Goal: Task Accomplishment & Management: Use online tool/utility

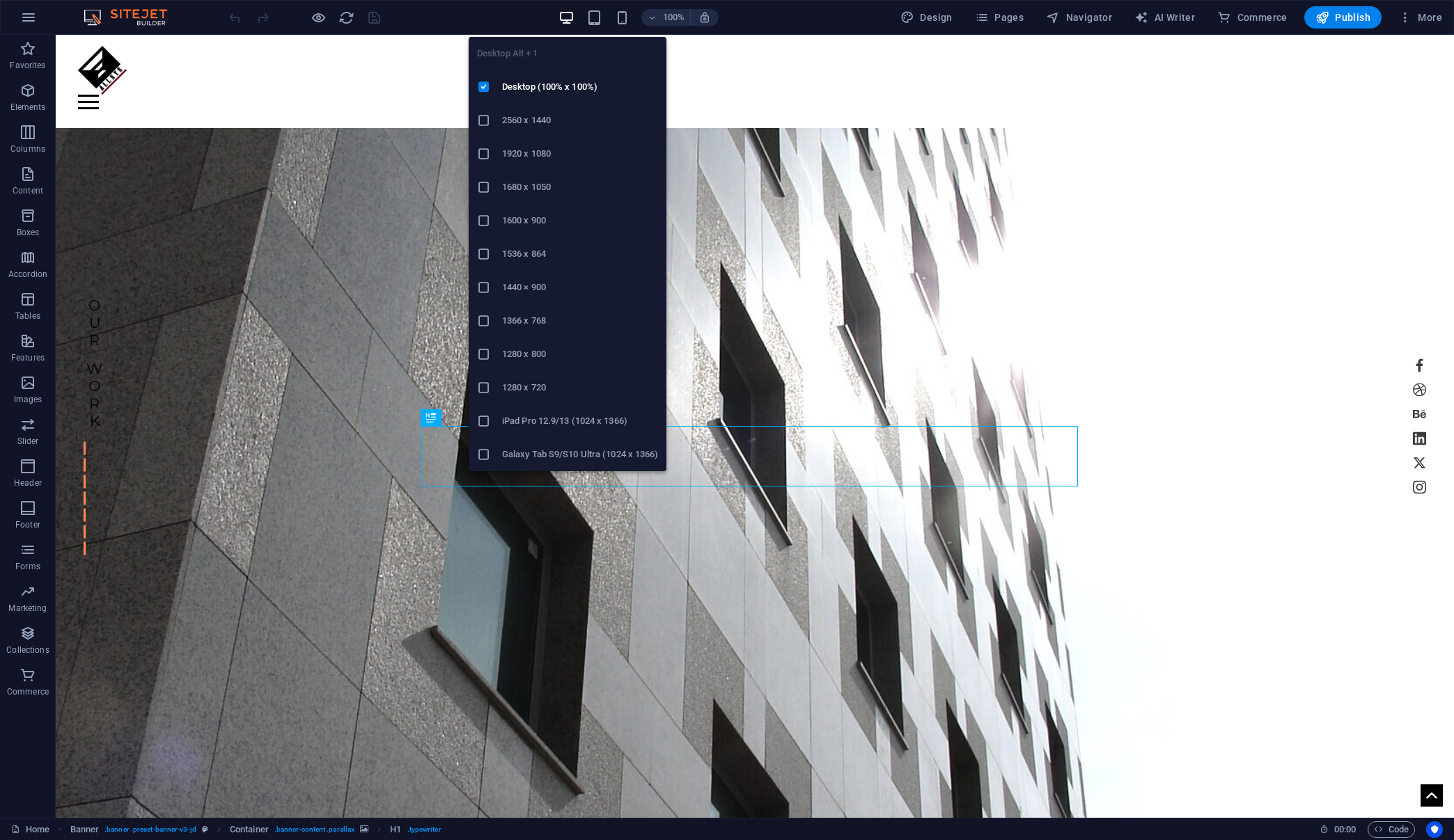
click at [546, 224] on h6 "1600 x 900" at bounding box center [580, 220] width 156 height 17
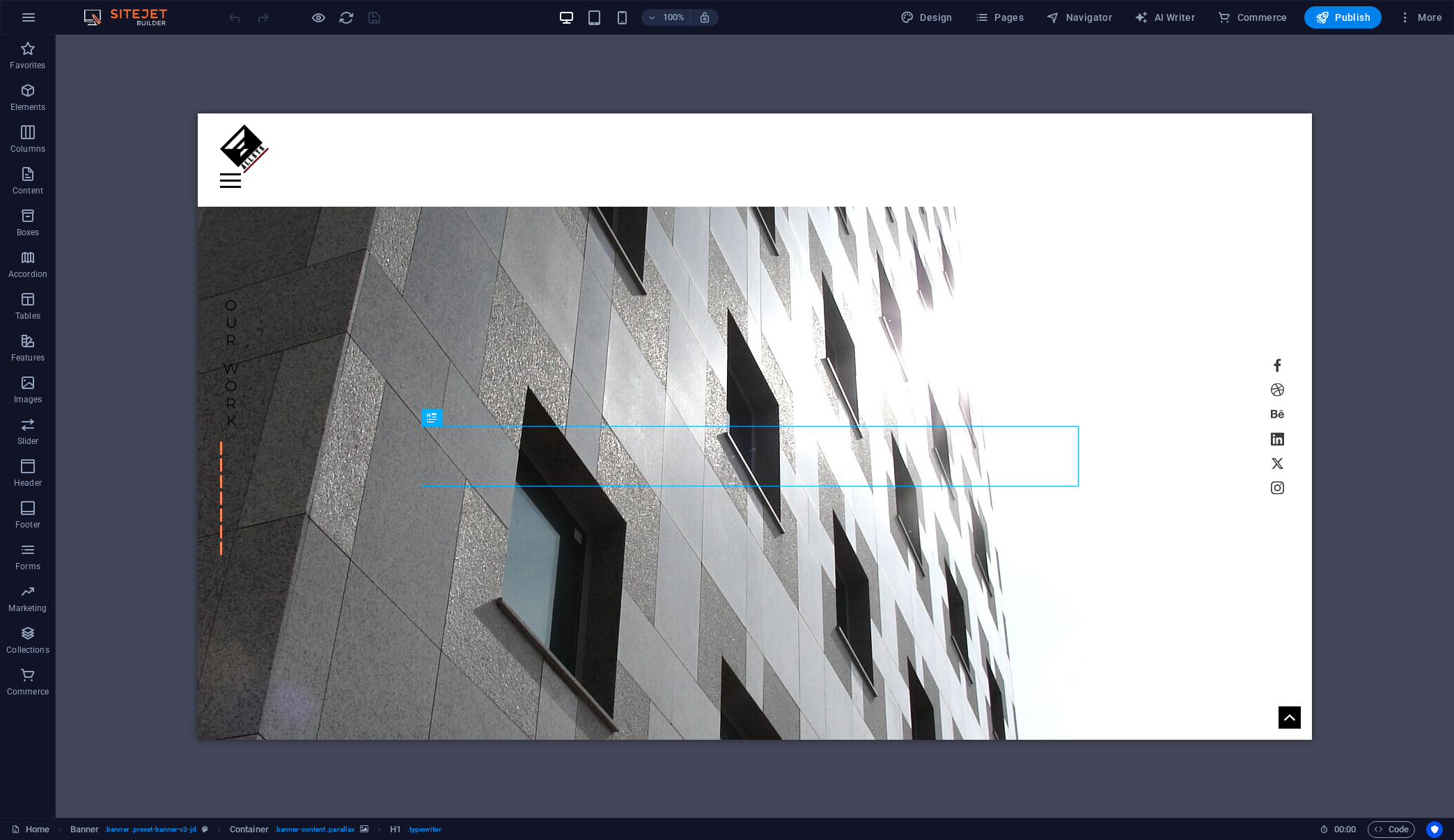
click at [1015, 64] on div "Drag here to replace the existing content. Press “Ctrl” if you want to create a…" at bounding box center [755, 426] width 1398 height 783
click at [1014, 21] on span "Pages" at bounding box center [999, 17] width 49 height 14
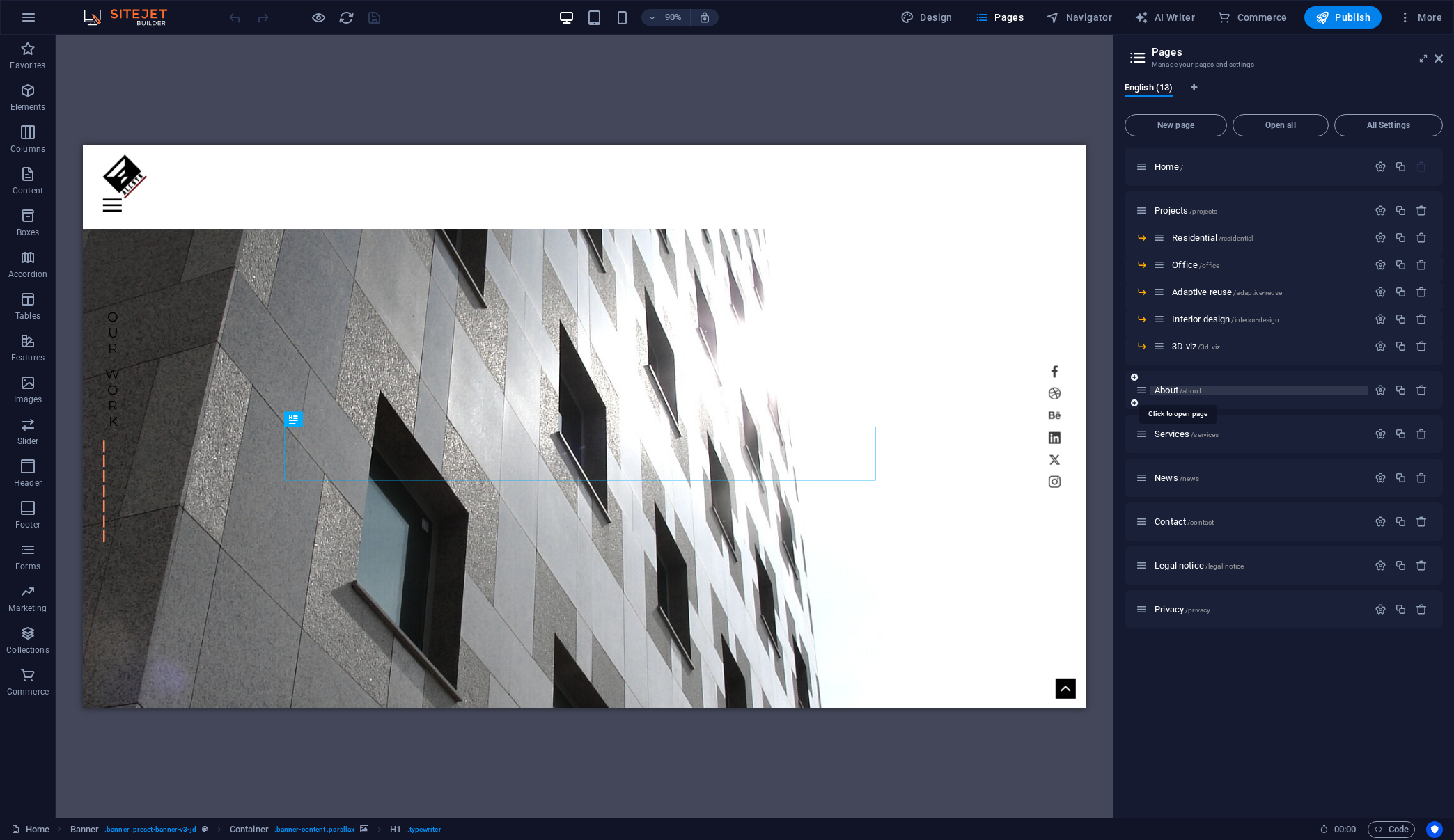
click at [1164, 391] on span "About /about" at bounding box center [1177, 390] width 46 height 10
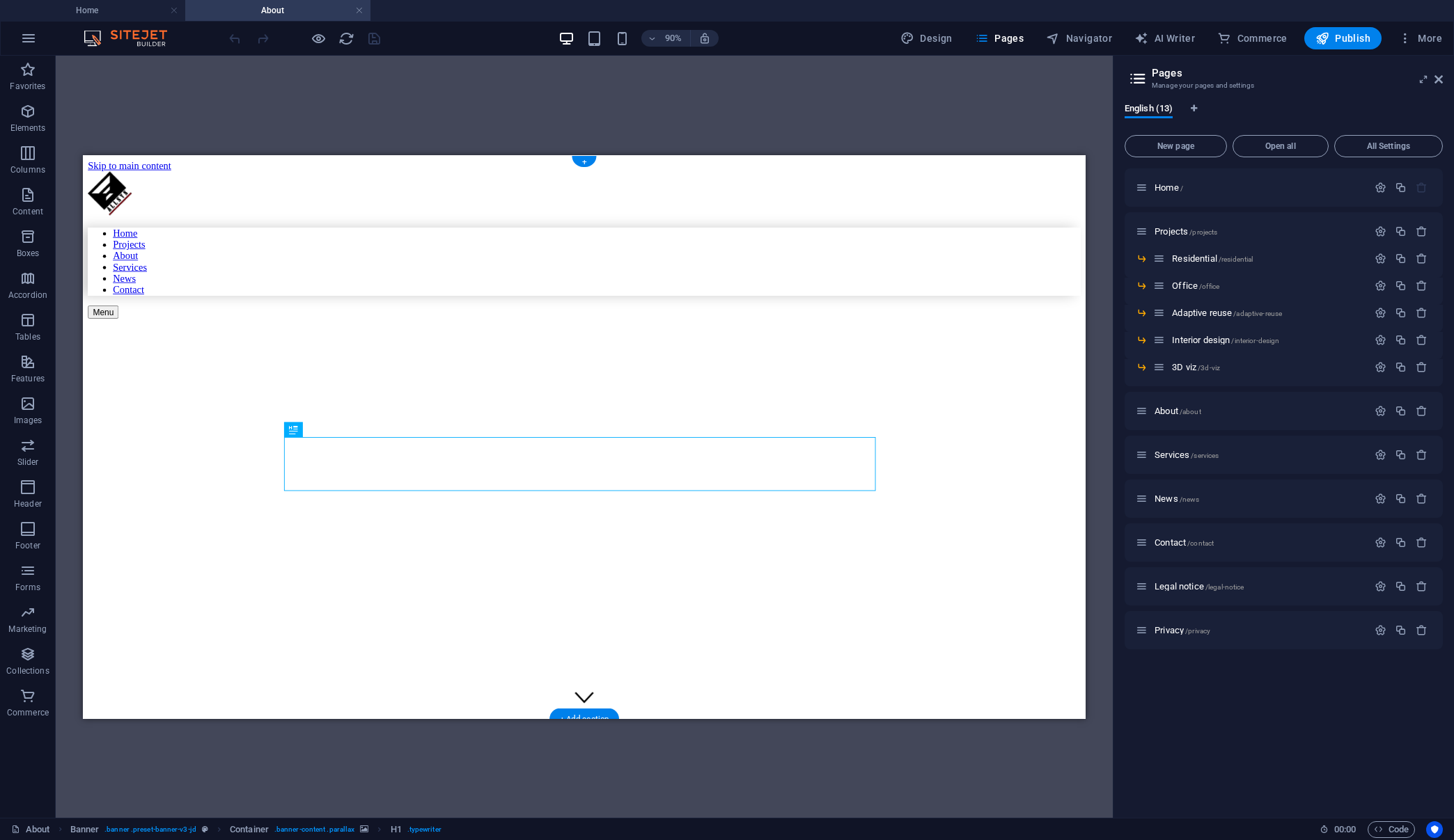
click at [939, 392] on figure at bounding box center [534, 392] width 891 height 0
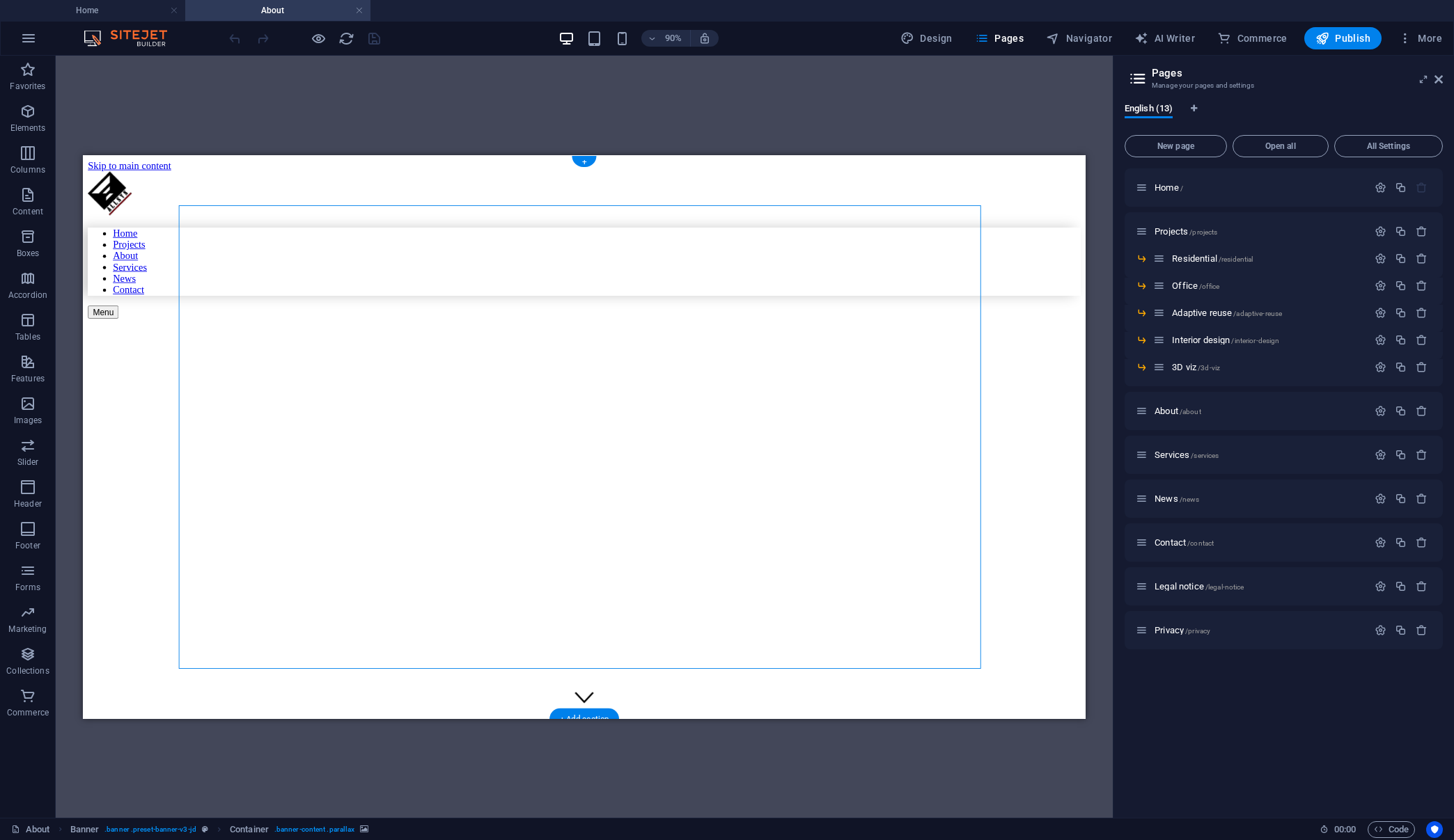
click at [942, 392] on figure at bounding box center [534, 392] width 891 height 0
select select "vw"
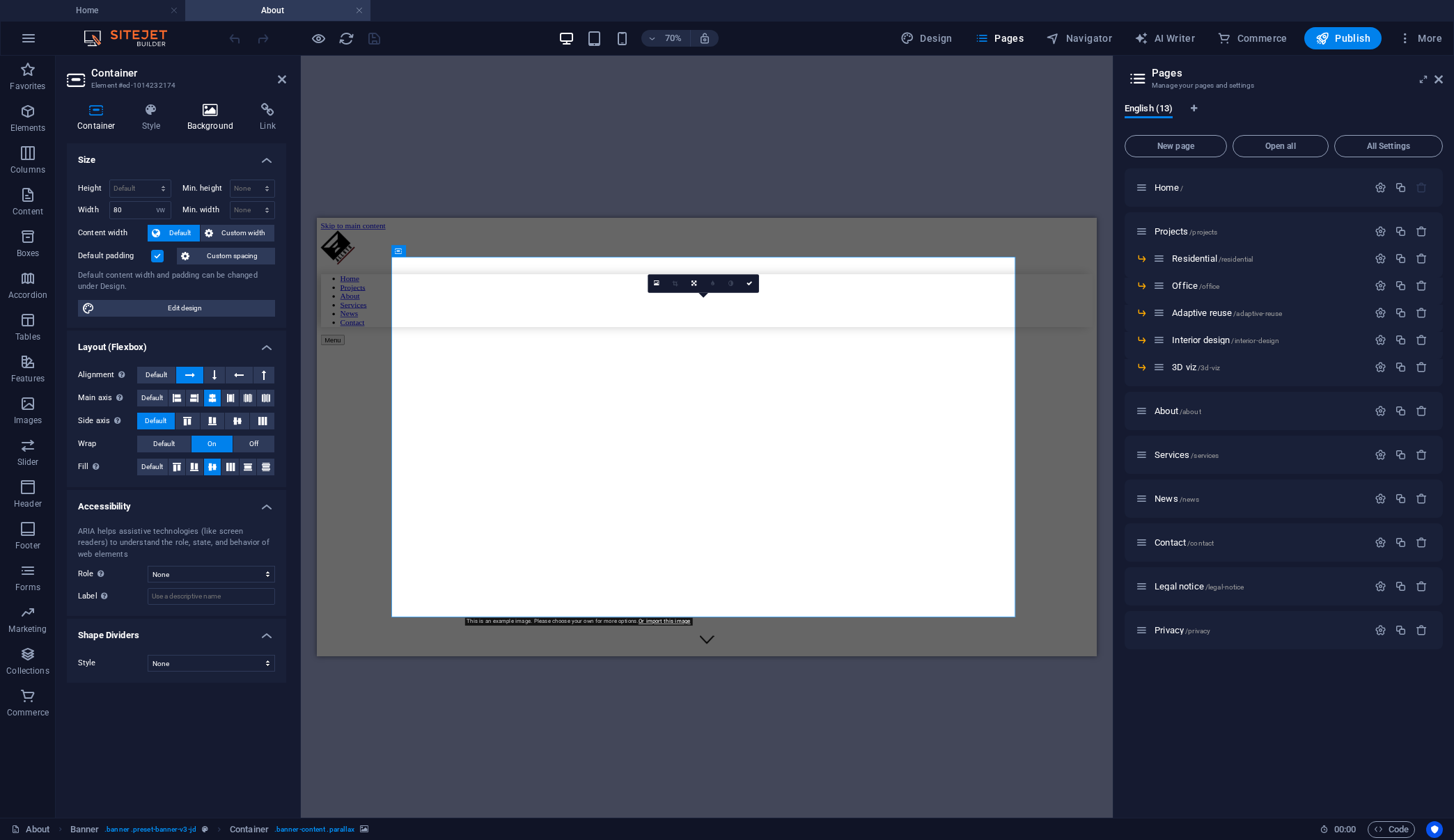
click at [215, 111] on icon at bounding box center [211, 110] width 68 height 14
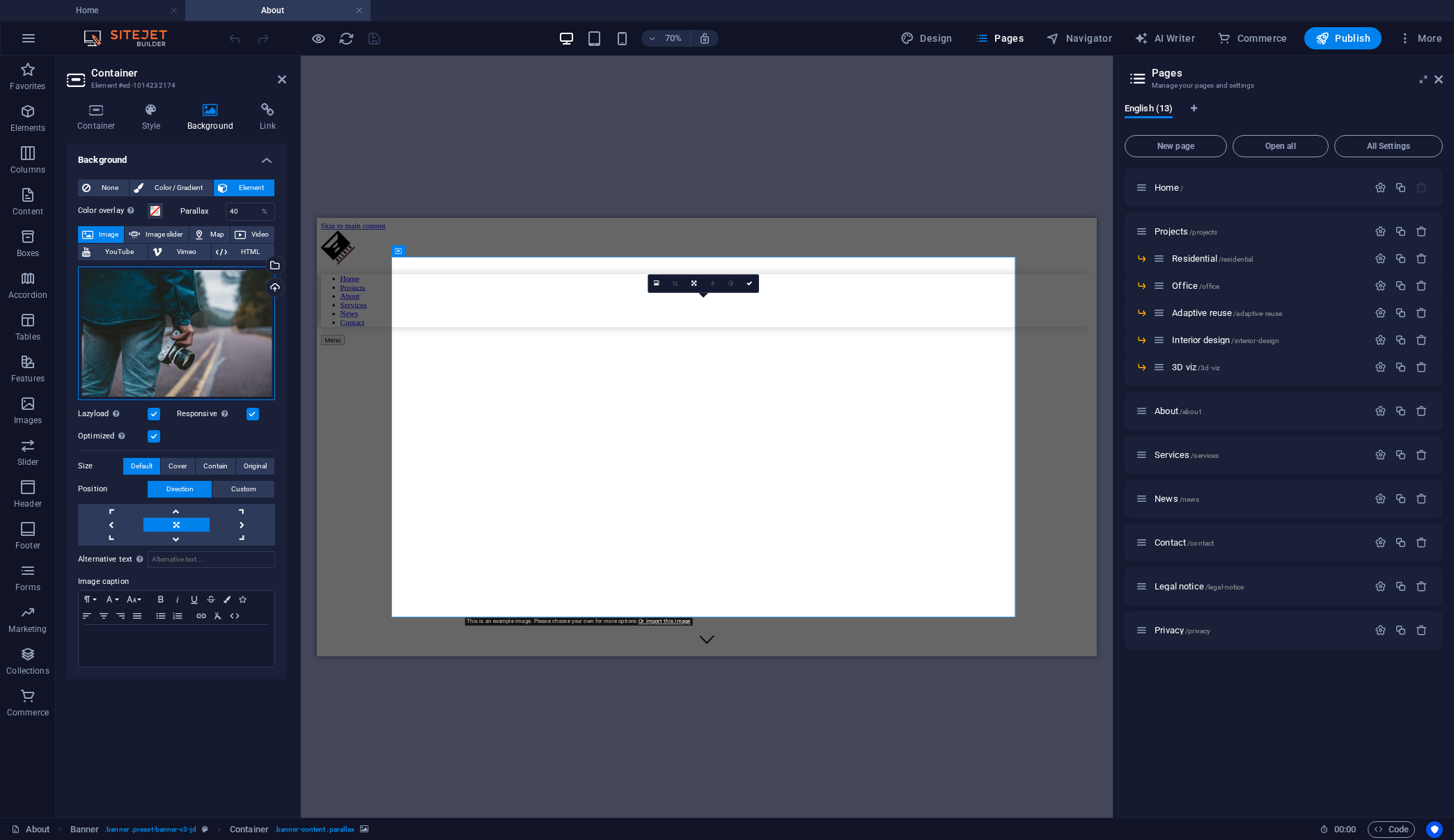
click at [232, 349] on div "Drag files here, click to choose files or select files from Files or our free s…" at bounding box center [176, 334] width 197 height 134
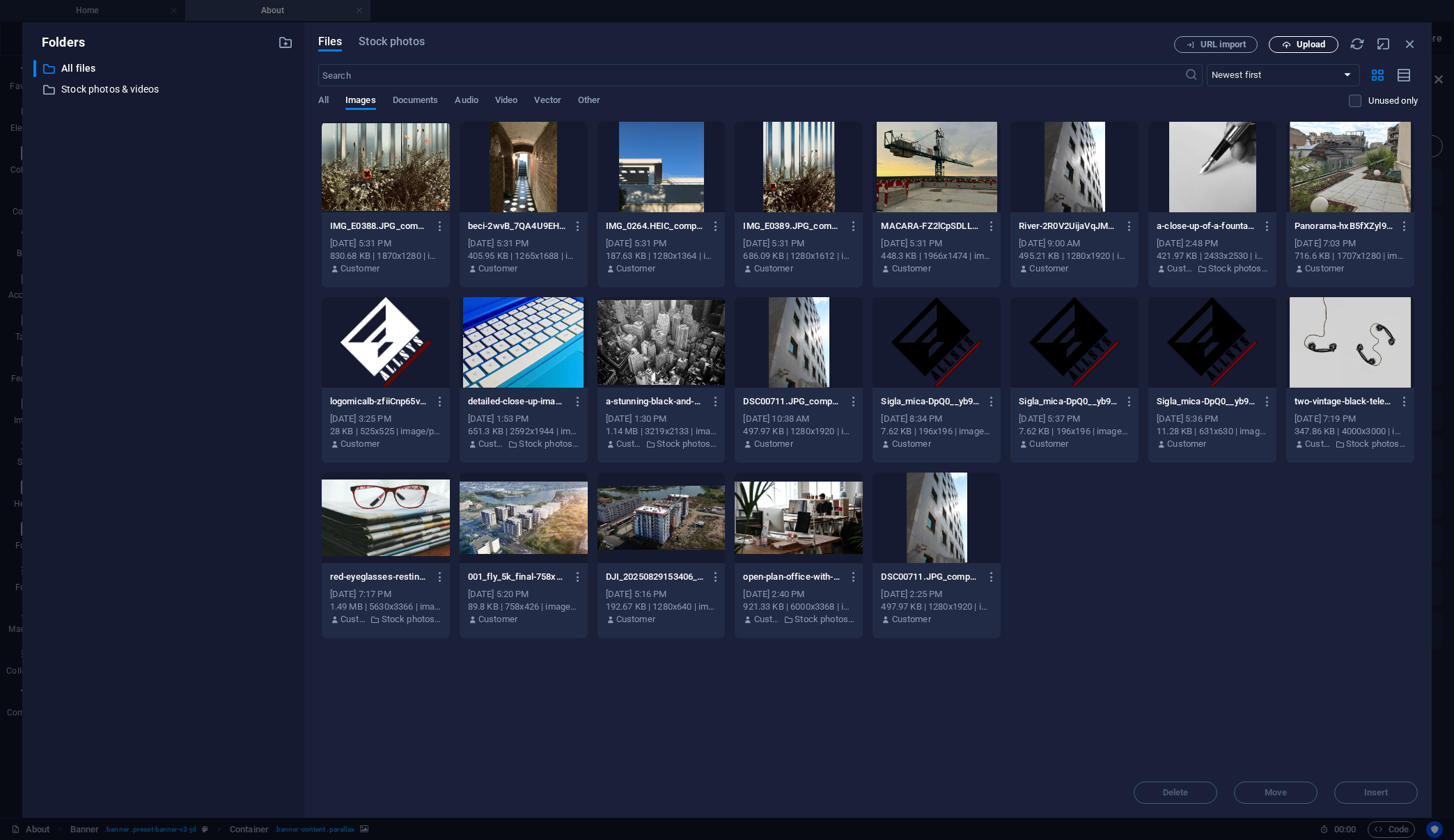
click at [1310, 48] on span "Upload" at bounding box center [1311, 44] width 29 height 8
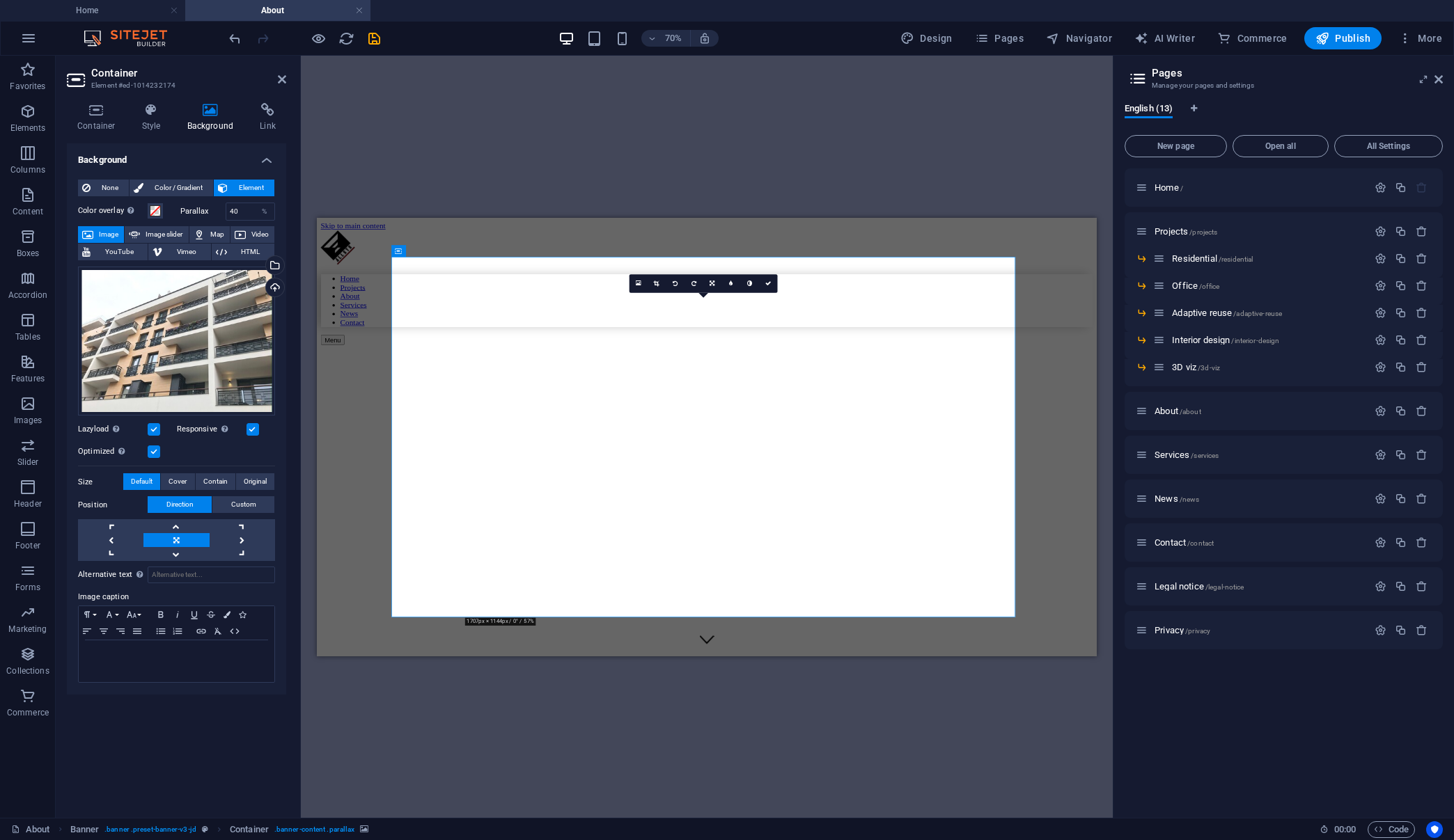
click at [924, 88] on div "Drag here to replace the existing content. Press “Ctrl” if you want to create a…" at bounding box center [706, 437] width 812 height 762
click at [362, 104] on div "Drag here to replace the existing content. Press “Ctrl” if you want to create a…" at bounding box center [706, 437] width 812 height 762
click at [382, 102] on div "Drag here to replace the existing content. Press “Ctrl” if you want to create a…" at bounding box center [706, 437] width 812 height 762
click at [282, 76] on icon at bounding box center [282, 79] width 8 height 11
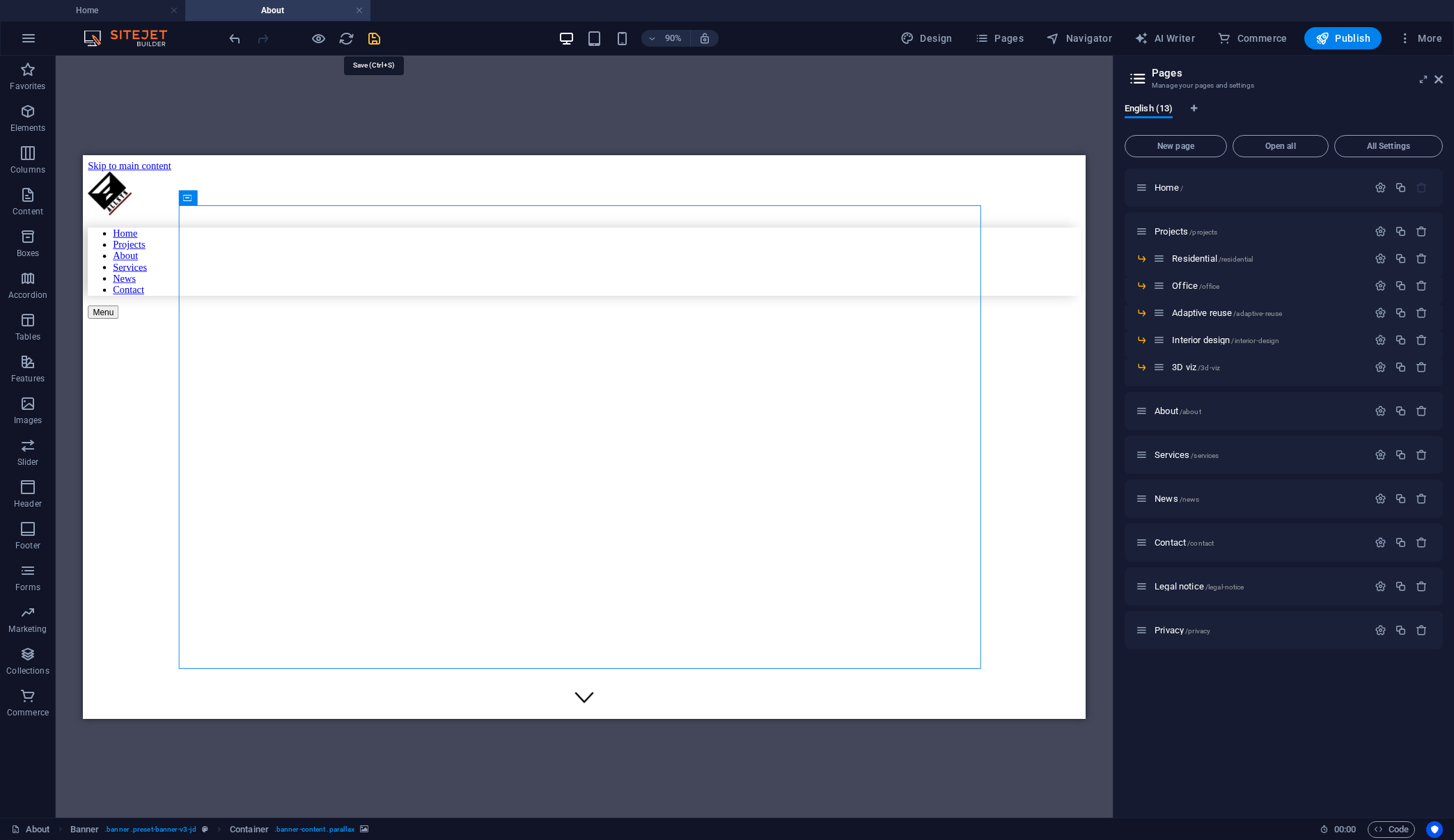
click at [370, 37] on icon "save" at bounding box center [374, 39] width 16 height 16
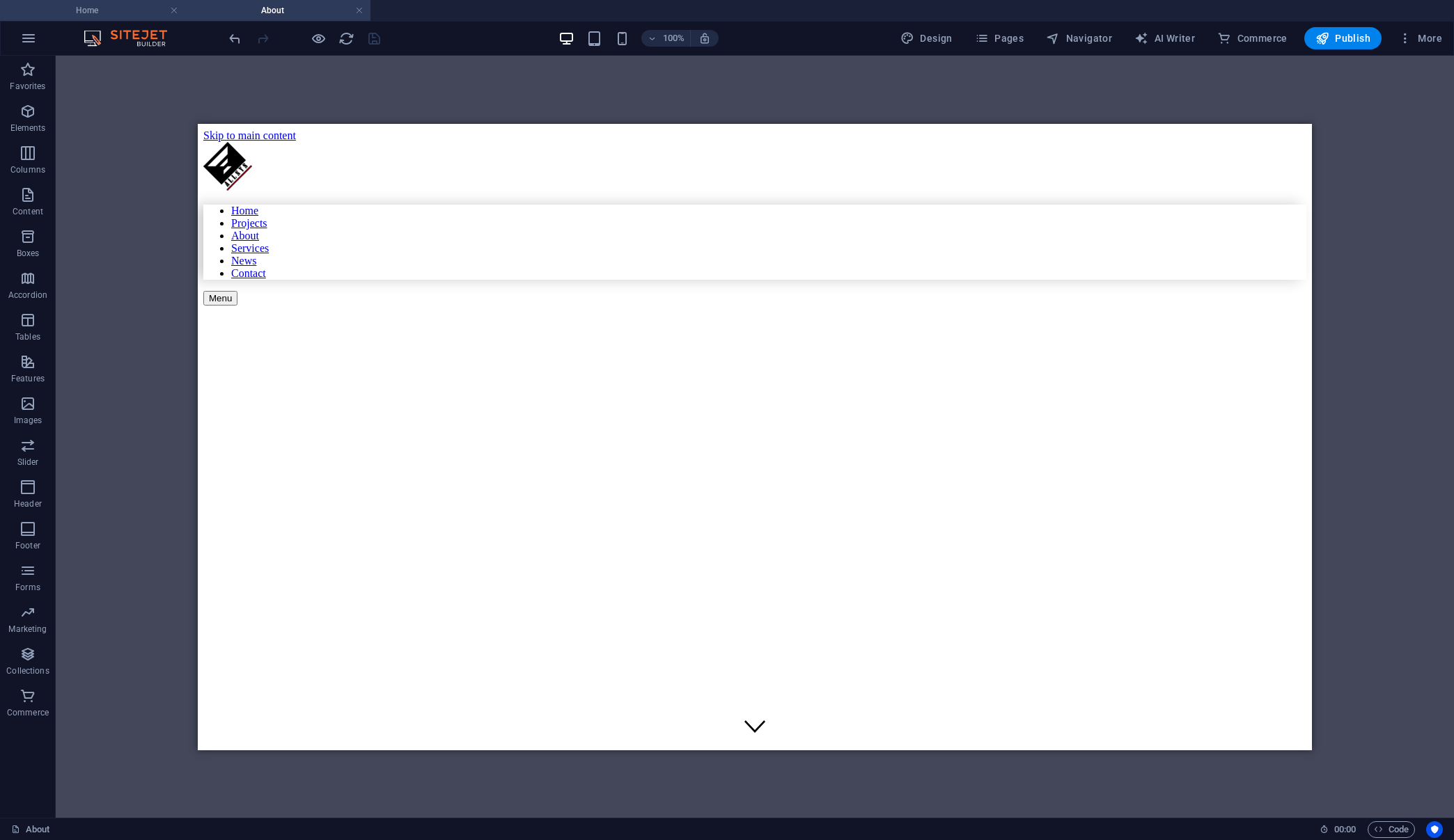
click at [107, 12] on h4 "Home" at bounding box center [93, 10] width 185 height 15
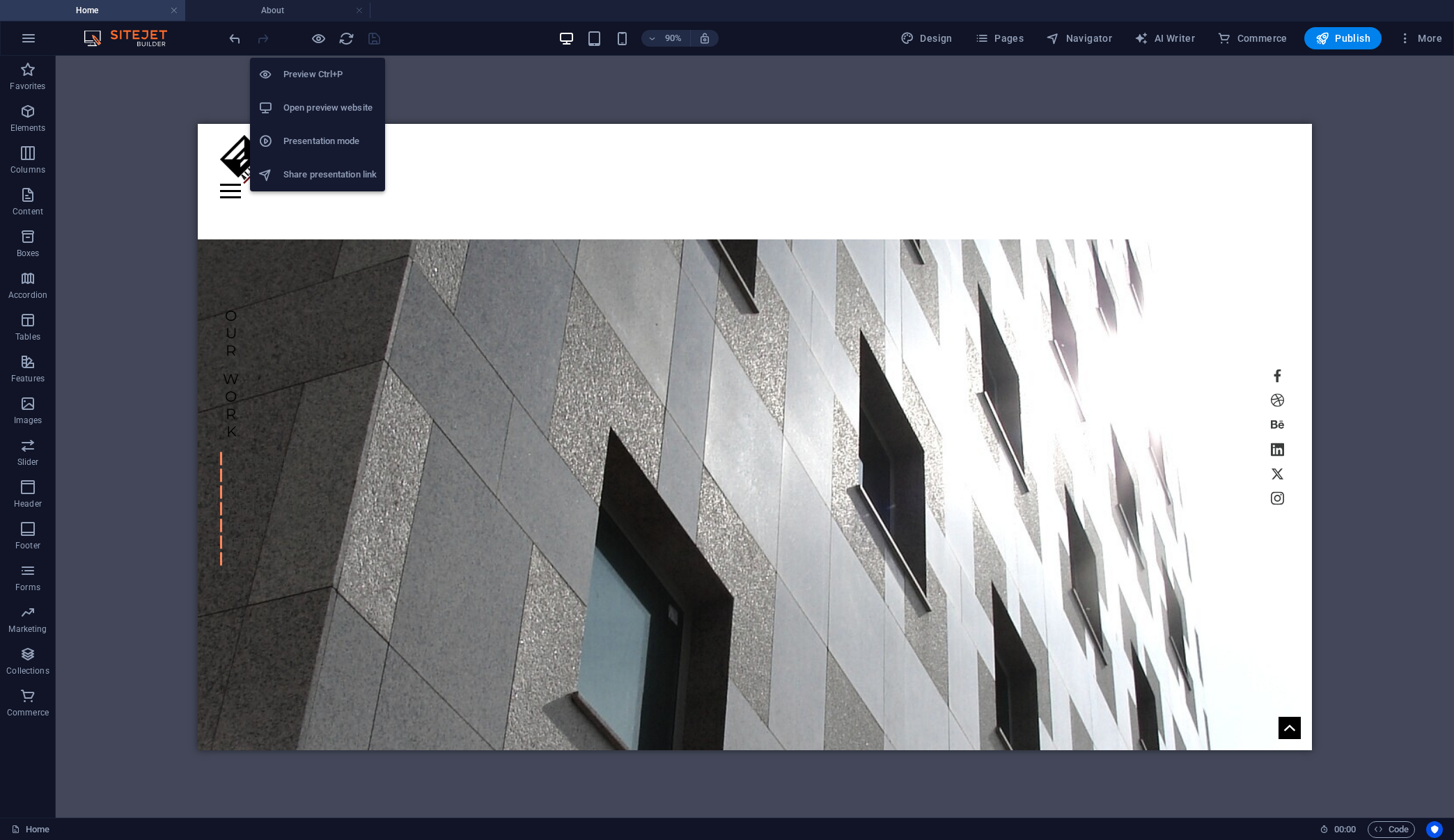
click at [318, 105] on h6 "Open preview website" at bounding box center [329, 107] width 93 height 17
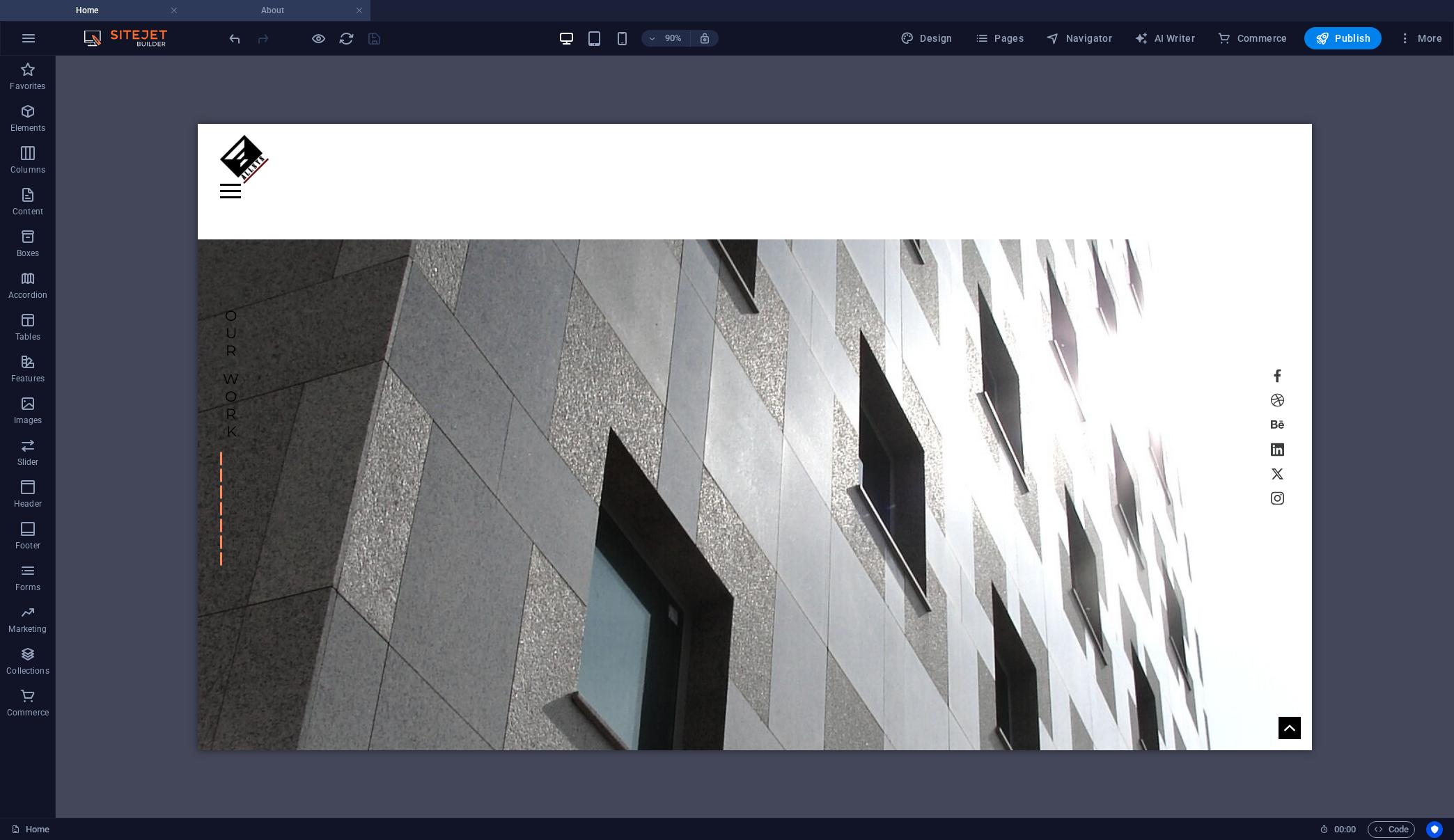
click at [286, 13] on h4 "About" at bounding box center [278, 10] width 185 height 15
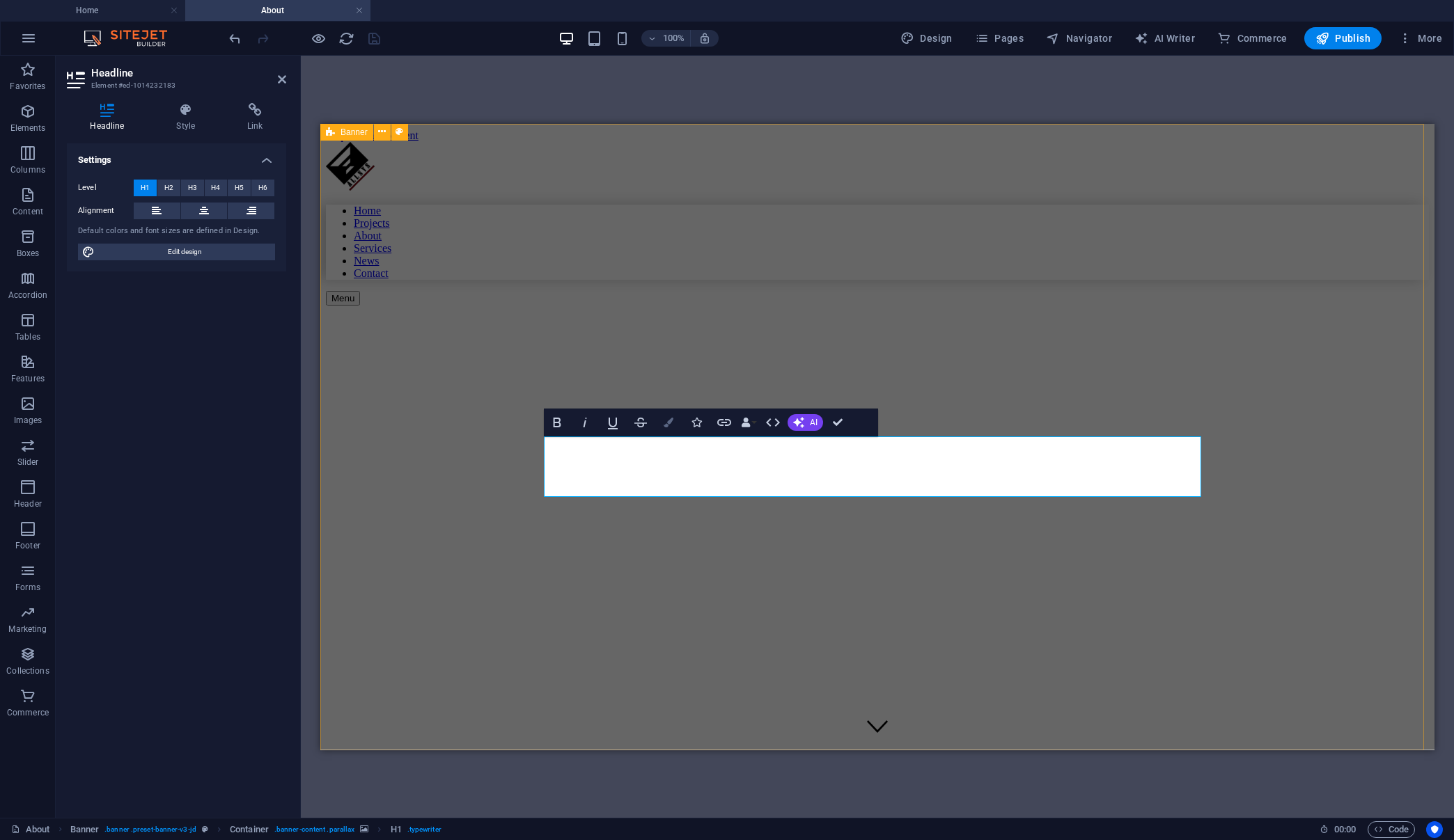
click at [666, 423] on icon "button" at bounding box center [668, 422] width 10 height 10
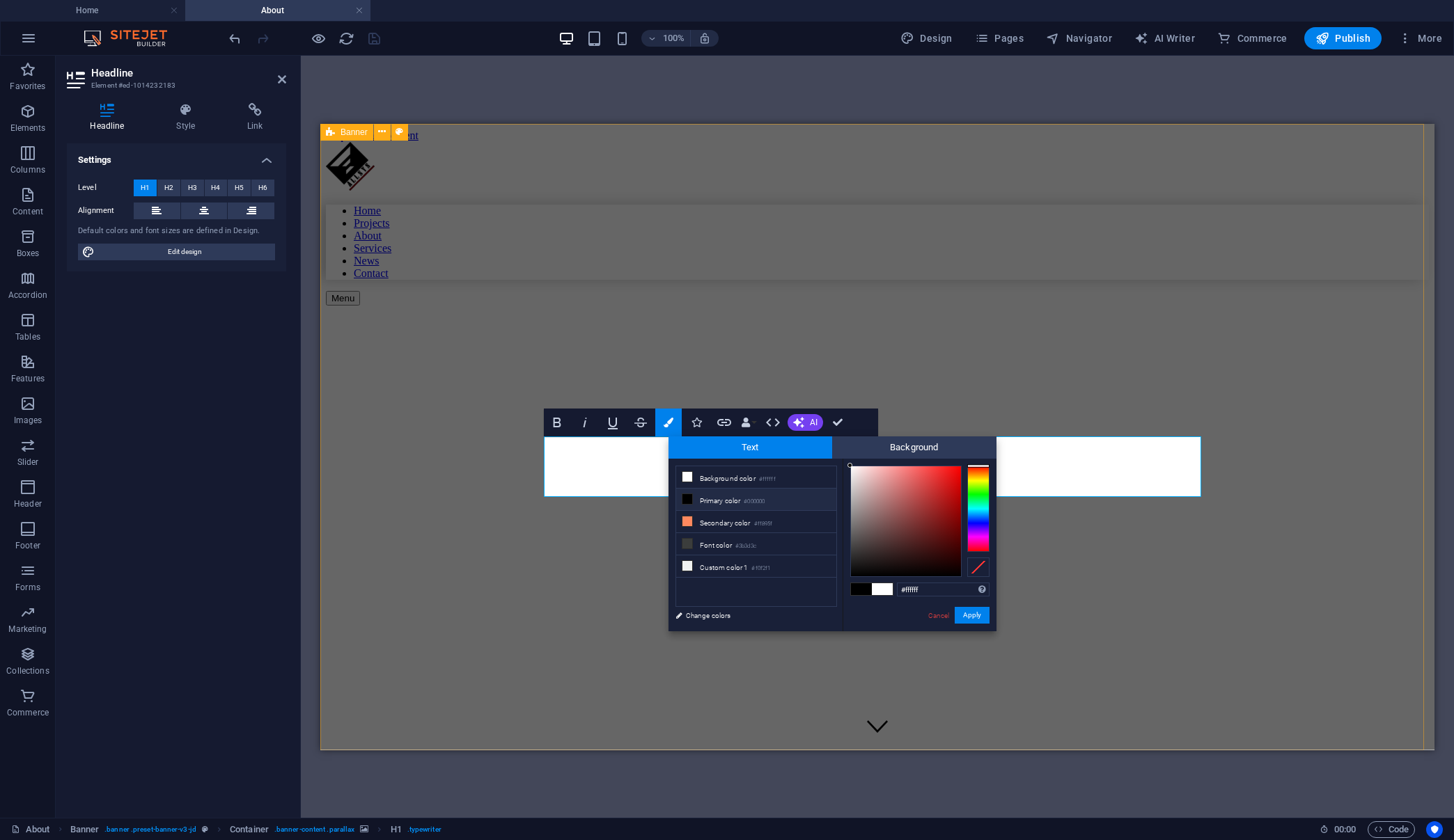
click at [720, 501] on li "Primary color #000000" at bounding box center [756, 500] width 160 height 22
type input "#000000"
click at [720, 501] on li "Primary color #000000" at bounding box center [756, 500] width 160 height 22
click at [976, 612] on button "Apply" at bounding box center [972, 615] width 35 height 17
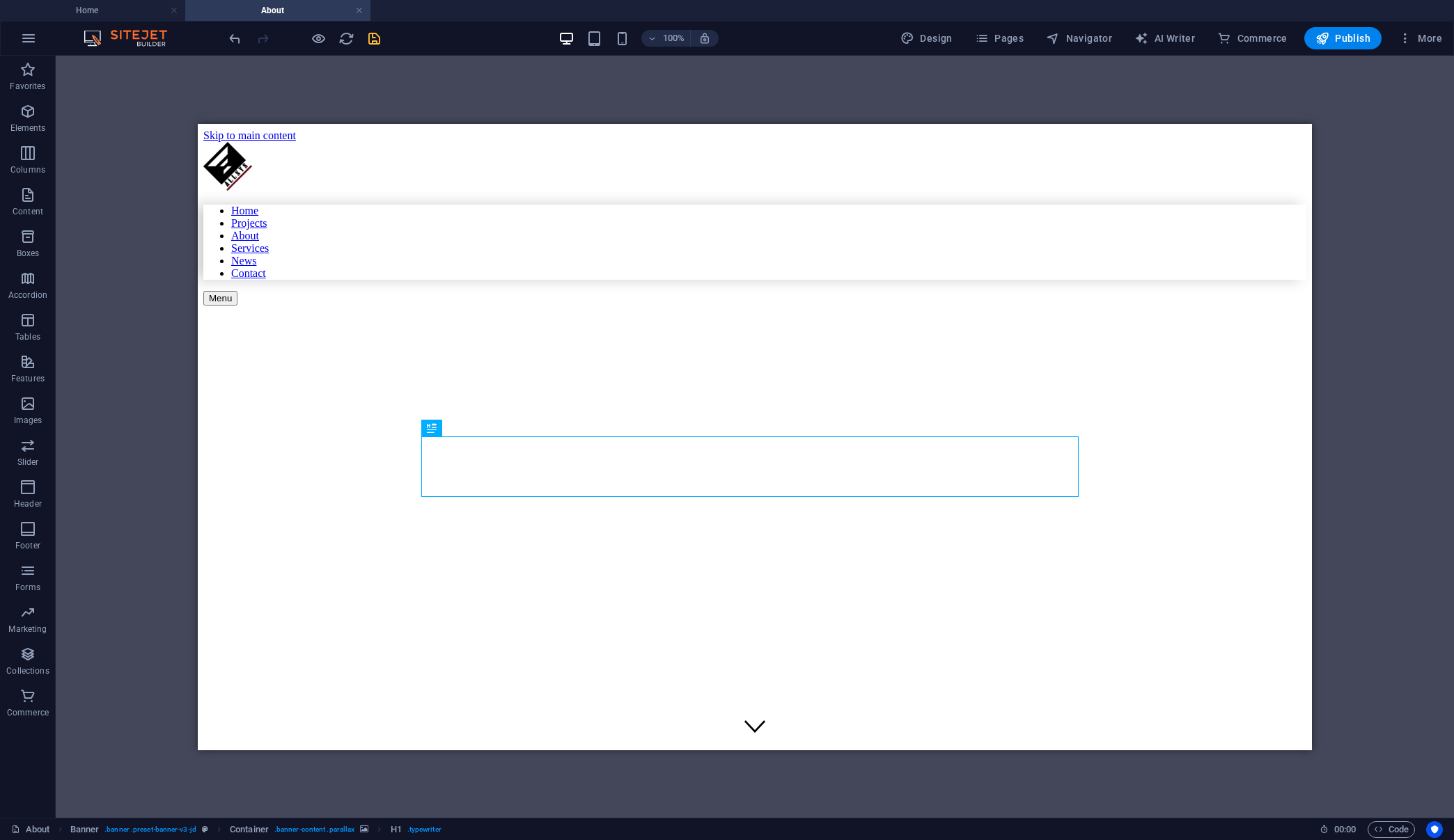
click at [550, 96] on div "H1 Banner Container Banner Reference" at bounding box center [755, 437] width 1398 height 762
click at [373, 40] on icon "save" at bounding box center [374, 39] width 16 height 16
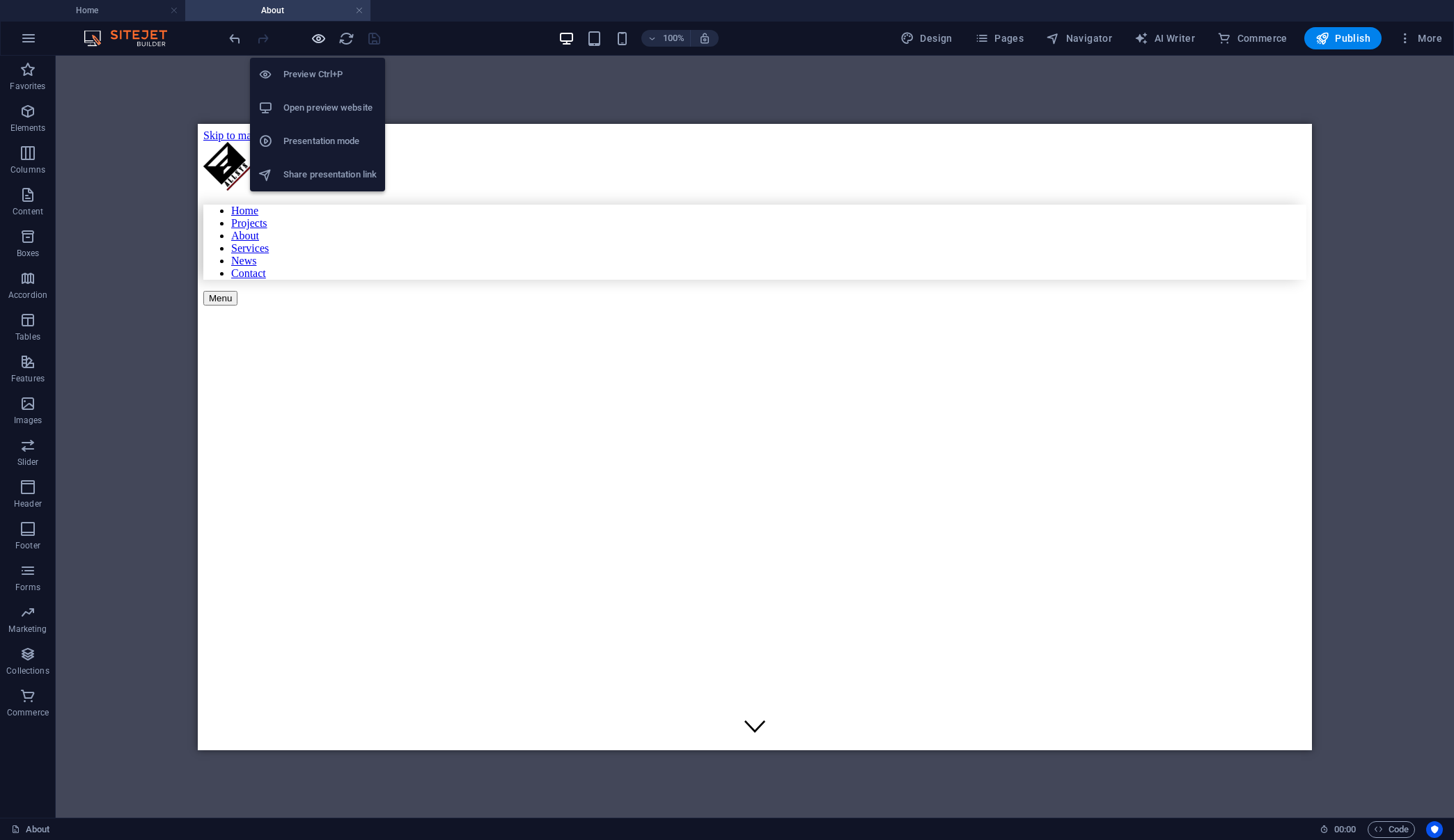
click at [317, 38] on icon "button" at bounding box center [318, 39] width 16 height 16
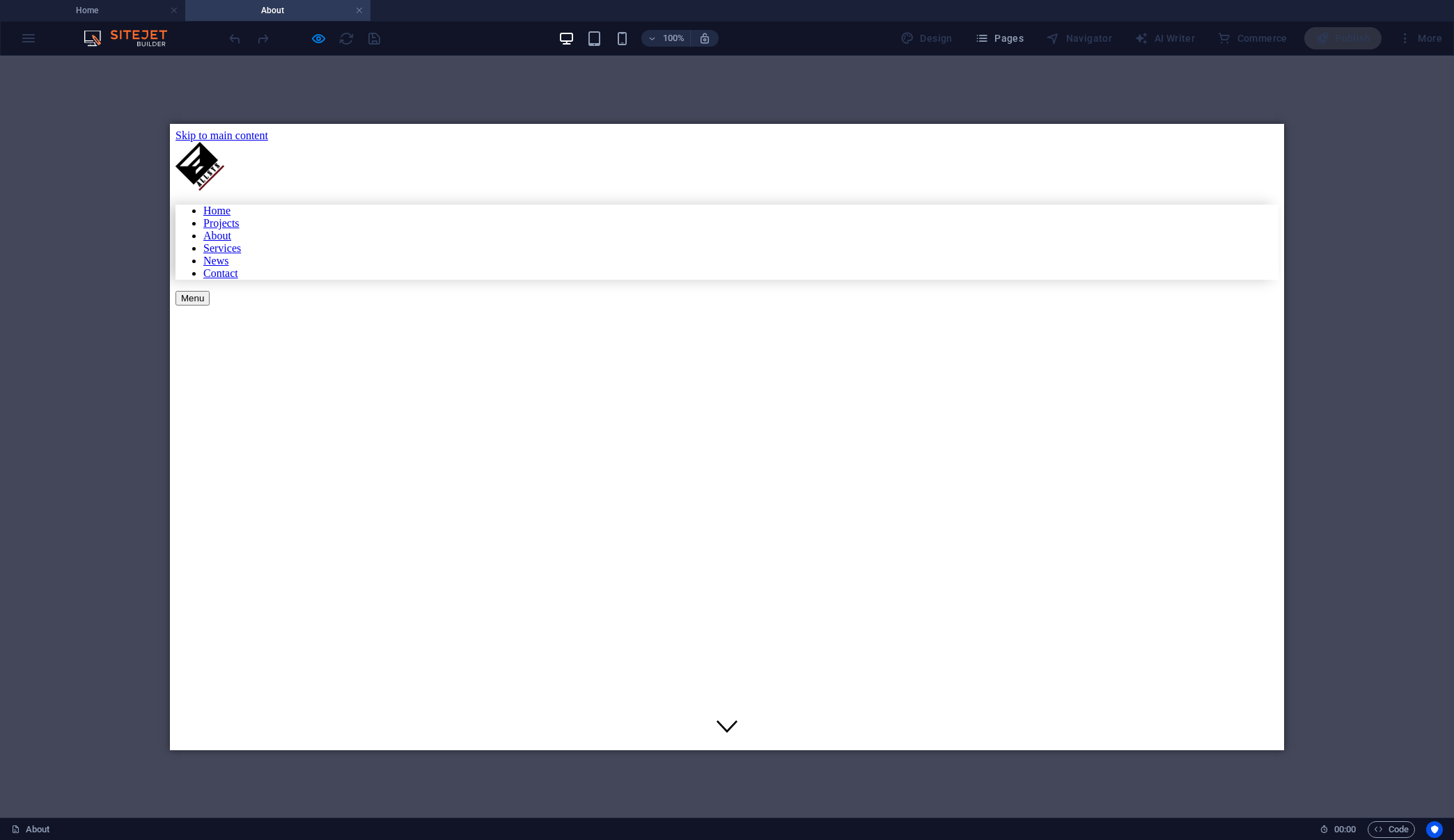
click at [463, 85] on div "H1 Banner Container Banner Reference" at bounding box center [727, 437] width 1454 height 762
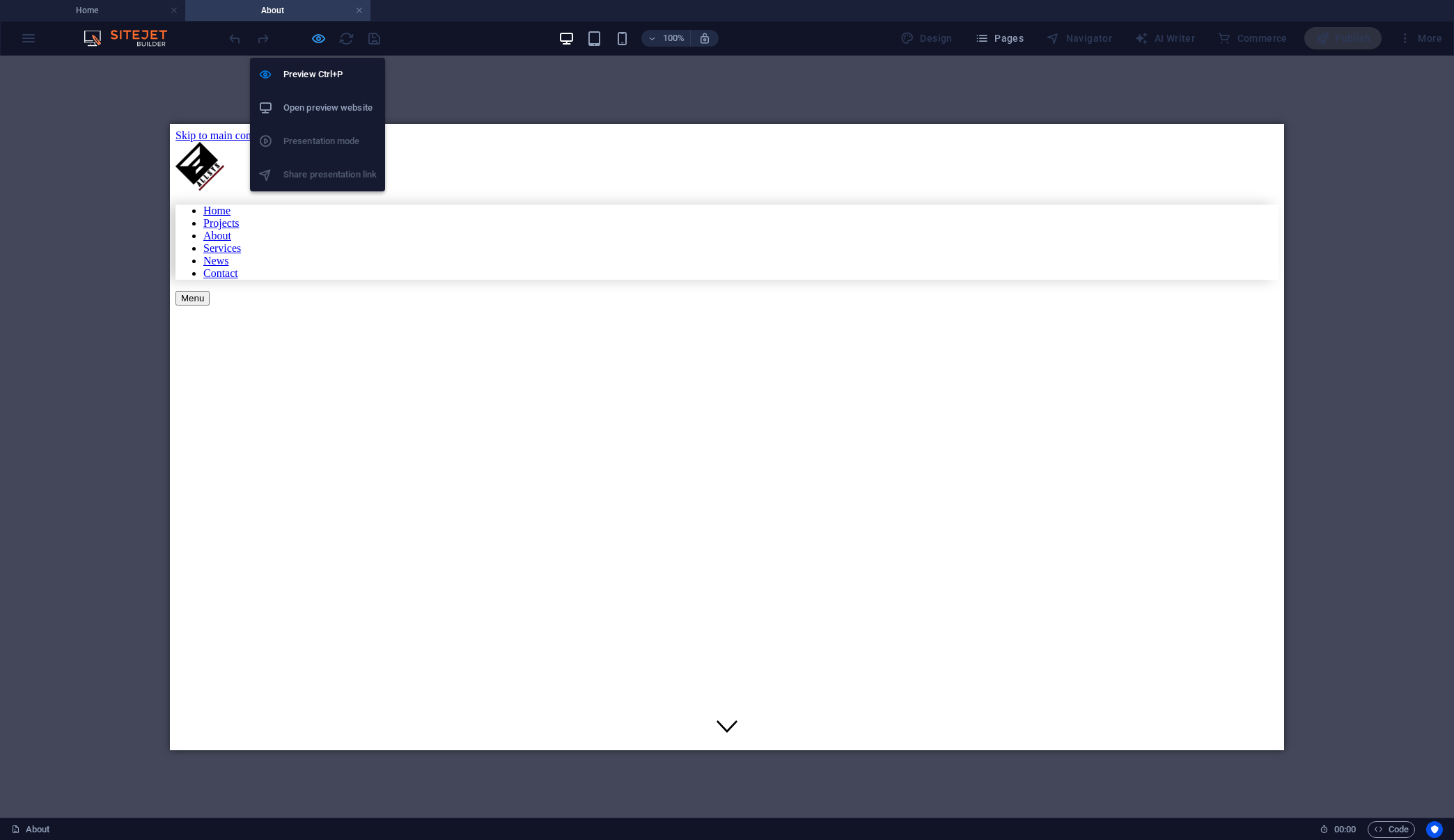
click at [321, 35] on icon "button" at bounding box center [318, 39] width 16 height 16
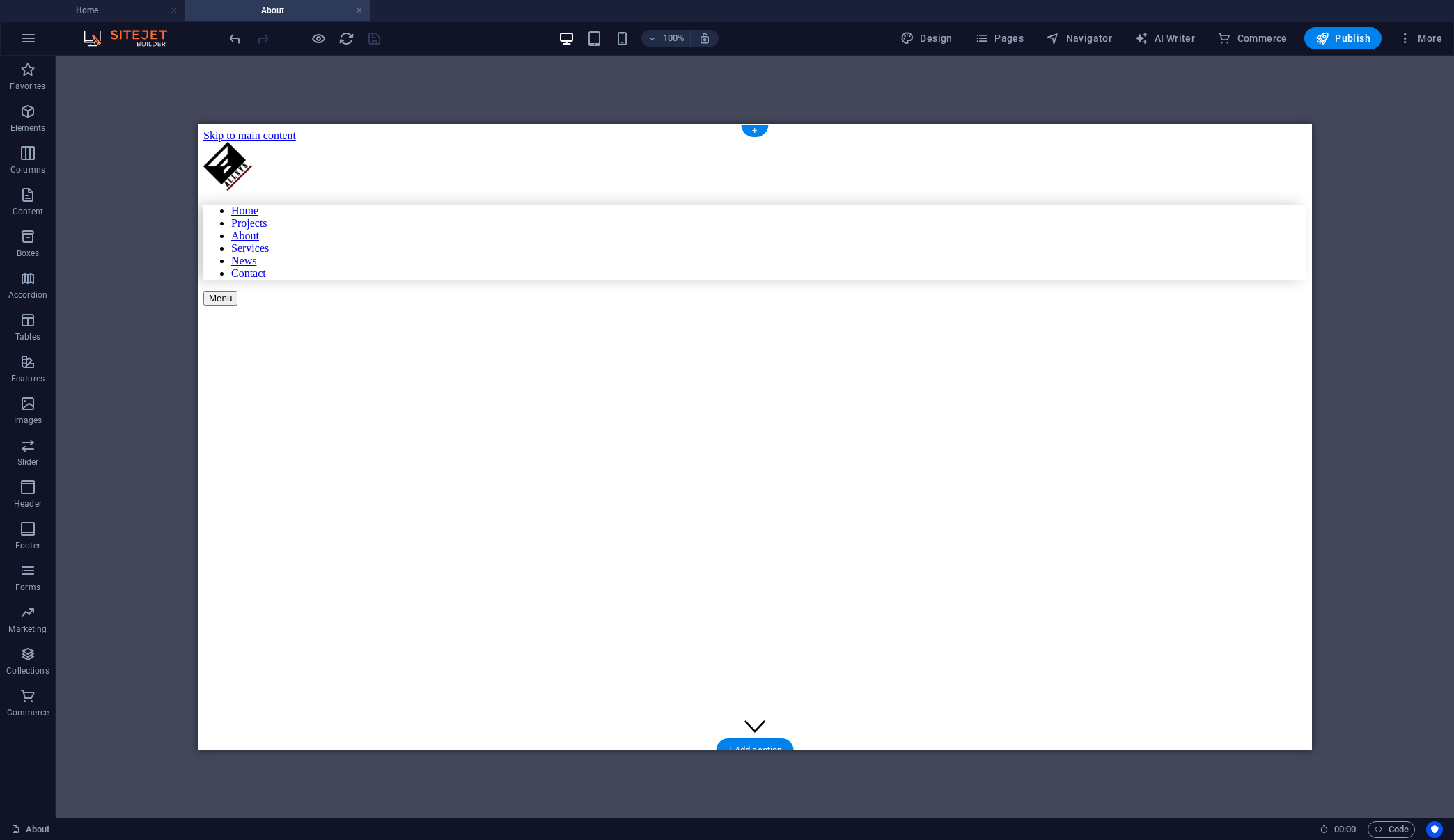
click at [725, 338] on figure at bounding box center [649, 338] width 891 height 0
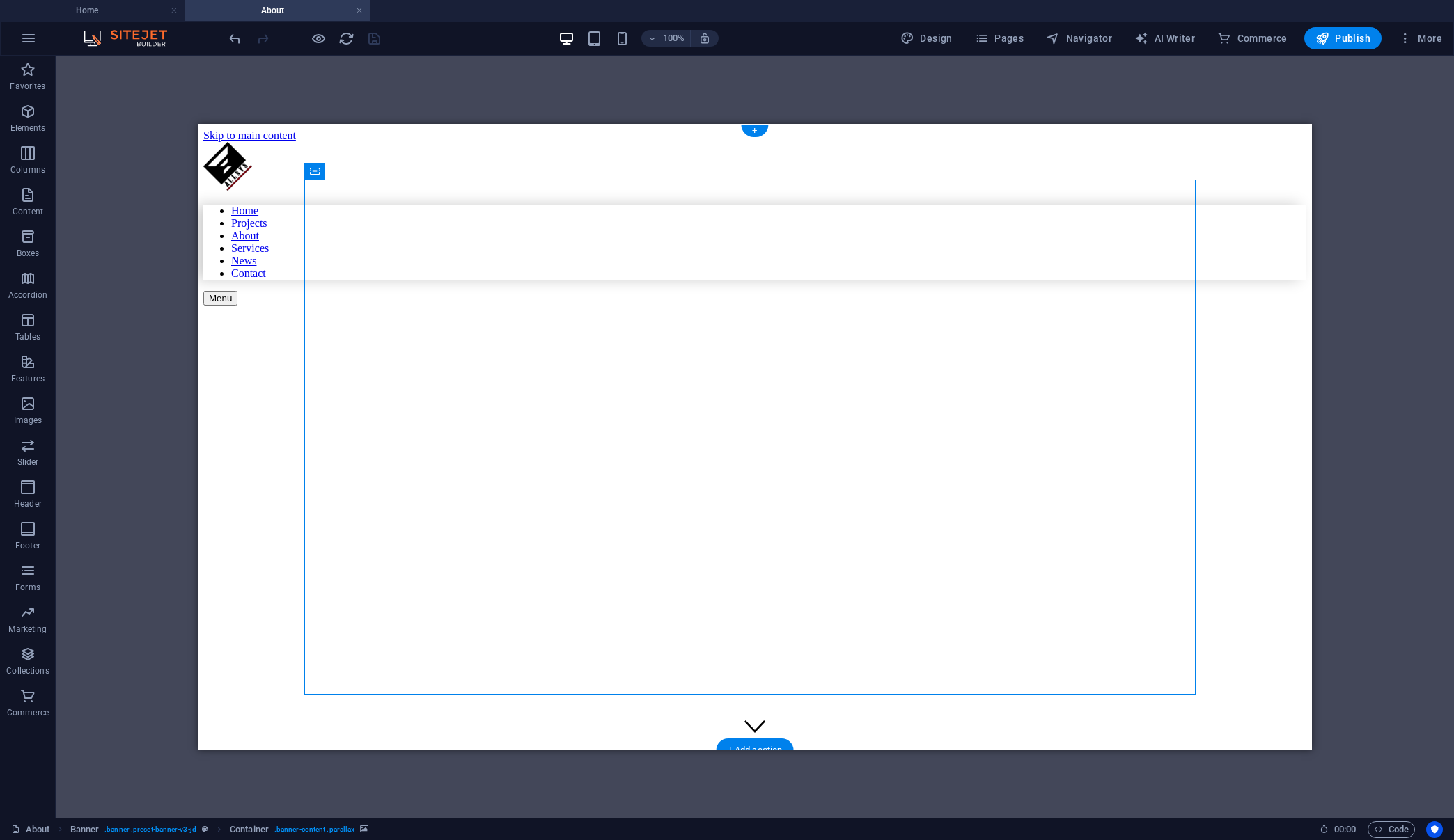
click at [725, 338] on figure at bounding box center [649, 338] width 891 height 0
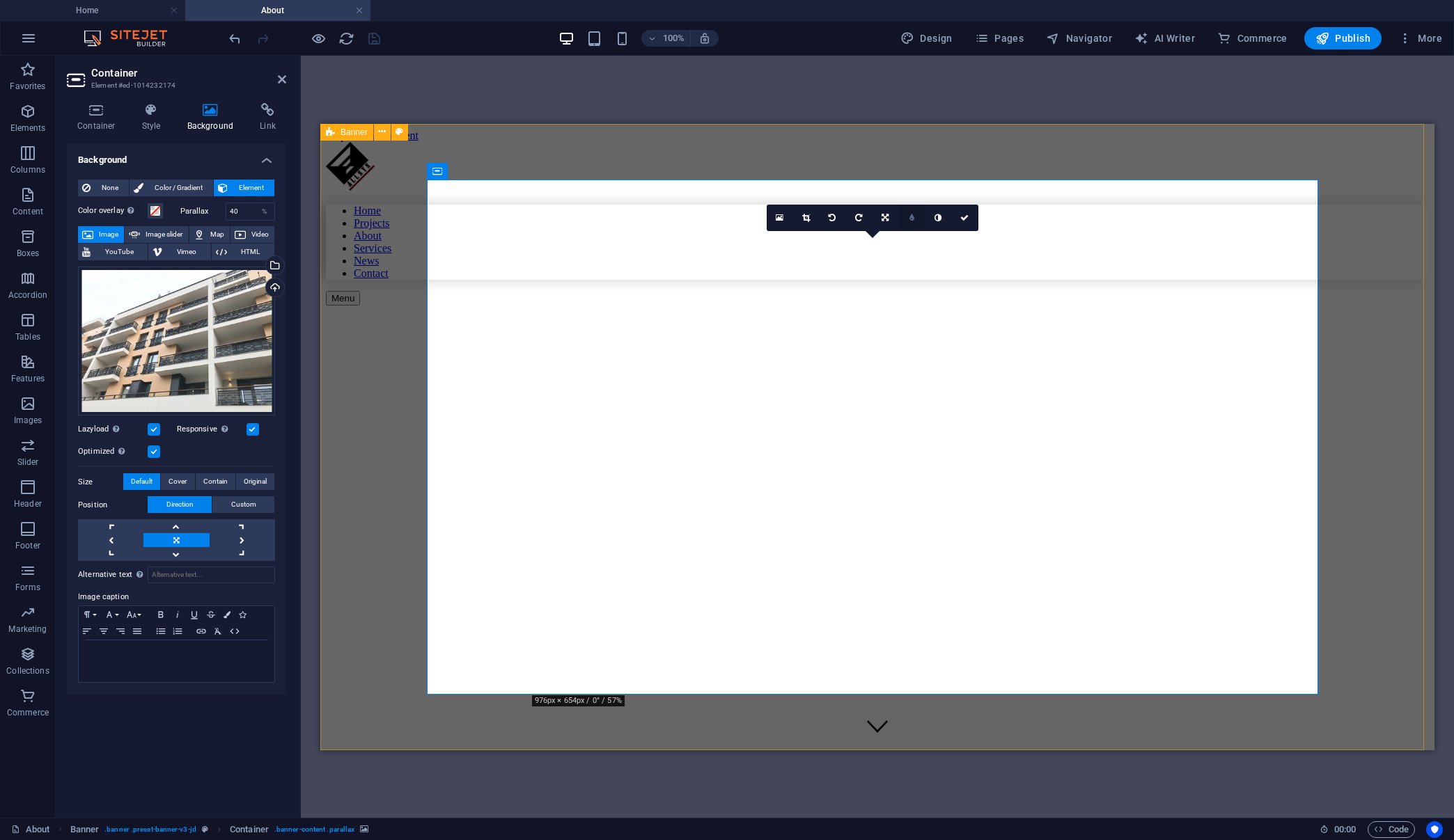
click at [911, 216] on icon at bounding box center [912, 218] width 5 height 8
type input "4"
type input "3"
click at [945, 219] on icon at bounding box center [948, 218] width 7 height 8
click at [947, 215] on icon at bounding box center [948, 218] width 7 height 8
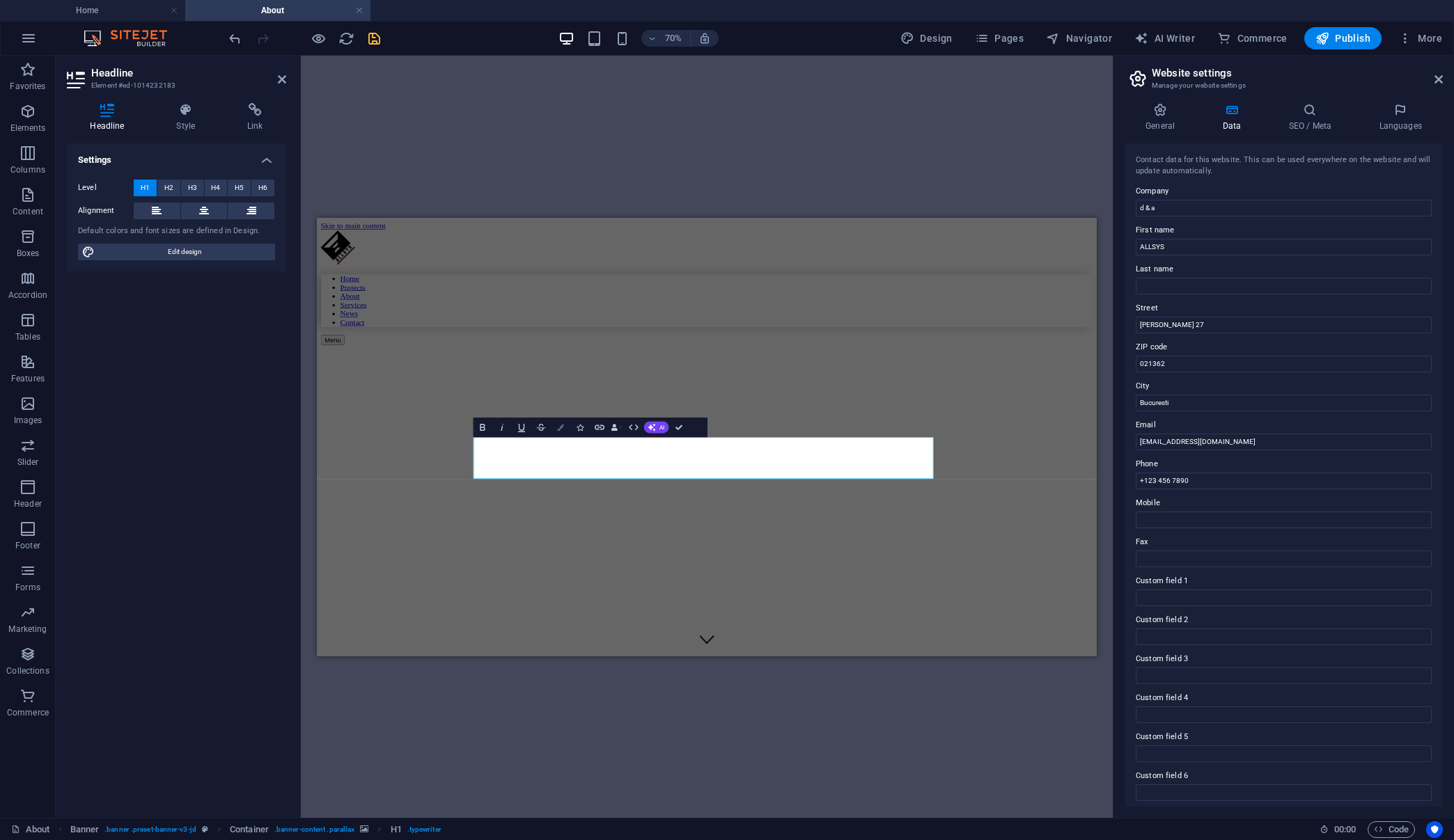
click at [561, 428] on icon "button" at bounding box center [560, 426] width 7 height 7
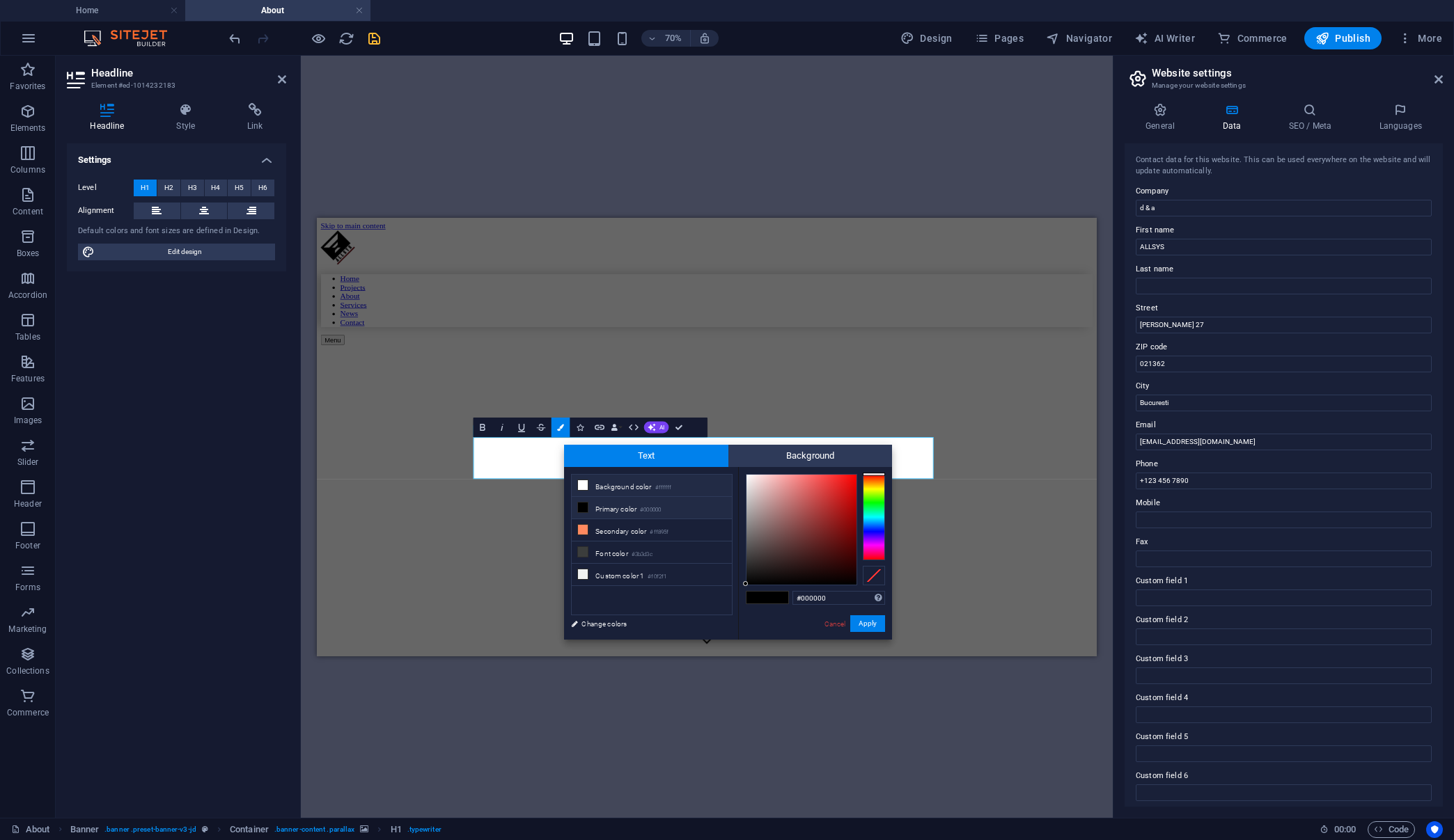
click at [624, 489] on li "Background color #ffffff" at bounding box center [652, 486] width 160 height 22
type input "#ffffff"
click at [860, 625] on button "Apply" at bounding box center [867, 623] width 35 height 17
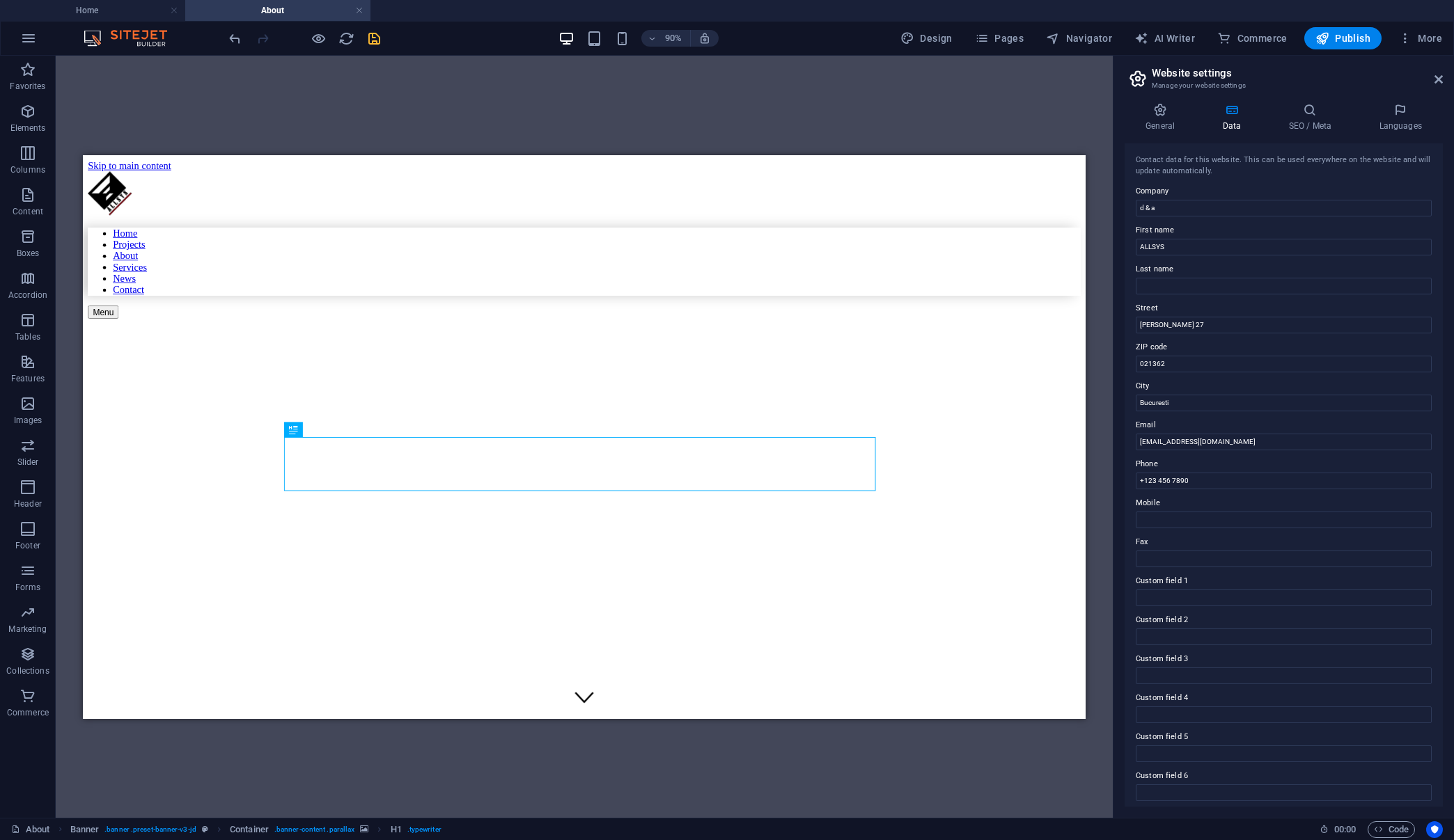
click at [598, 116] on div "H1 Banner Container Banner Reference" at bounding box center [584, 437] width 1057 height 762
click at [120, 12] on h4 "Home" at bounding box center [93, 10] width 185 height 15
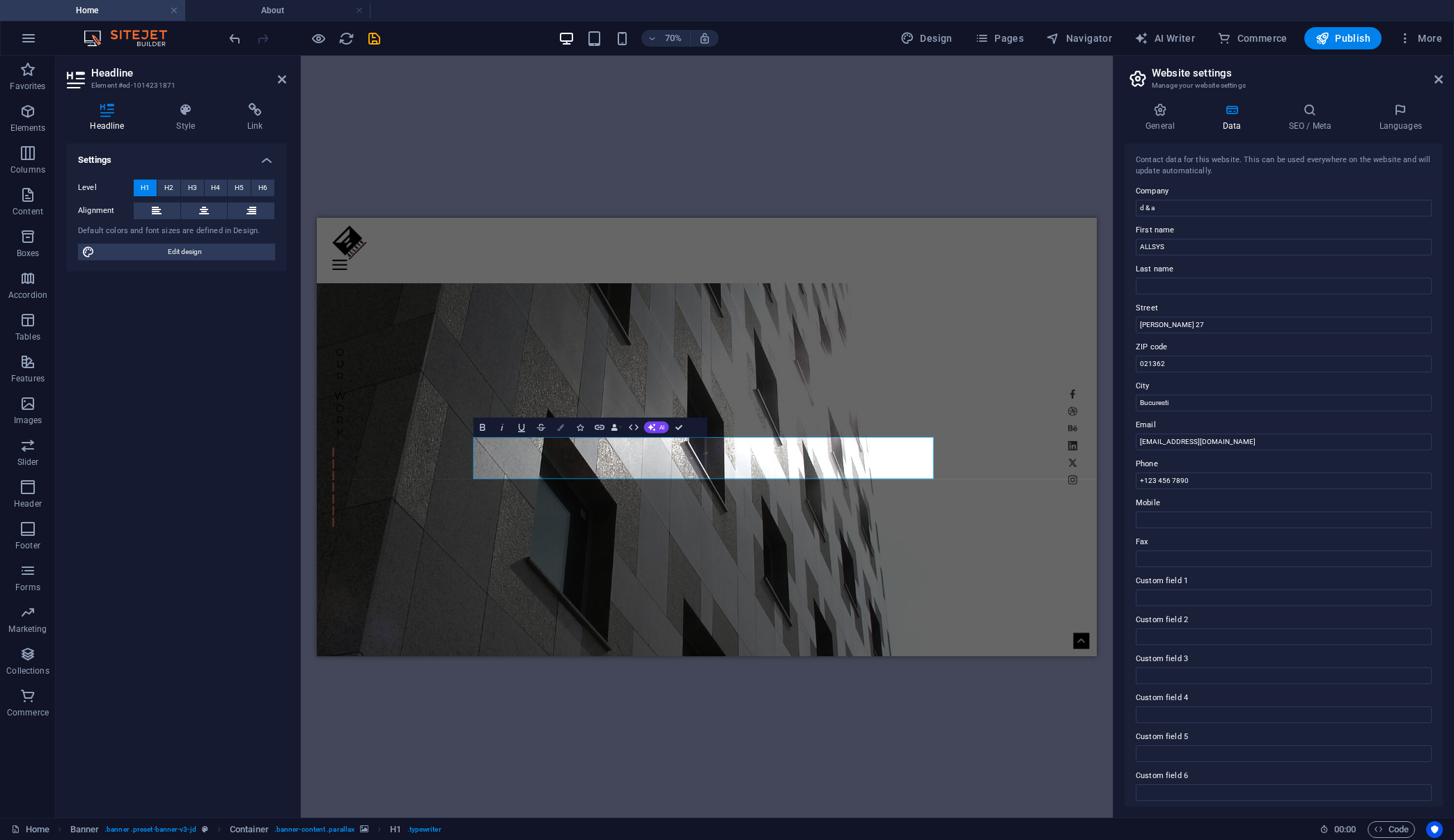
click at [560, 428] on icon "button" at bounding box center [560, 426] width 7 height 7
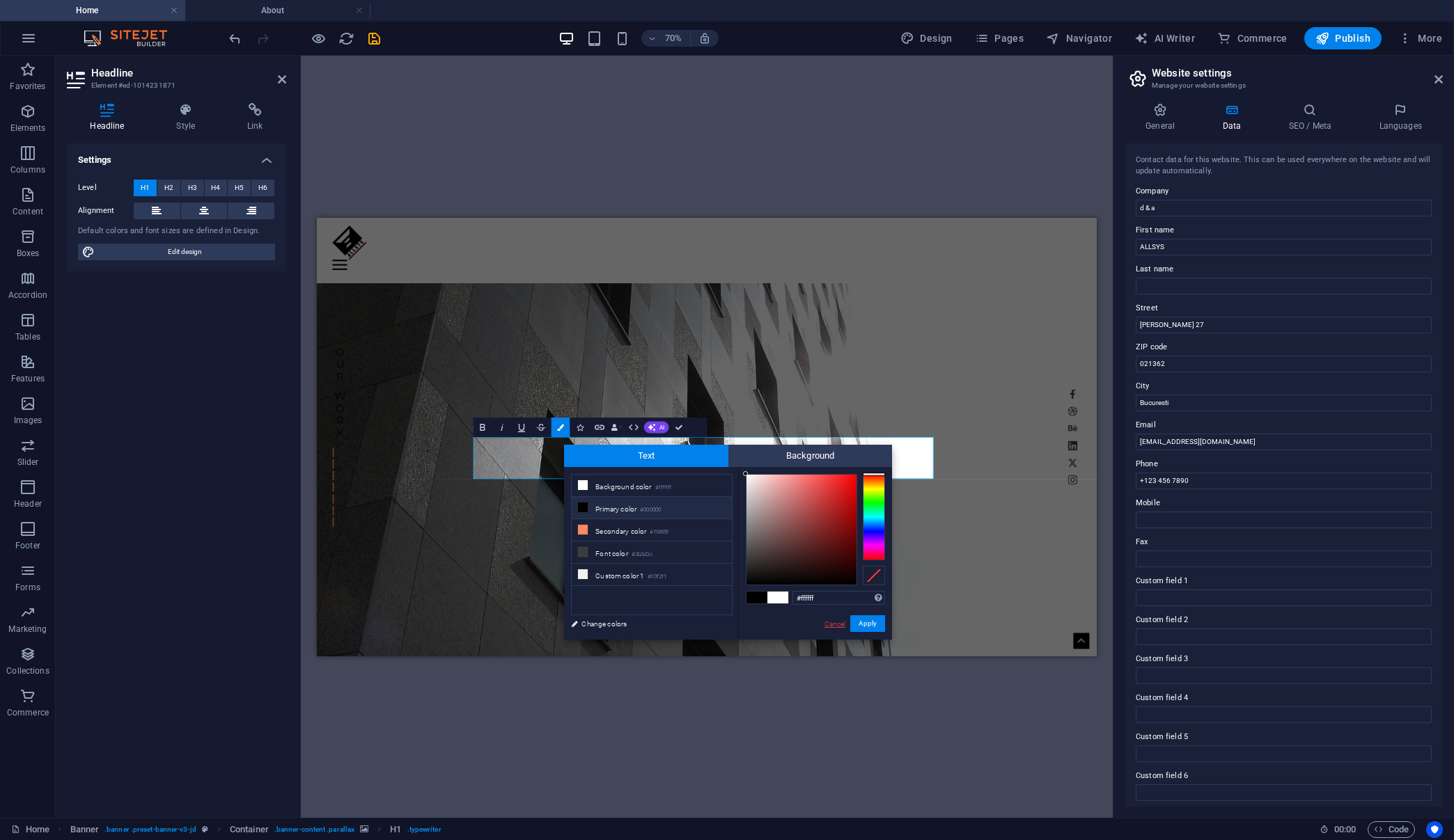
click at [833, 624] on link "Cancel" at bounding box center [835, 624] width 24 height 10
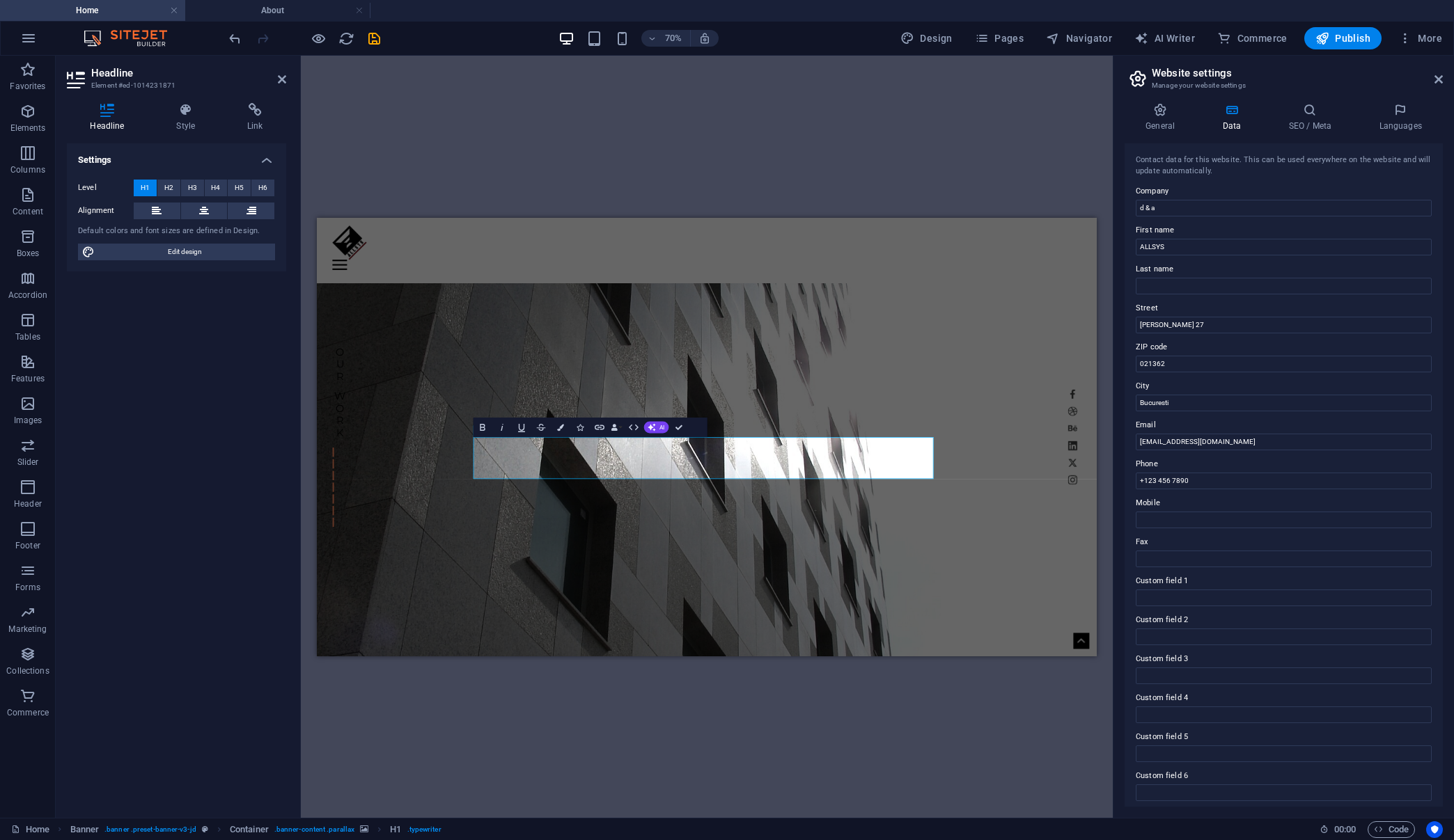
click at [809, 709] on div "H1 Banner Container Menu Bar Container Bold Italic Underline Strikethrough Colo…" at bounding box center [706, 437] width 812 height 762
click at [495, 166] on div "H1 Banner Container Banner Menu Bar Container Bold Italic Underline Strikethrou…" at bounding box center [706, 437] width 812 height 762
click at [282, 77] on icon at bounding box center [282, 79] width 8 height 11
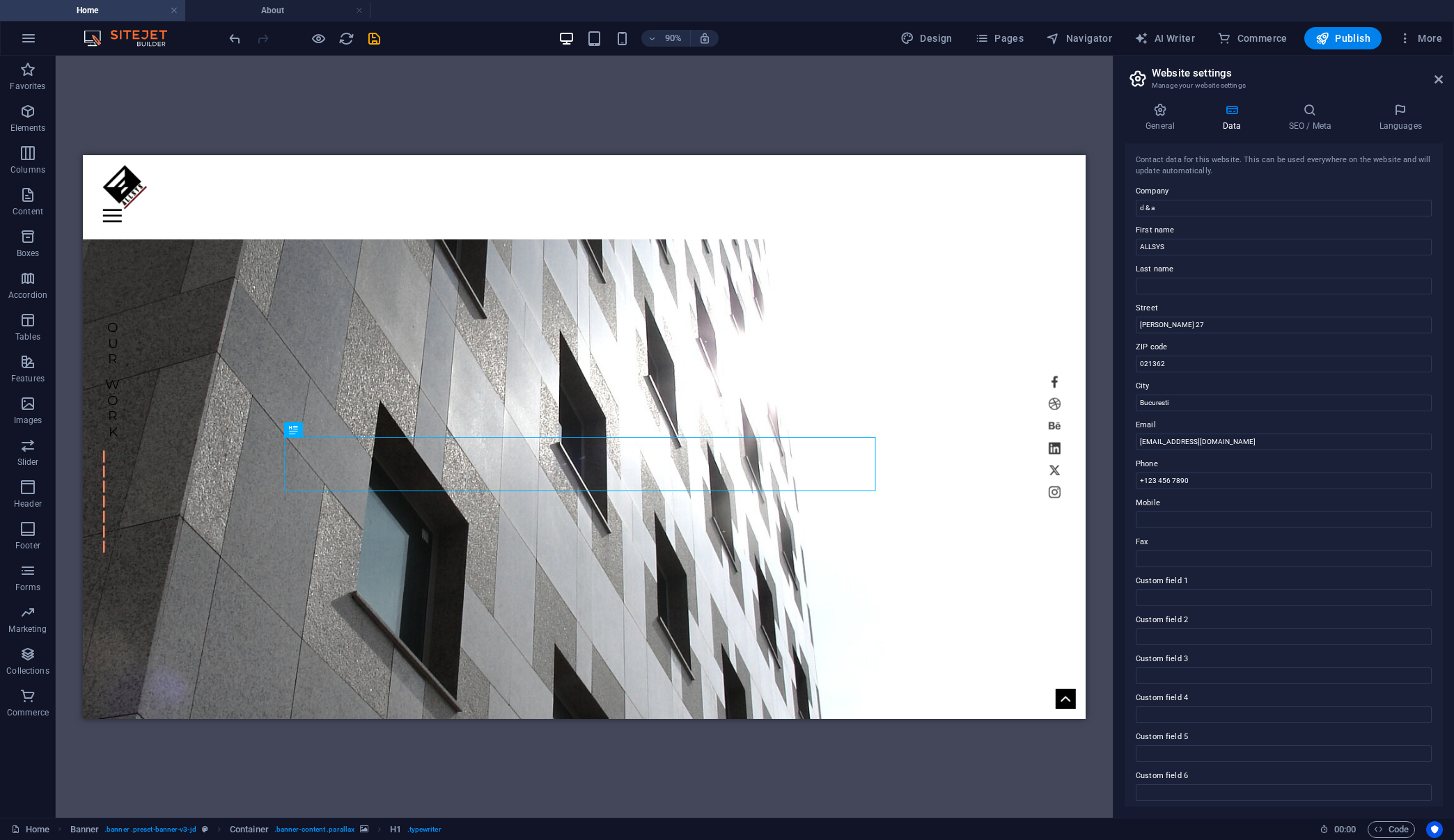
click at [444, 128] on div "H1 Banner Container Banner Menu Bar Container" at bounding box center [584, 437] width 1057 height 762
click at [238, 10] on h4 "About" at bounding box center [278, 10] width 185 height 15
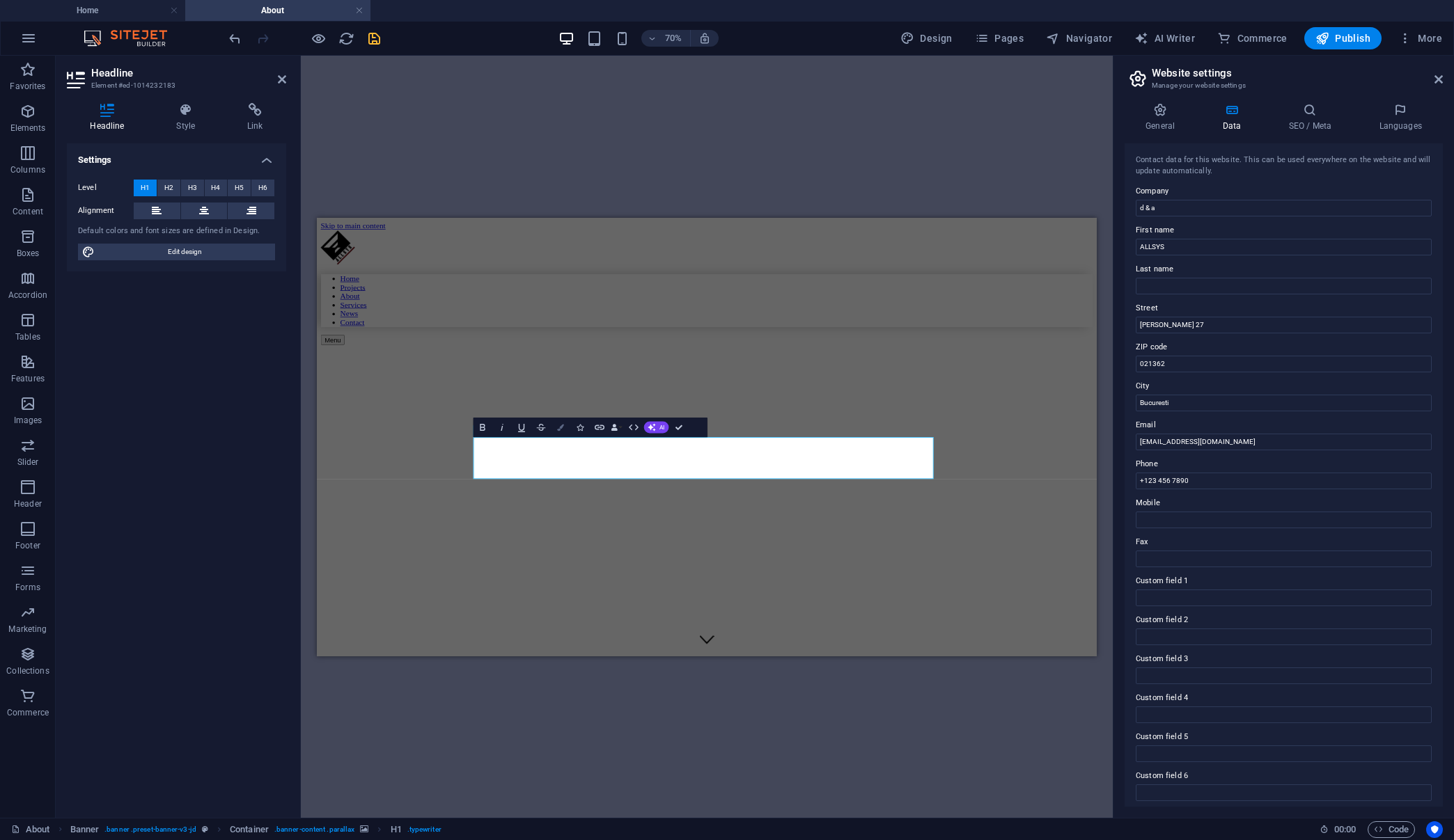
click at [562, 427] on icon "button" at bounding box center [560, 426] width 7 height 7
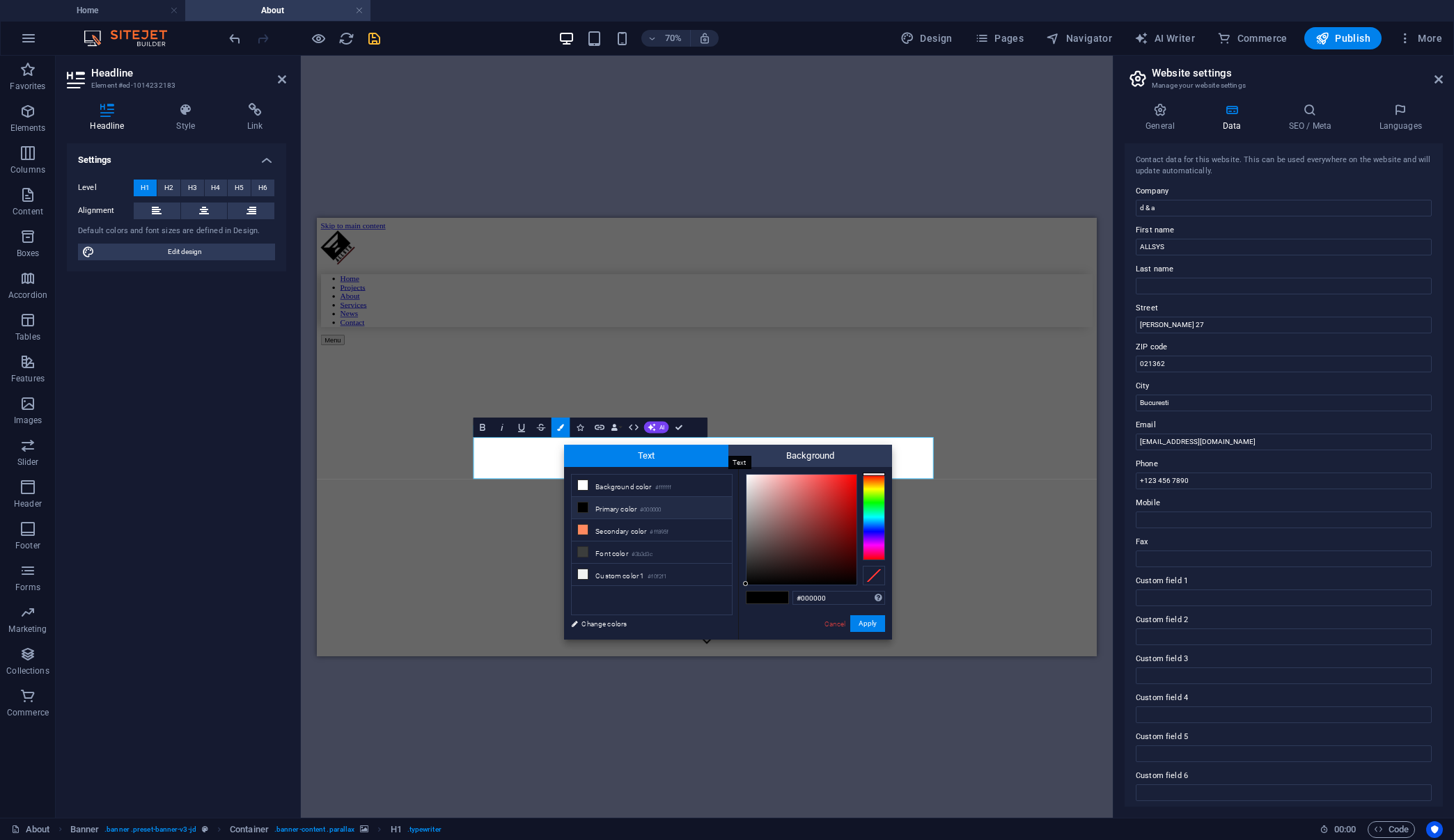
click at [703, 460] on span "Text" at bounding box center [646, 456] width 165 height 22
click at [642, 489] on li "Background color #ffffff" at bounding box center [652, 486] width 160 height 22
type input "#ffffff"
click at [618, 490] on li "Background color #ffffff" at bounding box center [652, 486] width 160 height 22
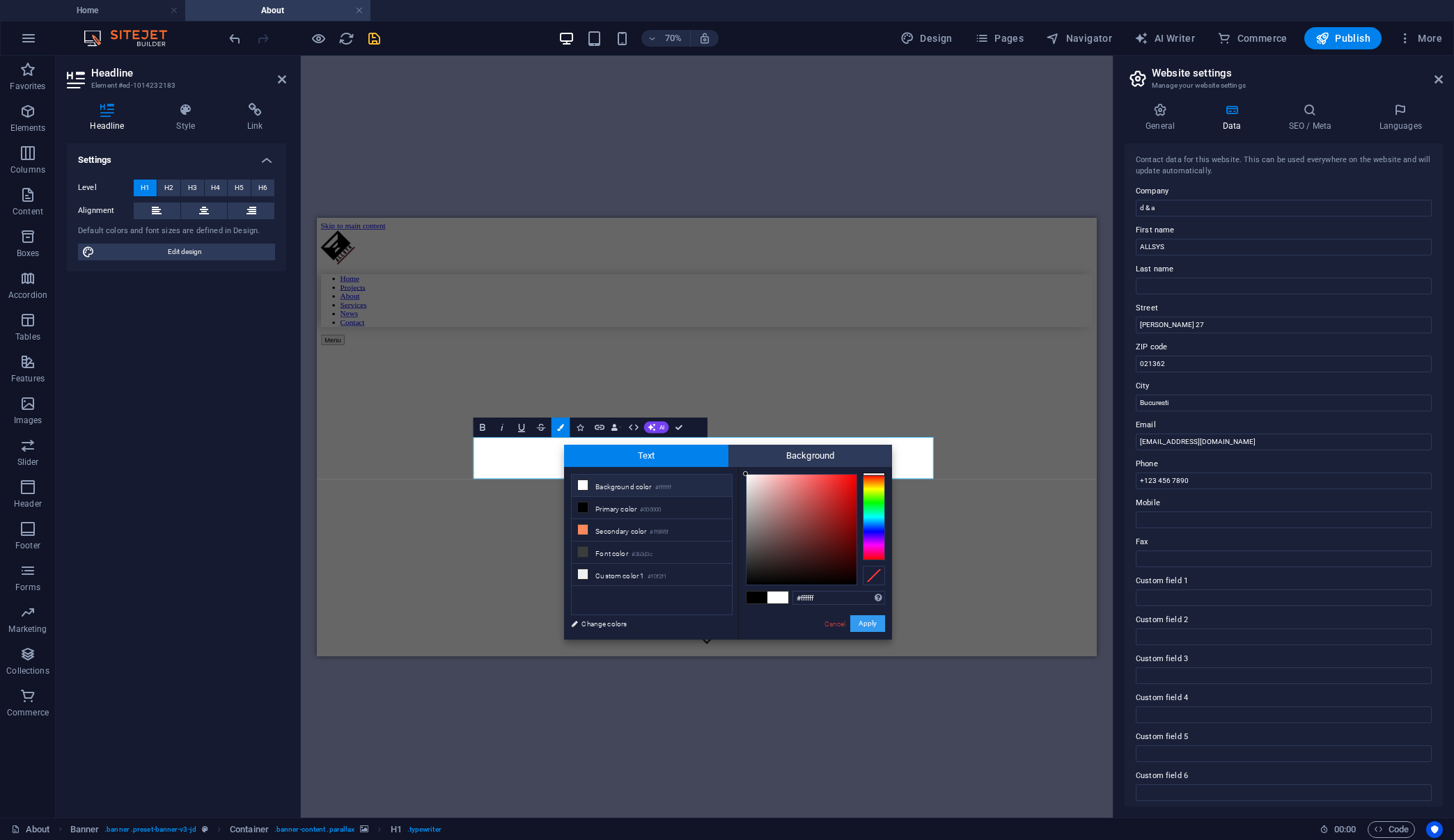
click at [875, 629] on button "Apply" at bounding box center [867, 623] width 35 height 17
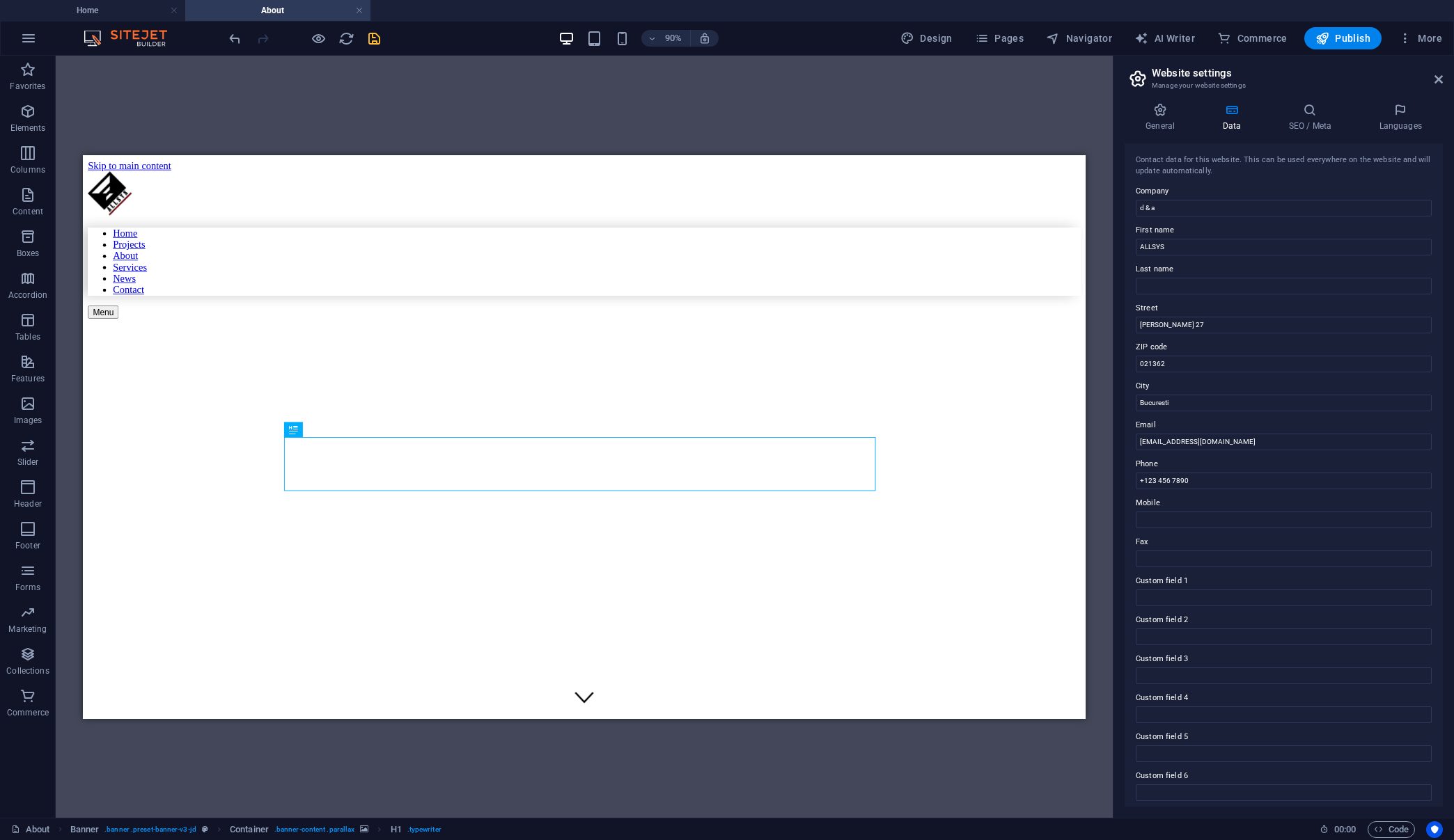
click at [770, 752] on div "H1 Banner Container Reference" at bounding box center [584, 437] width 1057 height 762
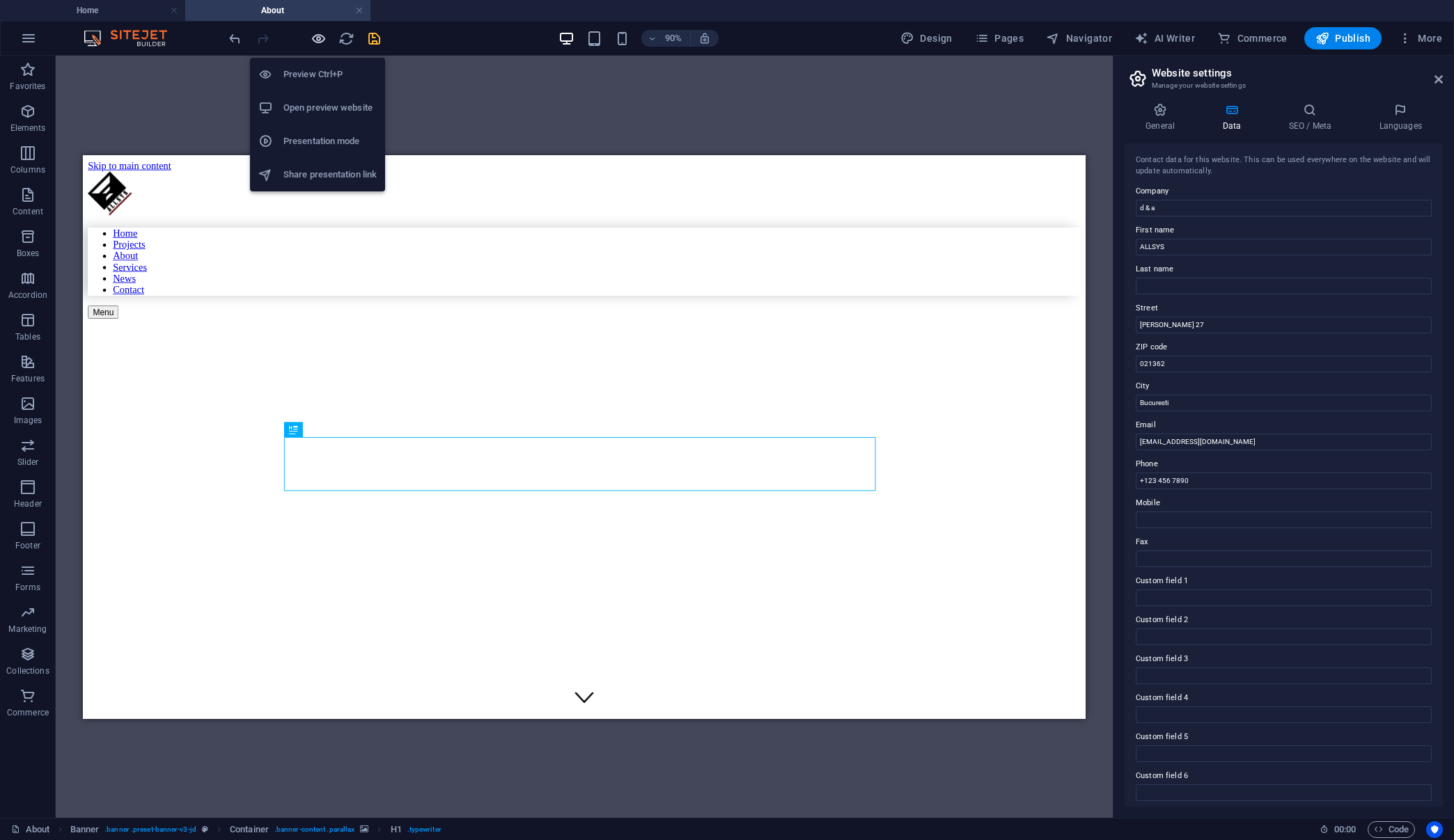
click at [321, 40] on icon "button" at bounding box center [318, 39] width 16 height 16
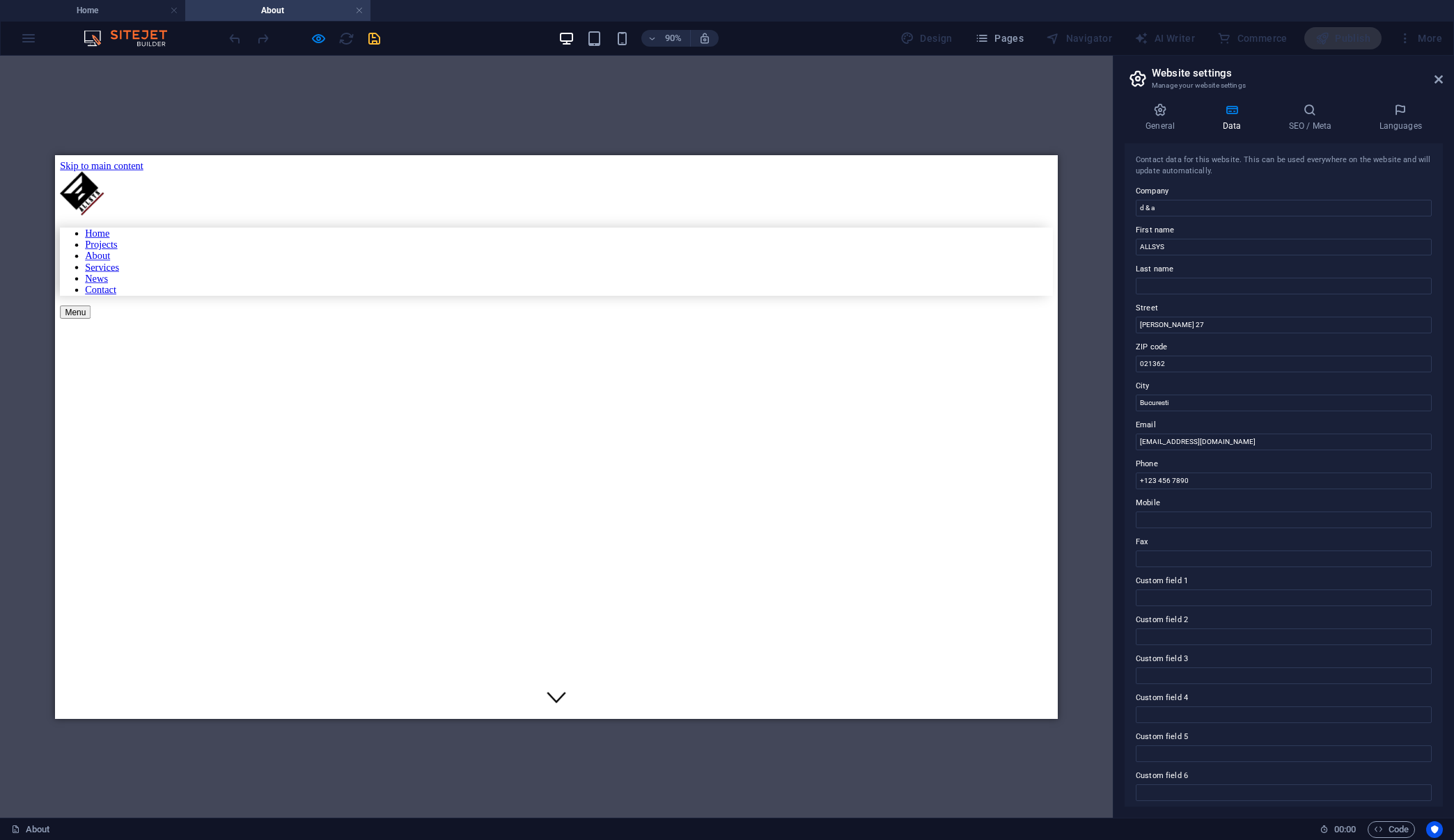
click at [494, 93] on div "H1 Banner Container Banner Reference" at bounding box center [556, 437] width 1113 height 762
click at [681, 370] on div at bounding box center [506, 370] width 891 height 0
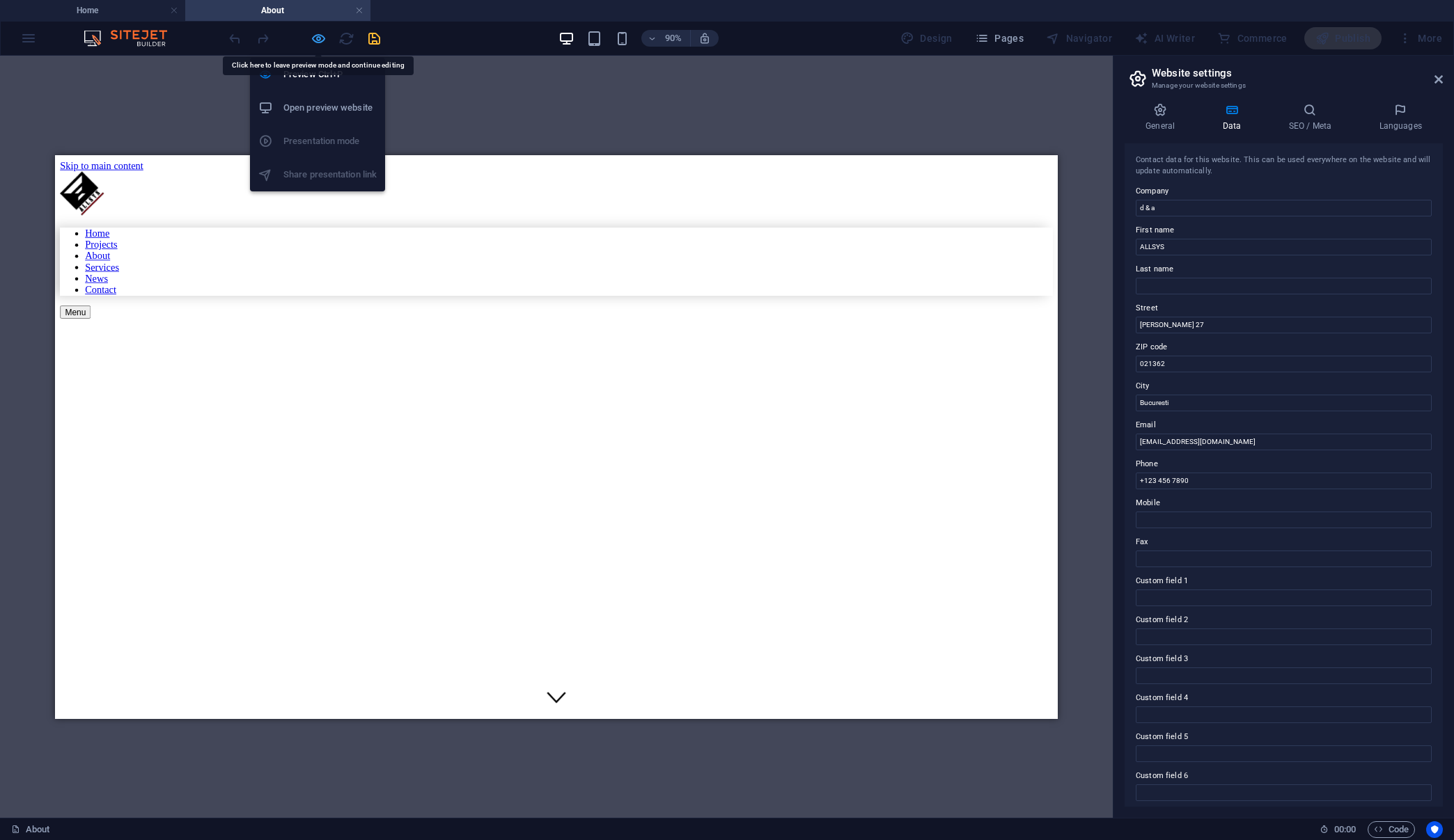
click at [324, 40] on icon "button" at bounding box center [318, 39] width 16 height 16
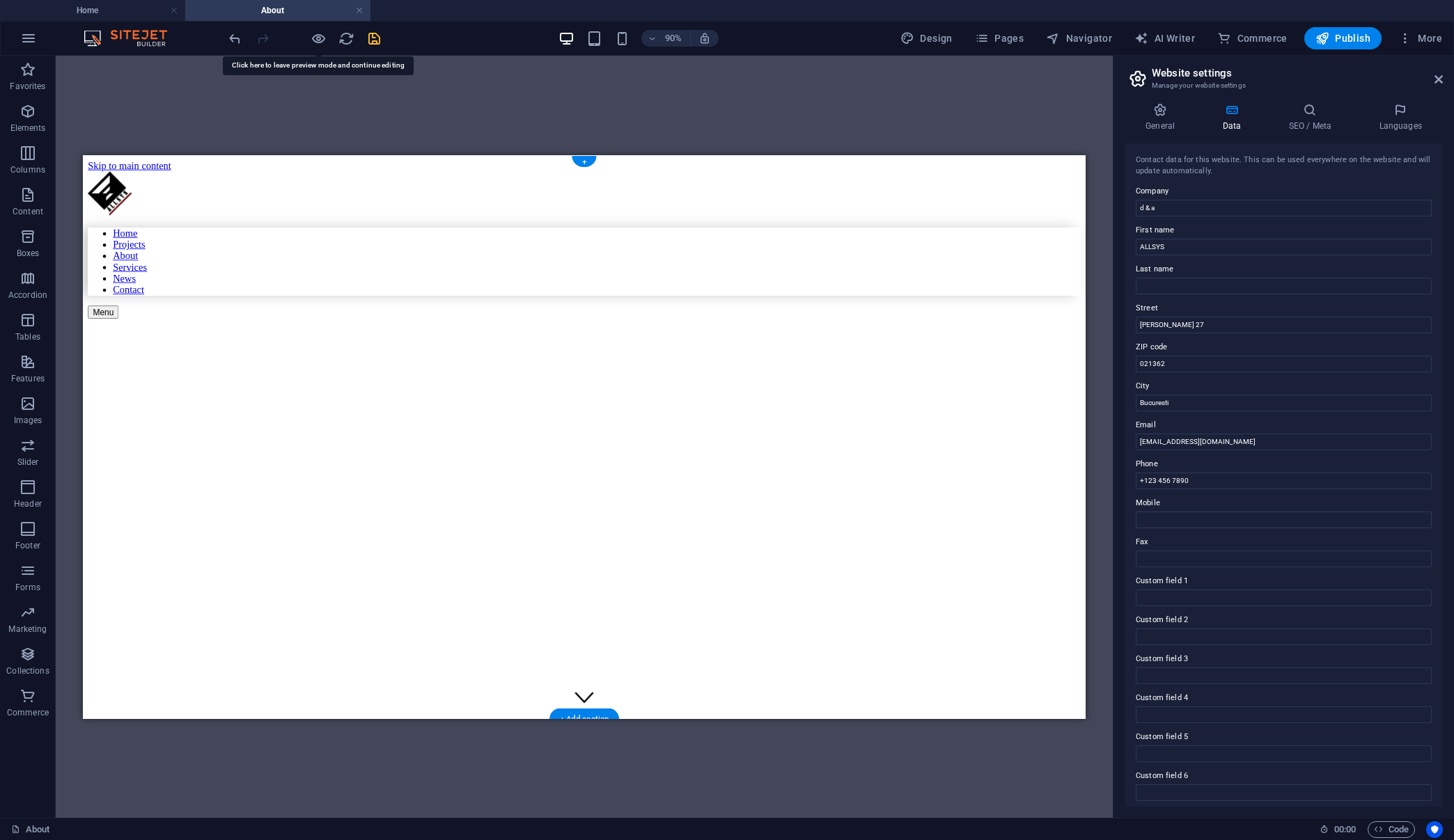
click at [772, 370] on figure at bounding box center [534, 370] width 891 height 0
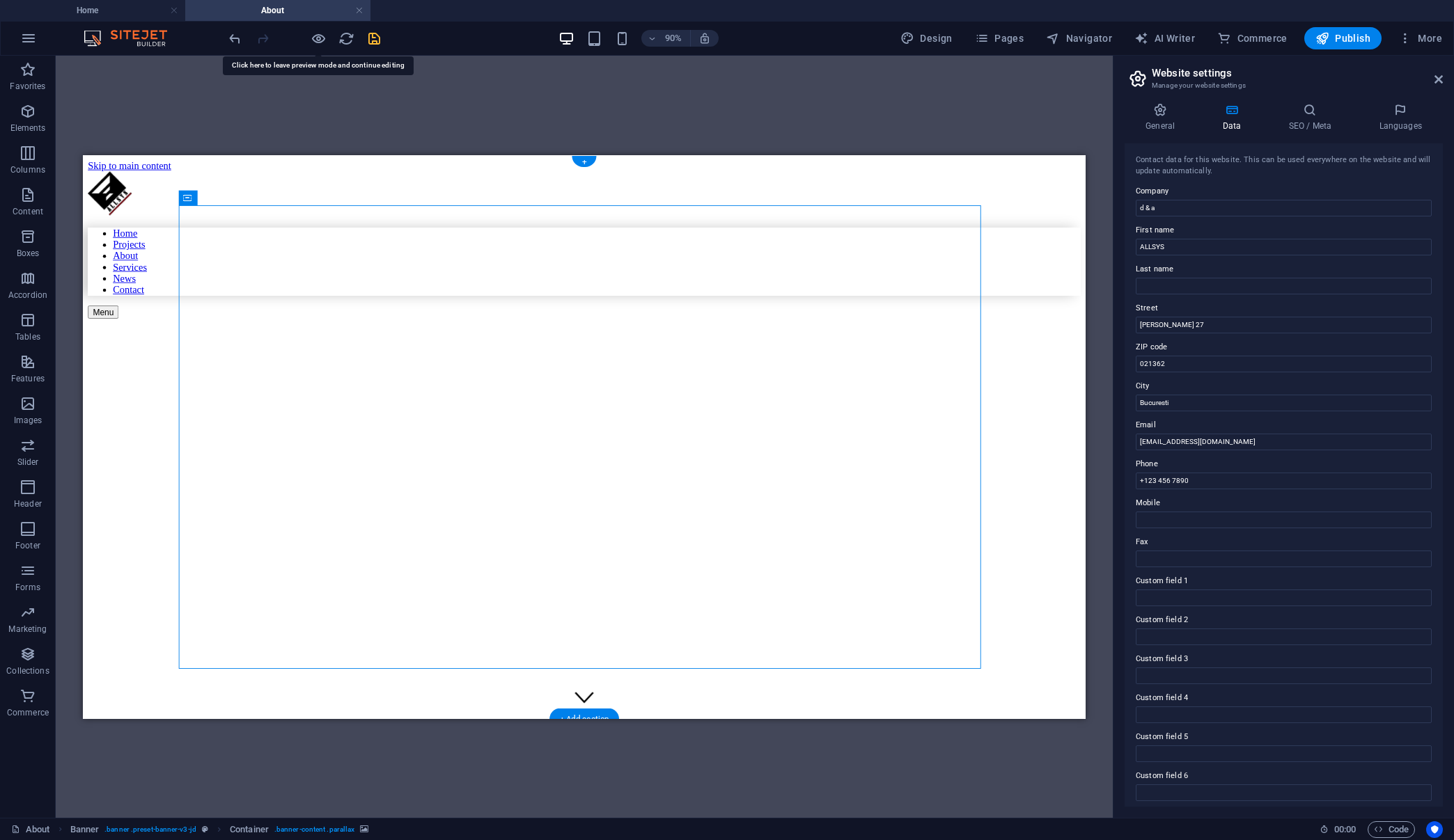
click at [772, 370] on figure at bounding box center [534, 370] width 891 height 0
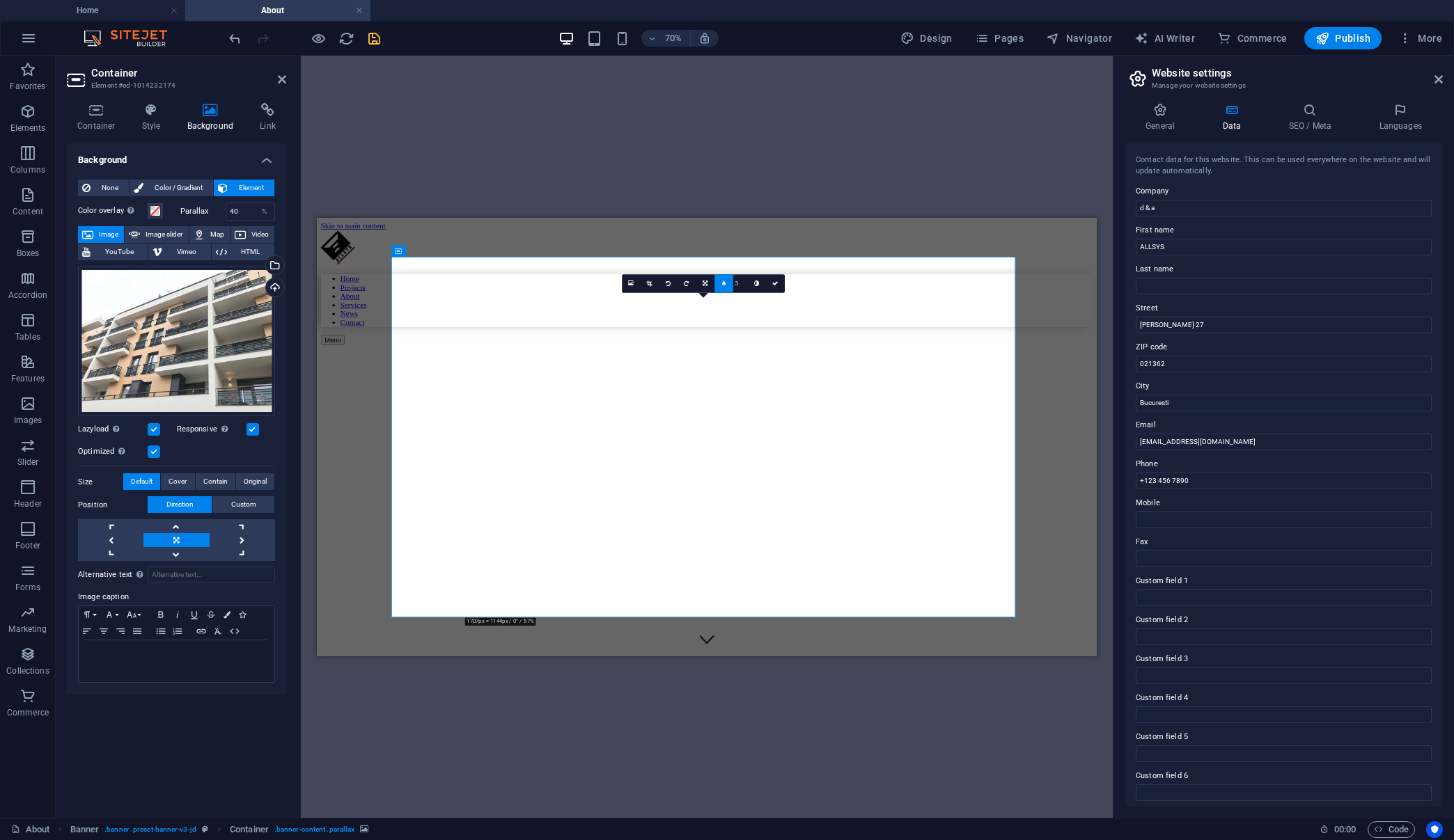
type input "2"
click at [746, 126] on div "Drag here to replace the existing content. Press “Ctrl” if you want to create a…" at bounding box center [706, 437] width 812 height 762
click at [373, 41] on icon "save" at bounding box center [374, 39] width 16 height 16
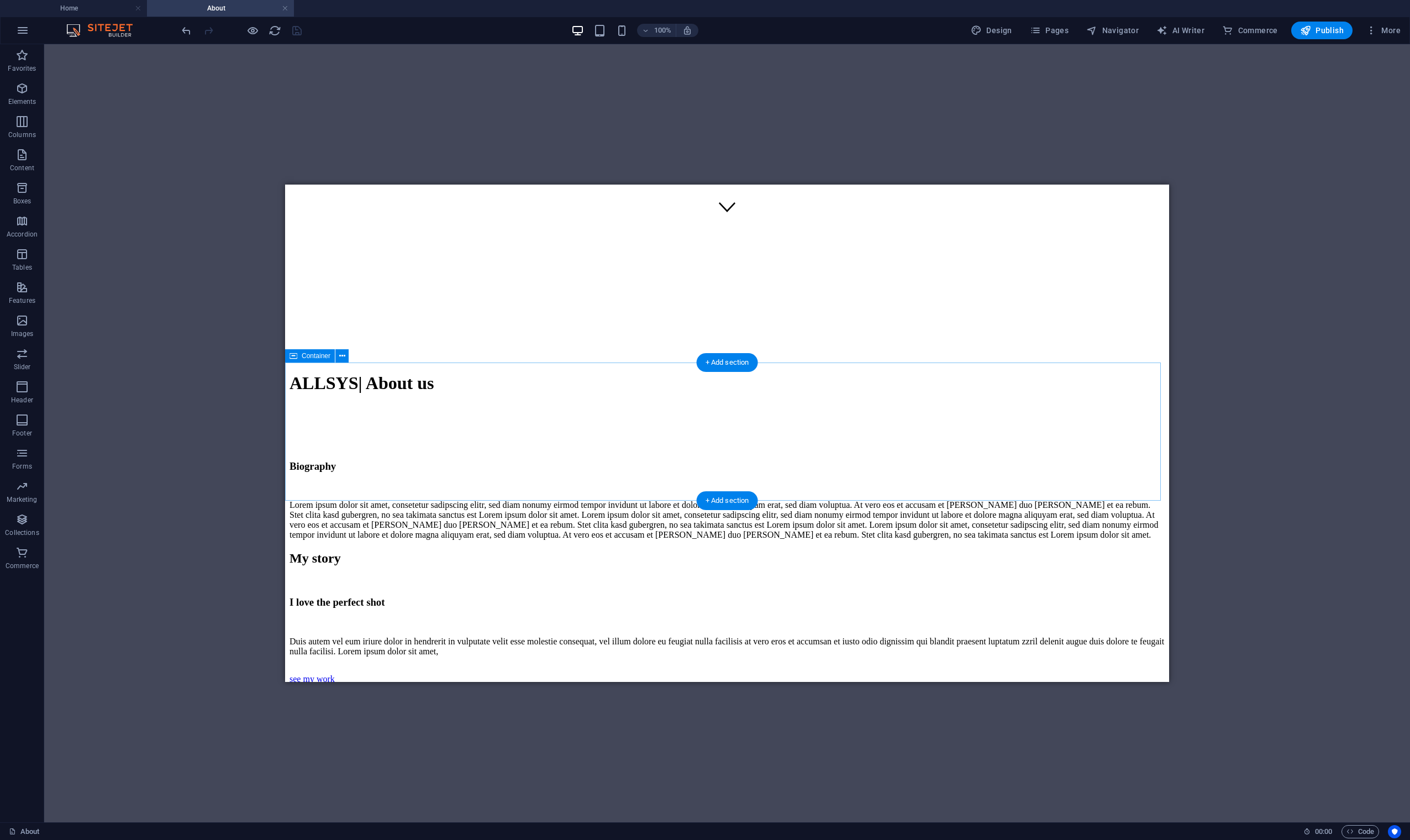
scroll to position [761, 0]
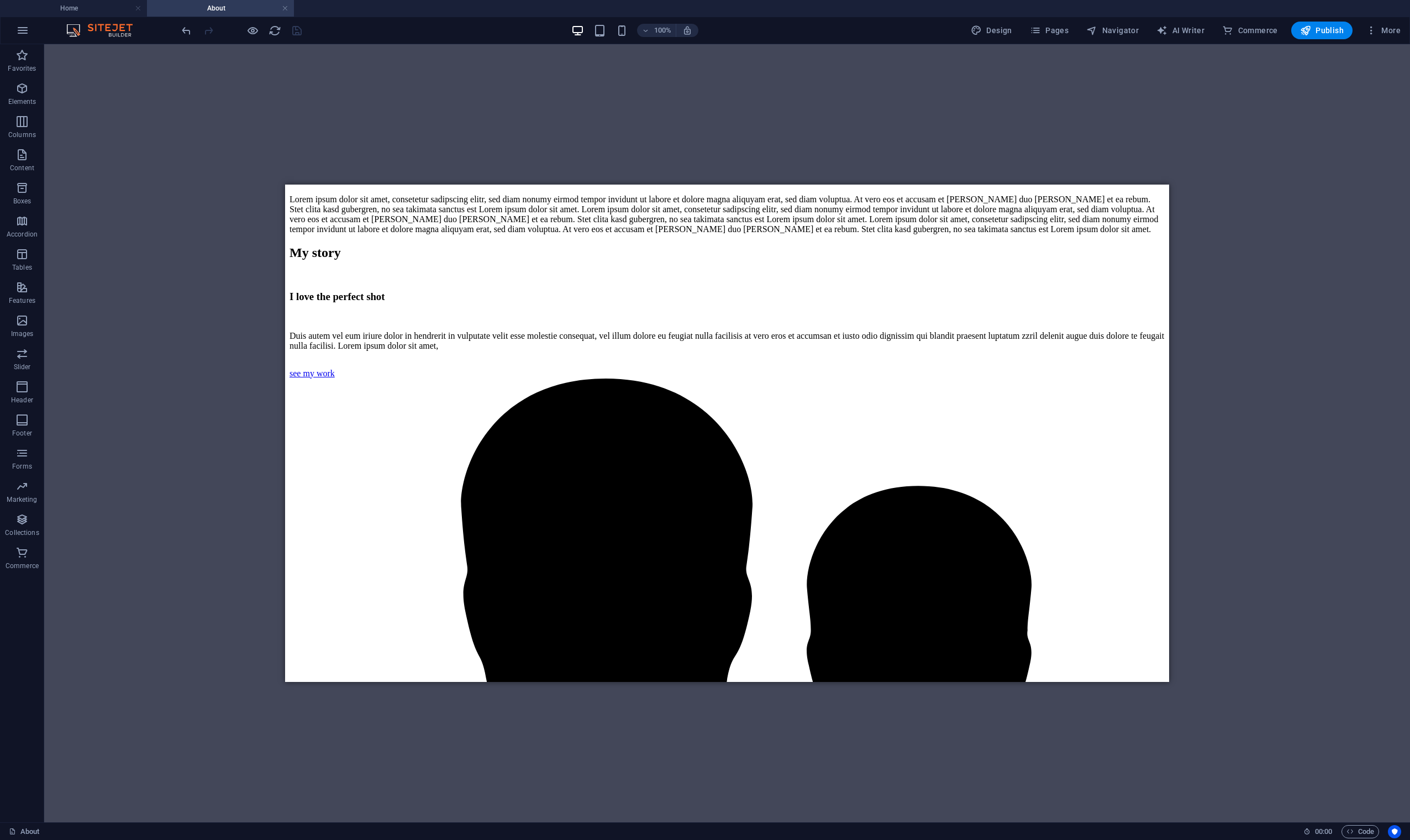
click at [640, 141] on div "Drag here to replace the existing content. Press “Ctrl” if you want to create a…" at bounding box center [727, 433] width 1366 height 778
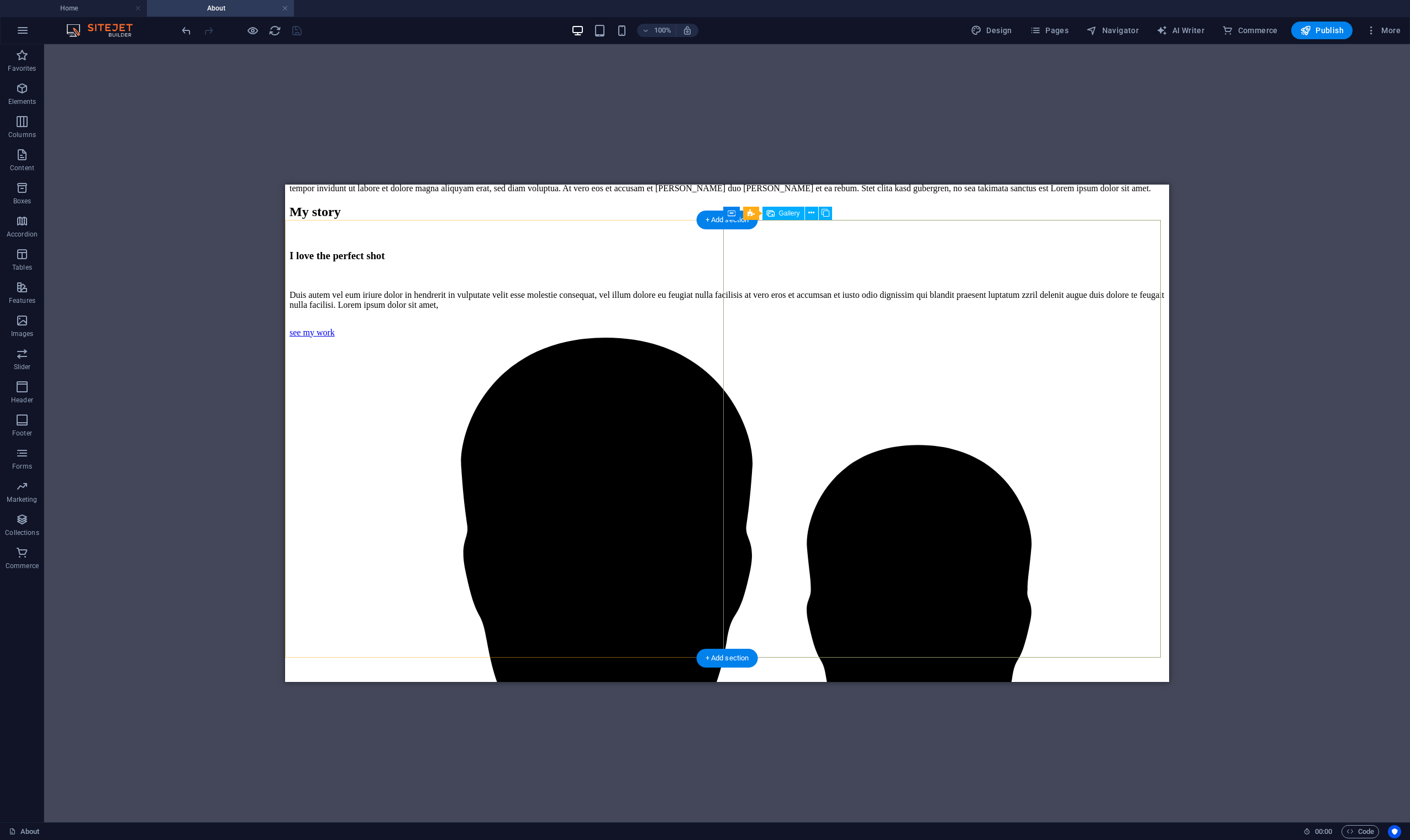
scroll to position [835, 0]
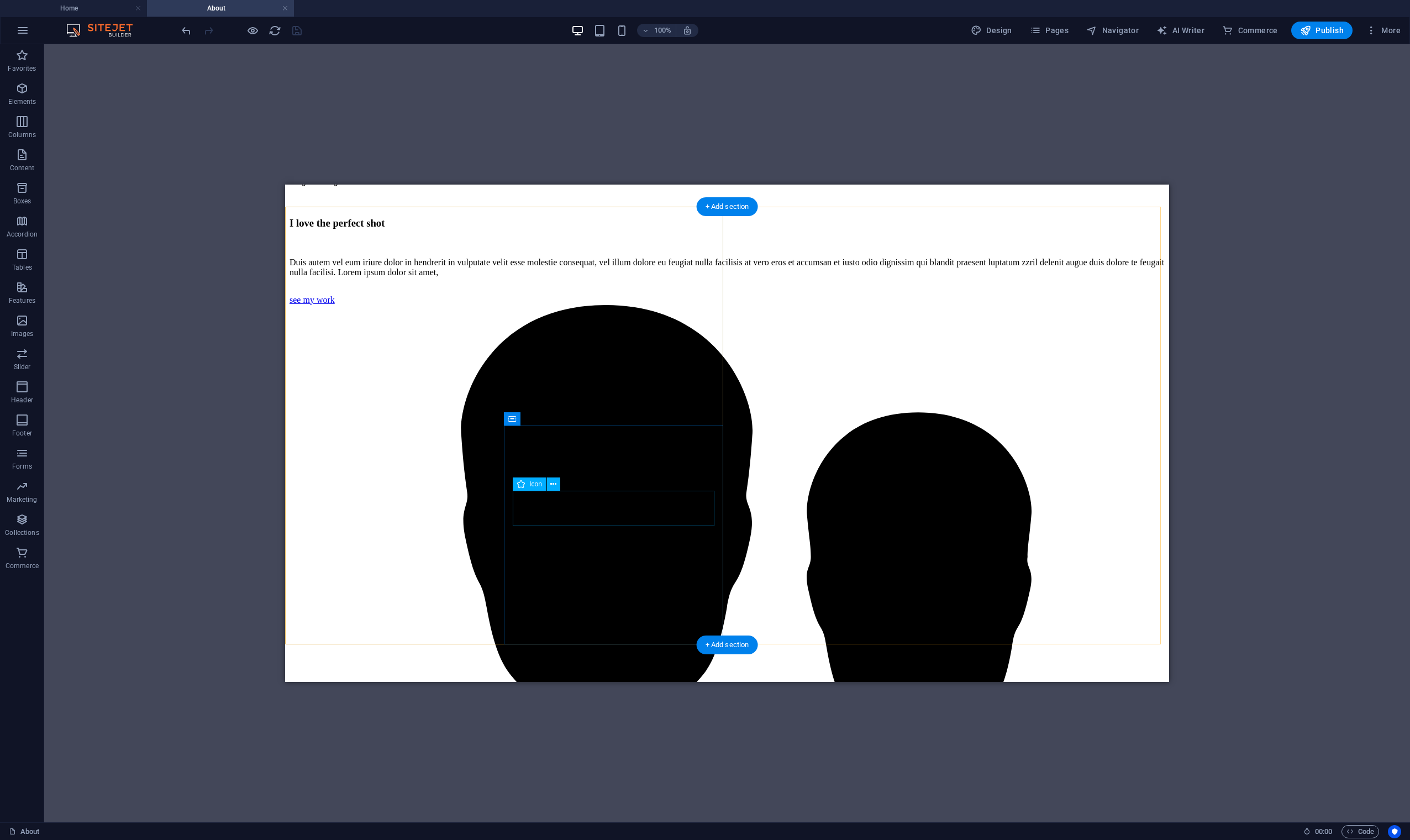
select select "xMidYMid"
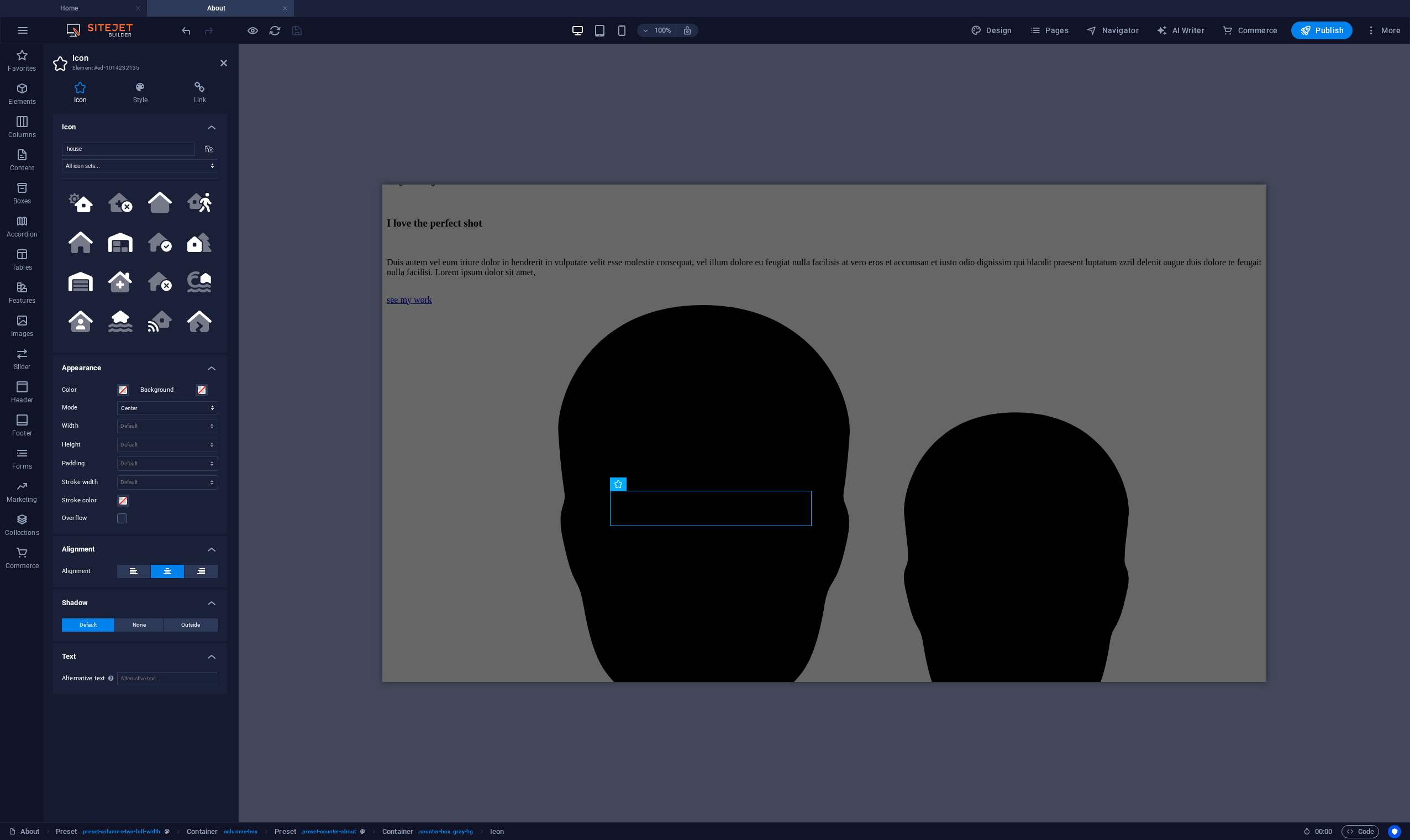
click at [148, 392] on label "Background" at bounding box center [168, 390] width 55 height 13
click at [195, 392] on button "Background" at bounding box center [201, 390] width 12 height 12
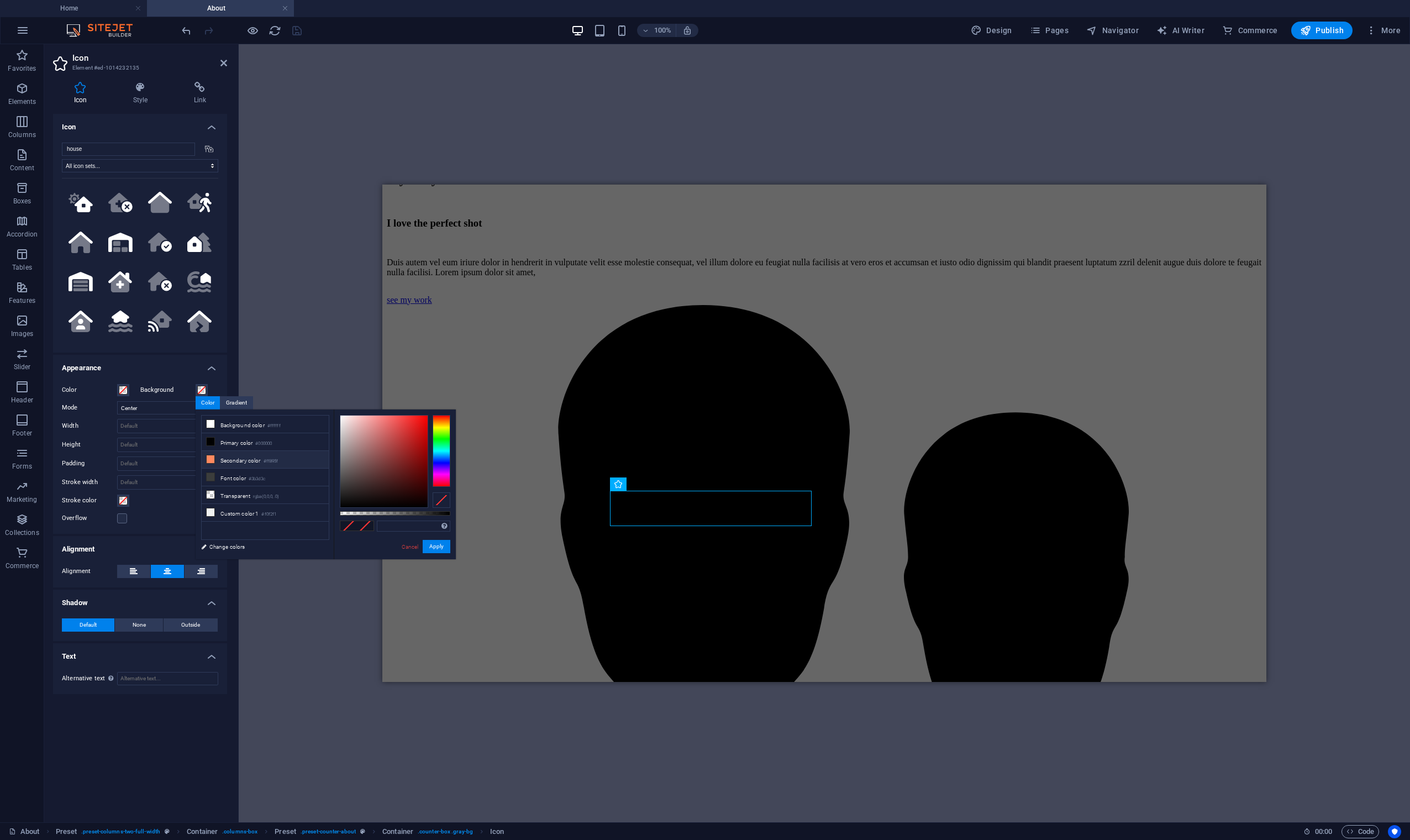
click at [233, 460] on li "Secondary color #ff895f" at bounding box center [265, 460] width 127 height 18
type input "#ff895f"
click at [295, 379] on div "H1 Banner Container Reference H3 Container Spacer Text Container H2 Spacer H3 T…" at bounding box center [824, 433] width 1171 height 778
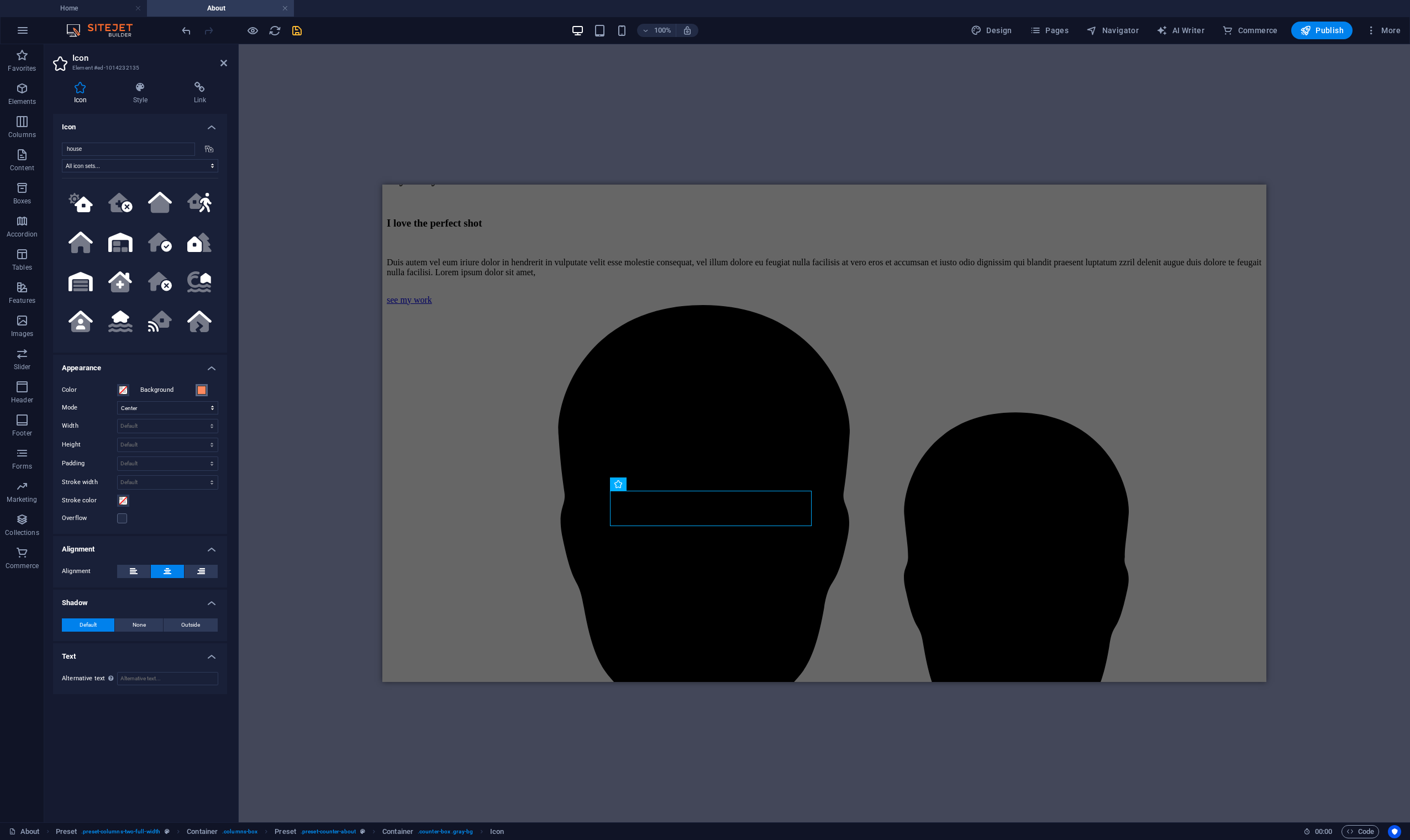
click at [204, 391] on span at bounding box center [201, 390] width 9 height 9
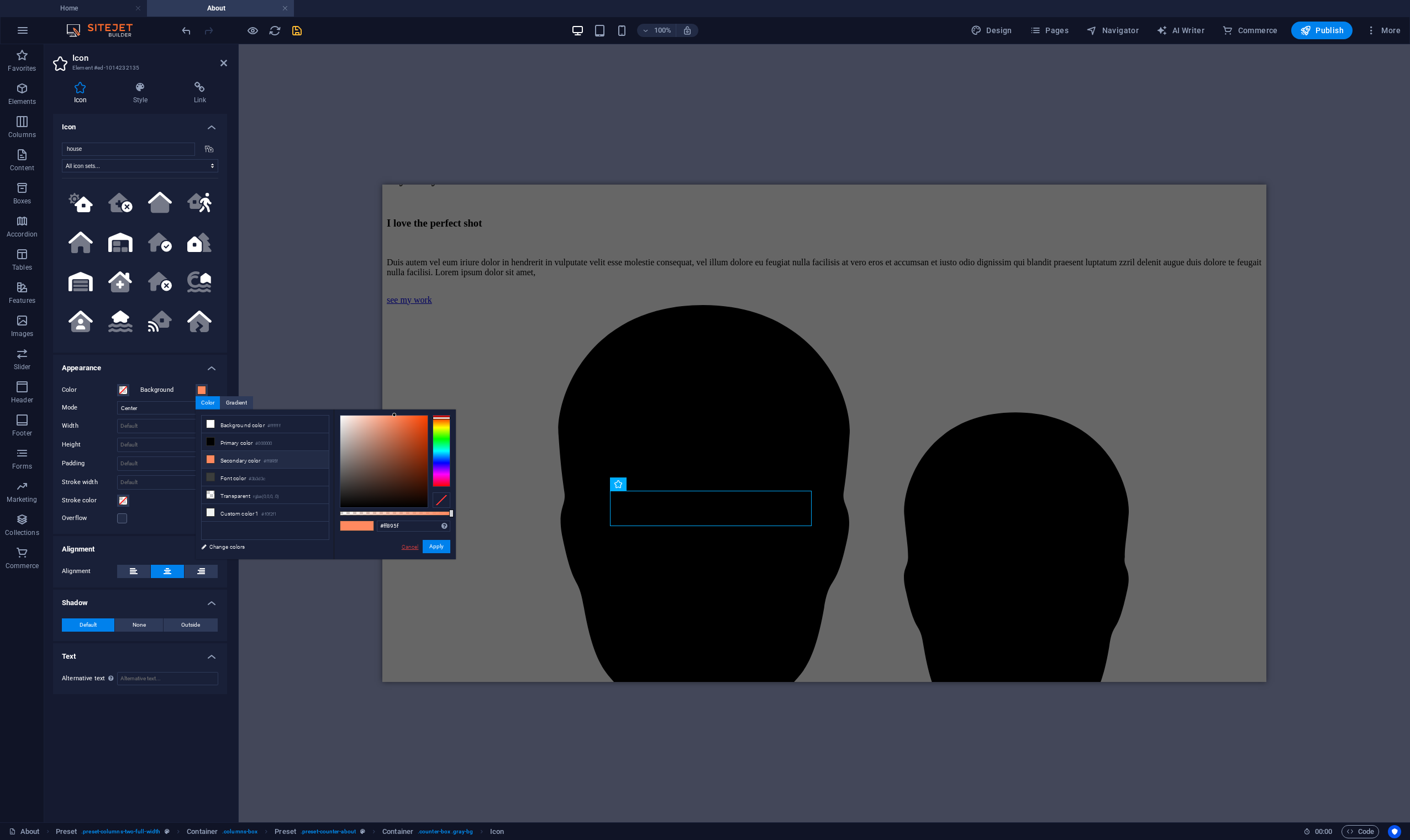
click at [408, 549] on link "Cancel" at bounding box center [410, 547] width 19 height 8
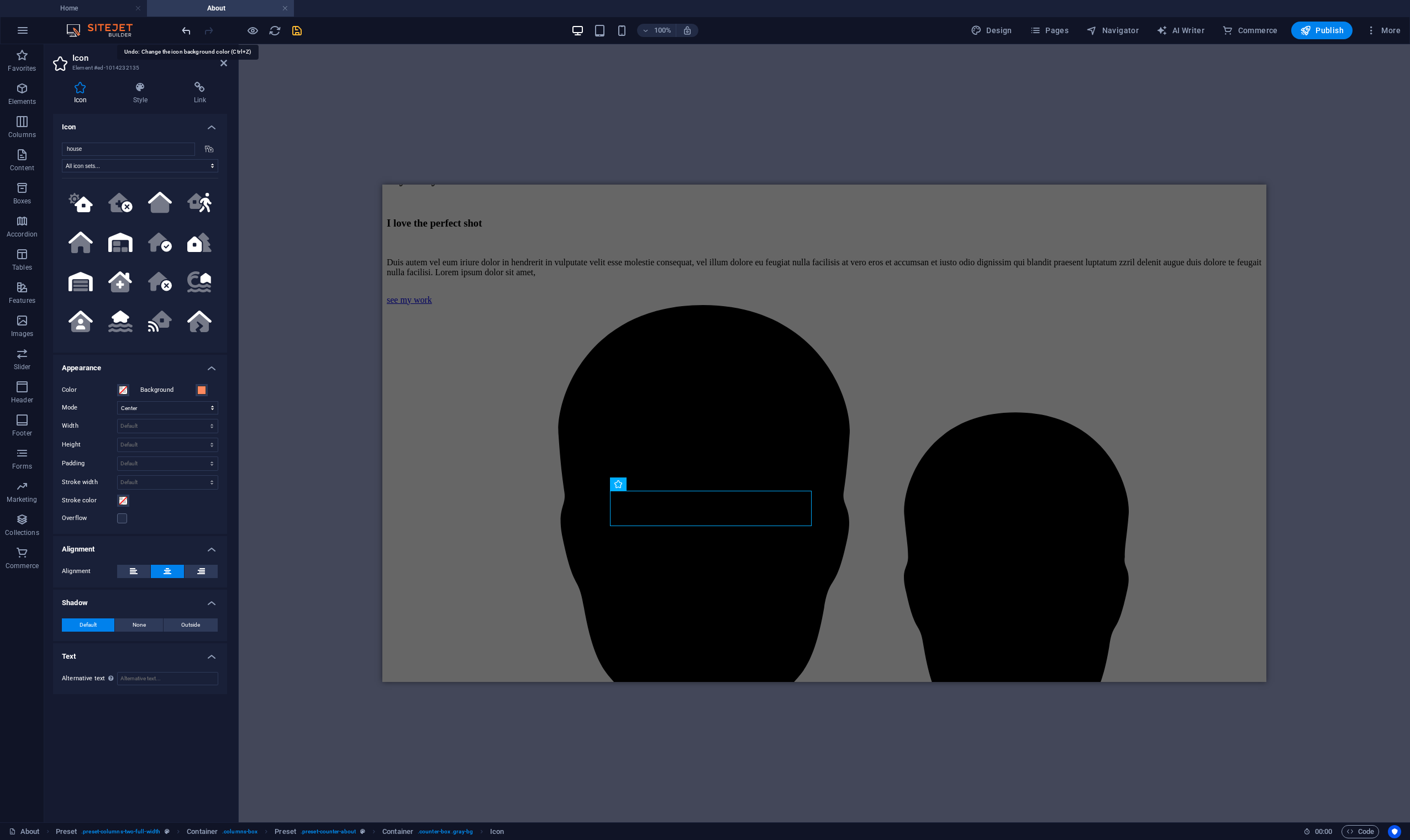
click at [187, 30] on icon "undo" at bounding box center [187, 31] width 13 height 13
click at [124, 388] on span at bounding box center [123, 390] width 9 height 9
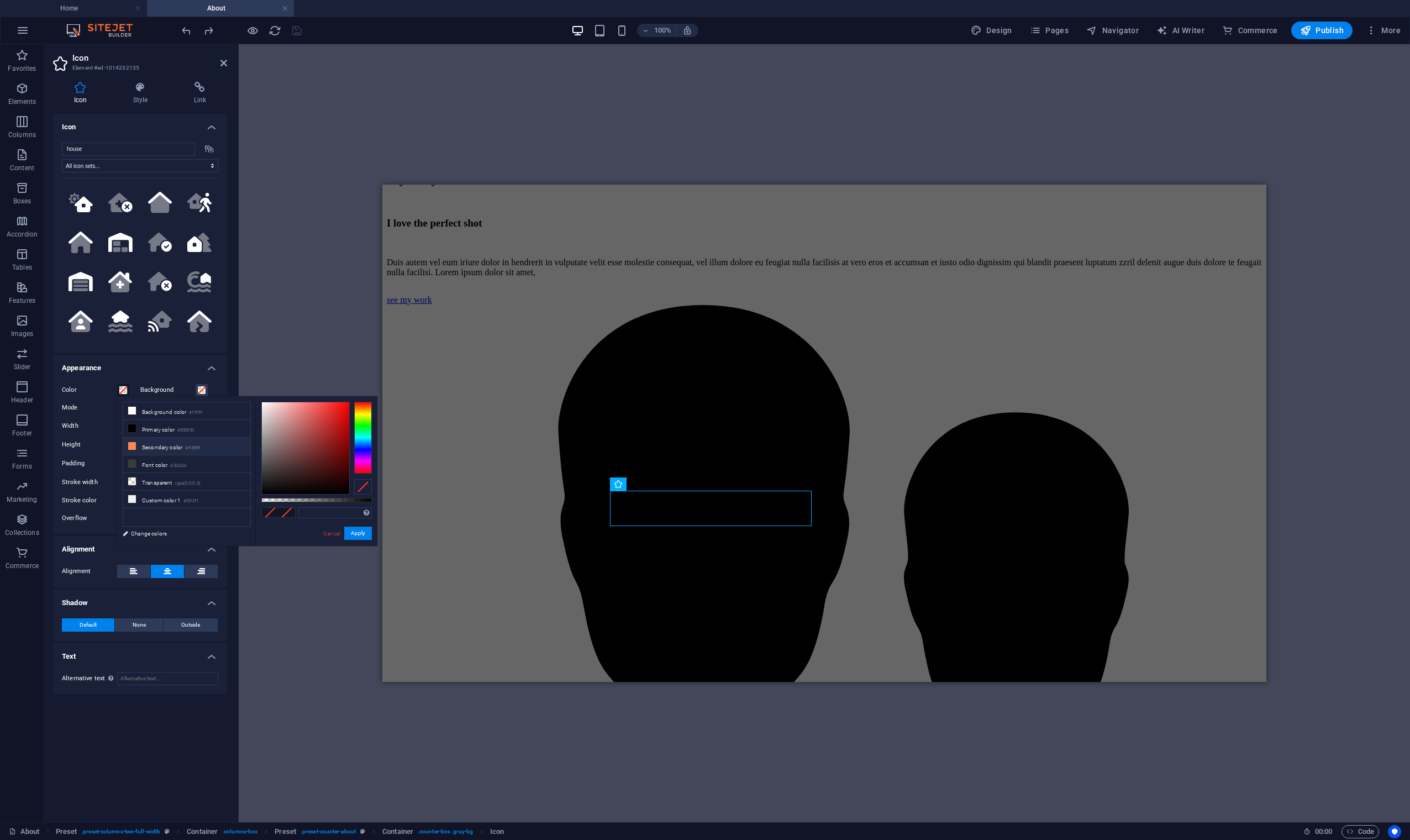
click at [170, 447] on li "Secondary color #ff895f" at bounding box center [187, 446] width 127 height 18
type input "#ff895f"
click at [170, 447] on li "Secondary color #ff895f" at bounding box center [187, 446] width 127 height 18
click at [356, 531] on button "Apply" at bounding box center [358, 533] width 27 height 13
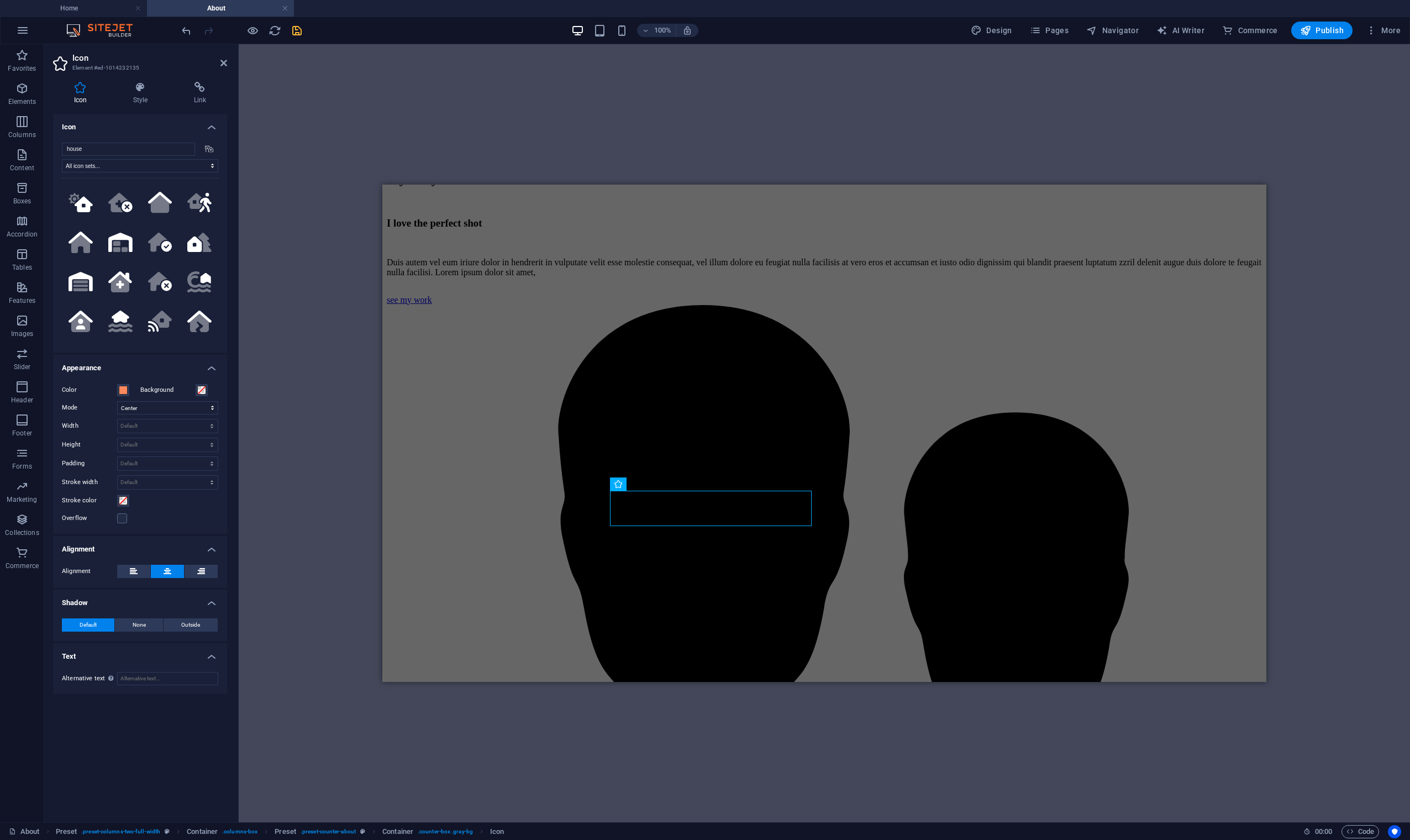
click at [304, 441] on div "H1 Banner Container Reference H3 Container Spacer Text Container H2 Spacer H3 T…" at bounding box center [824, 433] width 1171 height 778
click at [293, 31] on icon "save" at bounding box center [297, 31] width 13 height 13
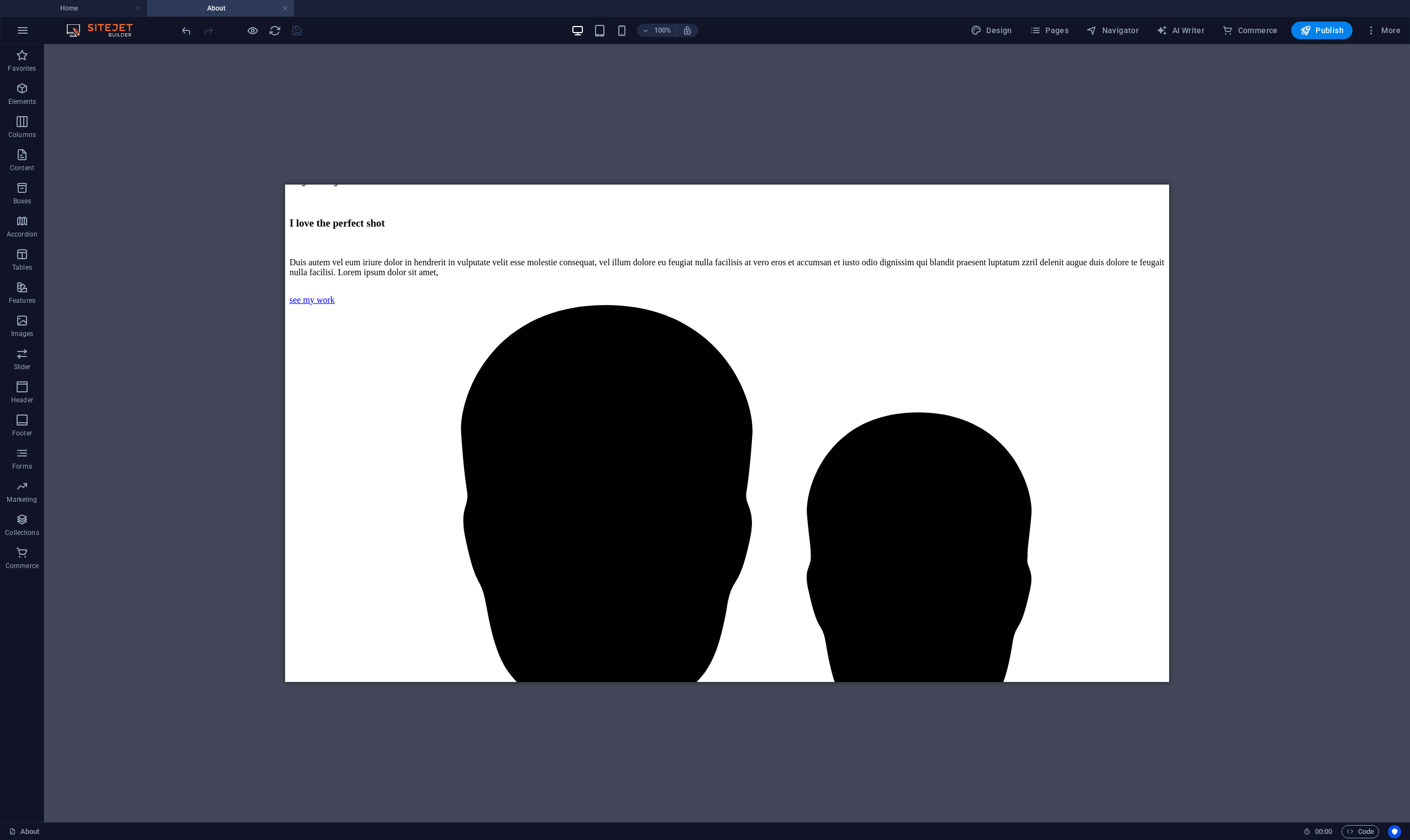
click at [189, 102] on div "H1 Banner Container Reference H3 Container Spacer Text Container H2 Spacer H3 T…" at bounding box center [727, 433] width 1366 height 778
click at [1153, 536] on div "H1 Banner Container Reference H3 Container Spacer Text Container H2 Spacer H3 T…" at bounding box center [727, 433] width 1366 height 778
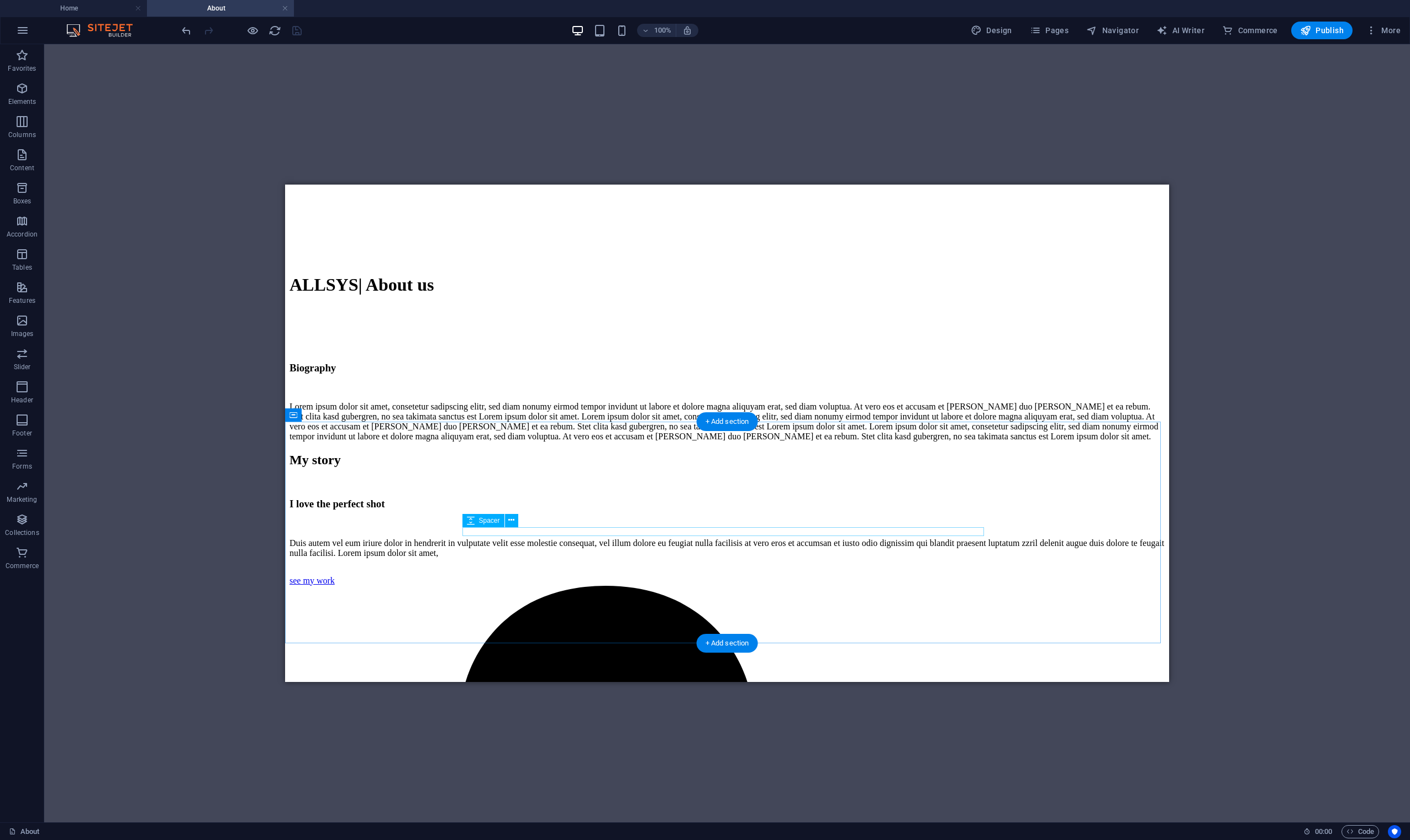
scroll to position [614, 0]
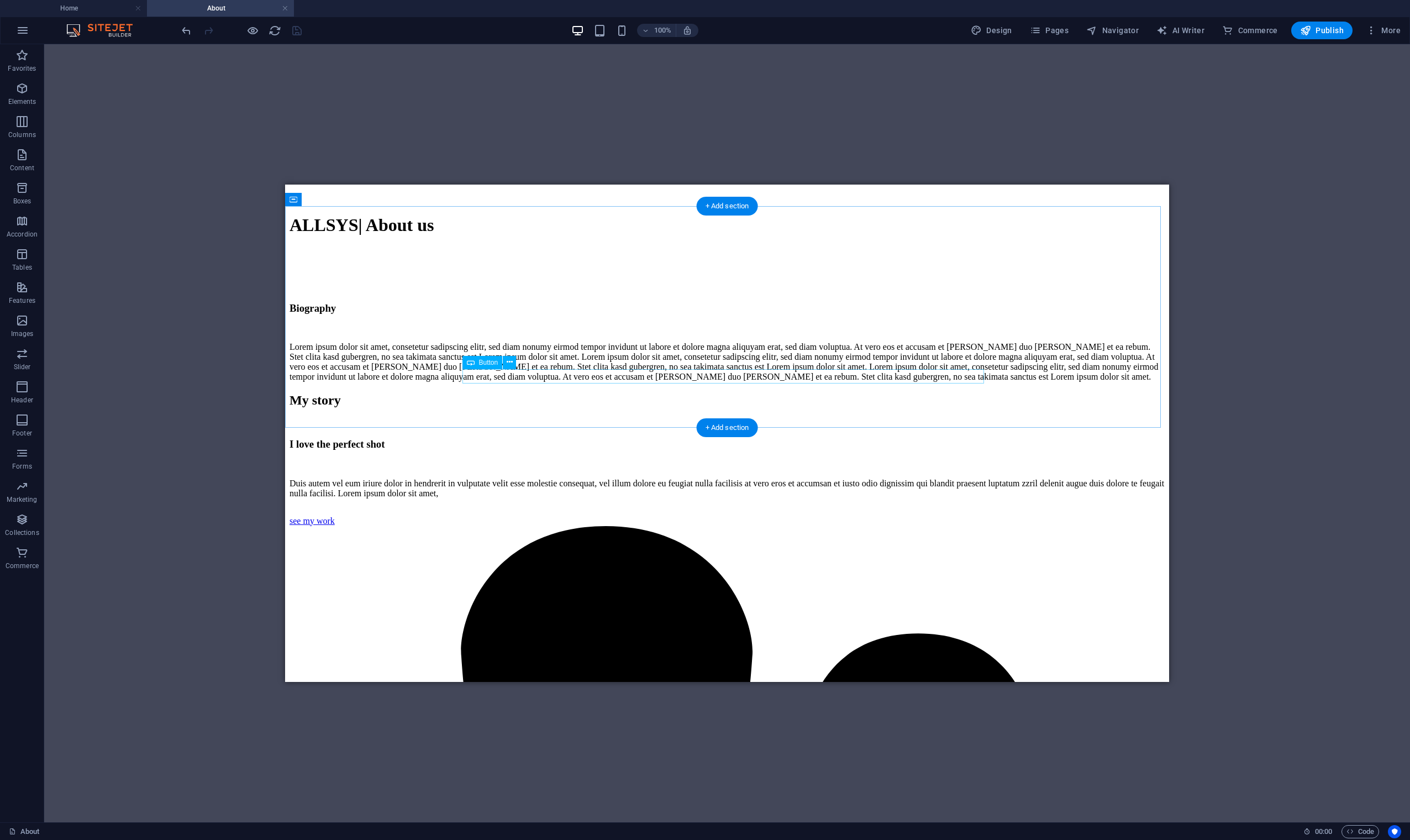
click at [539, 516] on div "see my work" at bounding box center [727, 521] width 875 height 10
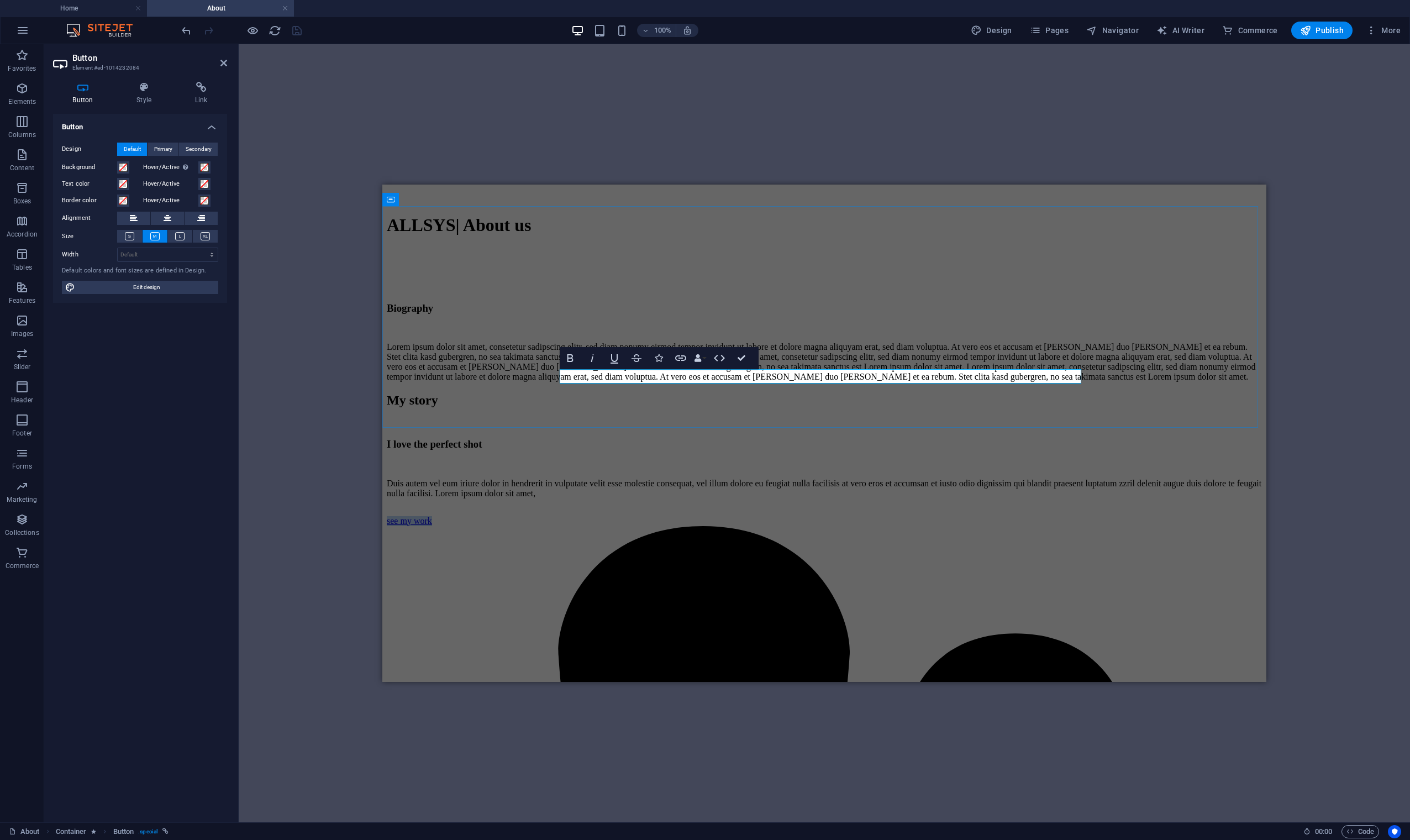
click at [432, 516] on link "see my work" at bounding box center [410, 521] width 46 height 9
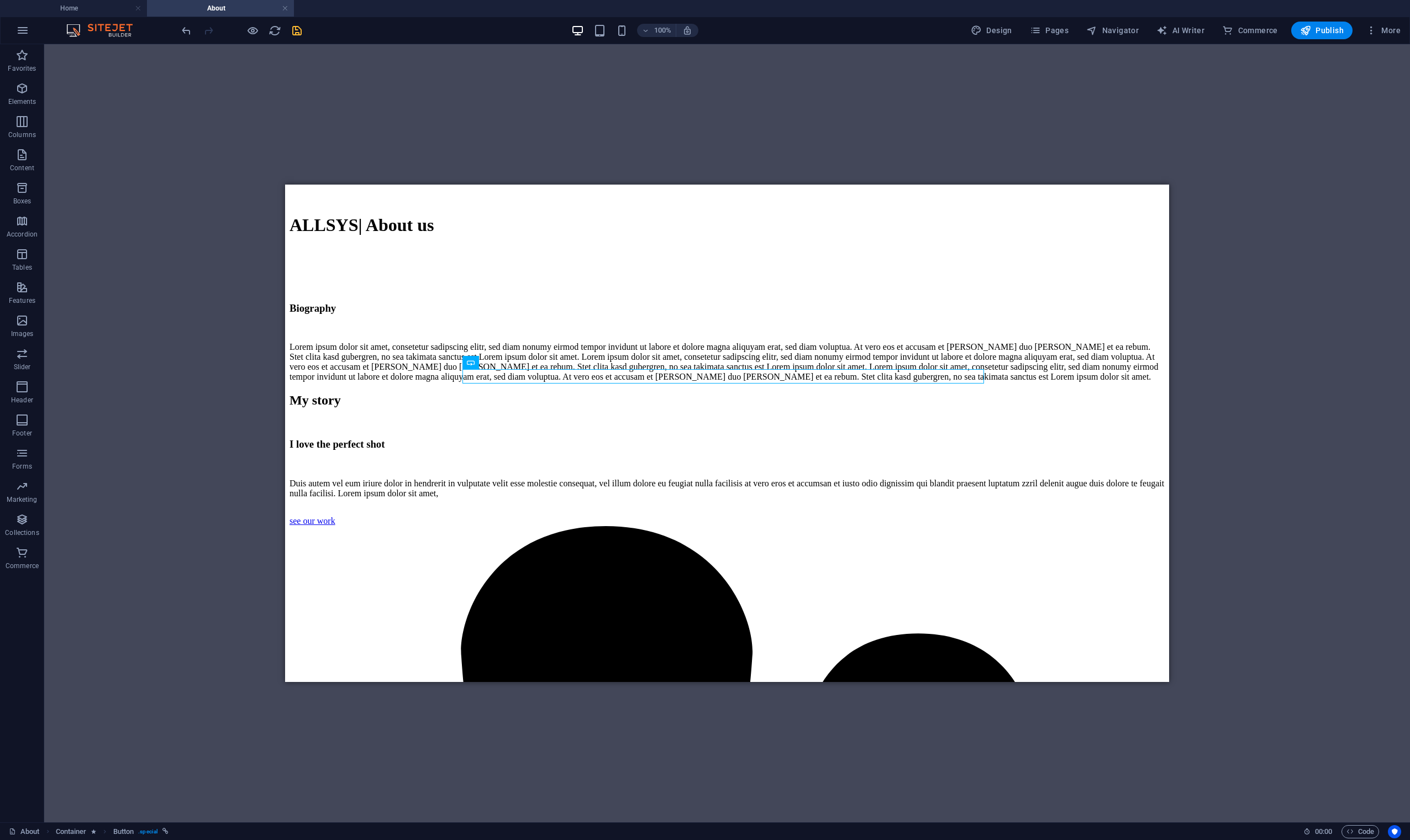
click at [1153, 390] on div "H1 Banner Container Reference H3 Container Spacer Text Container H2 Spacer H3 T…" at bounding box center [727, 433] width 1366 height 778
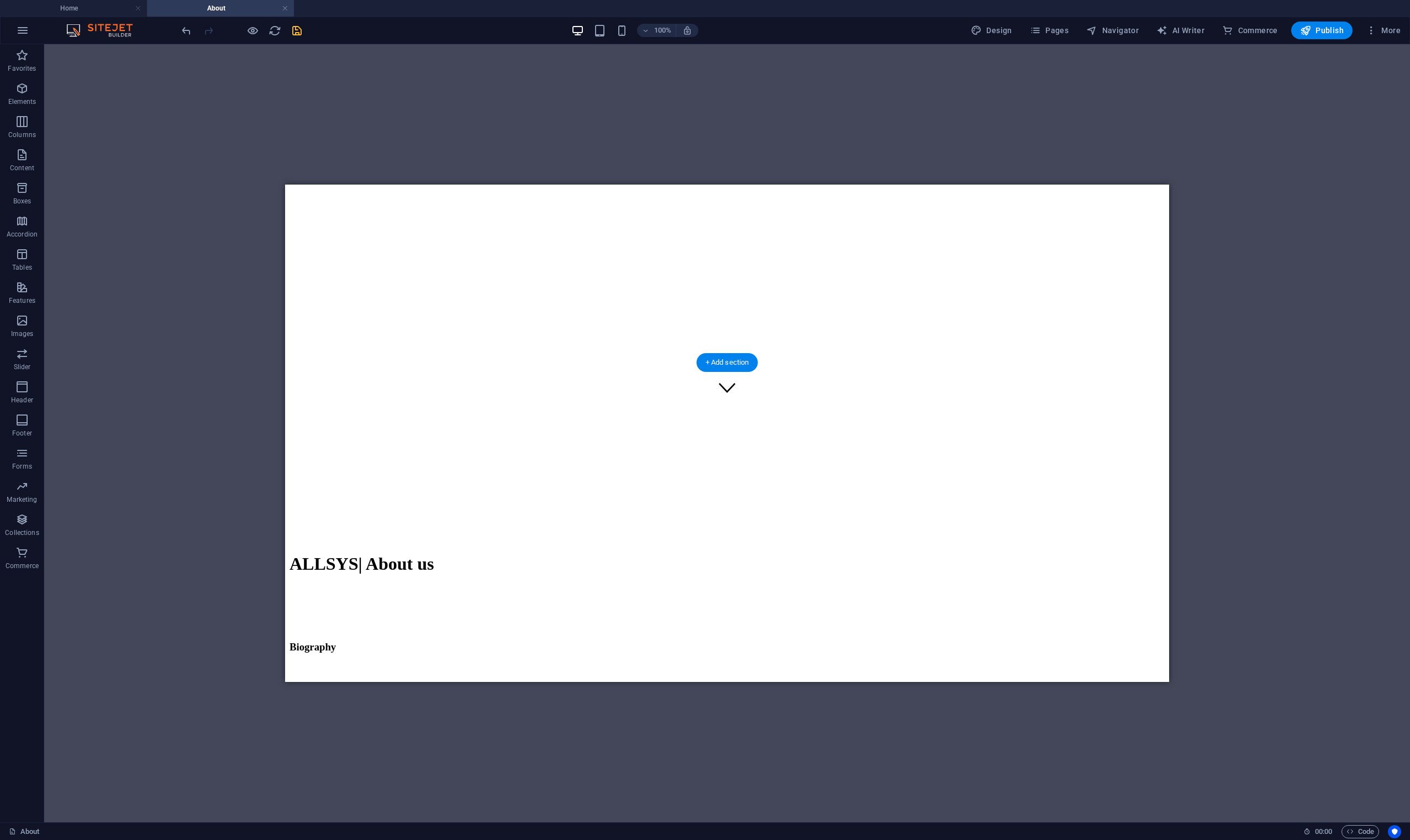
scroll to position [319, 0]
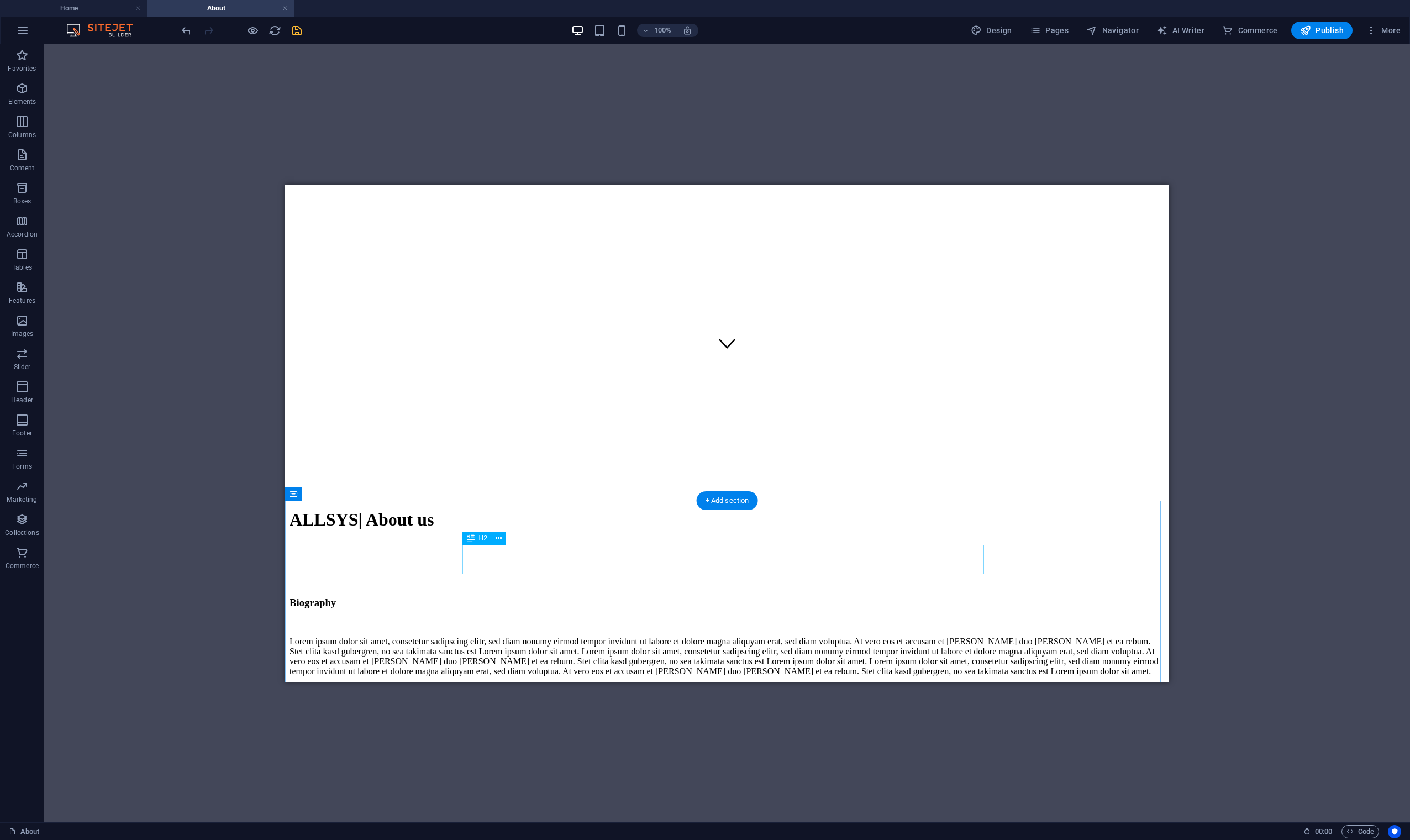
click at [498, 666] on div "My story" at bounding box center [727, 695] width 875 height 15
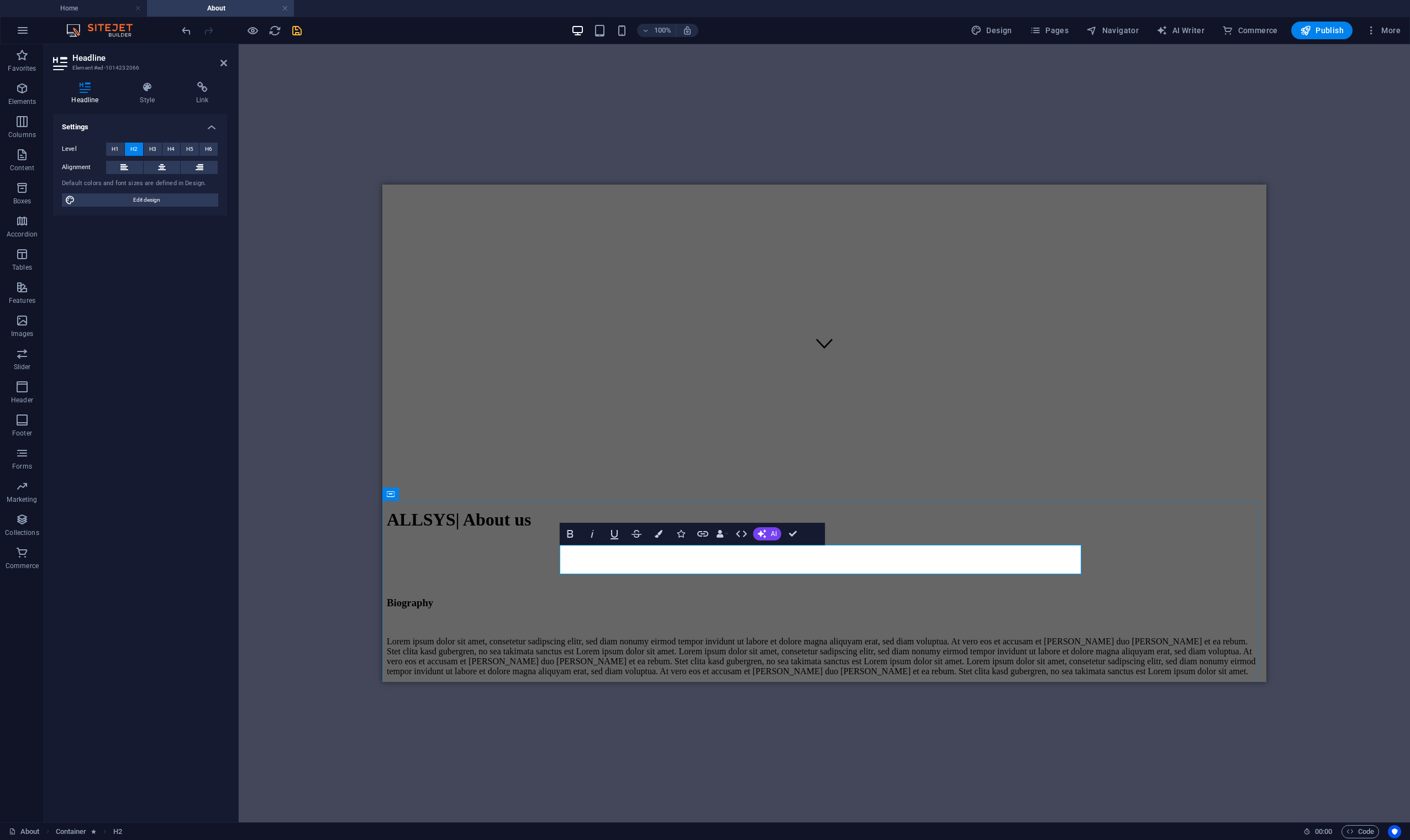
click at [590, 666] on h2 "My story" at bounding box center [824, 695] width 875 height 15
drag, startPoint x: 596, startPoint y: 559, endPoint x: 558, endPoint y: 563, distance: 38.2
click at [558, 666] on div "My story I love the perfect shot [PERSON_NAME] autem vel eum iriure dolor in he…" at bounding box center [824, 753] width 875 height 132
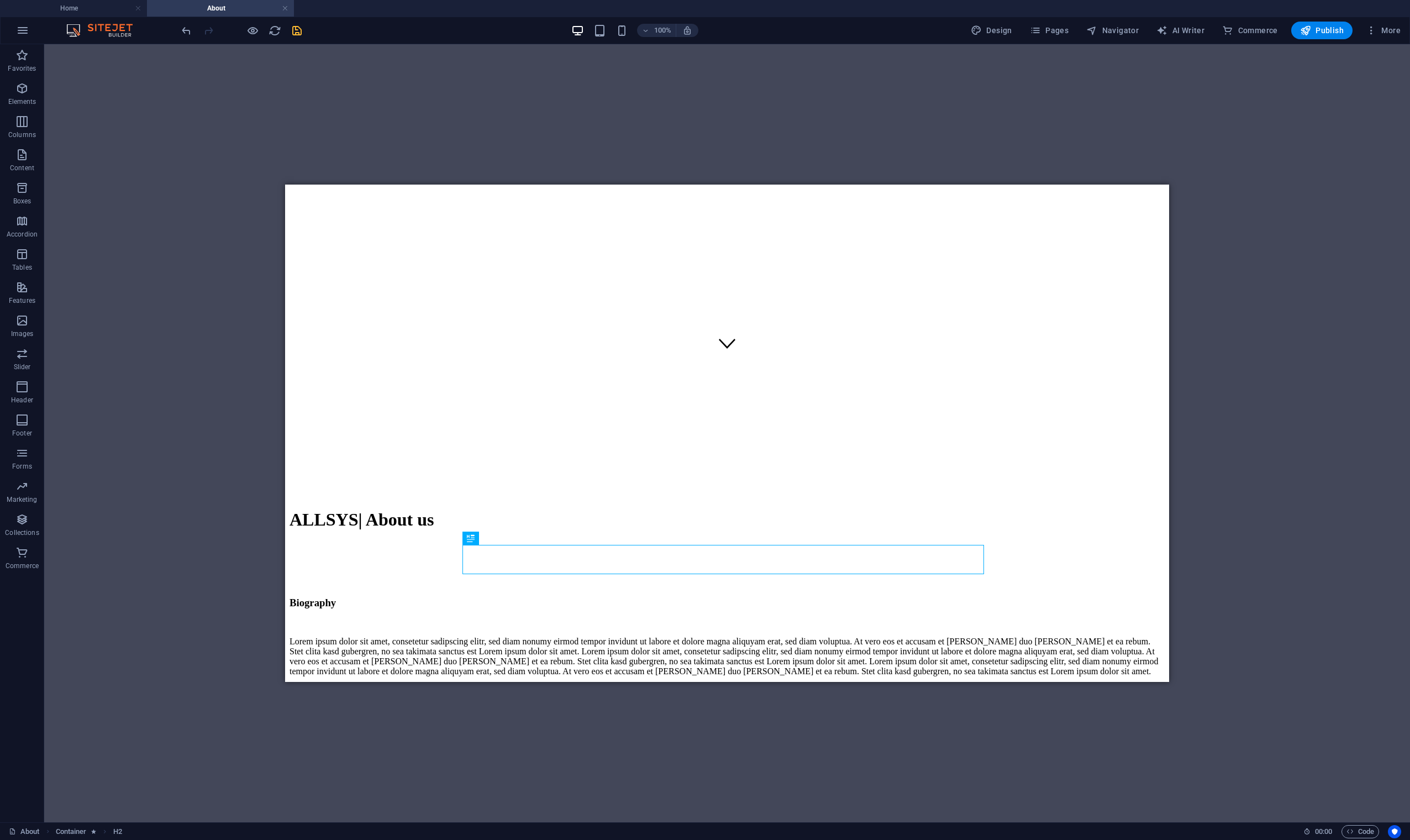
click at [1153, 557] on div "H1 Banner Container Reference H3 Container Spacer Text Container H2 Spacer H3 T…" at bounding box center [727, 433] width 1366 height 778
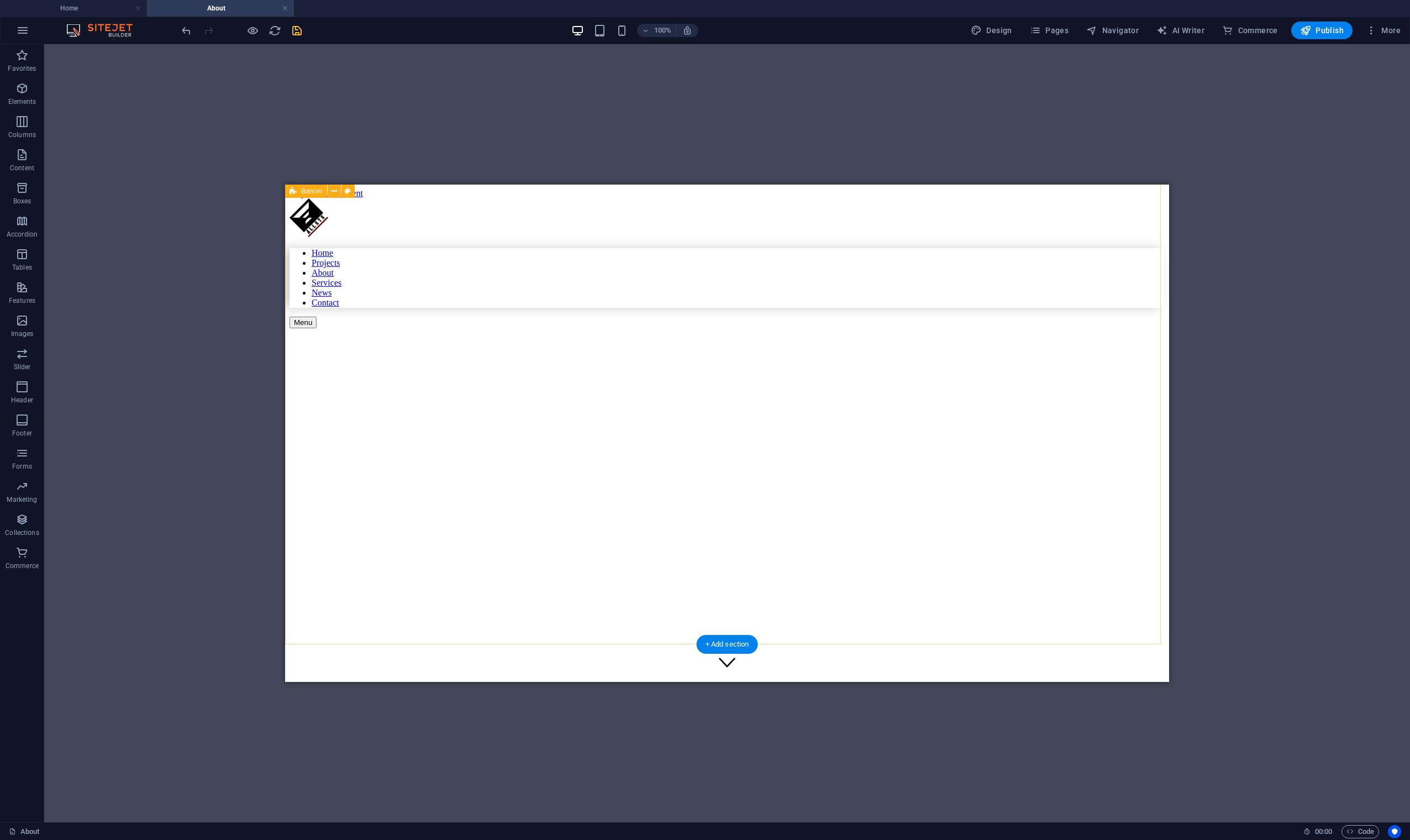
scroll to position [0, 0]
click at [228, 288] on div "H1 Banner Container Banner Reference H3 Container Spacer Text Container H2 Spac…" at bounding box center [727, 433] width 1366 height 778
click at [97, 147] on div "H1 Banner Container Banner Reference H3 Container Spacer Text Container H2 Spac…" at bounding box center [727, 433] width 1366 height 778
click at [106, 134] on div "H1 Banner Container Banner Reference H3 Container Spacer Text Container H2 Spac…" at bounding box center [727, 433] width 1366 height 778
click at [294, 32] on icon "save" at bounding box center [297, 31] width 13 height 13
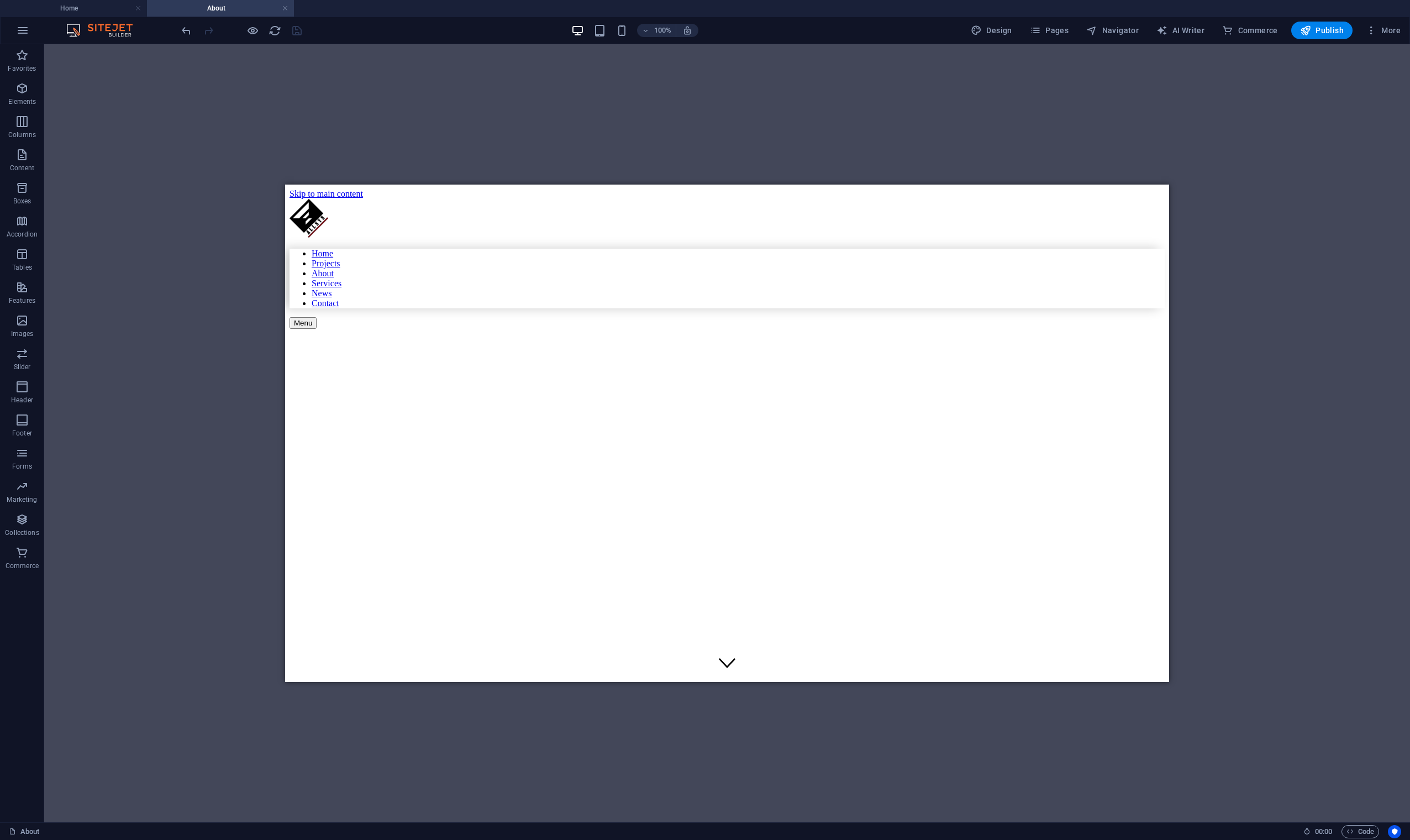
click at [107, 28] on img at bounding box center [105, 30] width 83 height 13
click at [221, 12] on h4 "About" at bounding box center [221, 8] width 147 height 12
click at [96, 9] on h4 "Home" at bounding box center [74, 8] width 147 height 12
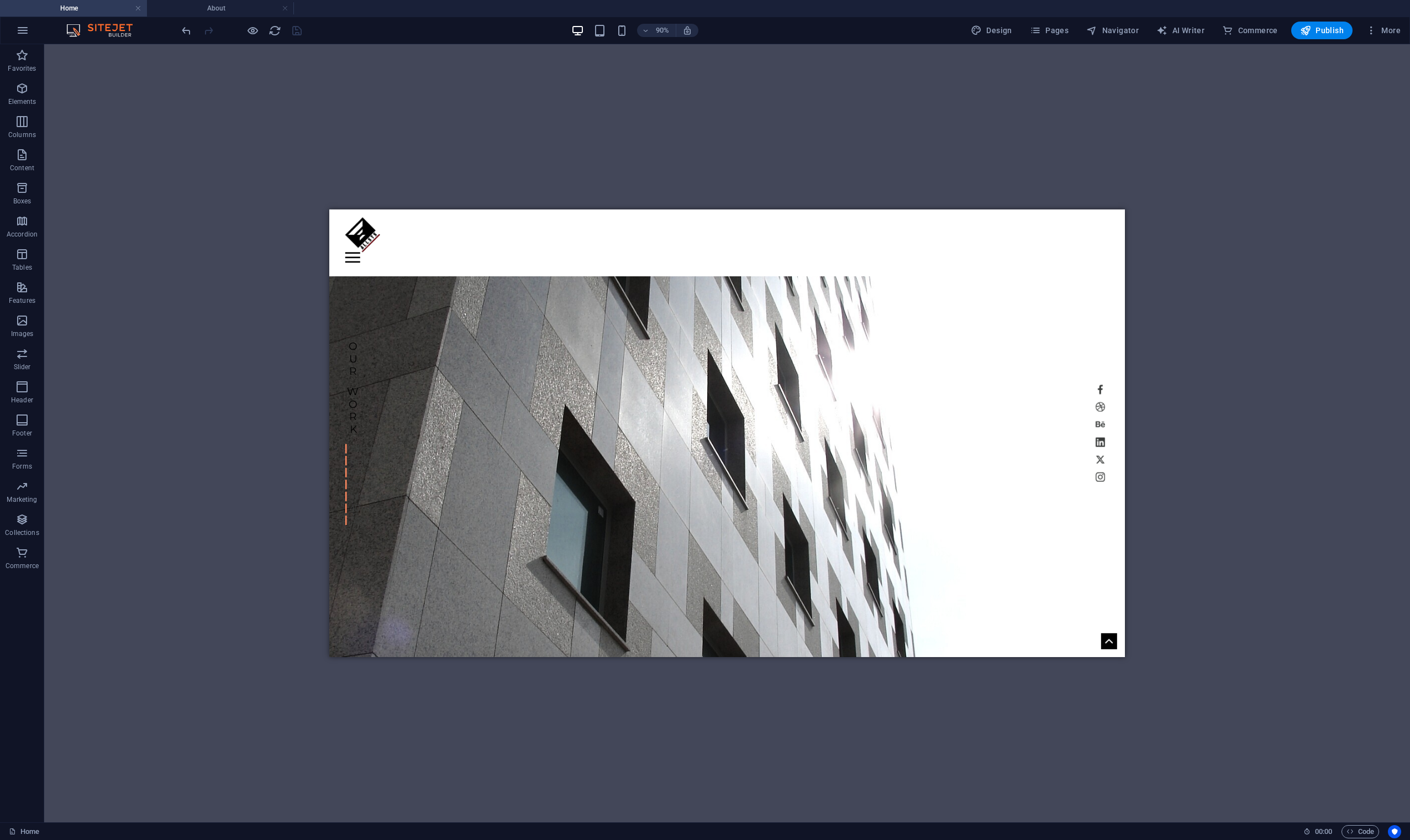
click at [340, 145] on div "H1 Banner Container Banner Menu Bar Container Container H2 Preset Container Spa…" at bounding box center [727, 433] width 1366 height 778
click at [224, 4] on h4 "About" at bounding box center [221, 8] width 147 height 12
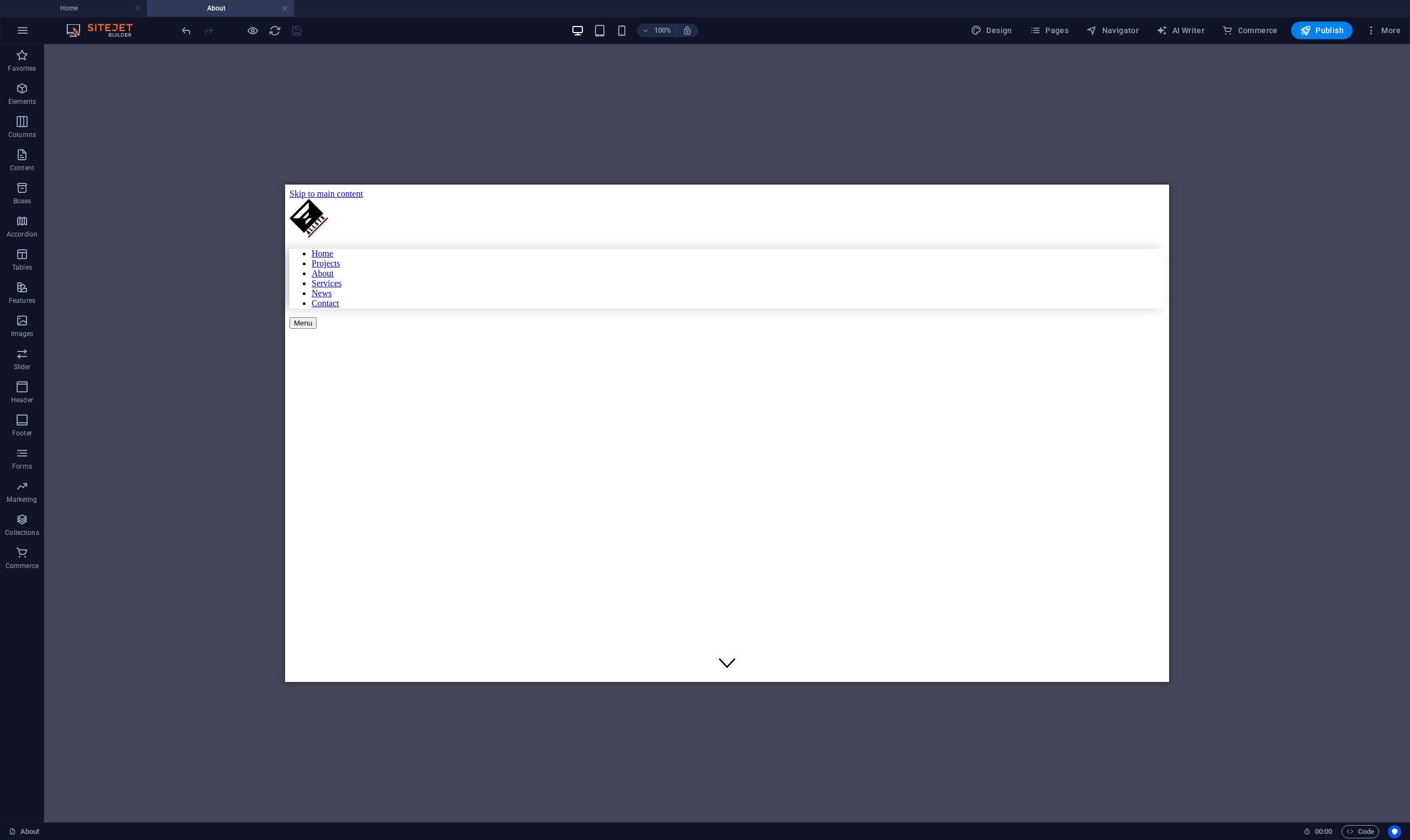
click at [363, 120] on div "H1 Banner Container Banner Reference H3 Container Spacer Text Container H2 Spac…" at bounding box center [727, 433] width 1366 height 778
click at [109, 12] on h4 "Home" at bounding box center [74, 8] width 147 height 12
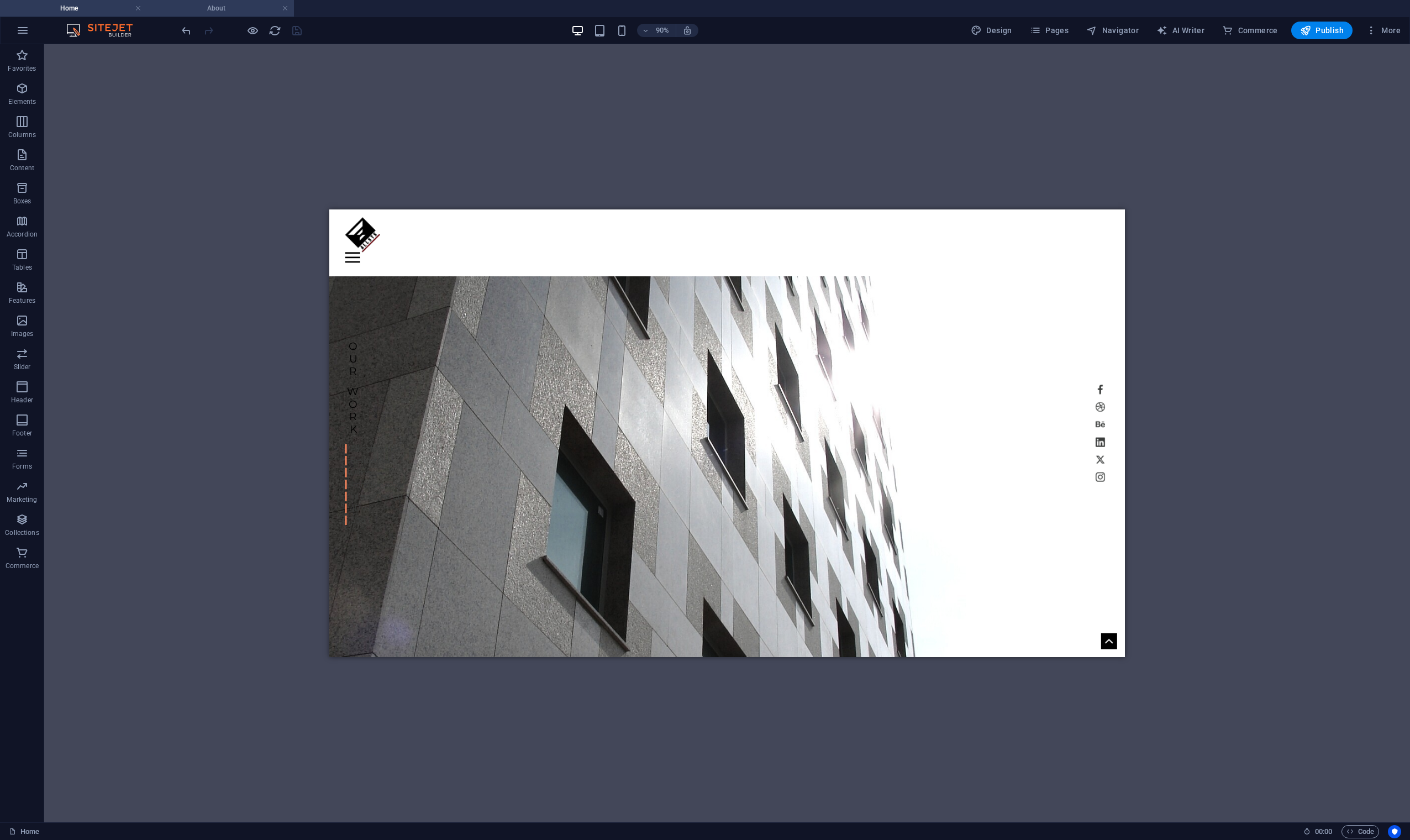
click at [245, 15] on li "About" at bounding box center [221, 8] width 147 height 16
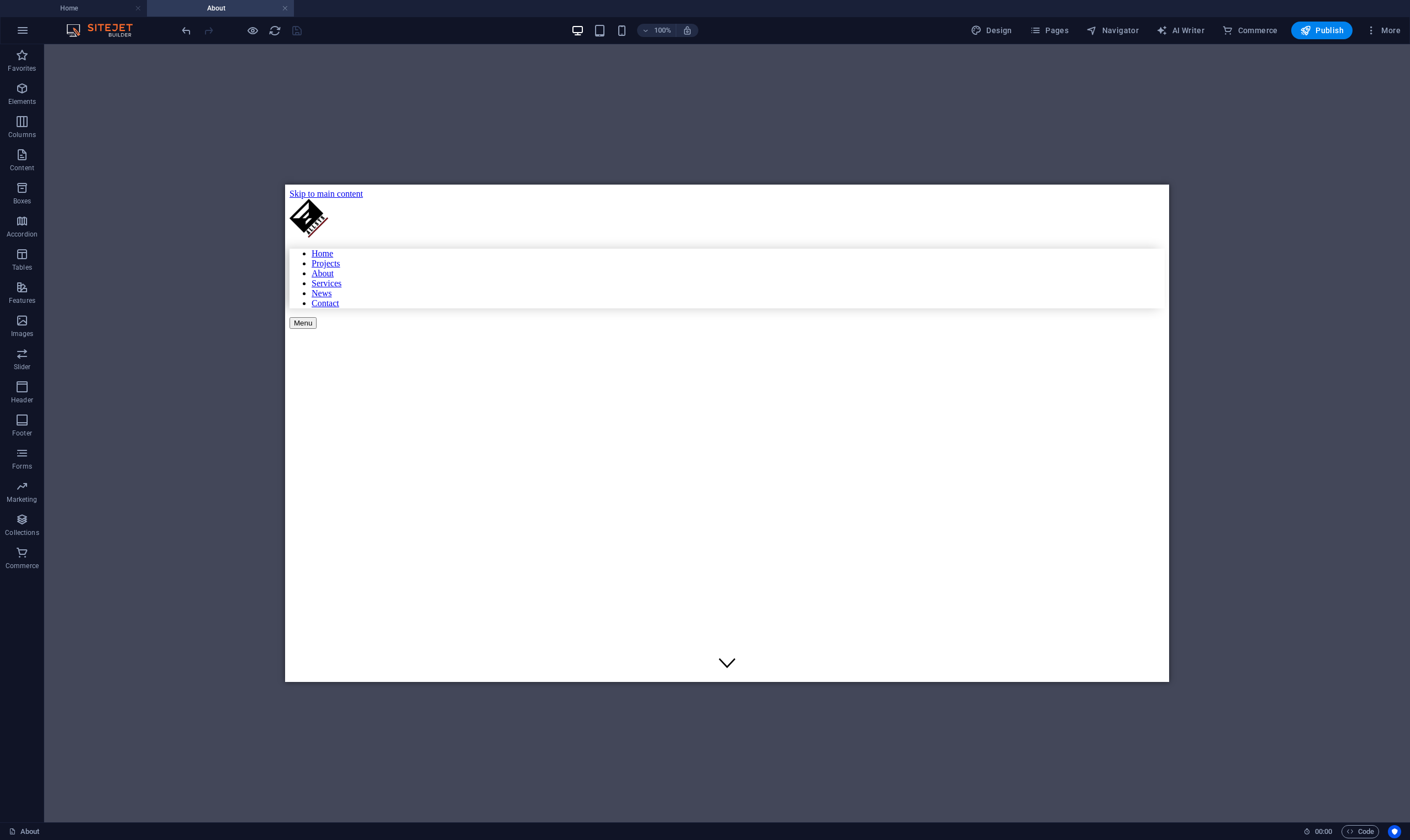
click at [431, 138] on div "H1 Banner Container Banner Reference H3 Container Spacer Text Container H2 Spac…" at bounding box center [727, 433] width 1366 height 778
click at [209, 120] on div "H1 Banner Container Banner Reference H3 Container Spacer Text Container H2 Spac…" at bounding box center [727, 433] width 1366 height 778
click at [622, 355] on figure at bounding box center [643, 355] width 707 height 0
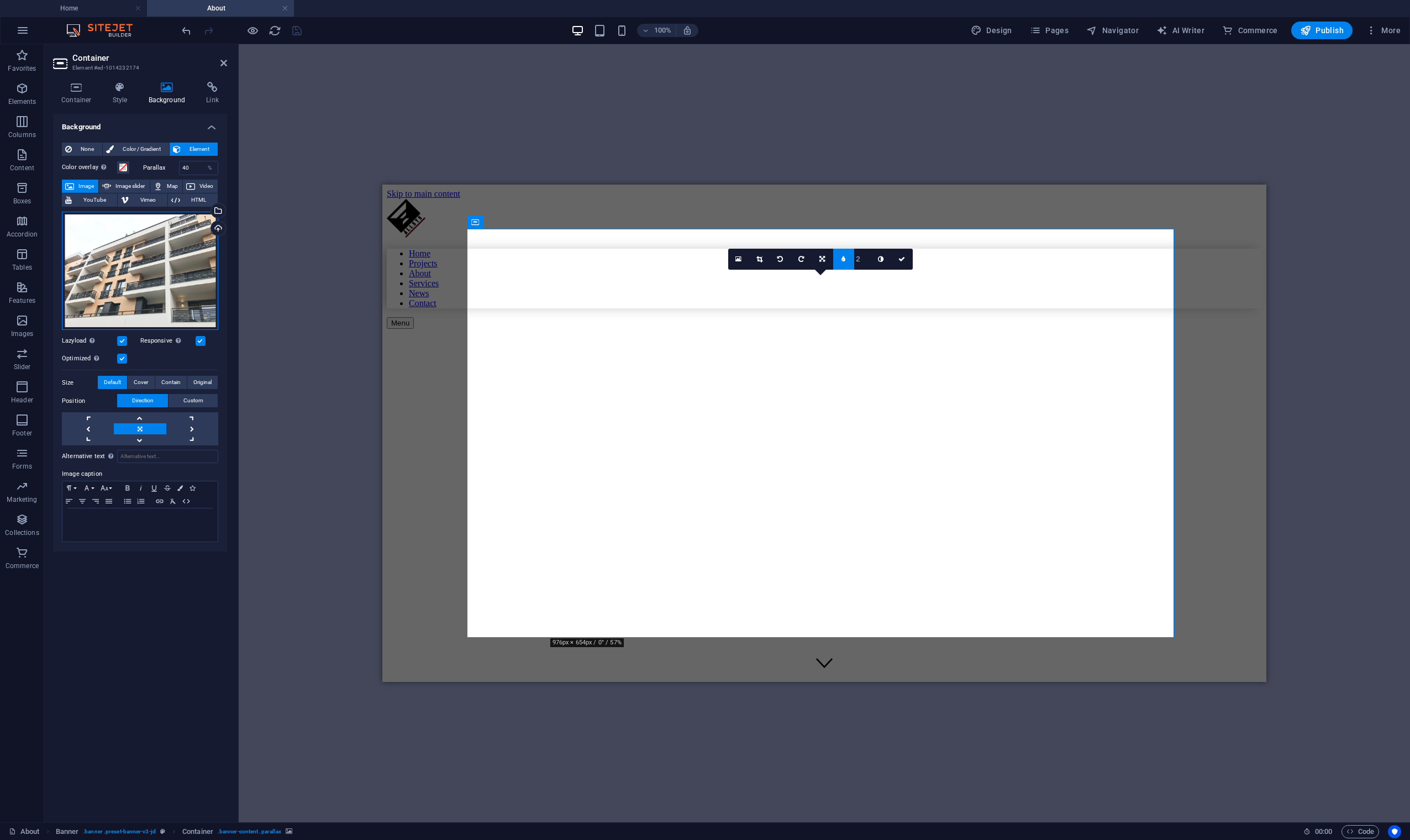
click at [146, 258] on div "Drag files here, click to choose files or select files from Files or our free s…" at bounding box center [140, 271] width 156 height 119
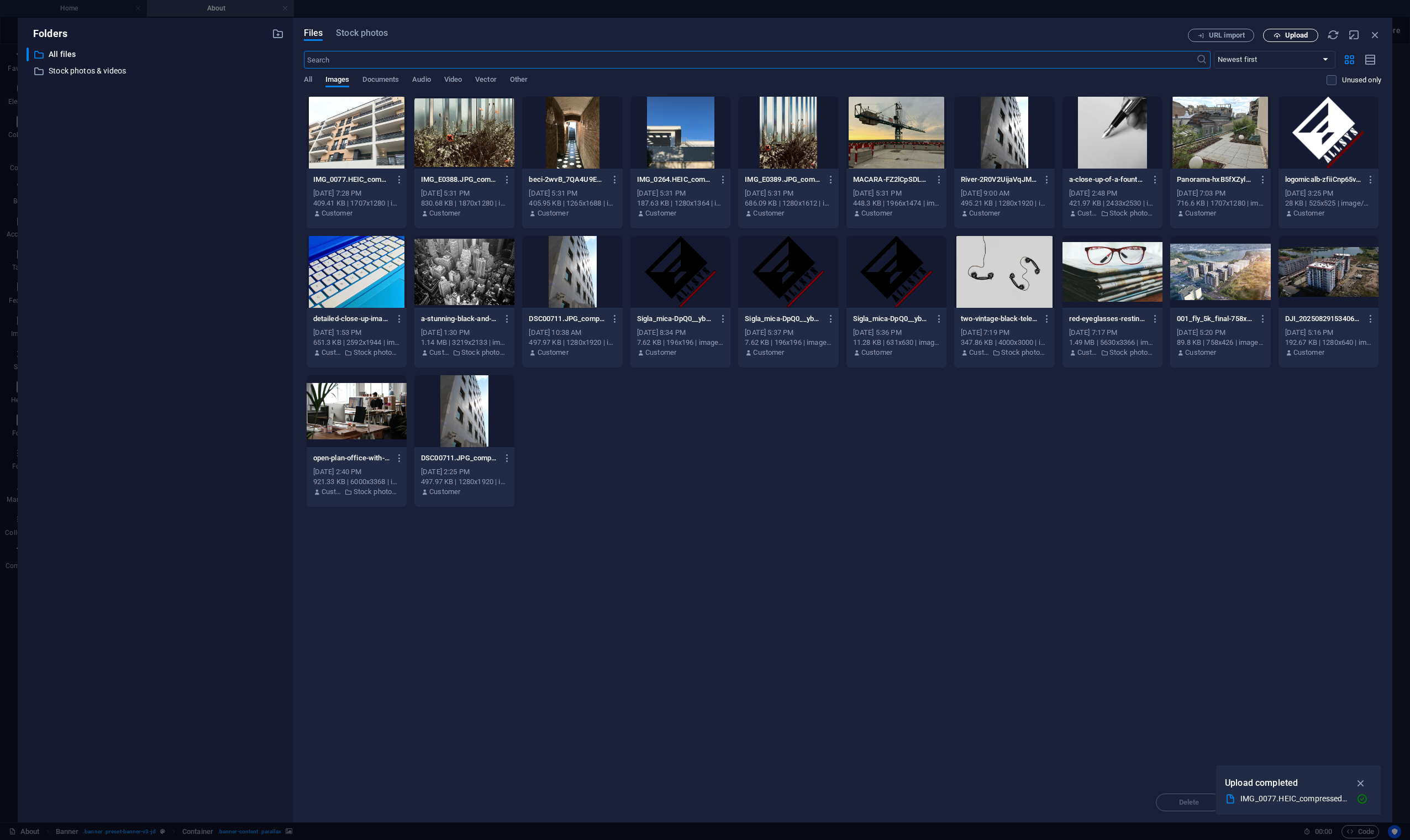
click at [1153, 36] on span "Upload" at bounding box center [1296, 35] width 23 height 6
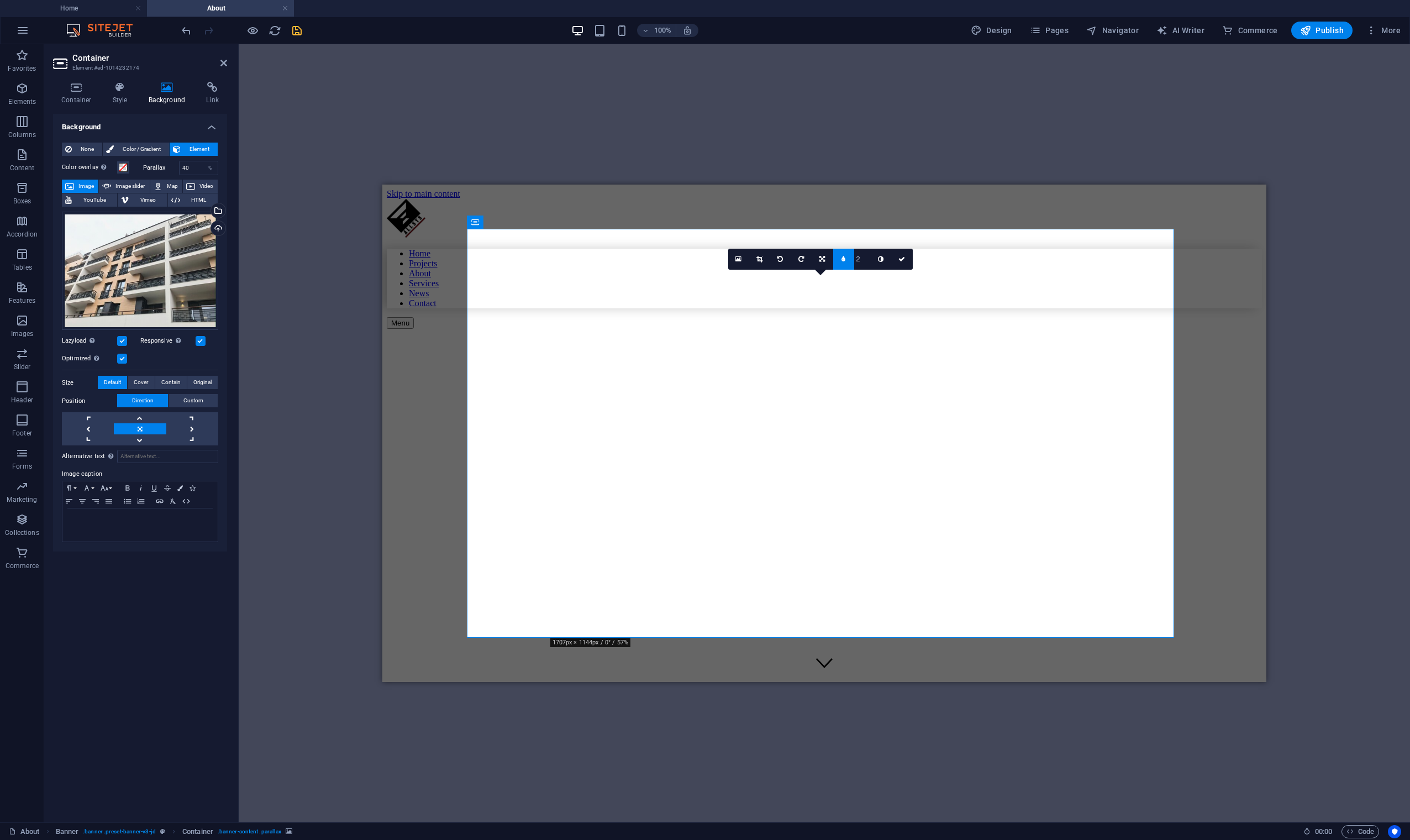
click at [340, 276] on div "Drag here to replace the existing content. Press “Ctrl” if you want to create a…" at bounding box center [824, 433] width 1171 height 778
click at [172, 260] on div "Drag files here, click to choose files or select files from Files or our free s…" at bounding box center [140, 271] width 156 height 119
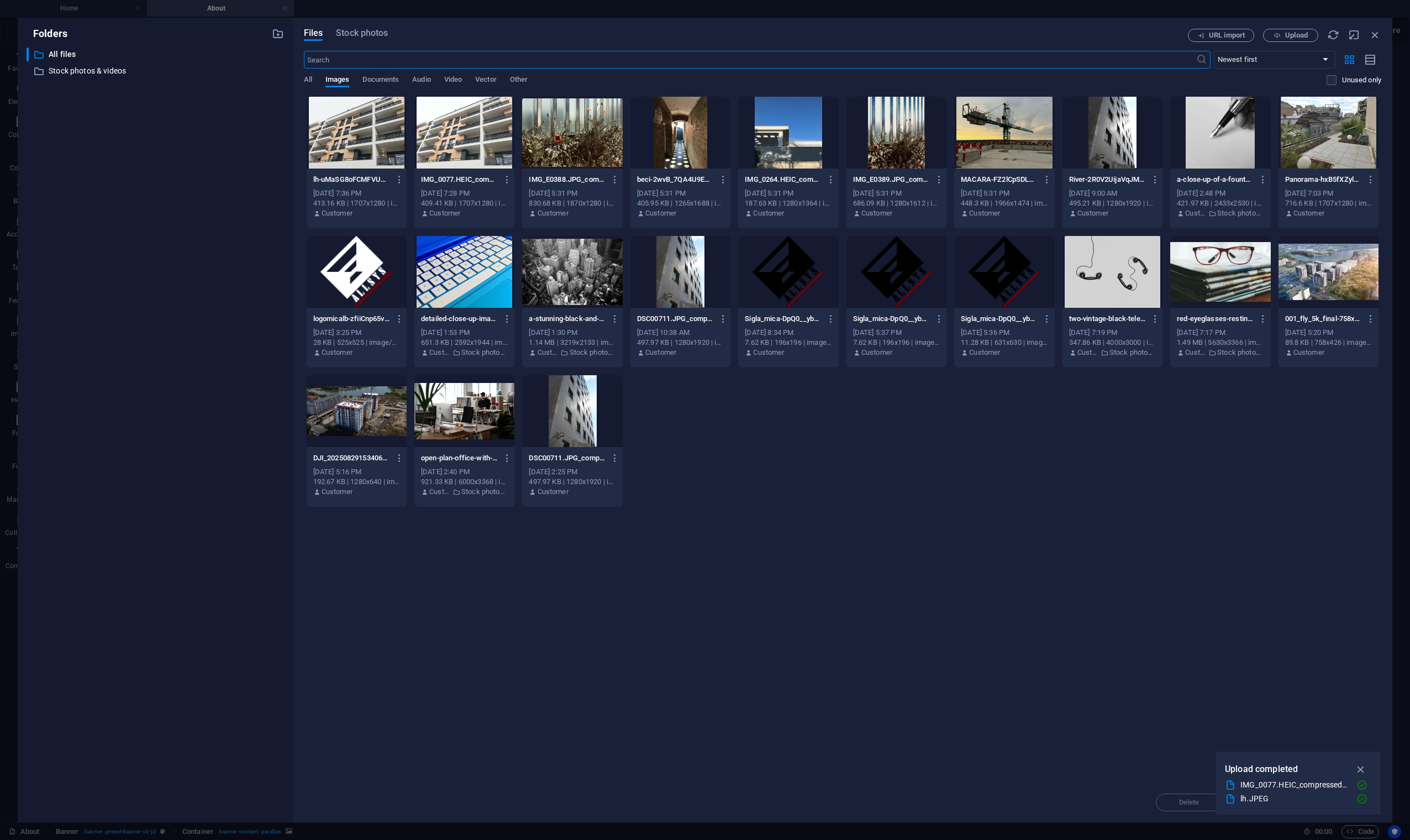
click at [384, 149] on div at bounding box center [356, 132] width 100 height 72
click at [470, 149] on div at bounding box center [464, 132] width 100 height 72
click at [354, 149] on div at bounding box center [356, 132] width 100 height 72
click at [481, 124] on div at bounding box center [464, 132] width 100 height 72
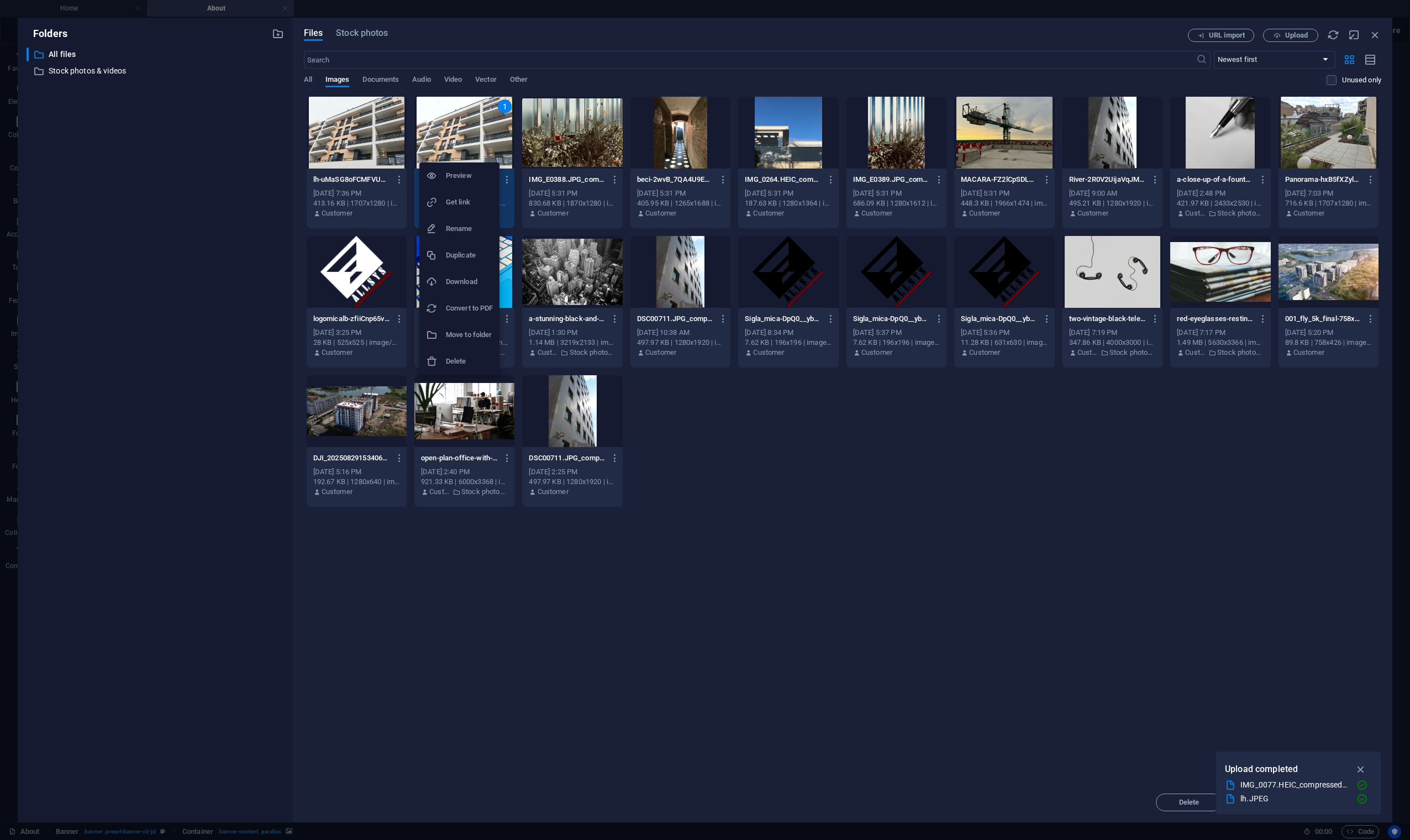
click at [468, 352] on li "Delete" at bounding box center [459, 361] width 80 height 26
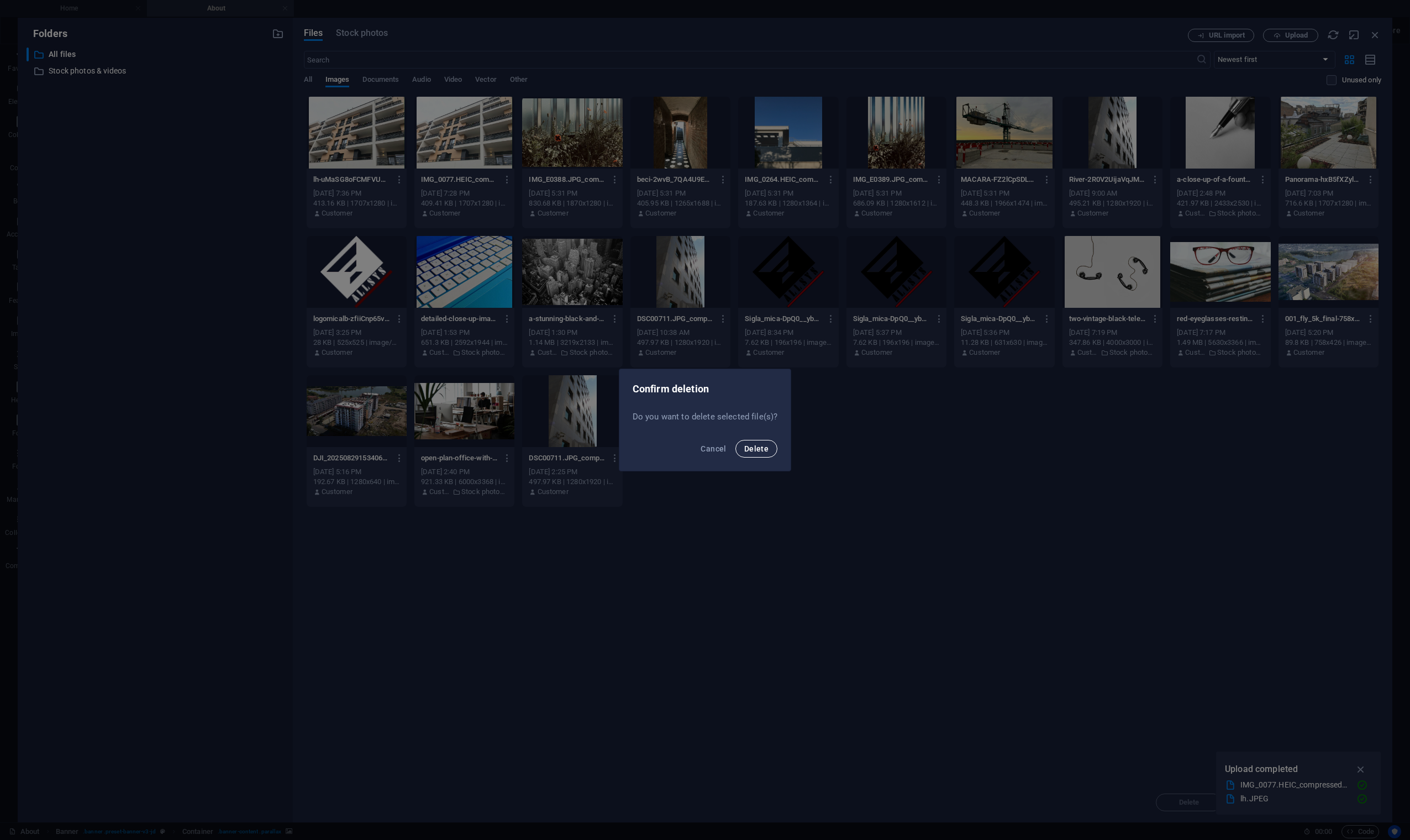
click at [765, 446] on span "Delete" at bounding box center [757, 448] width 25 height 9
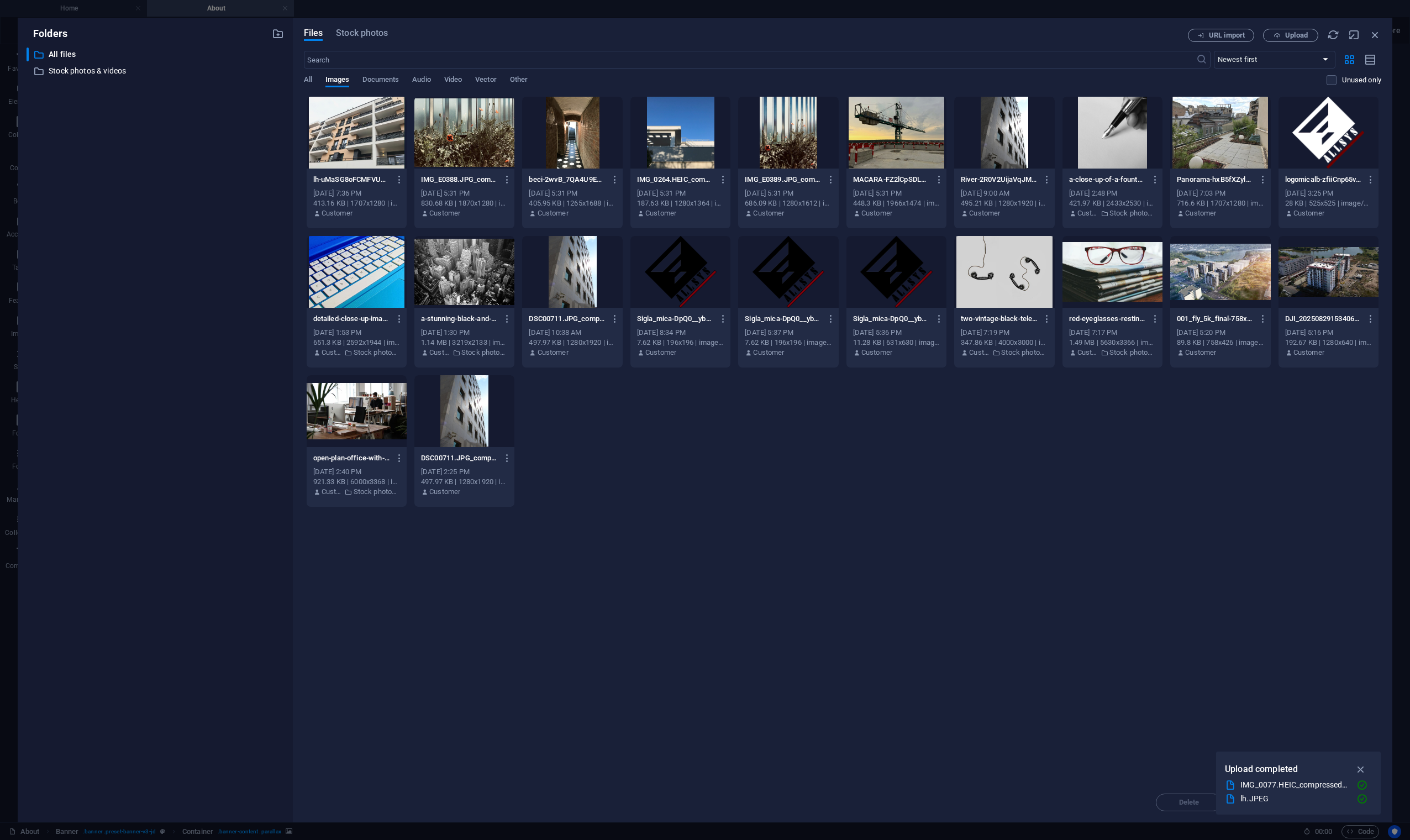
click at [370, 139] on div at bounding box center [356, 132] width 100 height 72
click at [396, 108] on div "1" at bounding box center [397, 106] width 14 height 14
click at [1044, 666] on div "Drop files here to upload them instantly lh-uMaSG8oFCMFVUCLDyhU4lg.JPEG lh-uMaS…" at bounding box center [842, 439] width 1077 height 686
click at [1153, 492] on div "lh-uMaSG8oFCMFVUCLDyhU4lg.JPEG lh-uMaSG8oFCMFVUCLDyhU4lg.JPEG [DATE] 7:36 PM 41…" at bounding box center [842, 302] width 1077 height 411
click at [364, 139] on div at bounding box center [356, 132] width 100 height 72
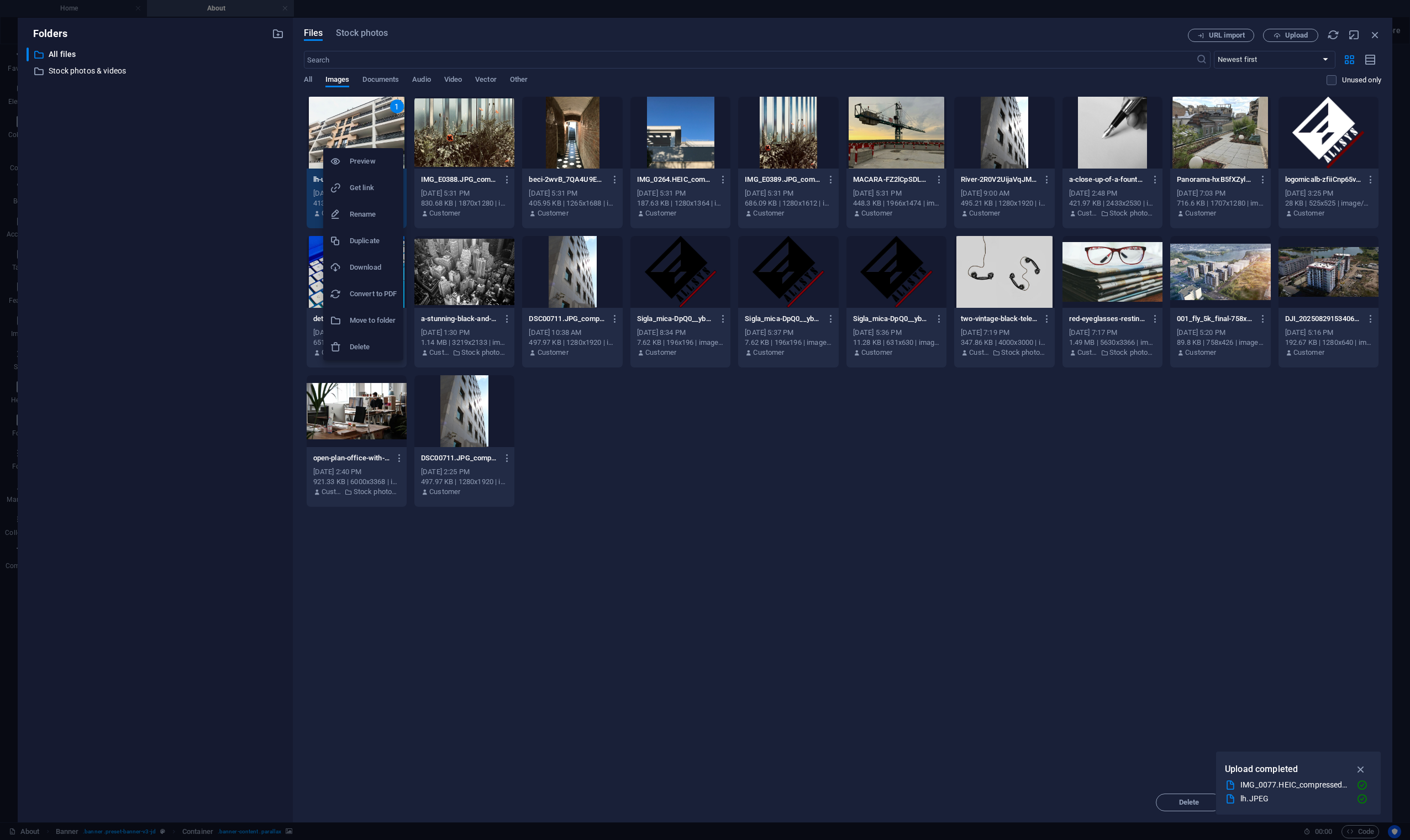
click at [365, 346] on h6 "Delete" at bounding box center [373, 346] width 47 height 13
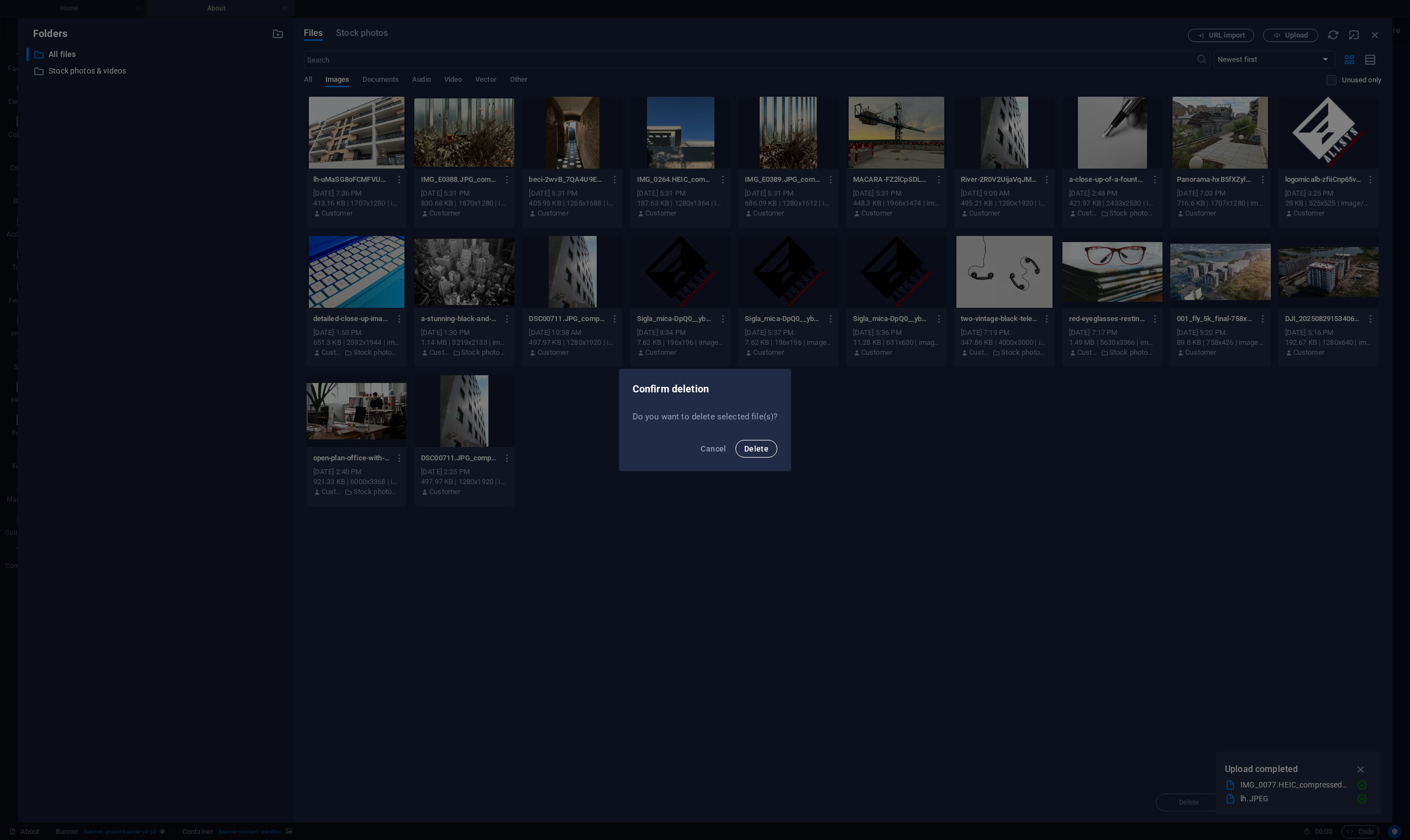
click at [757, 441] on button "Delete" at bounding box center [757, 449] width 42 height 18
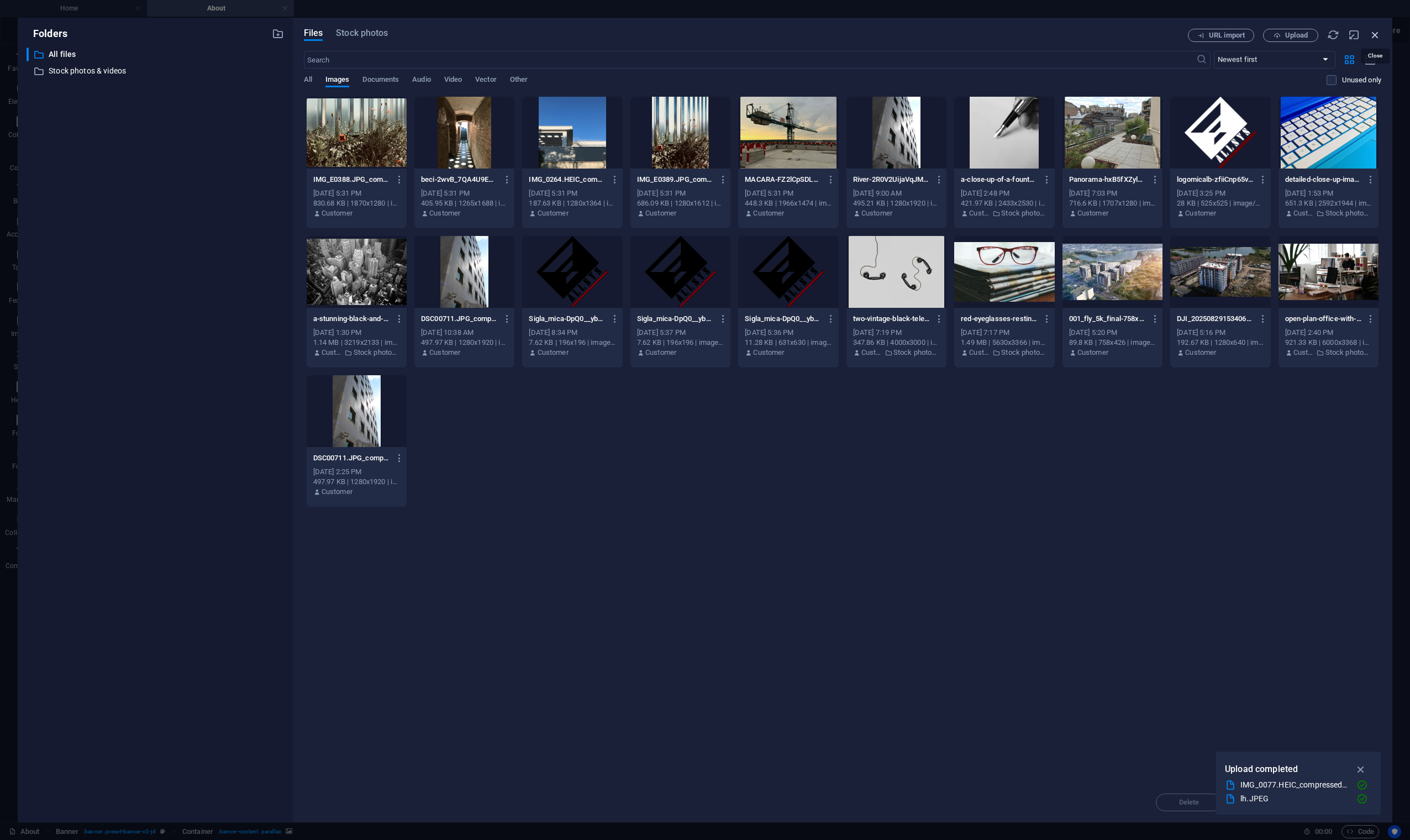
click at [1153, 37] on icon "button" at bounding box center [1375, 34] width 12 height 12
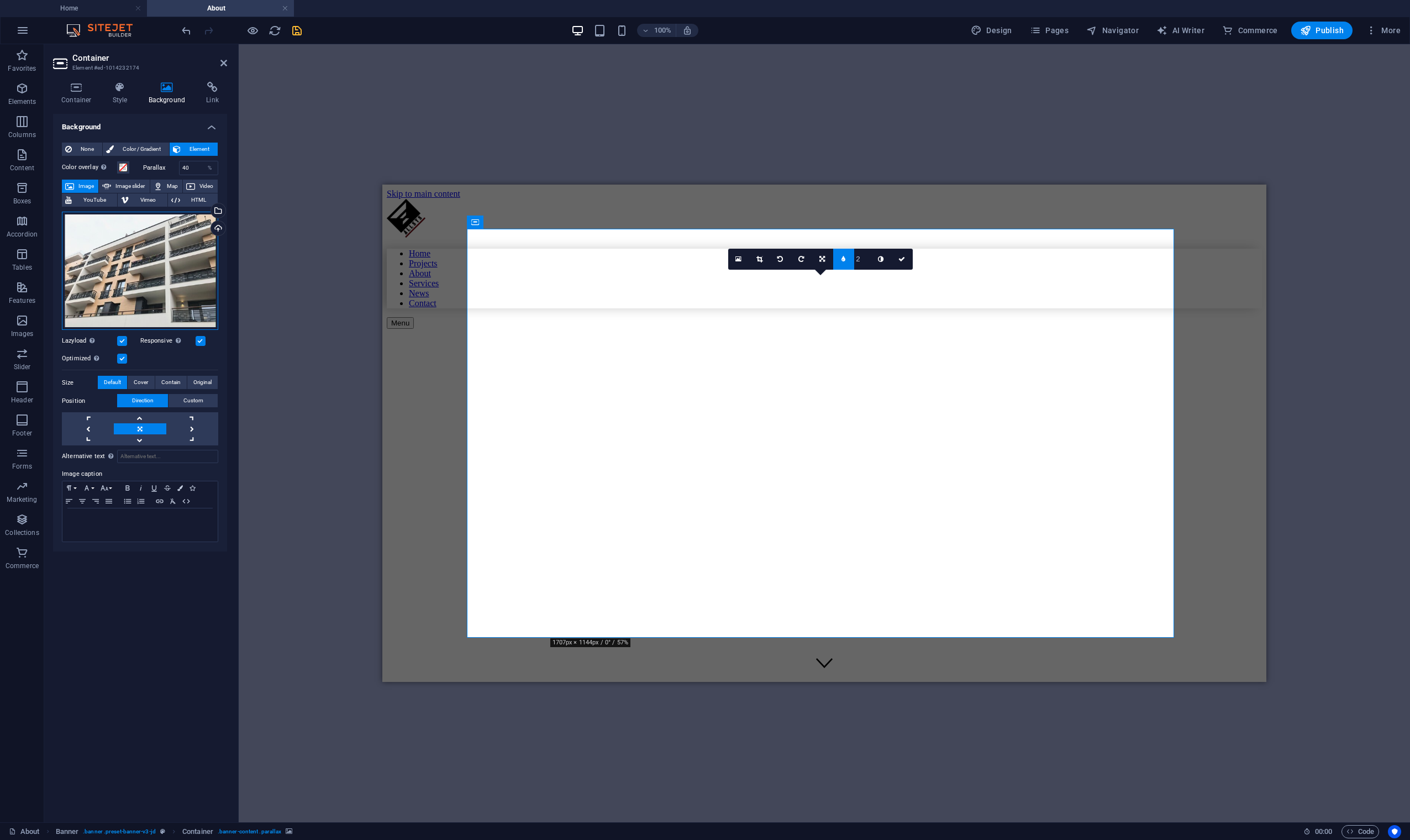
click at [153, 271] on div "Drag files here, click to choose files or select files from Files or our free s…" at bounding box center [140, 271] width 156 height 119
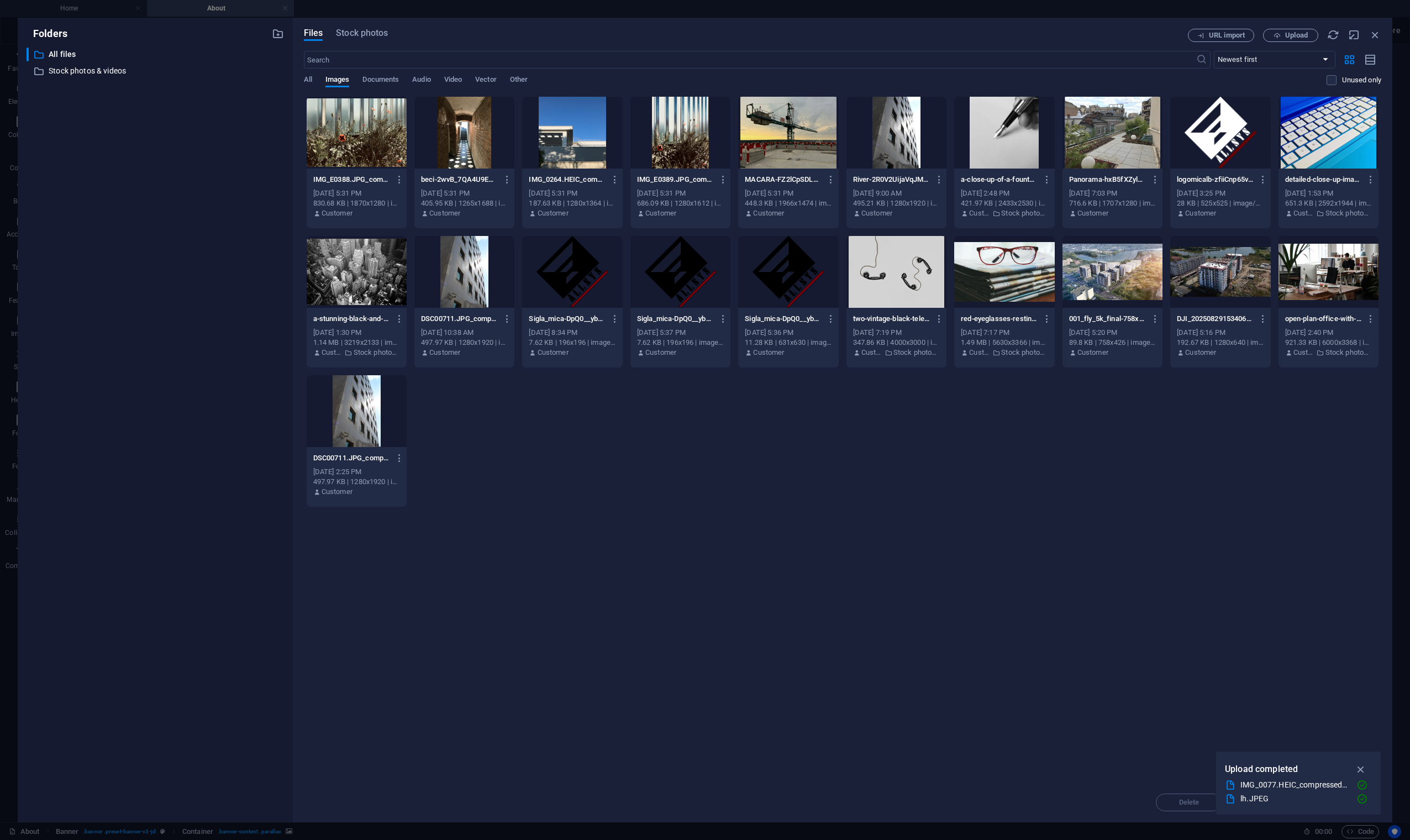
click at [153, 271] on div "​ All files All files ​ Stock photos & videos Stock photos & videos" at bounding box center [155, 430] width 257 height 766
click at [1153, 37] on span "Upload" at bounding box center [1296, 35] width 23 height 6
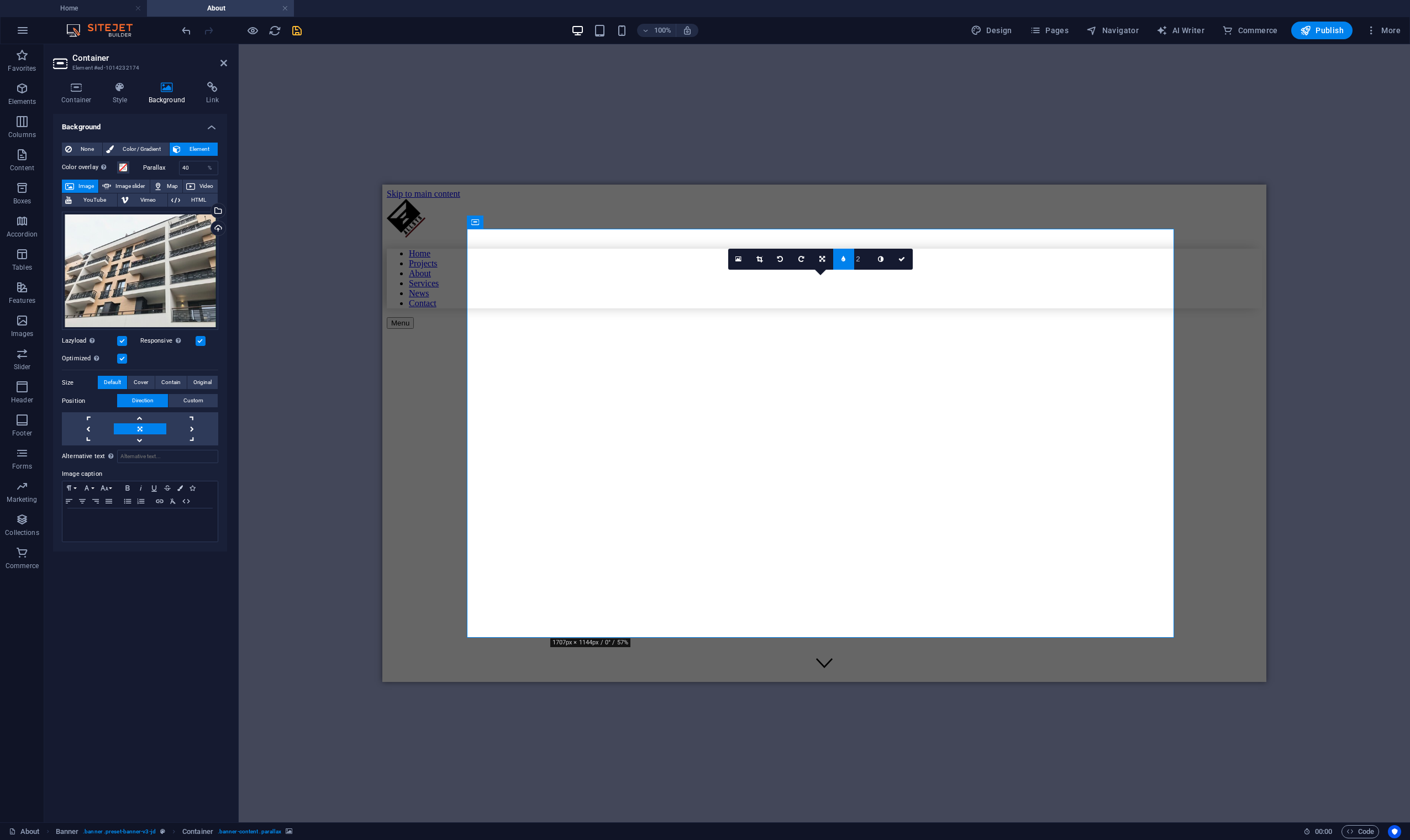
type input "1"
click at [883, 262] on icon at bounding box center [880, 259] width 5 height 6
click at [881, 259] on icon at bounding box center [880, 259] width 5 height 6
click at [415, 134] on div "Drag here to replace the existing content. Press “Ctrl” if you want to create a…" at bounding box center [824, 433] width 1171 height 778
click at [297, 30] on icon "save" at bounding box center [297, 31] width 13 height 13
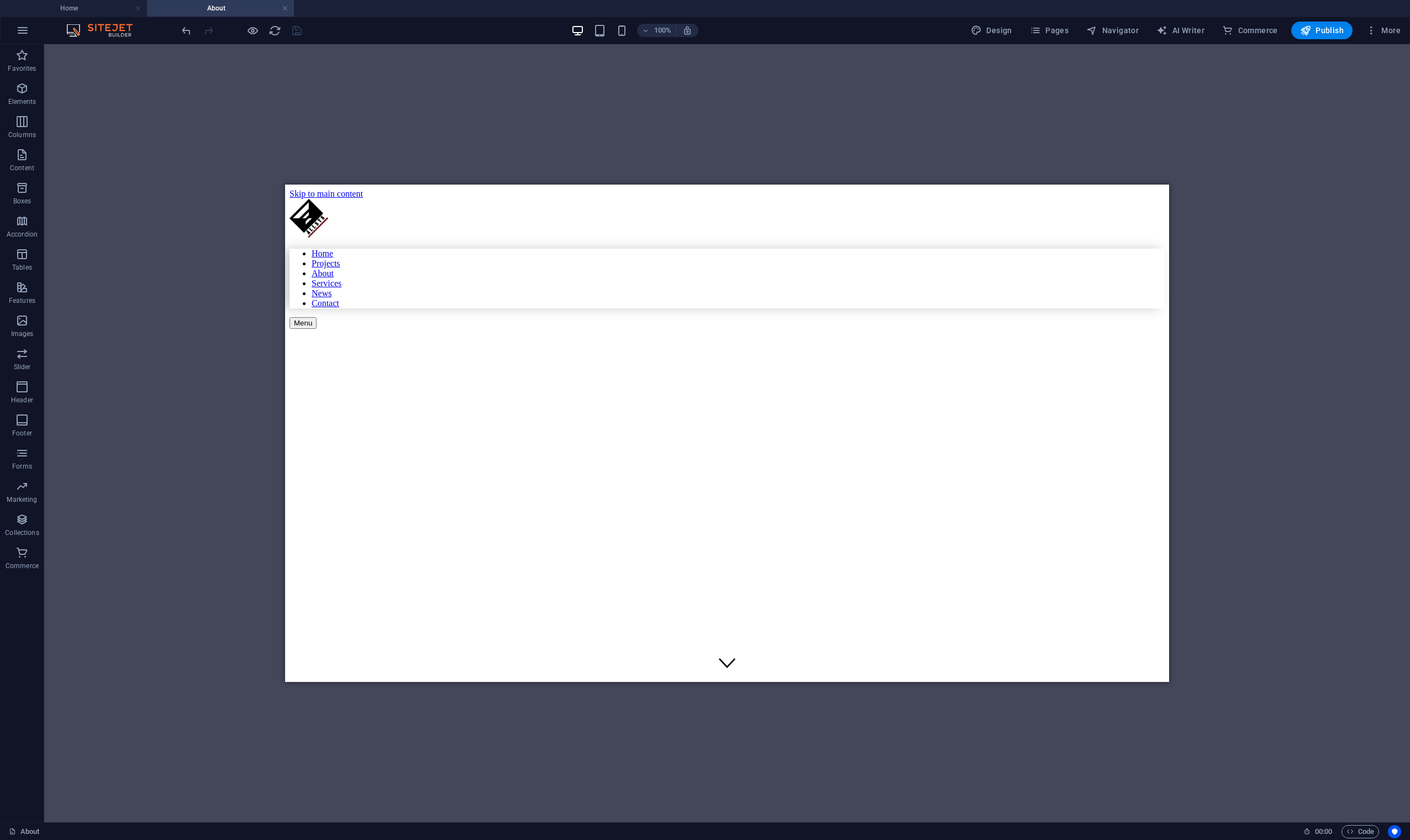
click at [944, 131] on div "Drag here to replace the existing content. Press “Ctrl” if you want to create a…" at bounding box center [727, 433] width 1366 height 778
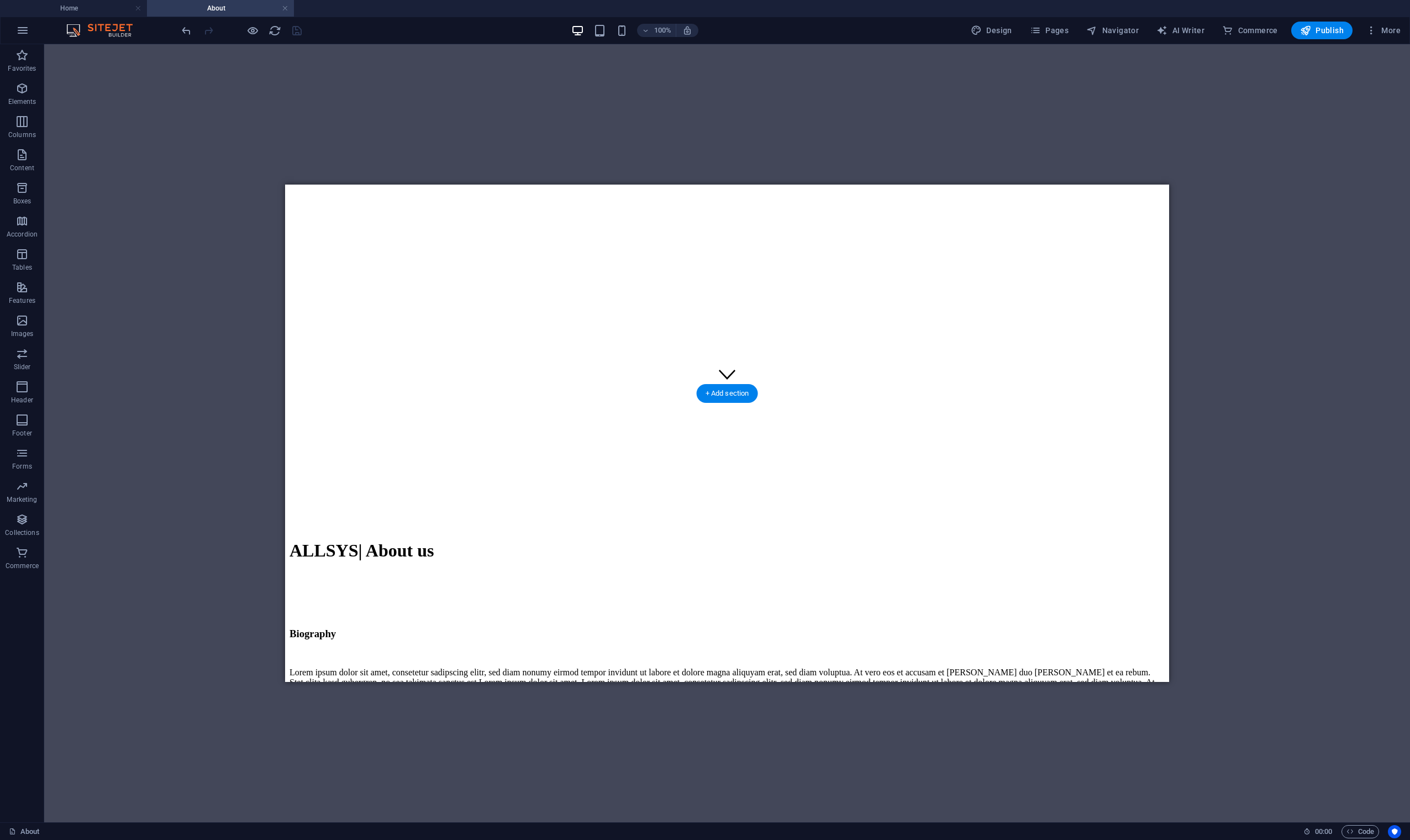
scroll to position [295, 0]
click at [81, 5] on h4 "Home" at bounding box center [74, 8] width 147 height 12
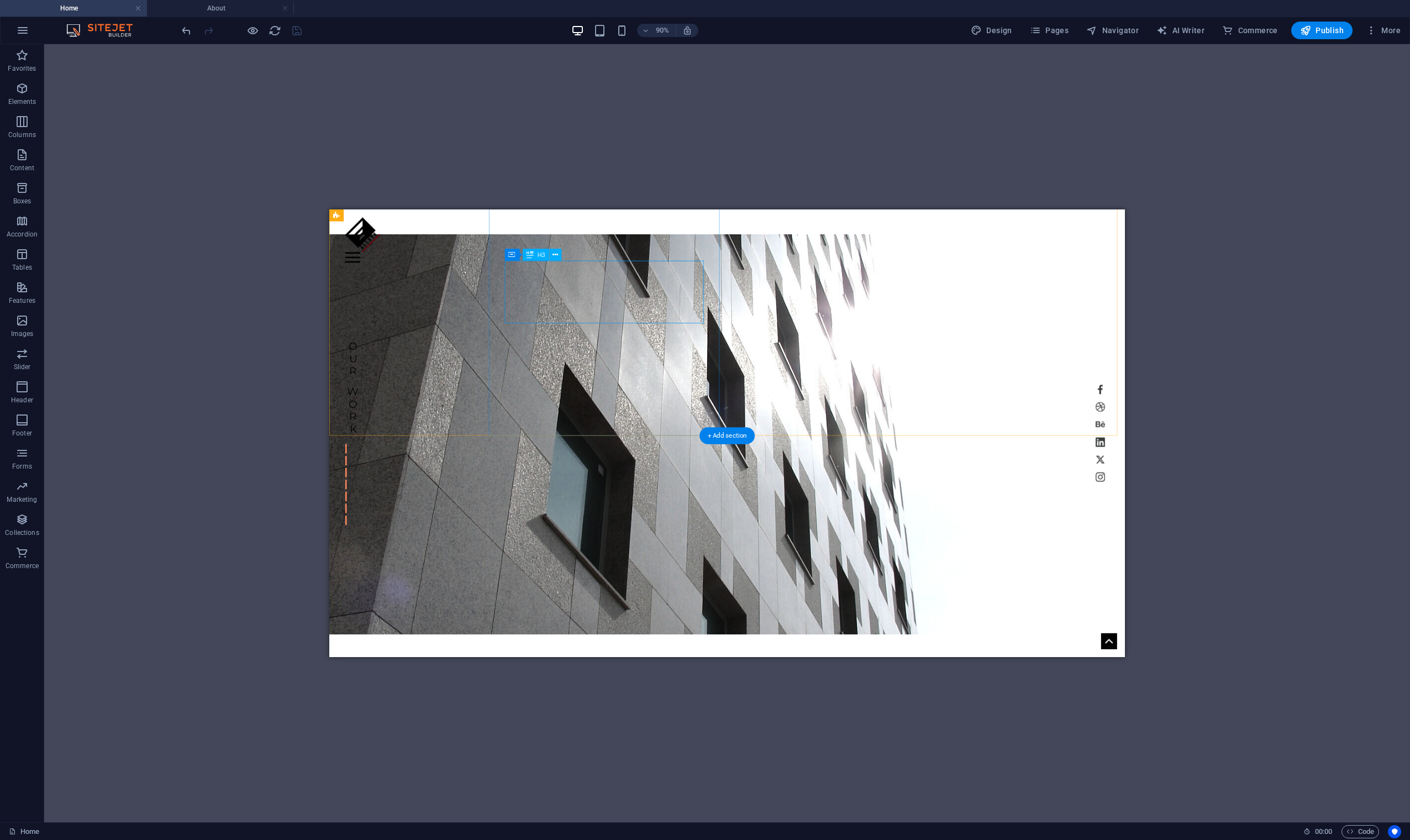
scroll to position [0, 0]
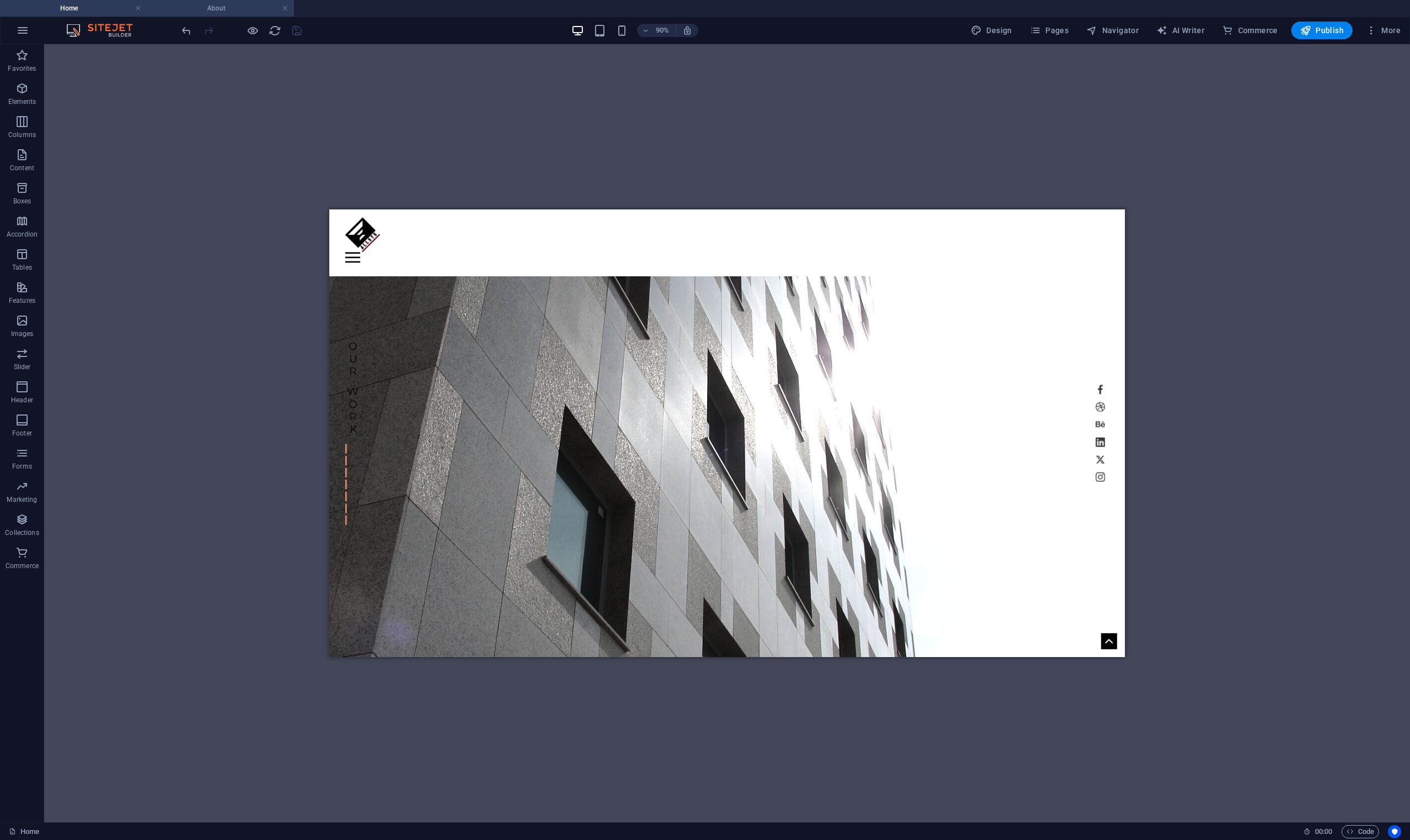
click at [219, 5] on h4 "About" at bounding box center [221, 8] width 147 height 12
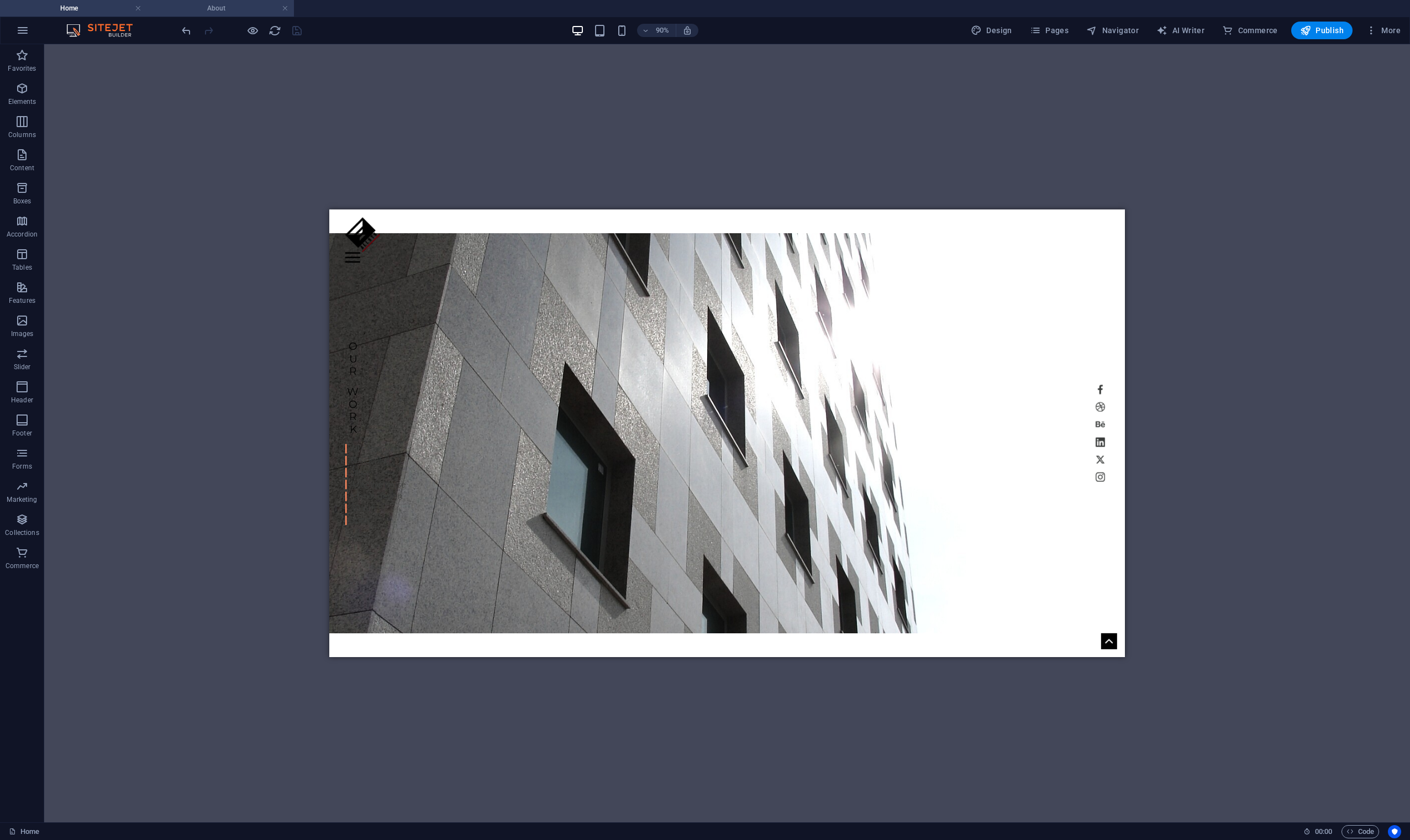
scroll to position [295, 0]
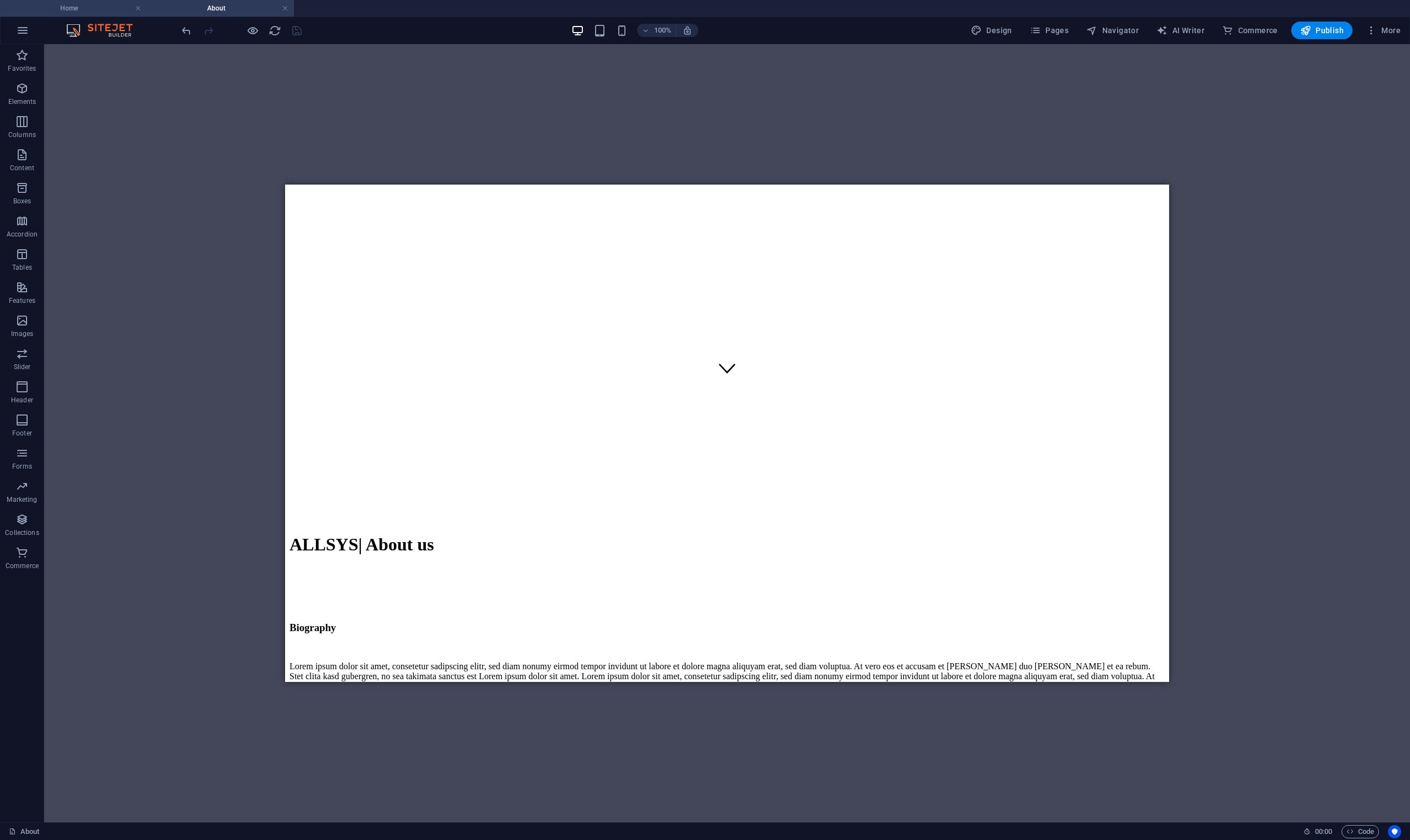
click at [96, 9] on h4 "Home" at bounding box center [74, 8] width 147 height 12
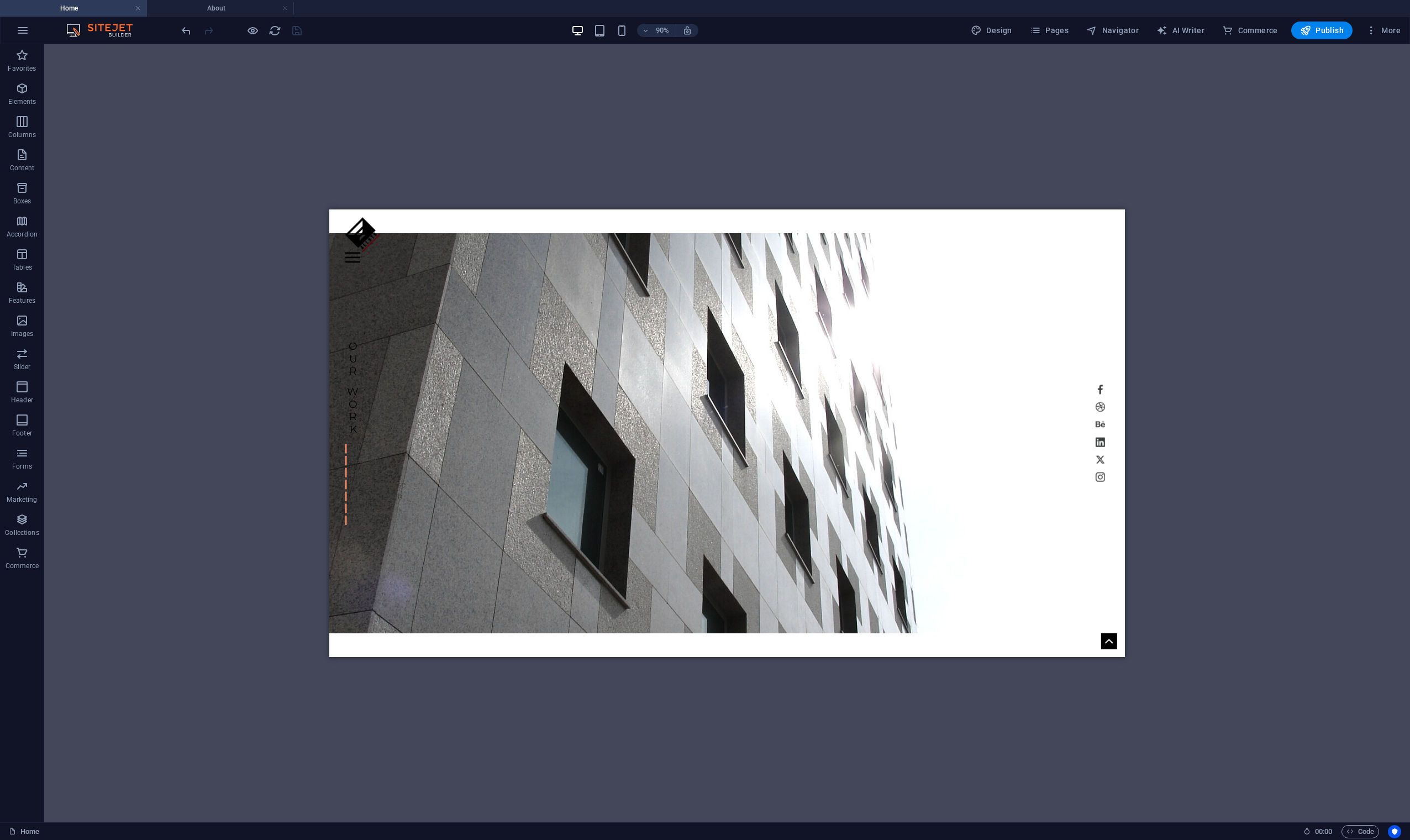
scroll to position [0, 0]
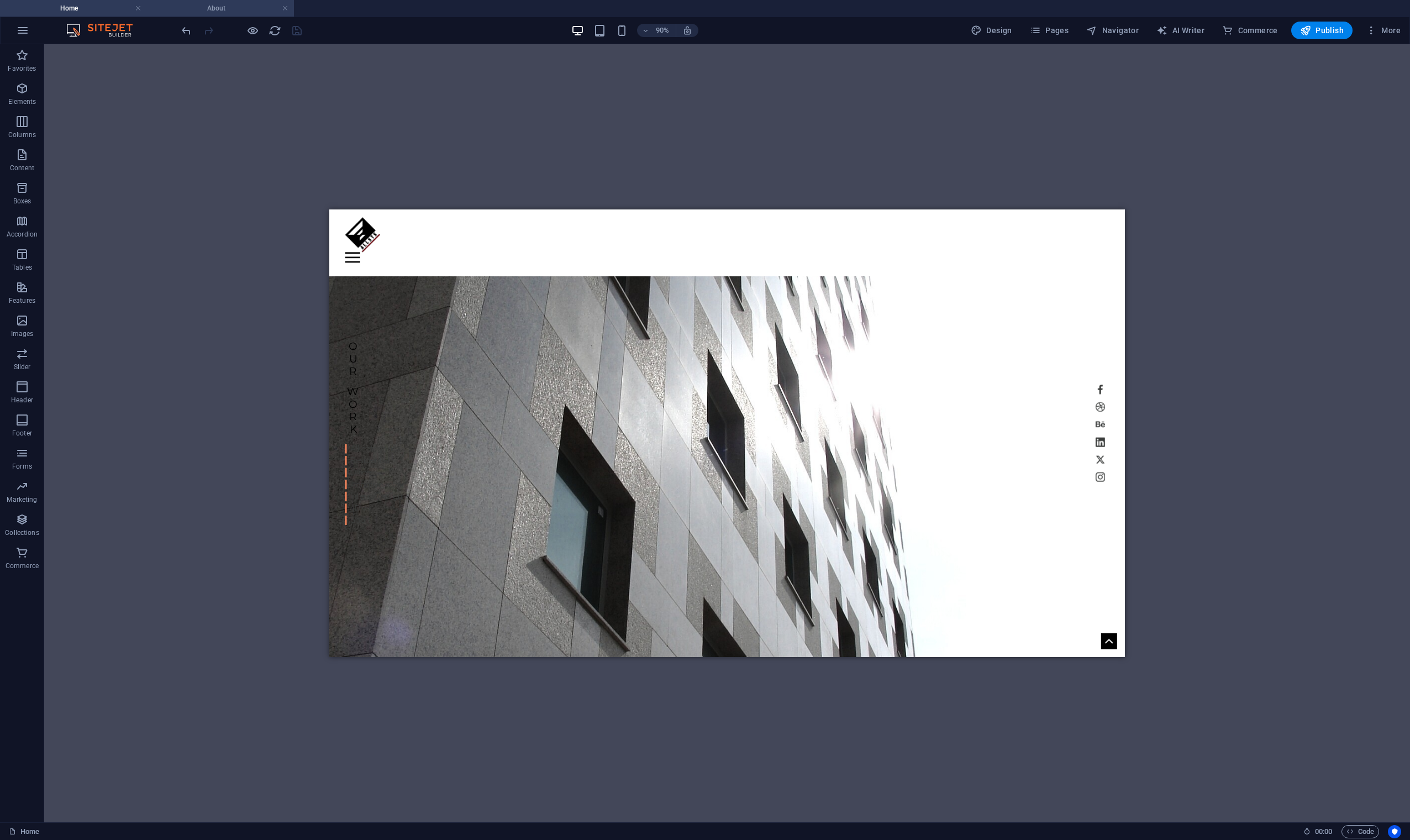
click at [221, 12] on h4 "About" at bounding box center [221, 8] width 147 height 12
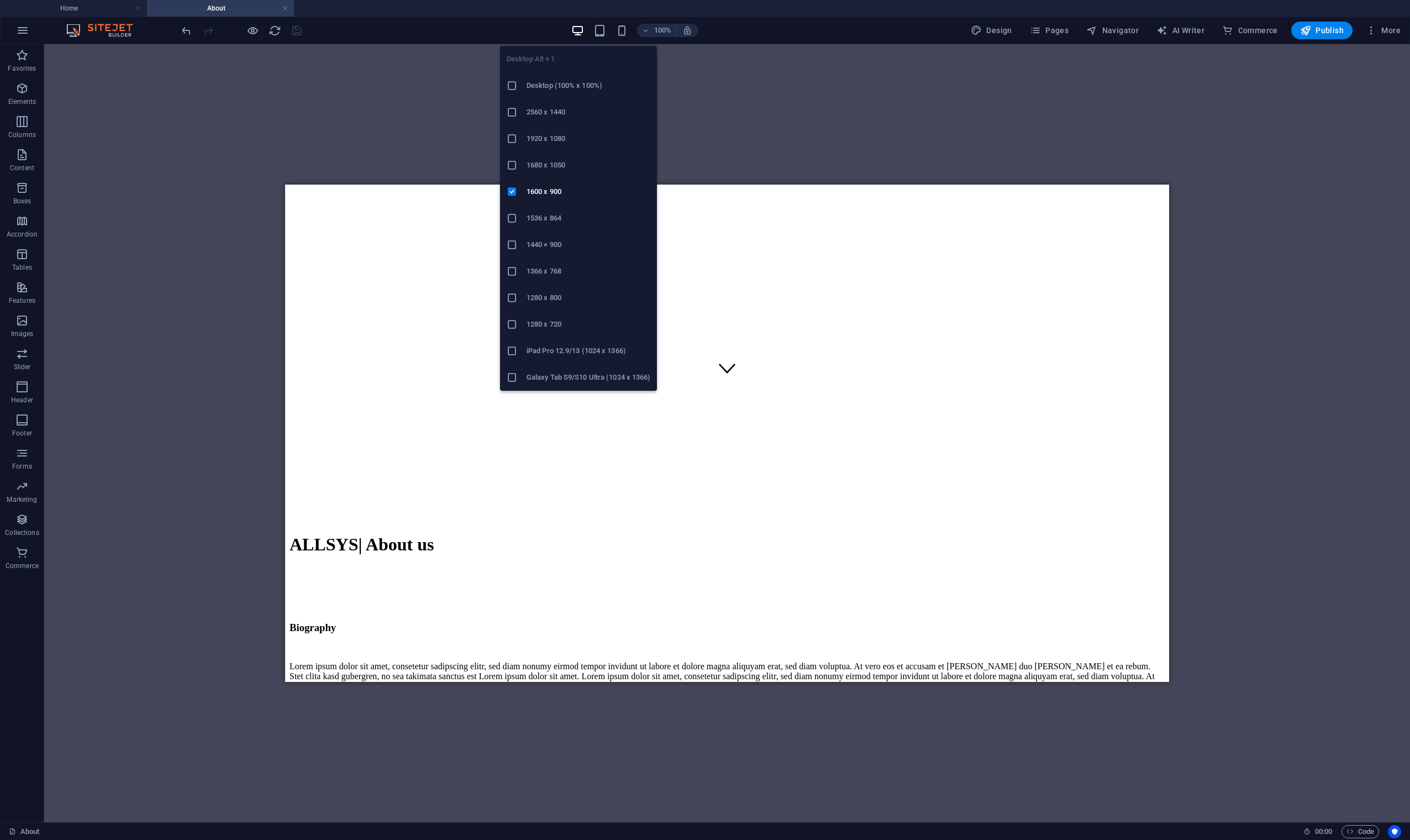
click at [562, 139] on h6 "1920 x 1080" at bounding box center [589, 138] width 124 height 13
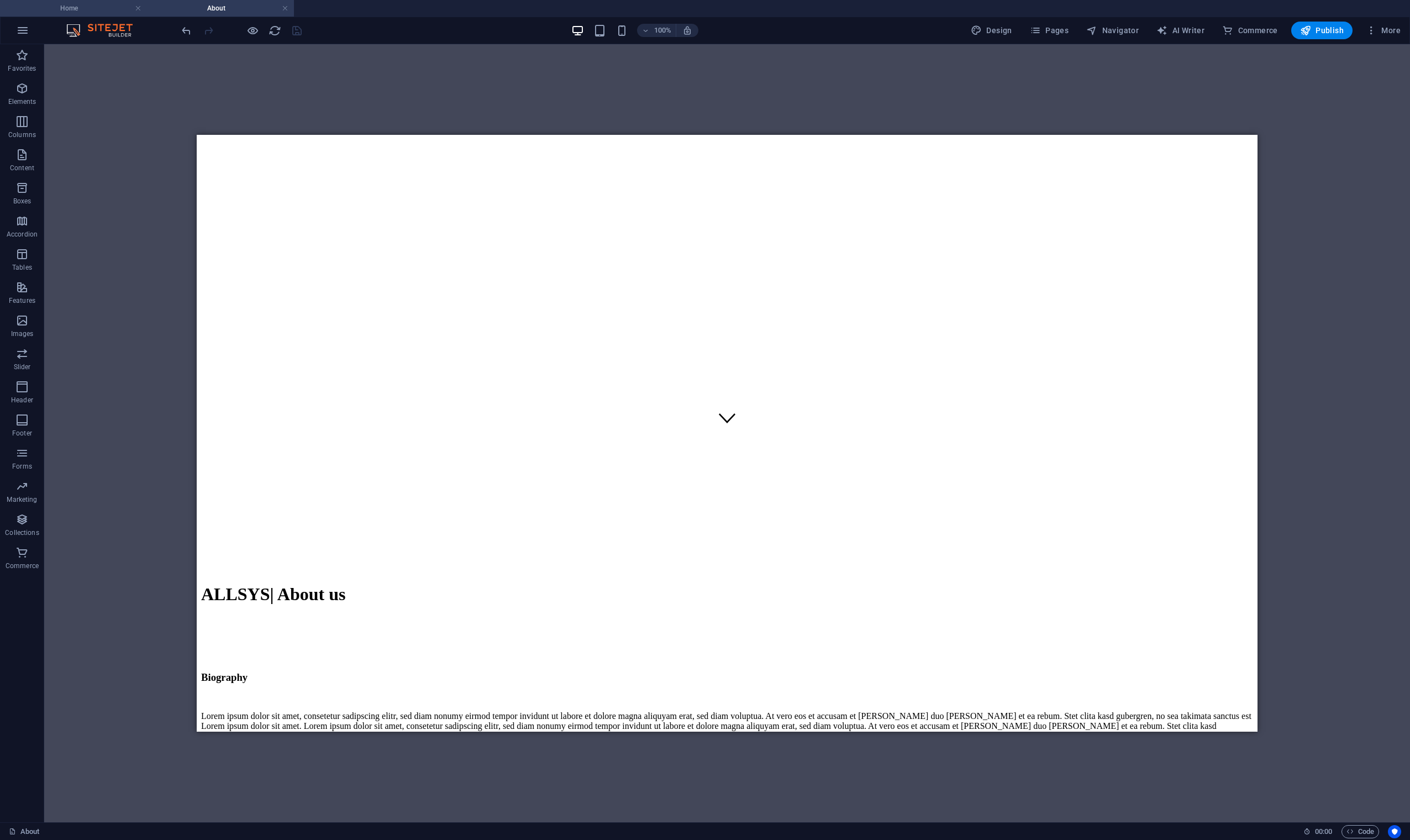
click at [110, 8] on h4 "Home" at bounding box center [74, 8] width 147 height 12
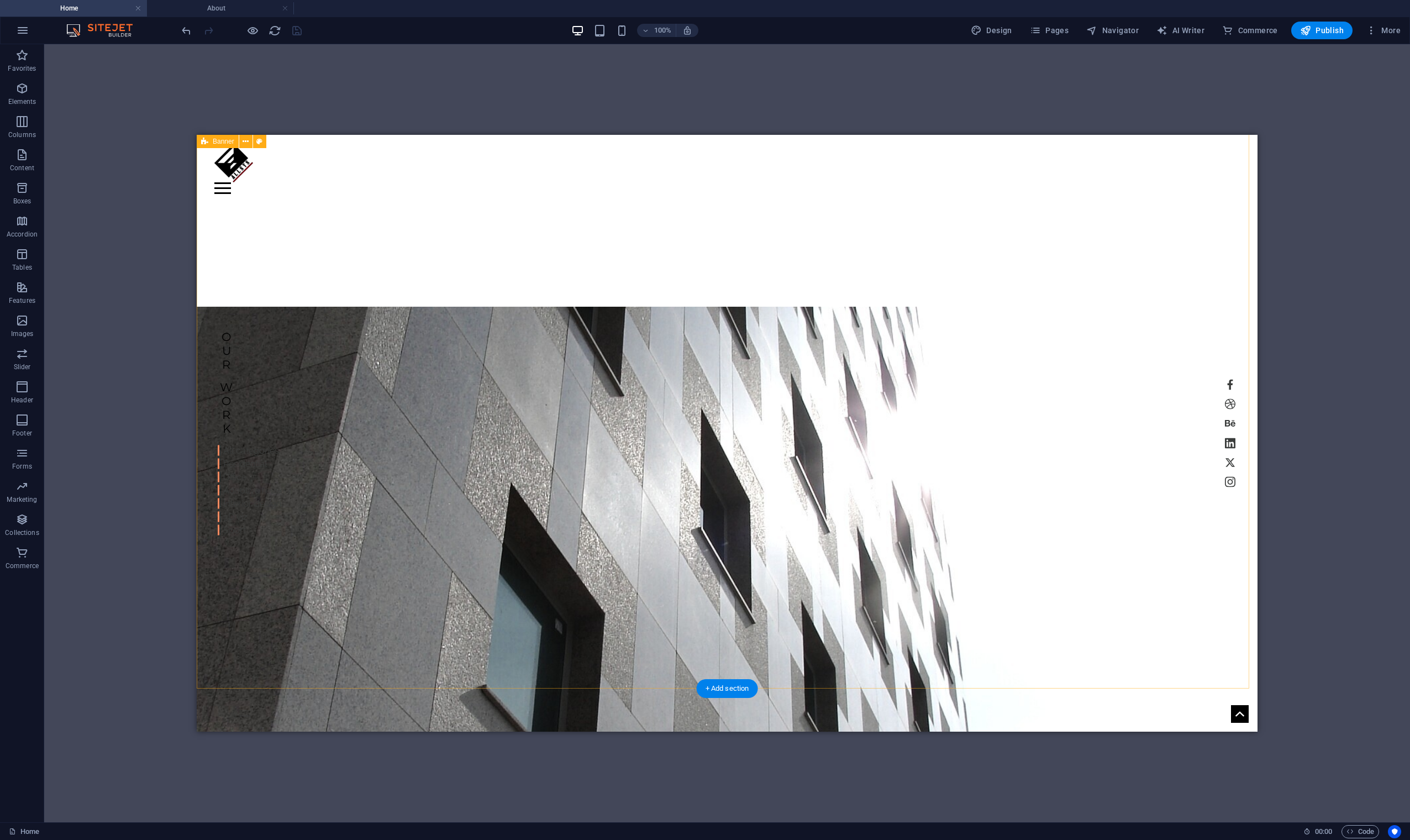
scroll to position [0, 0]
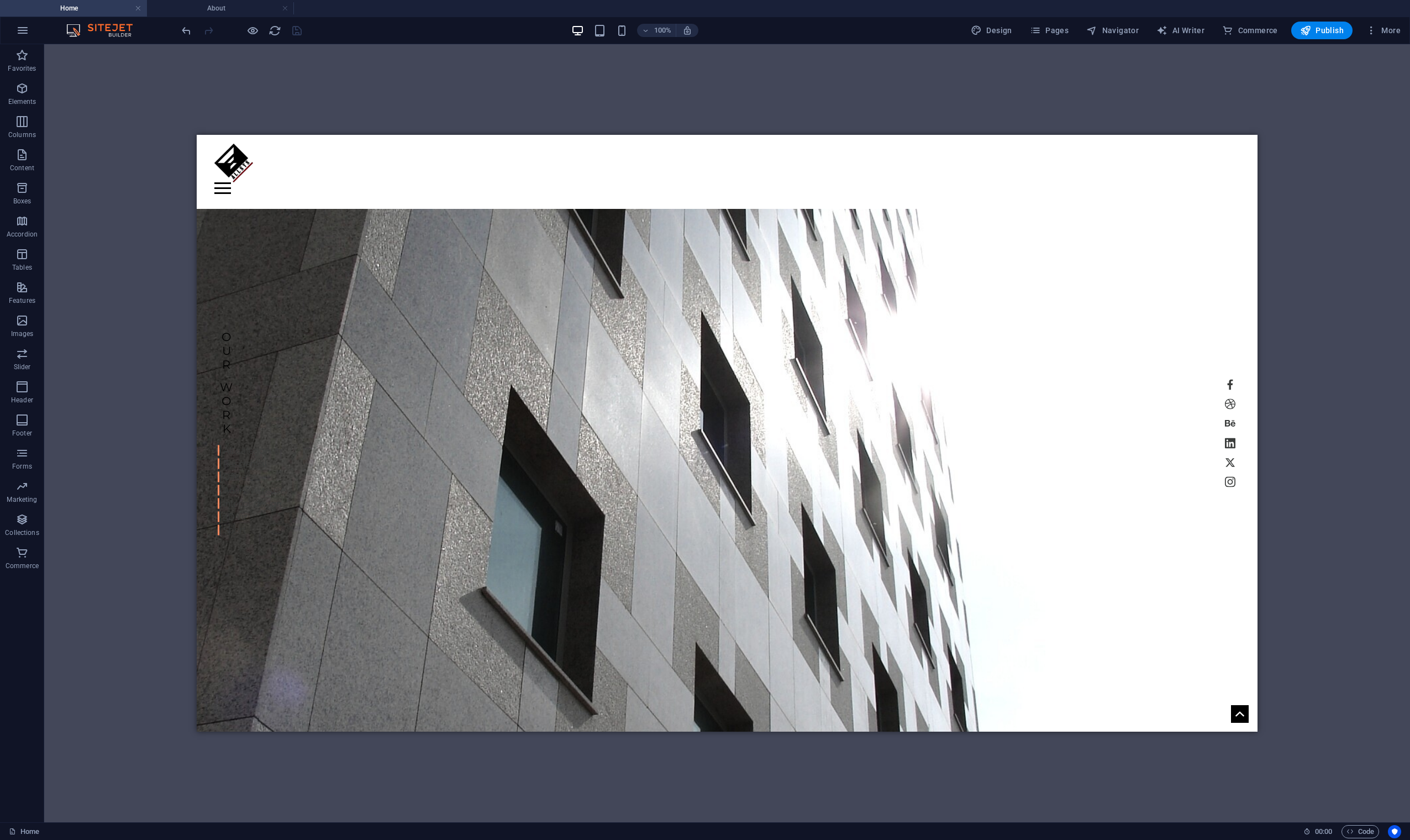
click at [475, 46] on div "H1 Banner Container Banner Menu Bar Container Container H2 Preset Container Spa…" at bounding box center [727, 433] width 1366 height 778
click at [1050, 26] on span "Pages" at bounding box center [1049, 30] width 39 height 11
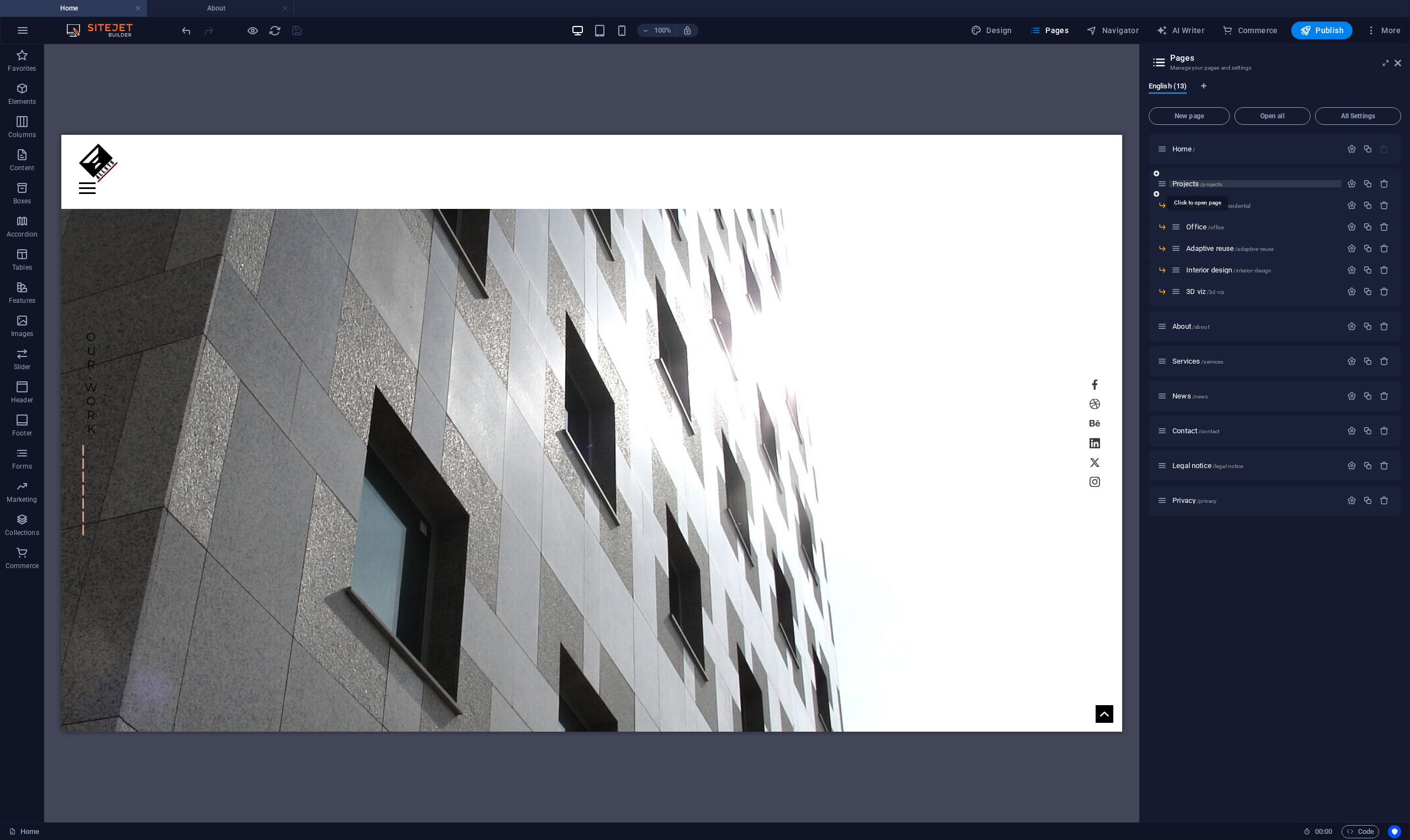
click at [1153, 181] on span "Projects /projects" at bounding box center [1197, 184] width 50 height 8
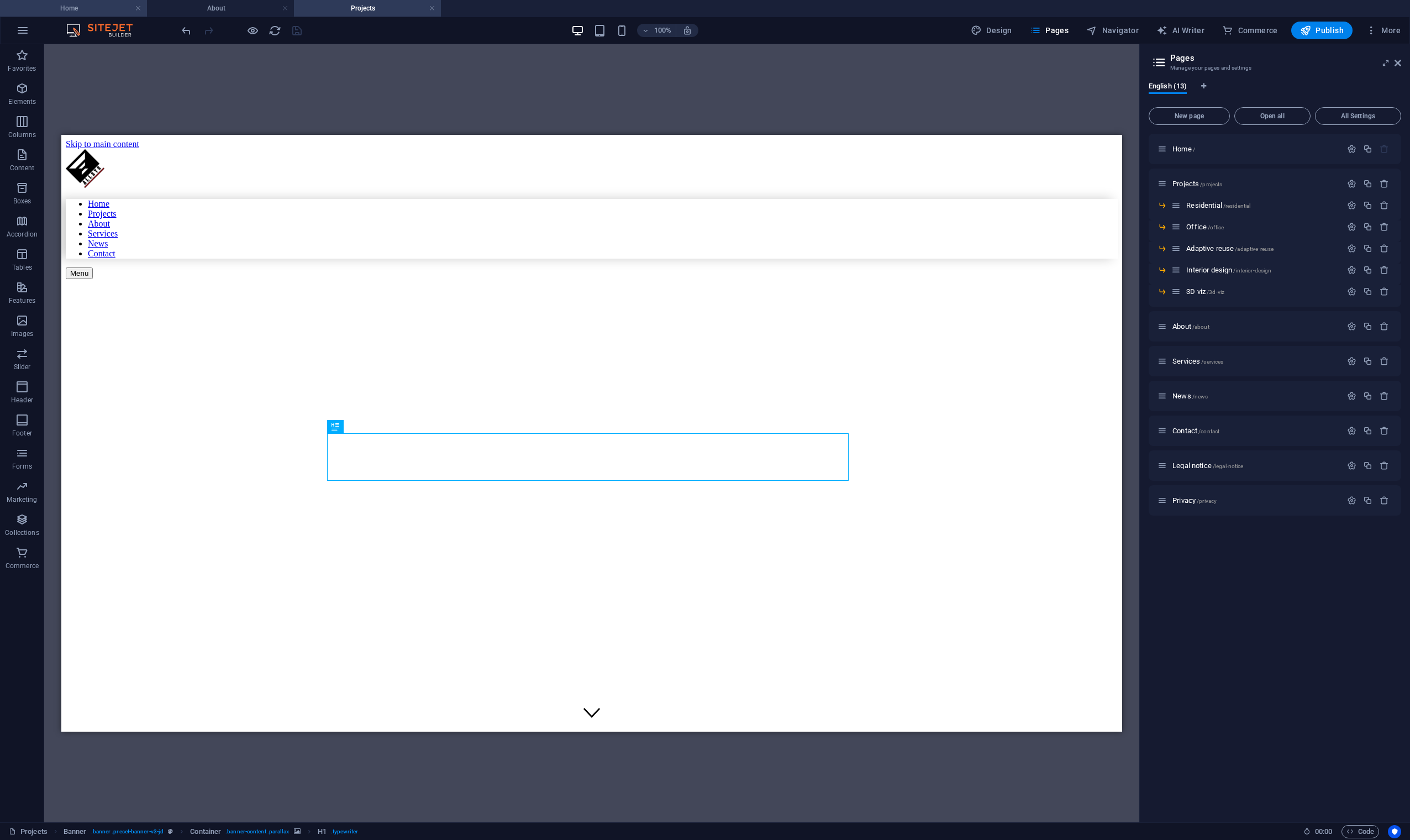
click at [110, 6] on h4 "Home" at bounding box center [74, 8] width 147 height 12
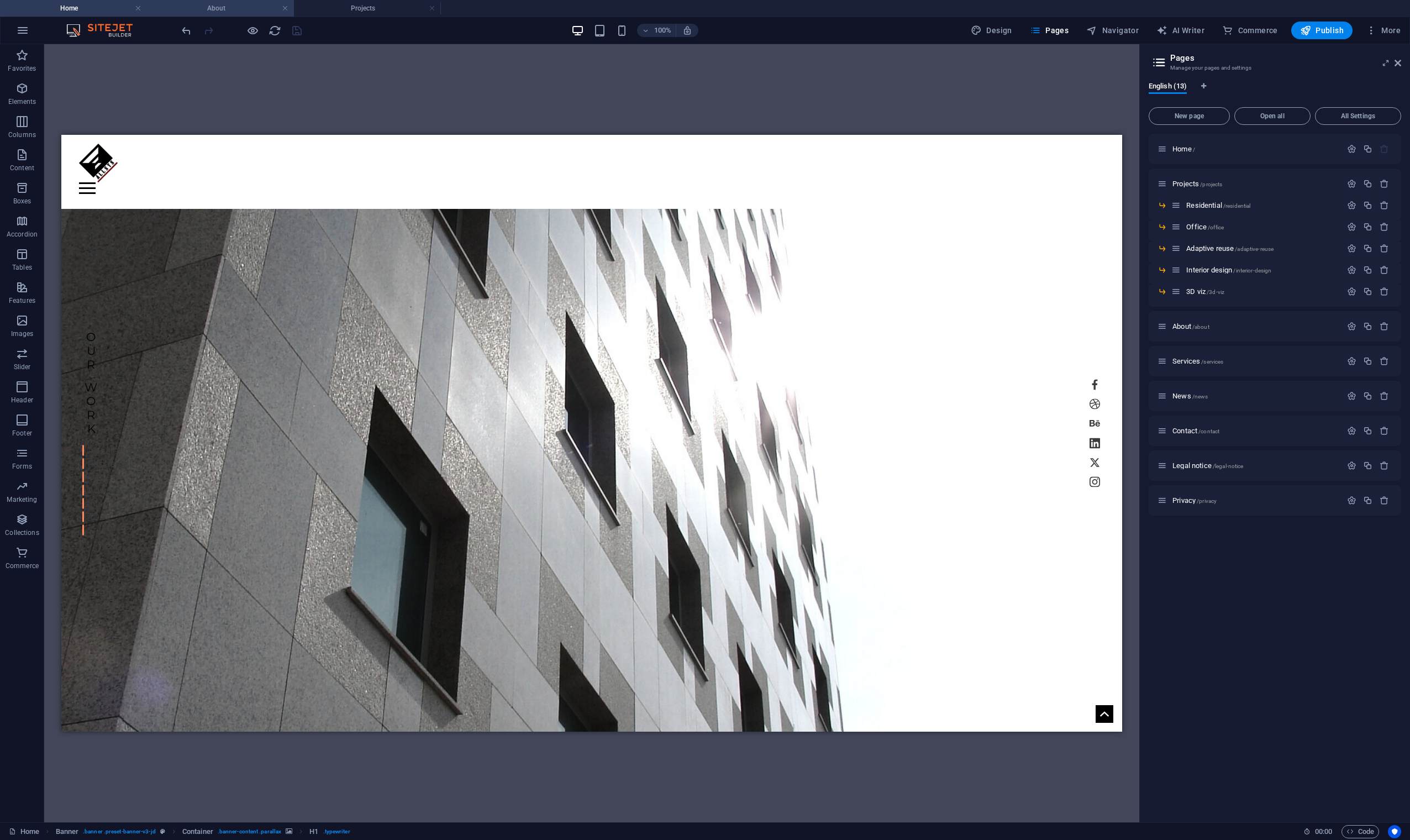
click at [212, 9] on h4 "About" at bounding box center [221, 8] width 147 height 12
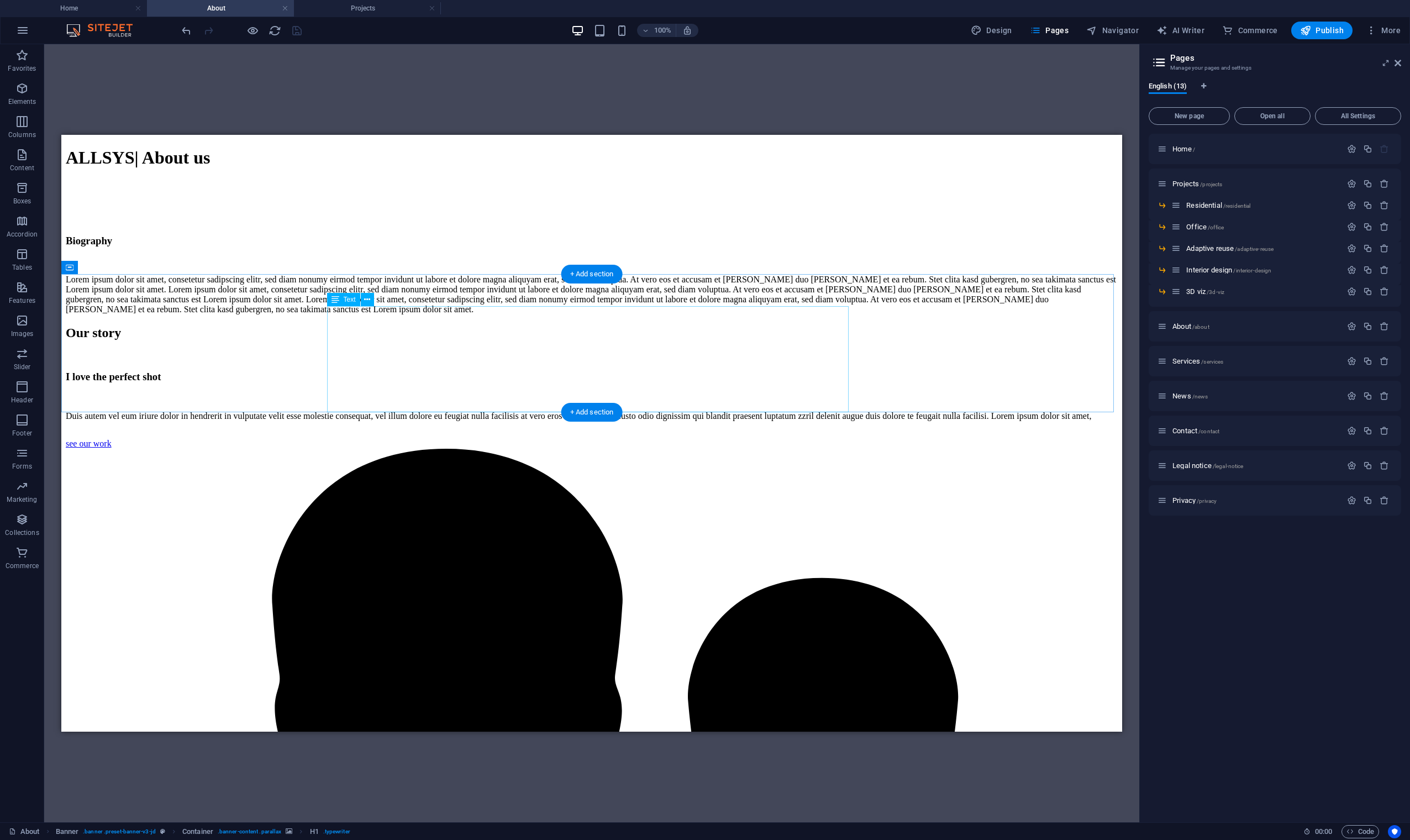
scroll to position [737, 0]
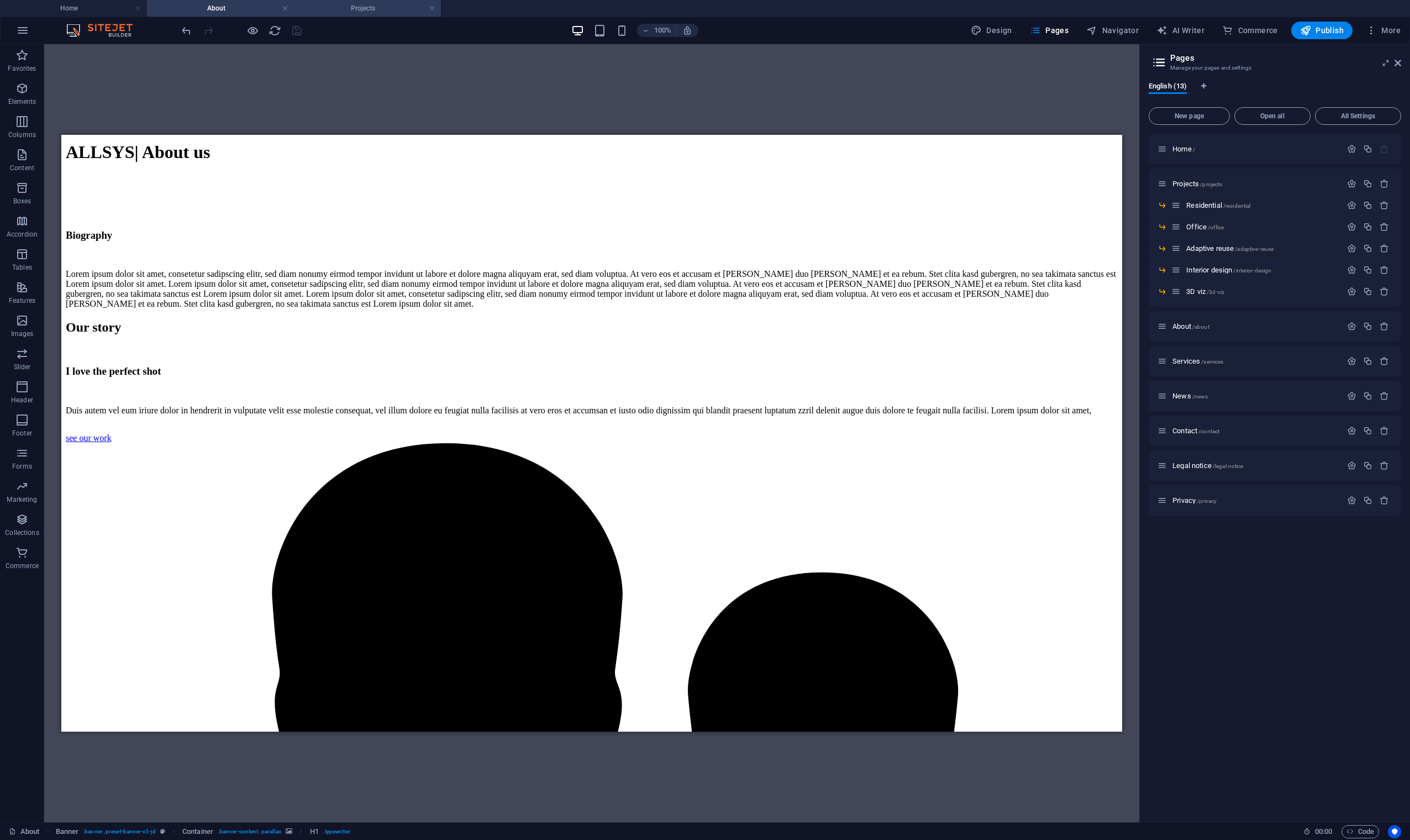
click at [379, 7] on h4 "Projects" at bounding box center [368, 8] width 147 height 12
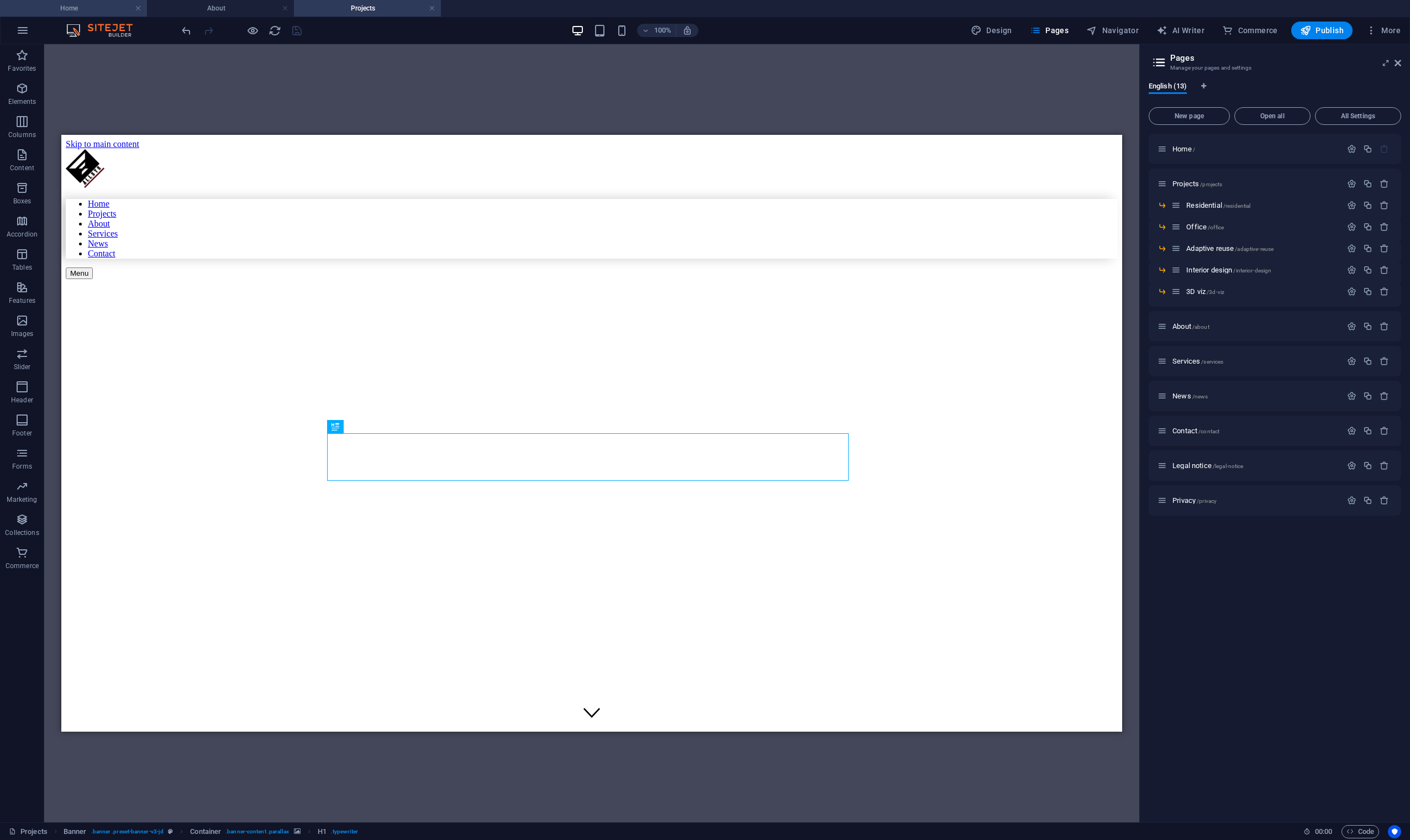
click at [93, 6] on h4 "Home" at bounding box center [74, 8] width 147 height 12
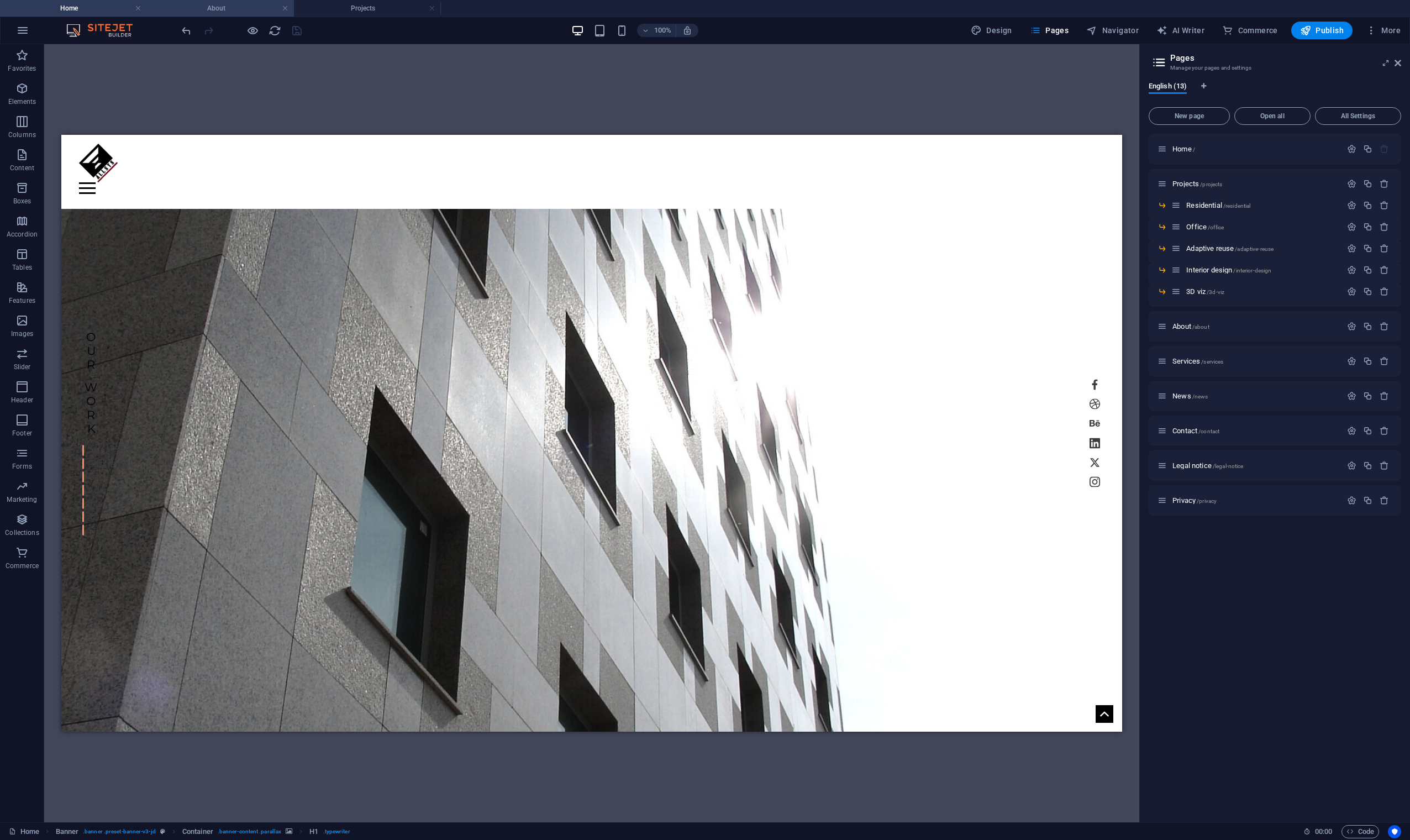
click at [216, 5] on h4 "About" at bounding box center [221, 8] width 147 height 12
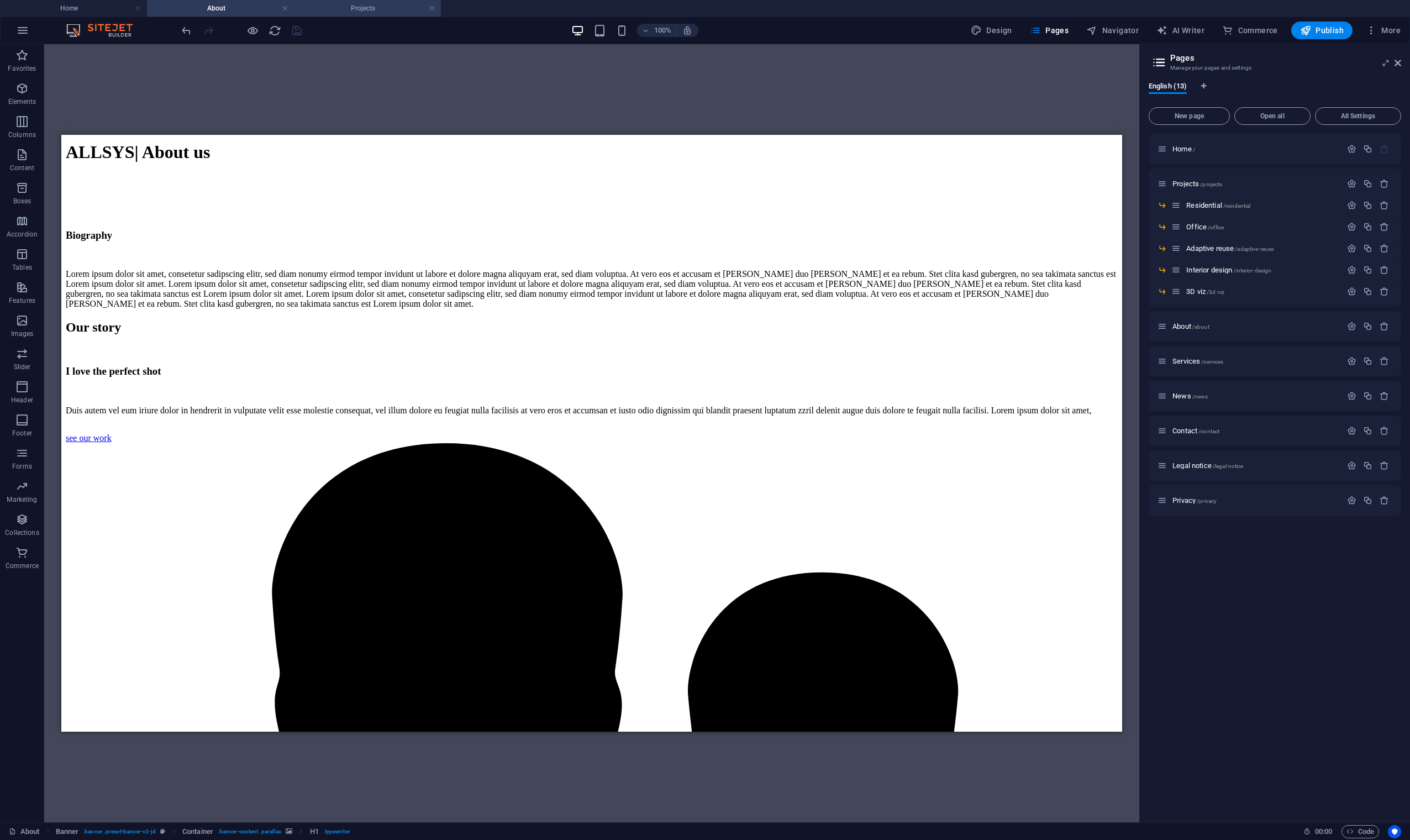
click at [375, 5] on h4 "Projects" at bounding box center [368, 8] width 147 height 12
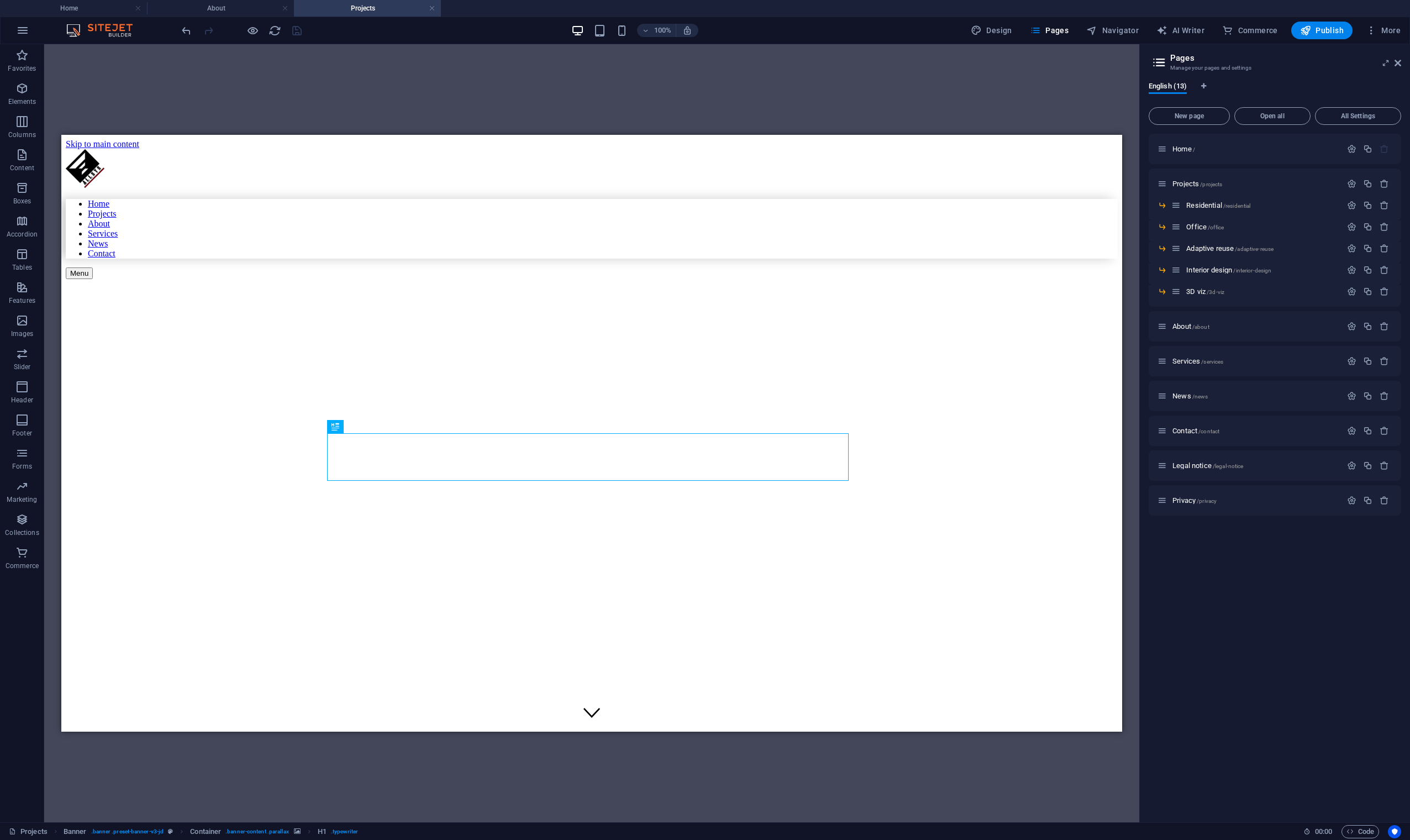
click at [761, 87] on div "Drag here to replace the existing content. Press “Ctrl” if you want to create a…" at bounding box center [592, 433] width 1095 height 778
click at [928, 77] on div "Drag here to replace the existing content. Press “Ctrl” if you want to create a…" at bounding box center [592, 433] width 1095 height 778
click at [830, 306] on figure at bounding box center [490, 306] width 849 height 0
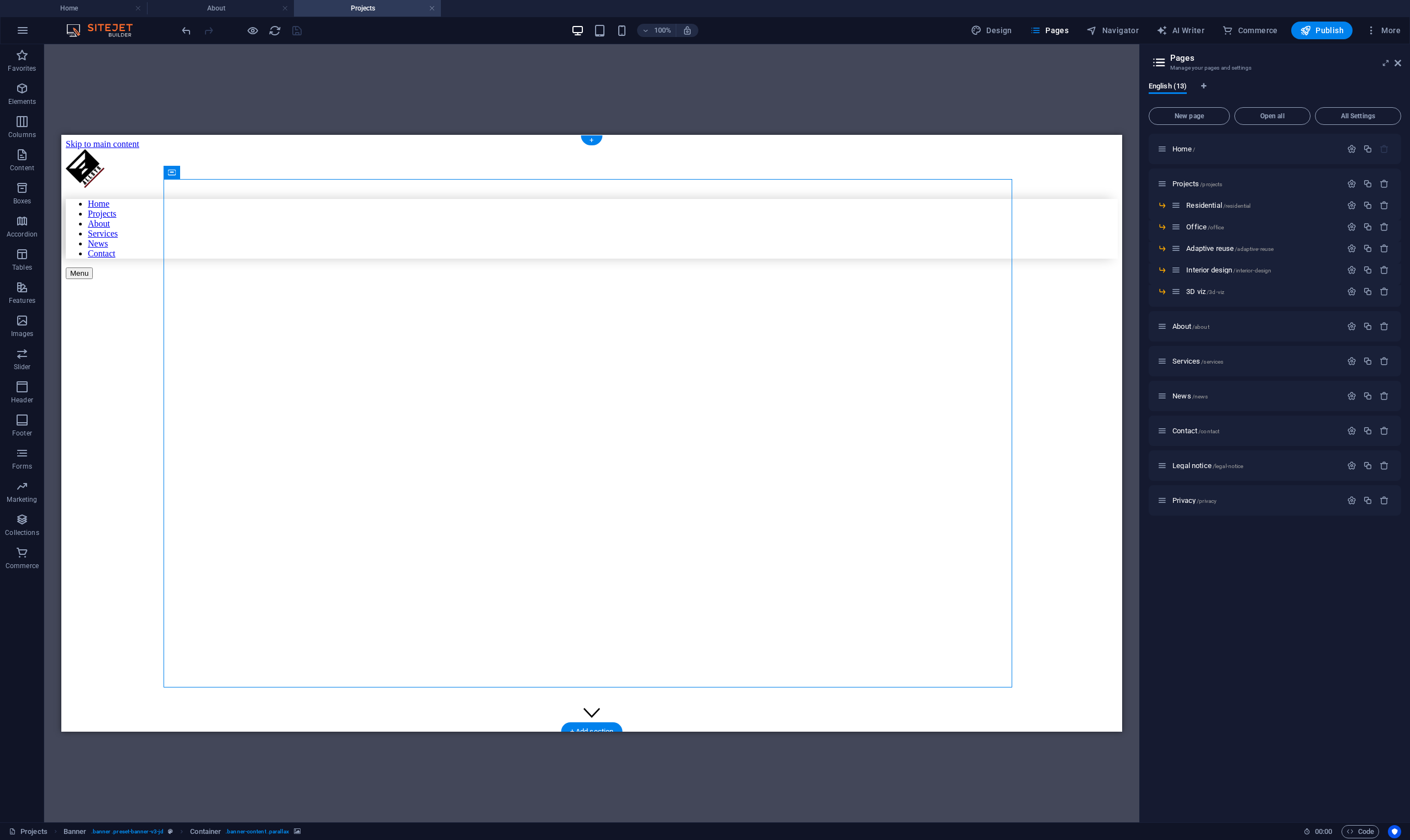
click at [830, 306] on figure at bounding box center [490, 306] width 849 height 0
select select "vw"
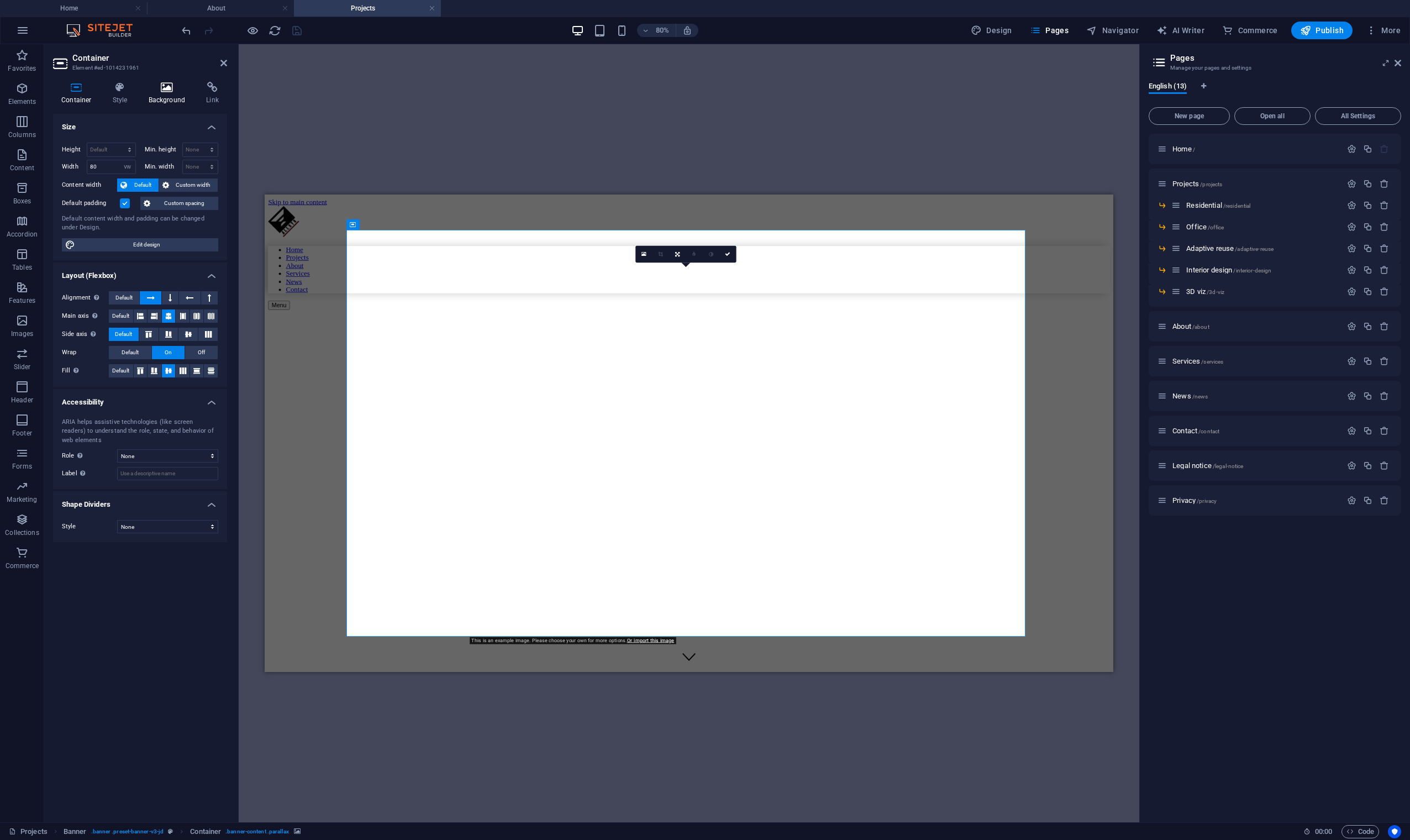
click at [173, 93] on h4 "Background" at bounding box center [169, 93] width 58 height 23
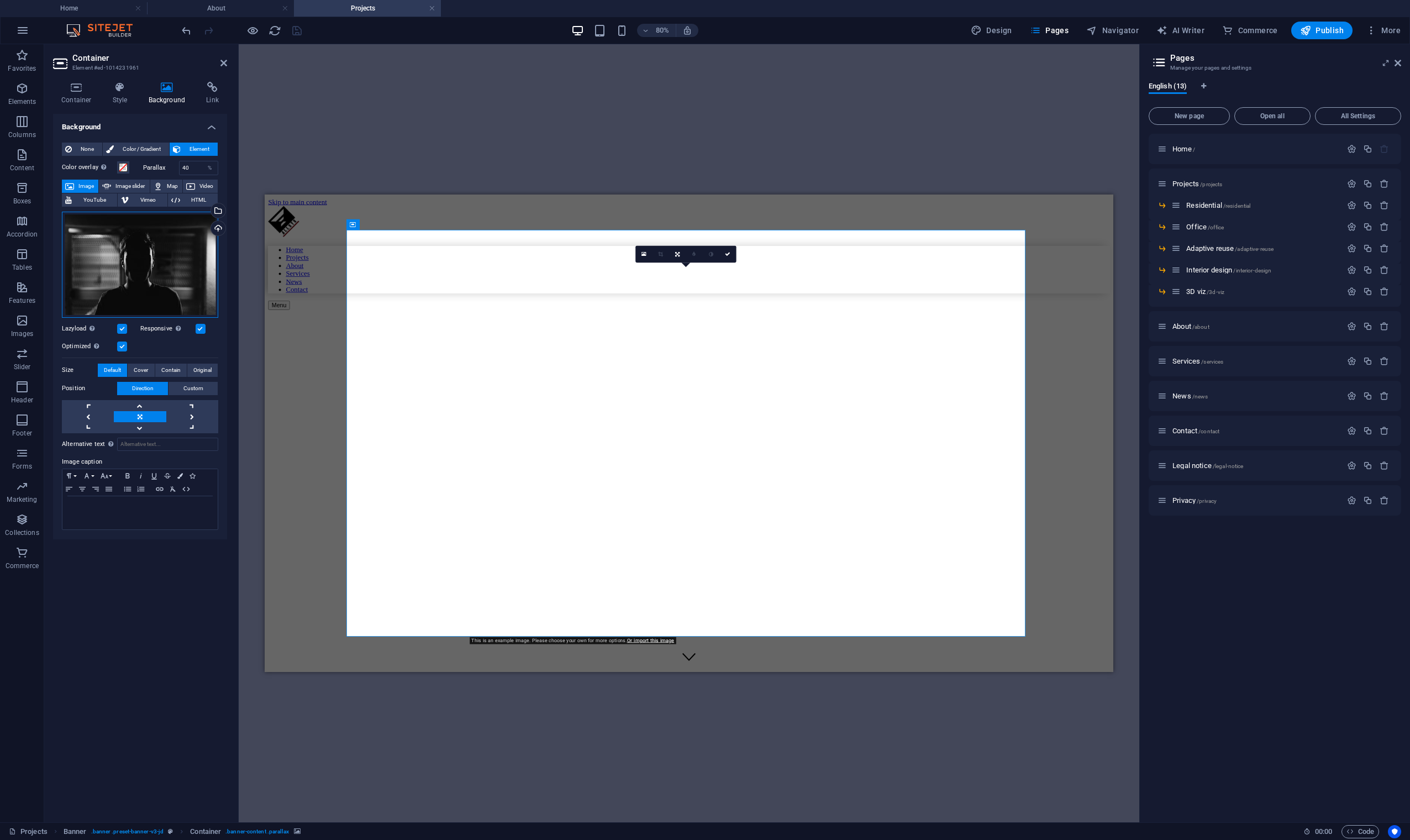
click at [188, 260] on div "Drag files here, click to choose files or select files from Files or our free s…" at bounding box center [140, 265] width 156 height 106
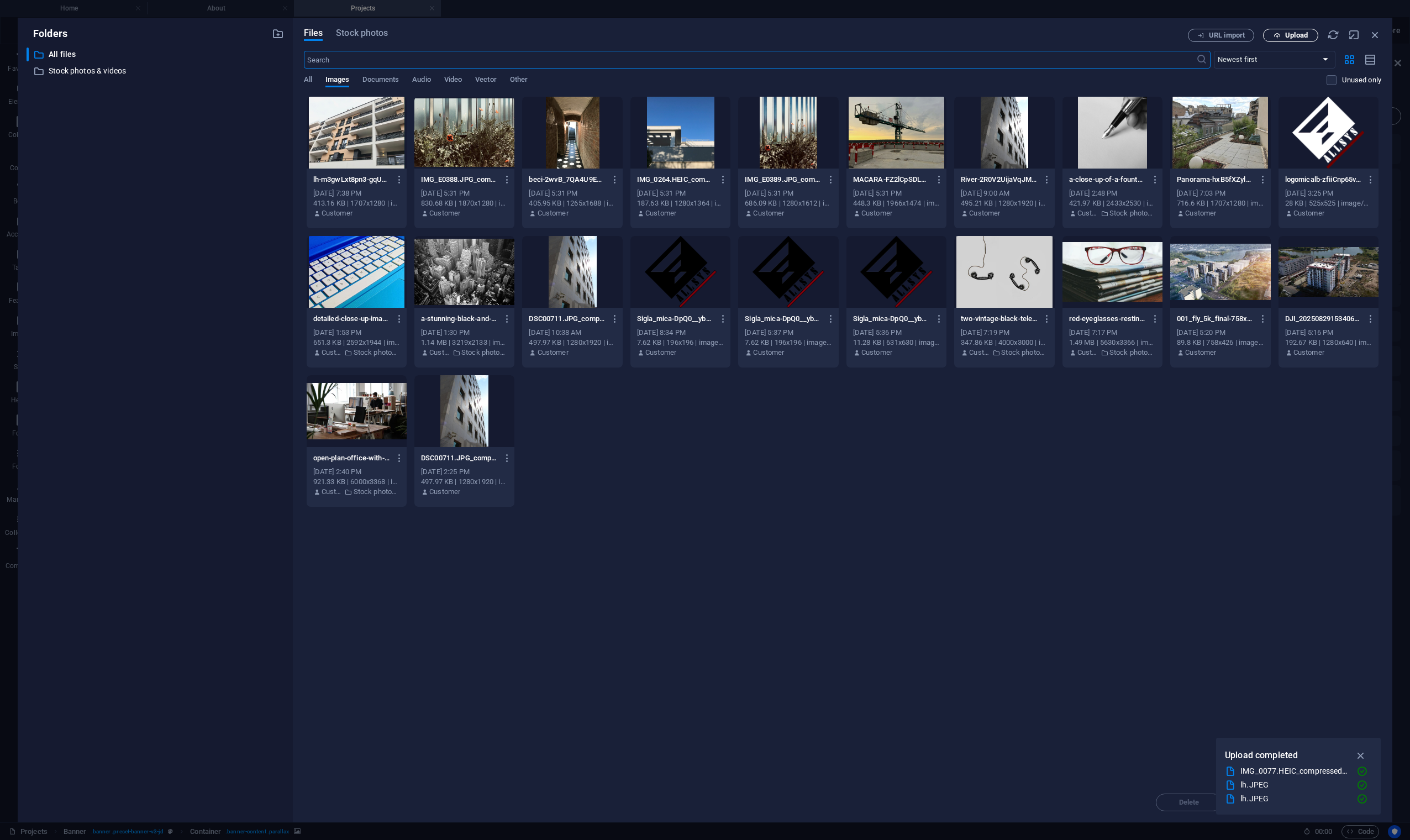
click at [1153, 36] on span "Upload" at bounding box center [1296, 35] width 23 height 6
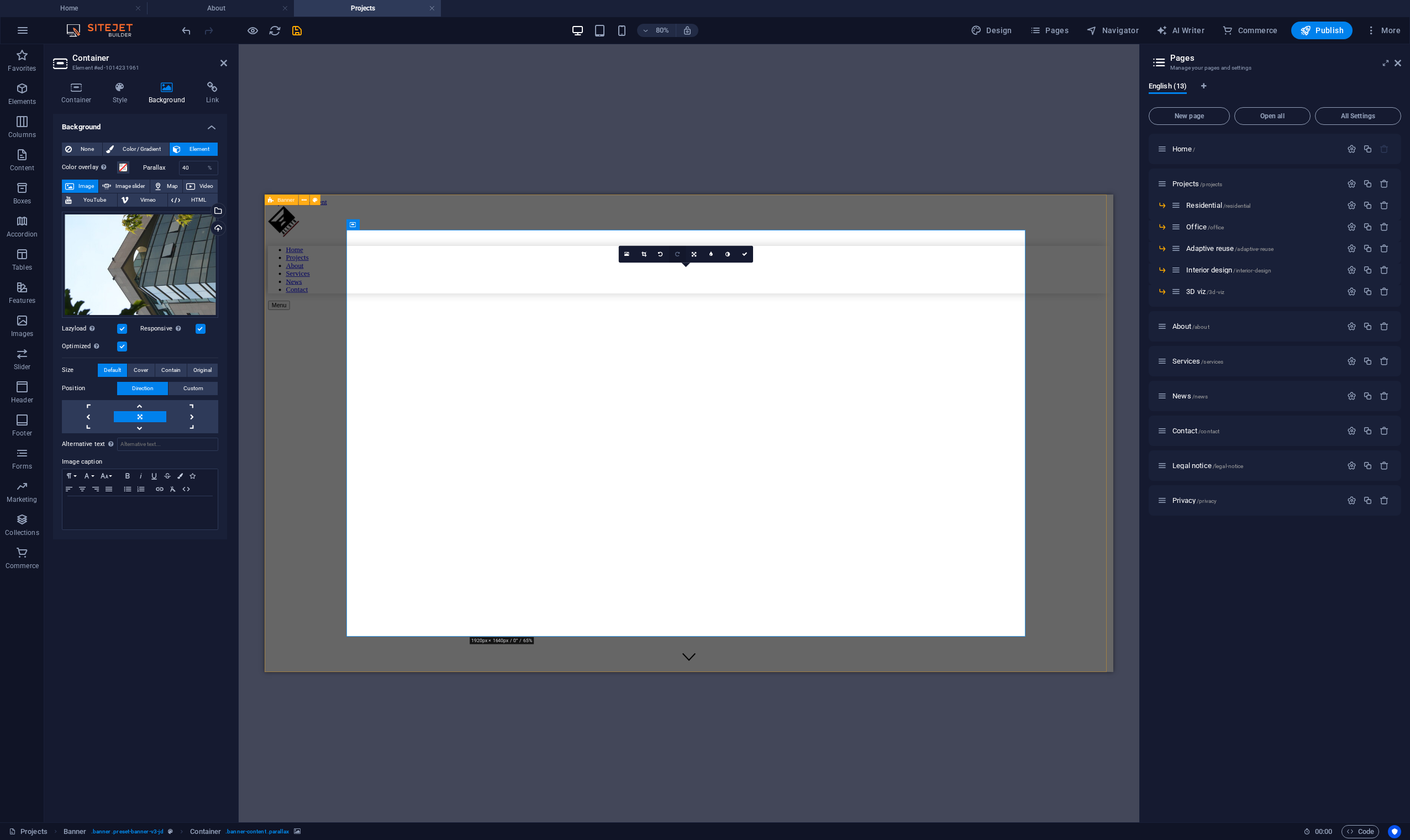
click at [681, 254] on link at bounding box center [677, 254] width 16 height 16
click at [730, 256] on link at bounding box center [727, 254] width 16 height 16
click at [744, 256] on icon at bounding box center [744, 254] width 5 height 5
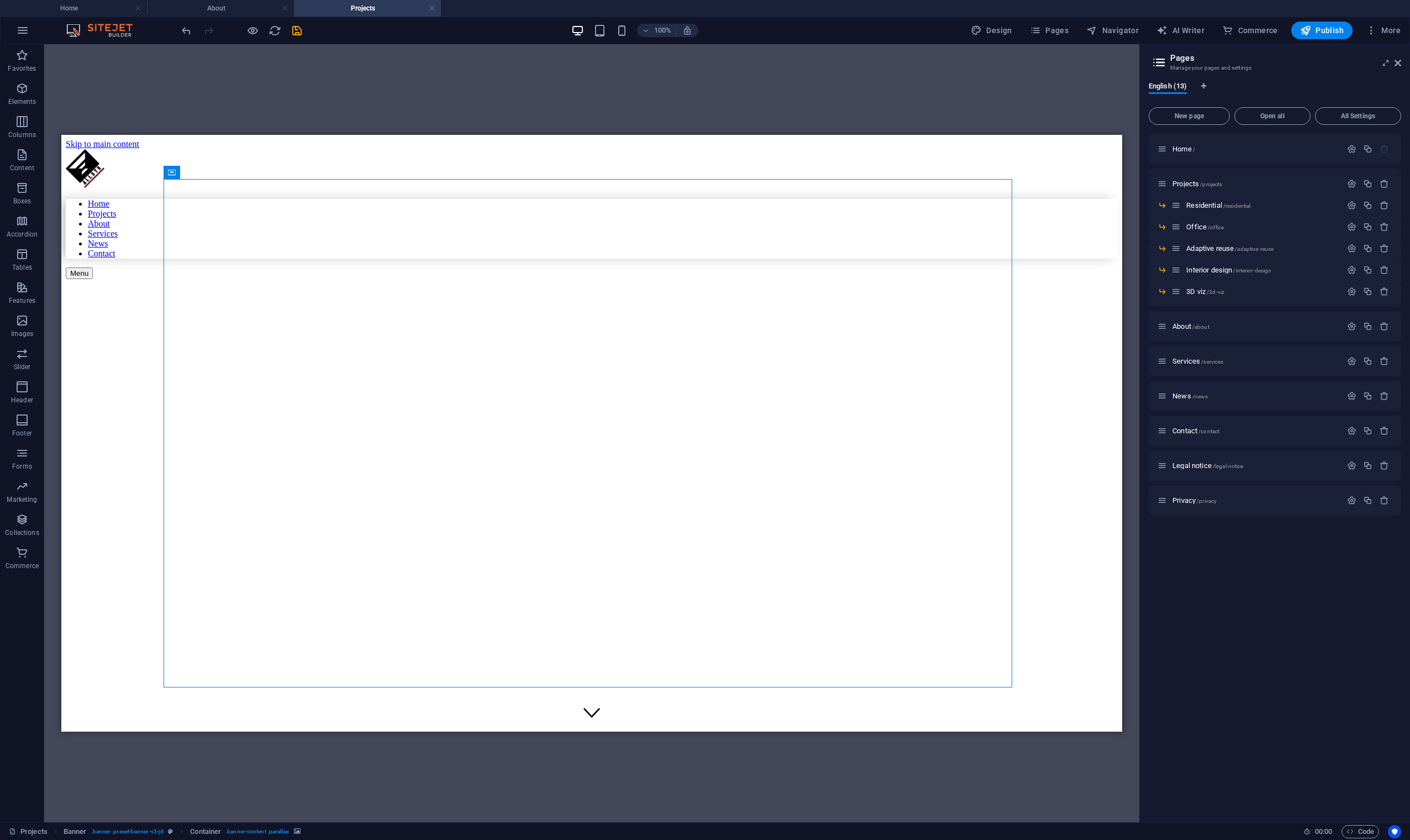
click at [352, 92] on div "Drag here to replace the existing content. Press “Ctrl” if you want to create a…" at bounding box center [592, 433] width 1095 height 778
click at [298, 24] on icon "save" at bounding box center [297, 31] width 13 height 13
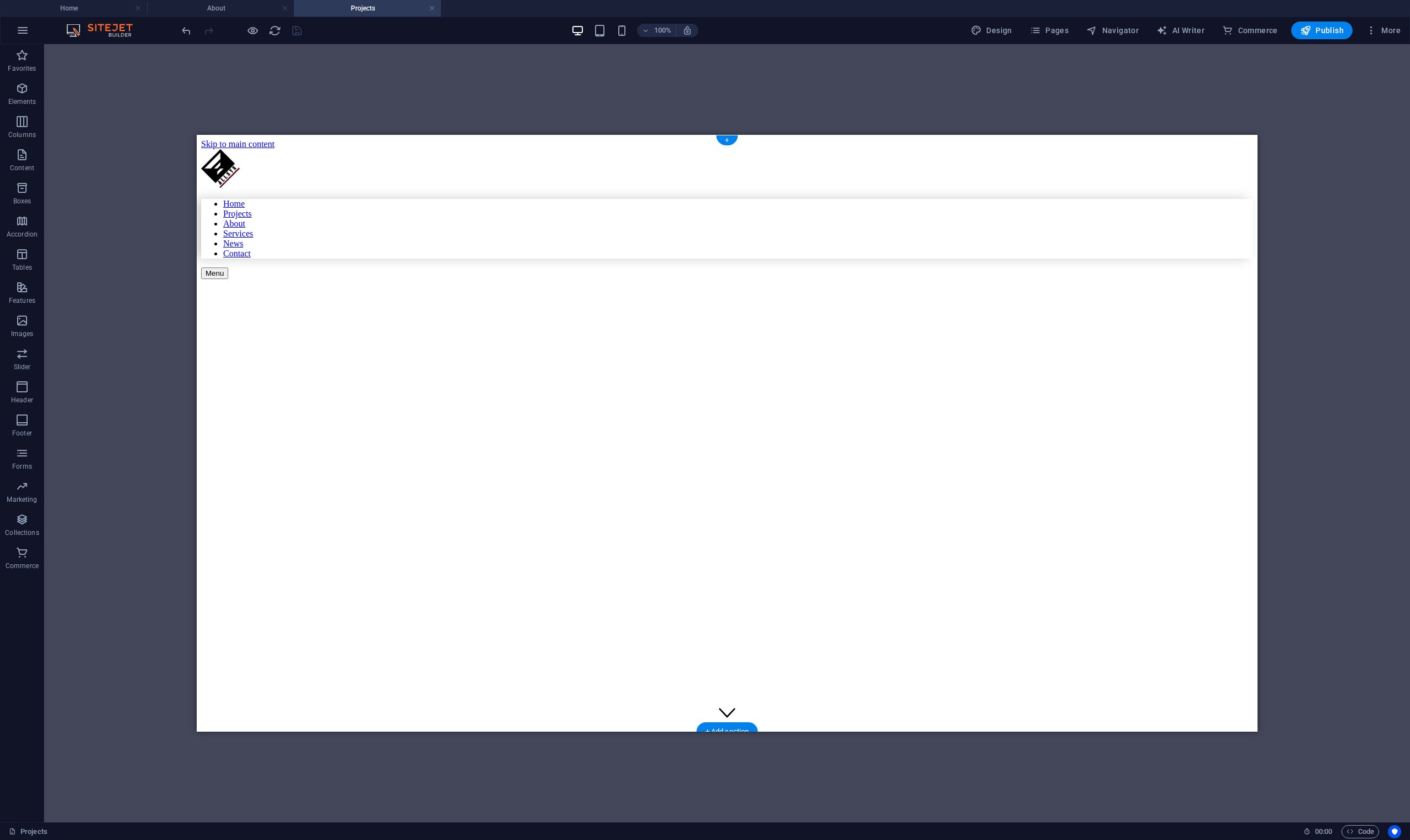
click at [713, 306] on figure at bounding box center [625, 306] width 849 height 0
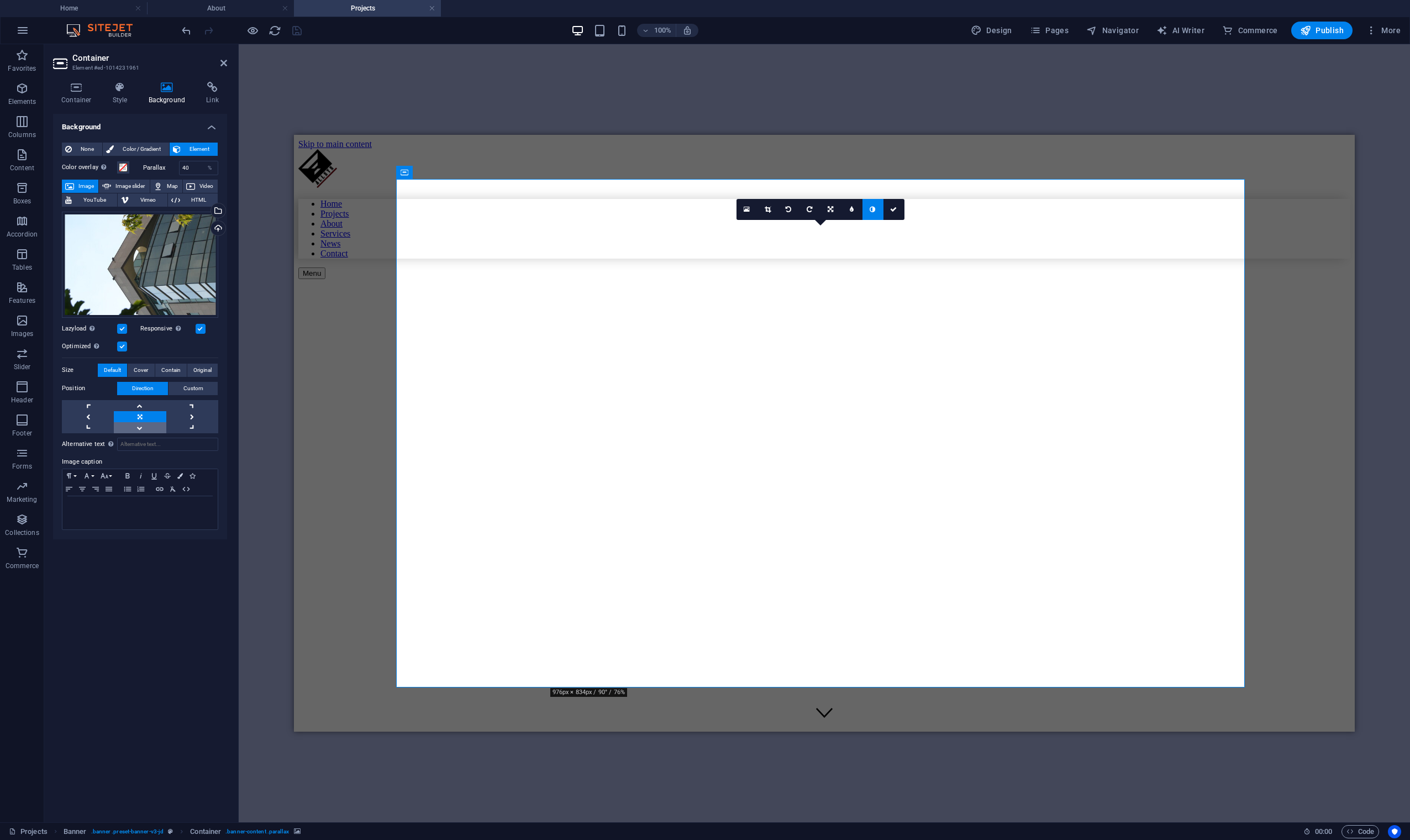
click at [142, 423] on link at bounding box center [139, 428] width 52 height 11
click at [144, 414] on link at bounding box center [139, 416] width 52 height 11
click at [140, 402] on link at bounding box center [139, 405] width 52 height 11
click at [144, 413] on link at bounding box center [139, 416] width 52 height 11
click at [875, 210] on icon at bounding box center [872, 209] width 5 height 6
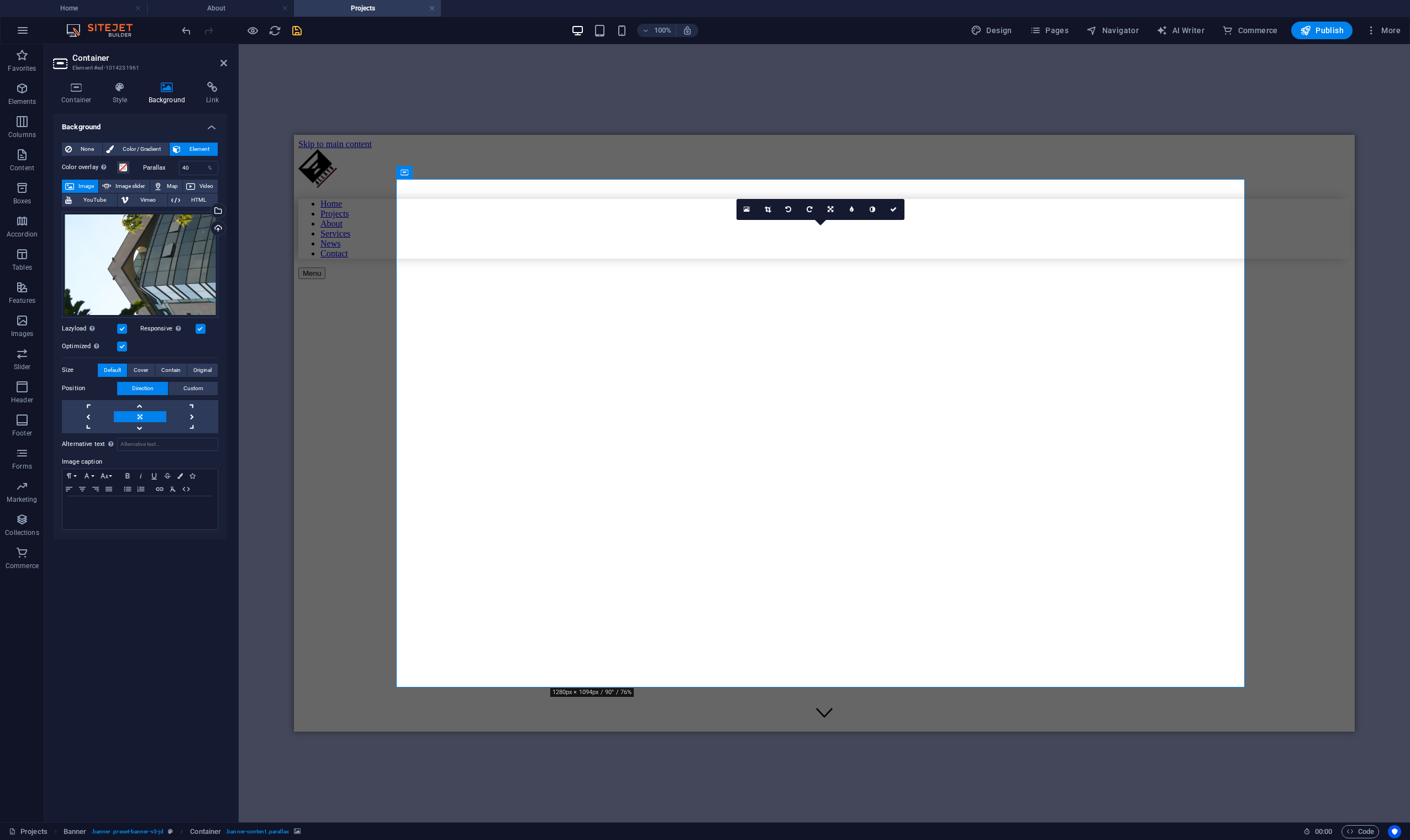
click at [227, 60] on aside "Container Element #ed-1014231961 Container Style Background Link Size Height De…" at bounding box center [141, 433] width 194 height 778
click at [225, 62] on icon at bounding box center [223, 62] width 6 height 9
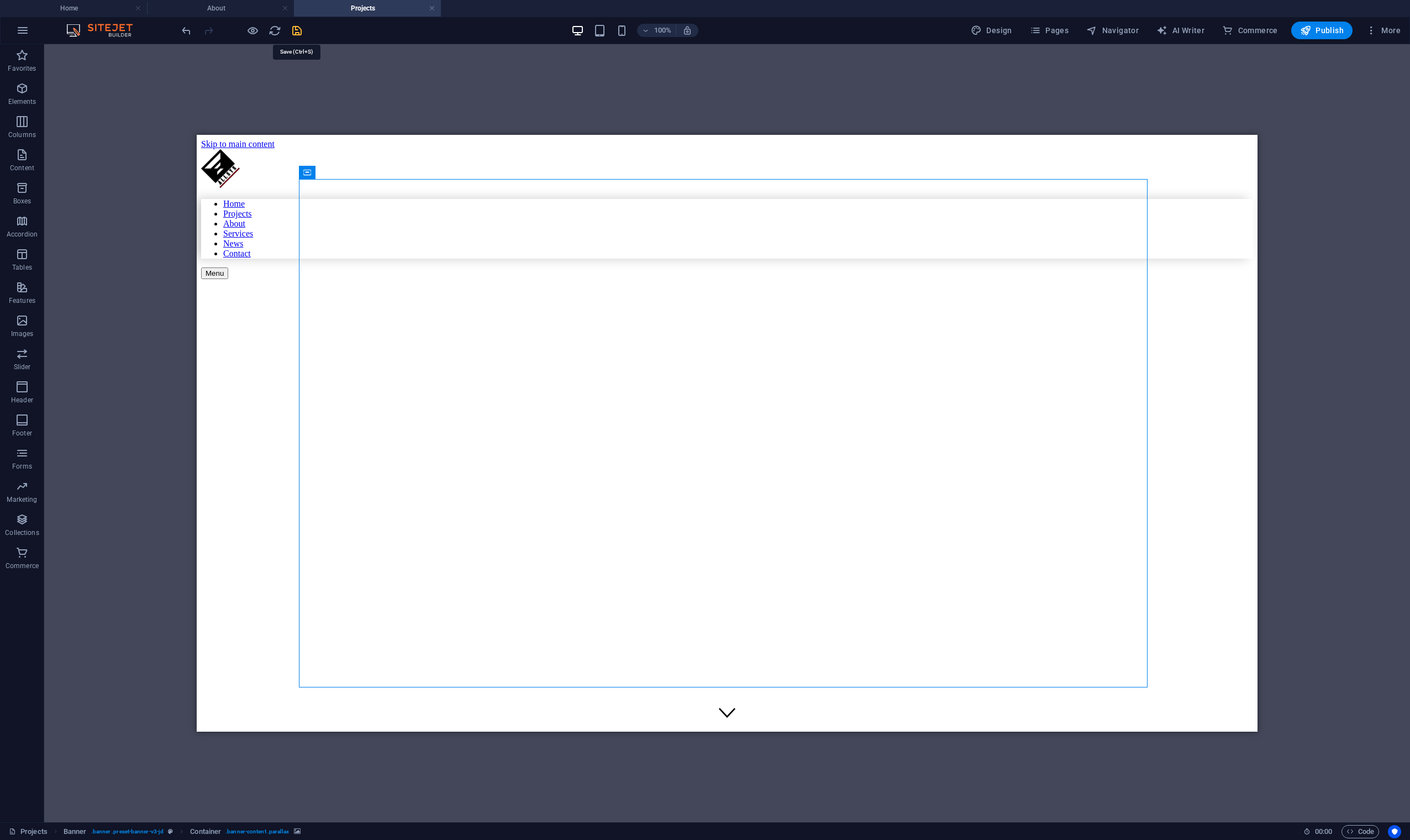
click at [296, 33] on icon "save" at bounding box center [297, 31] width 13 height 13
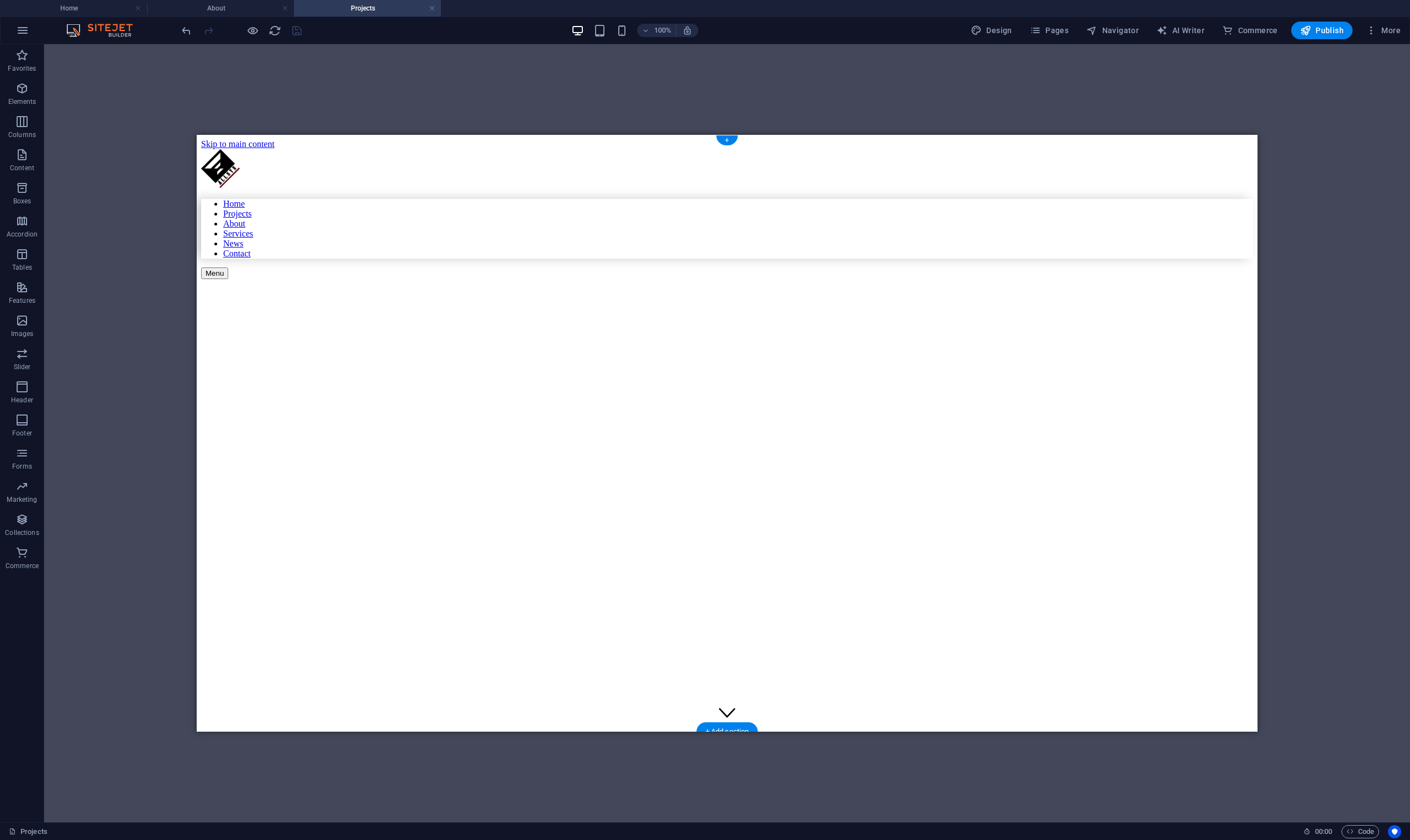
click at [774, 306] on figure at bounding box center [625, 306] width 849 height 0
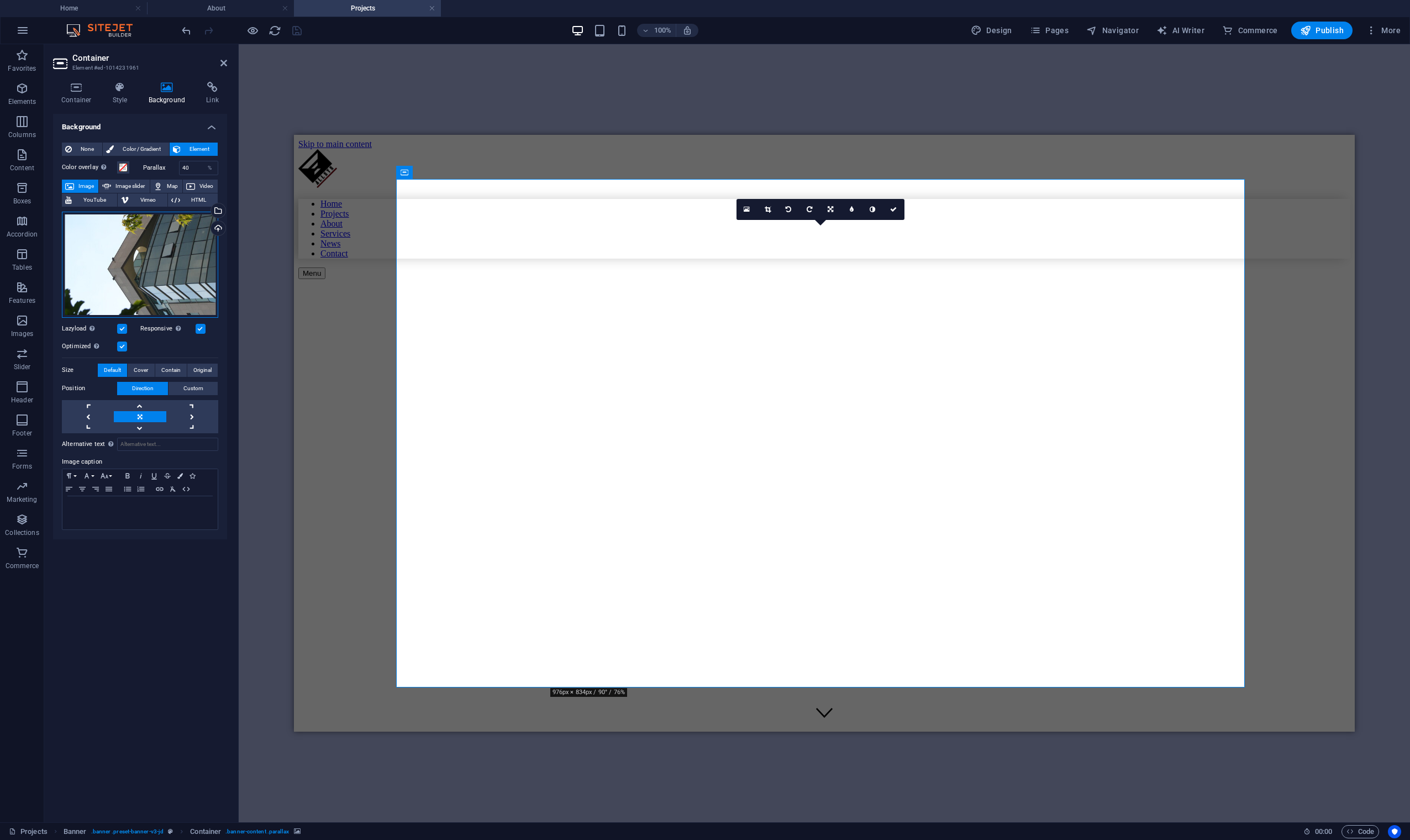
click at [165, 271] on div "Drag files here, click to choose files or select files from Files or our free s…" at bounding box center [140, 265] width 156 height 106
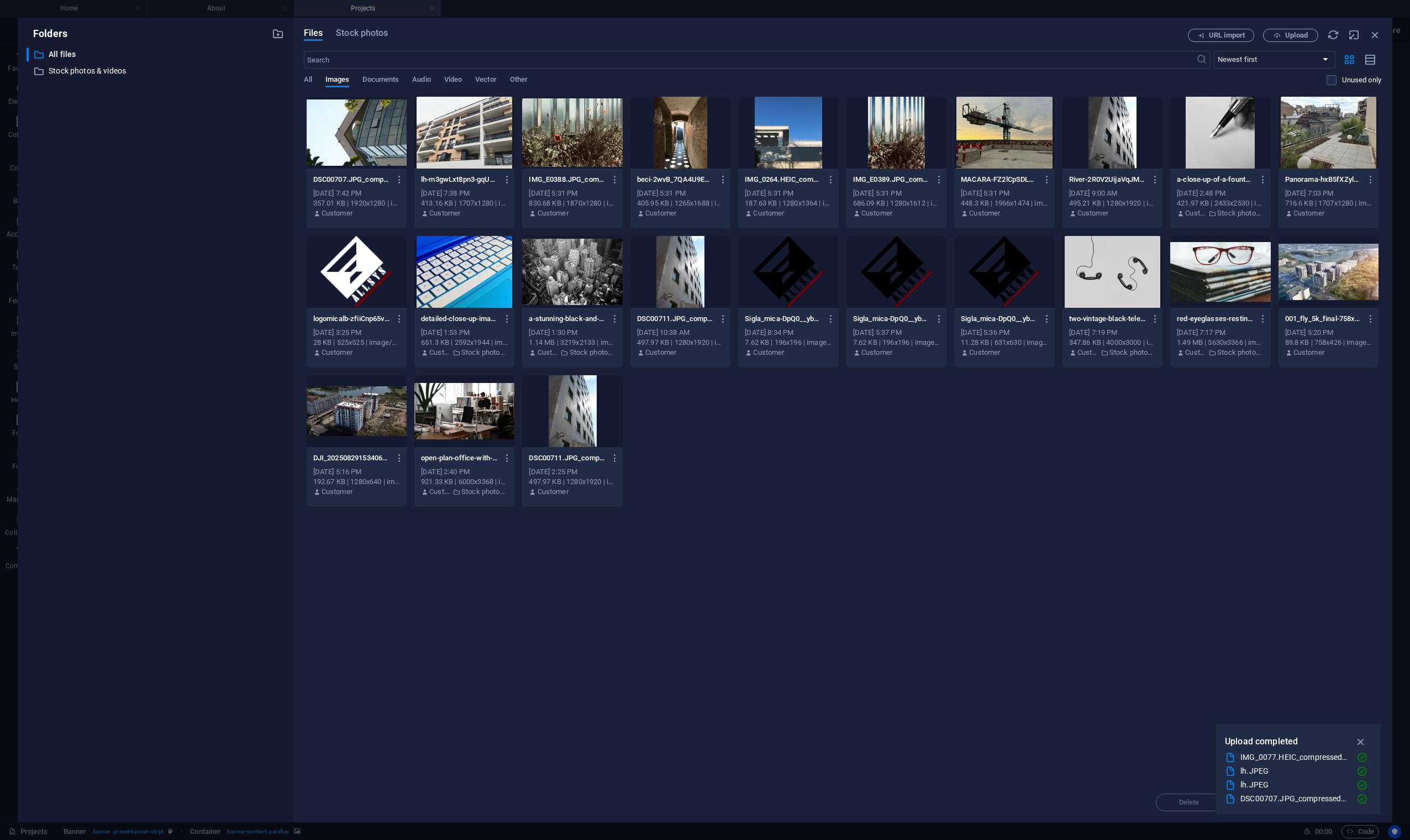
click at [379, 145] on div at bounding box center [356, 132] width 100 height 72
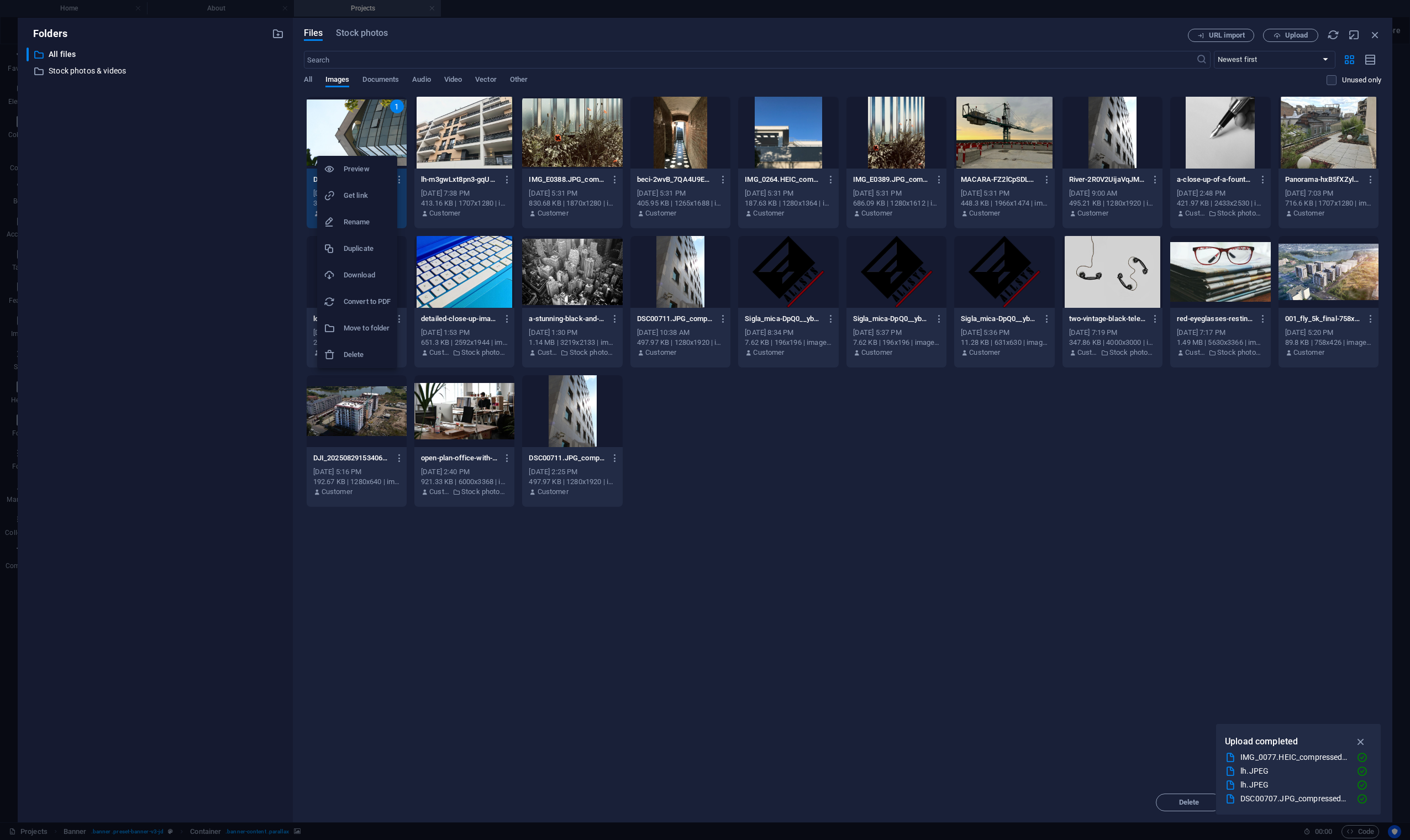
click at [368, 354] on h6 "Delete" at bounding box center [367, 355] width 47 height 13
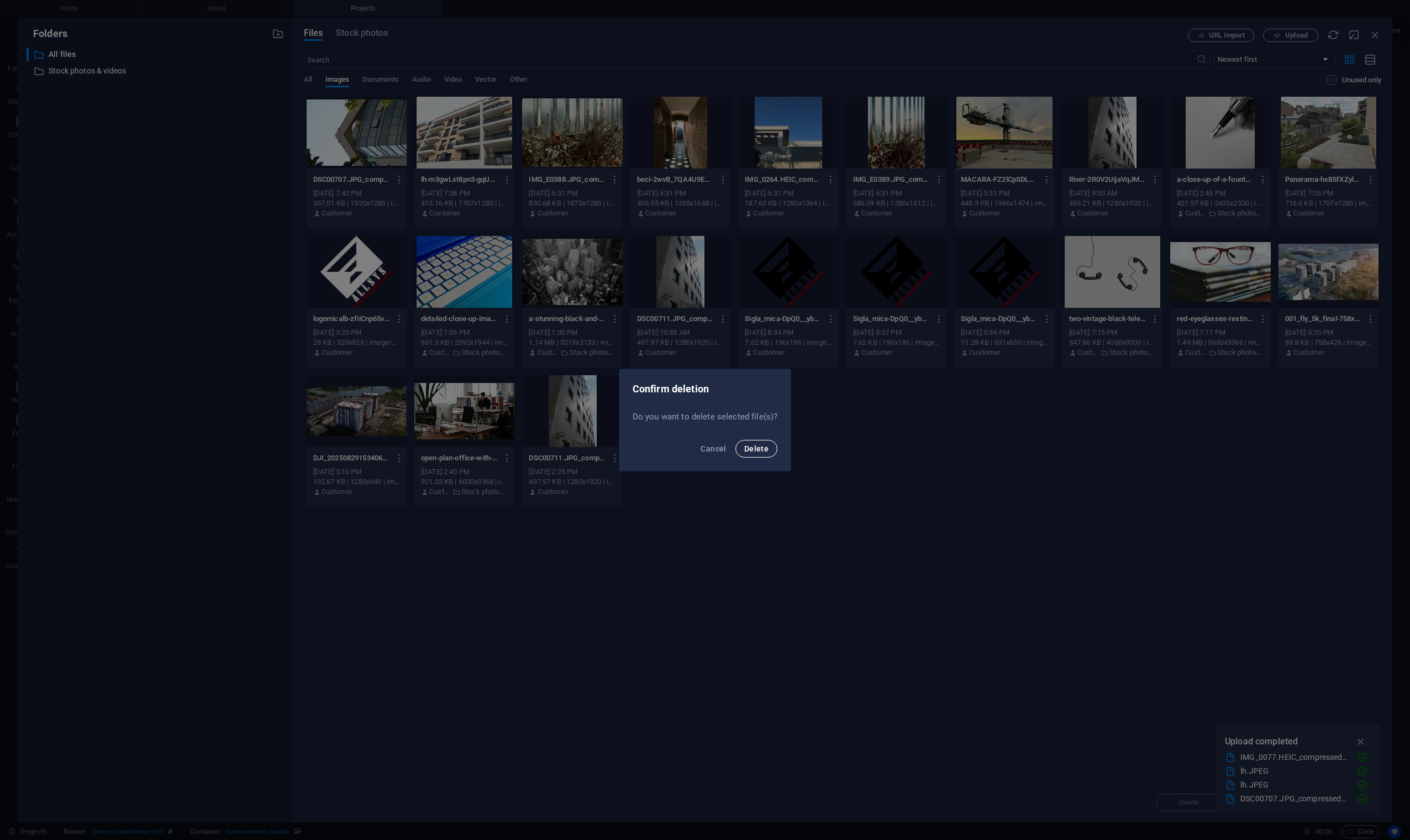
click at [765, 447] on span "Delete" at bounding box center [757, 448] width 25 height 9
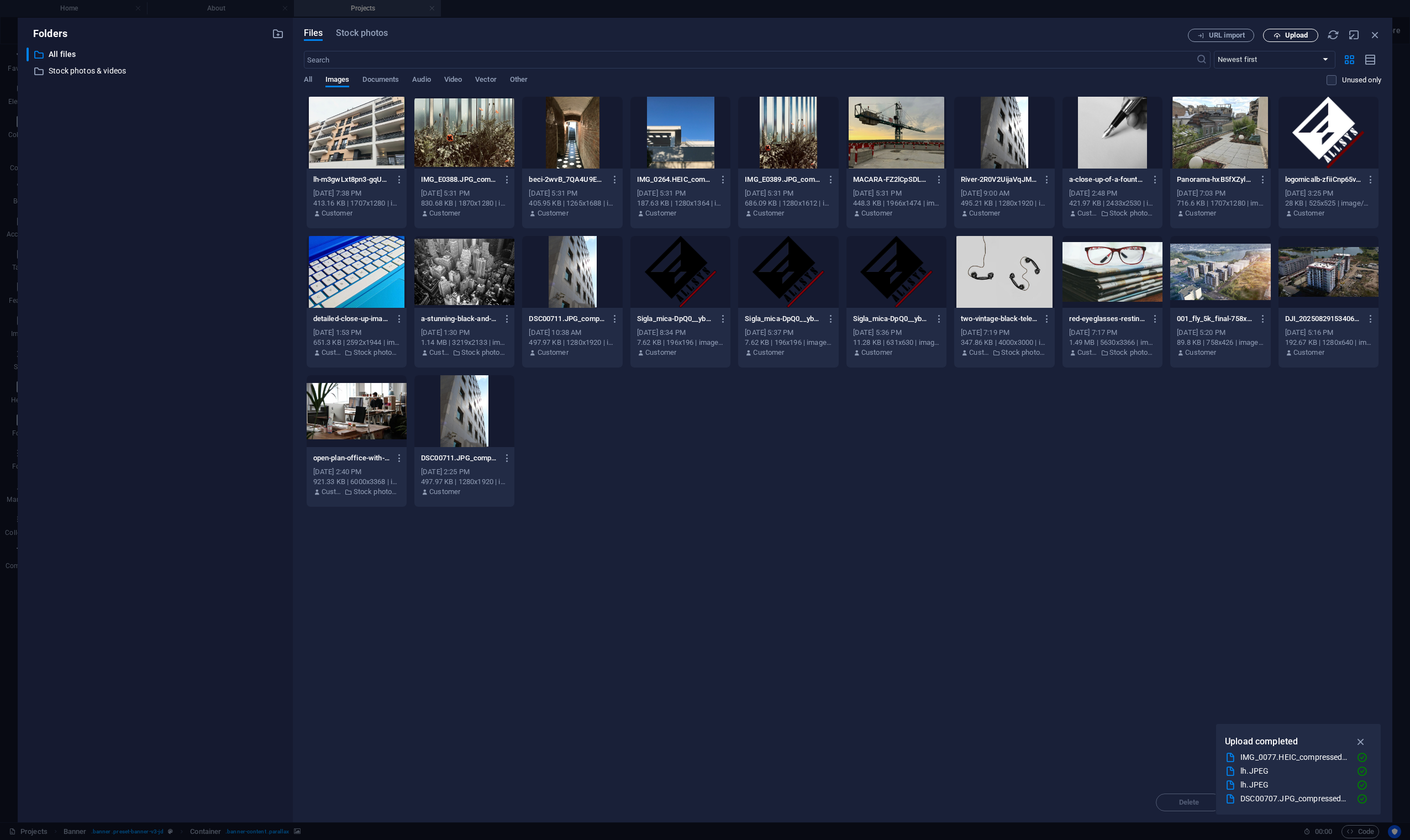
click at [1153, 32] on span "Upload" at bounding box center [1296, 35] width 23 height 6
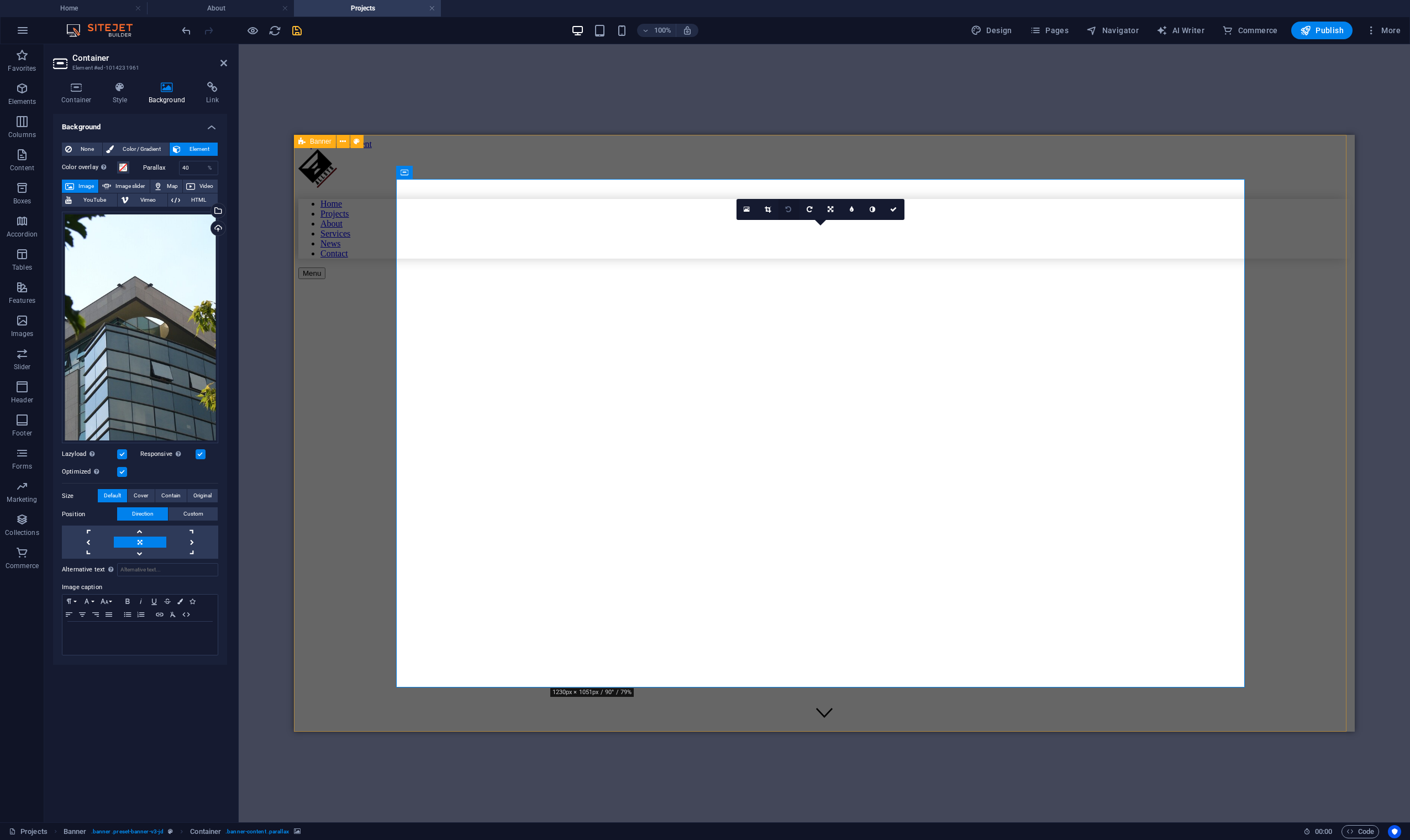
click at [786, 208] on icon at bounding box center [788, 209] width 5 height 6
click at [894, 211] on icon at bounding box center [893, 209] width 6 height 6
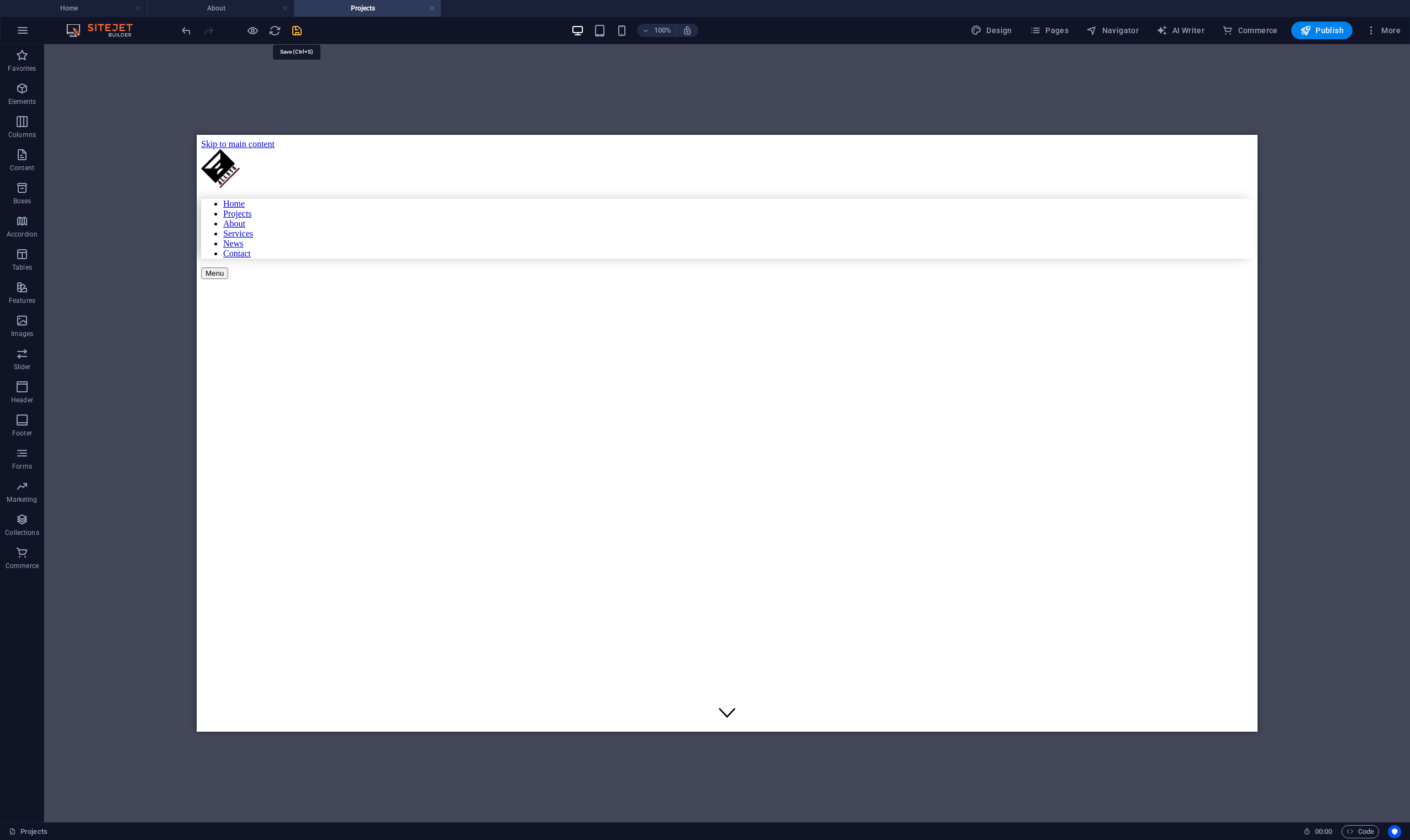
click at [299, 28] on icon "save" at bounding box center [297, 31] width 13 height 13
click at [80, 2] on h4 "Home" at bounding box center [74, 8] width 147 height 12
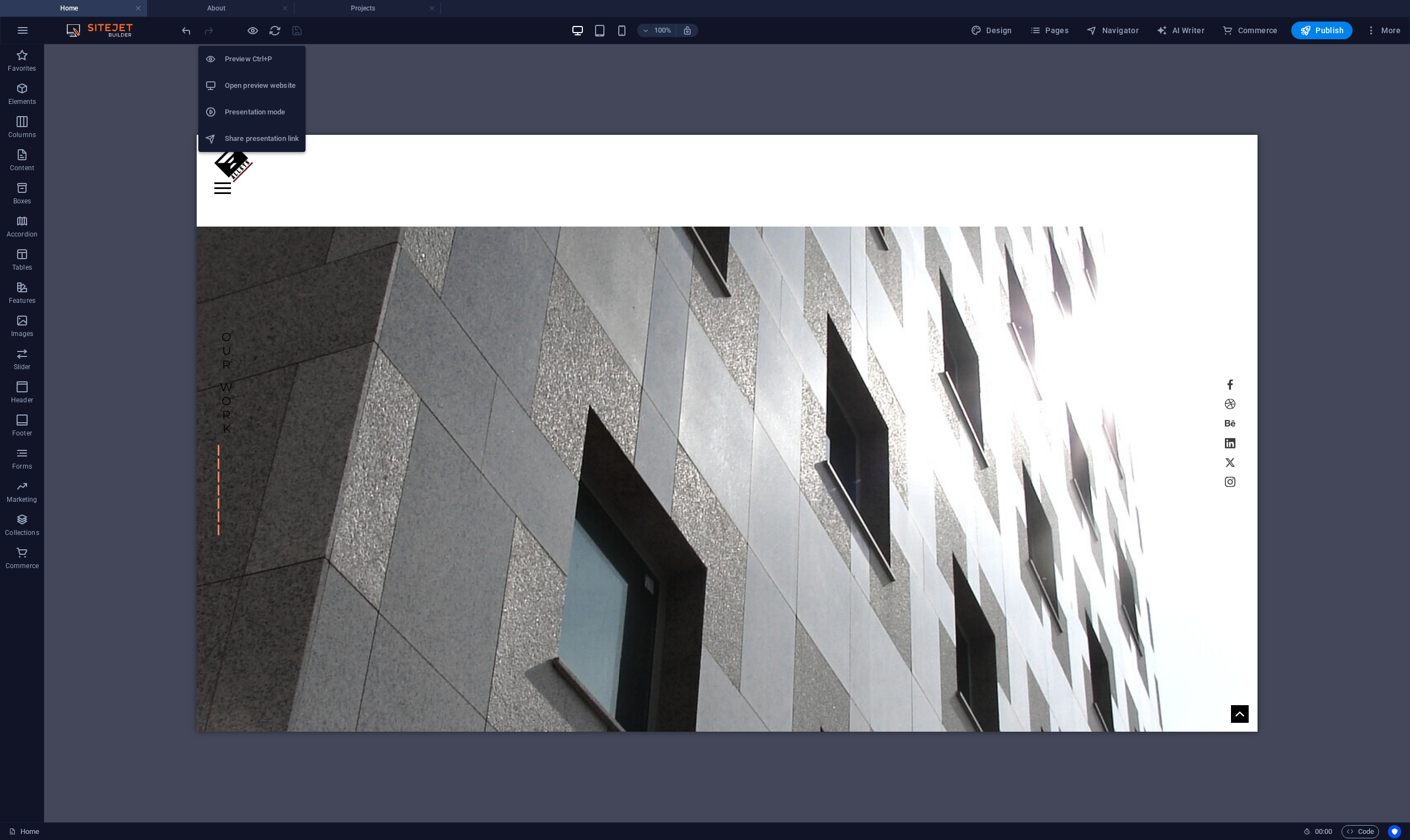
click at [248, 86] on h6 "Open preview website" at bounding box center [261, 85] width 74 height 13
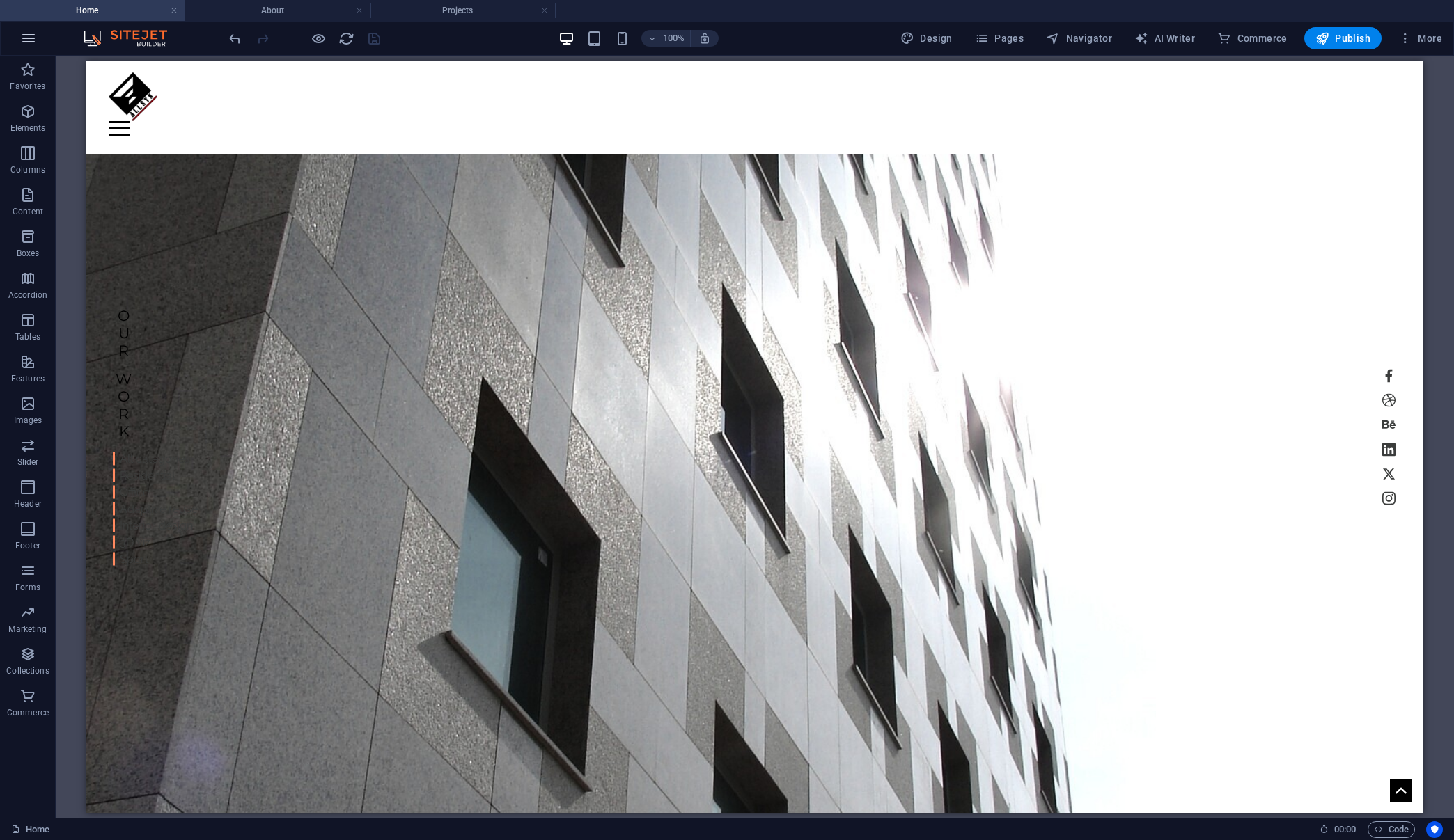
click at [33, 37] on icon "button" at bounding box center [28, 38] width 17 height 17
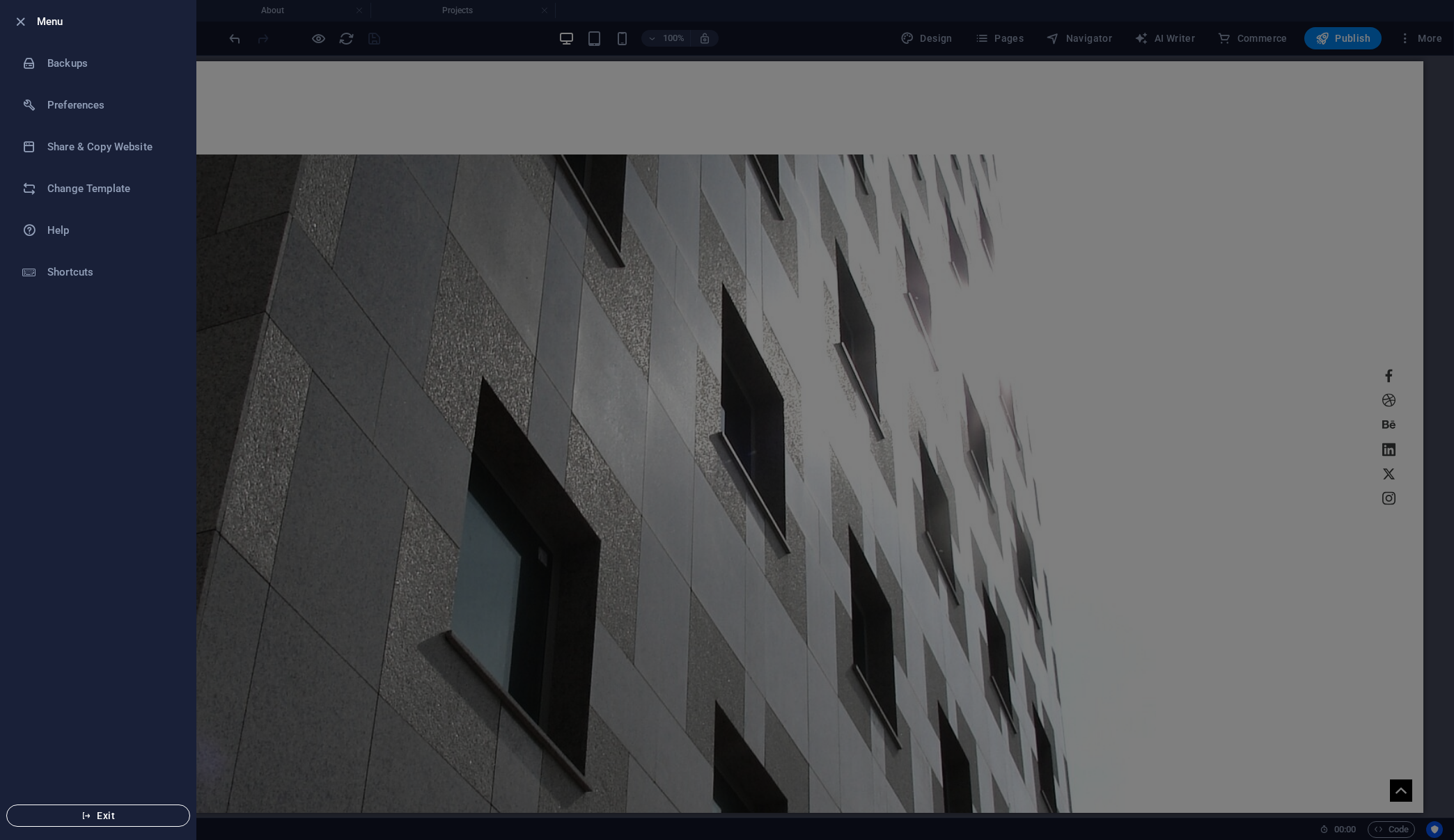
click at [122, 810] on span "Exit" at bounding box center [99, 815] width 160 height 11
